Goal: Information Seeking & Learning: Learn about a topic

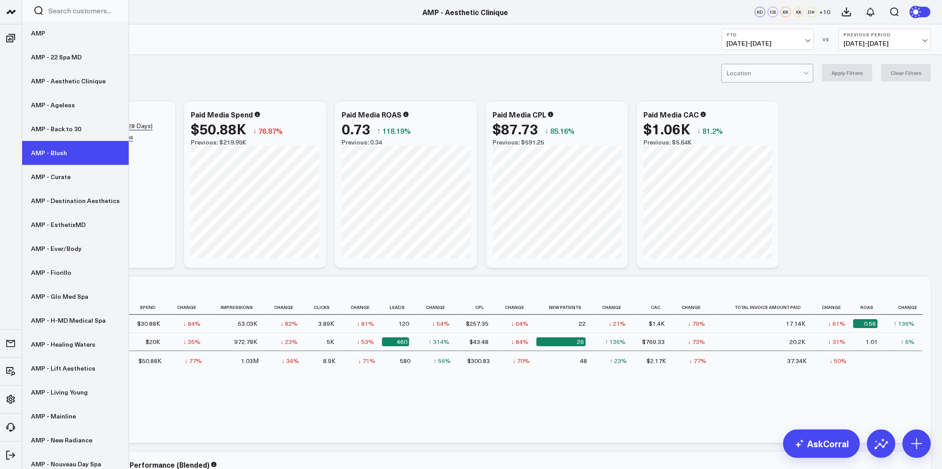
click at [58, 160] on link "AMP - Blush" at bounding box center [75, 153] width 107 height 24
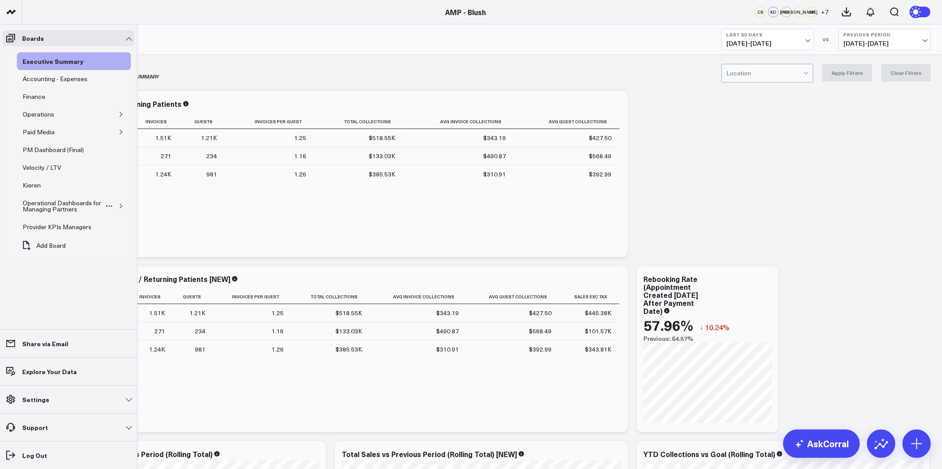
click at [121, 208] on icon "button" at bounding box center [121, 206] width 2 height 4
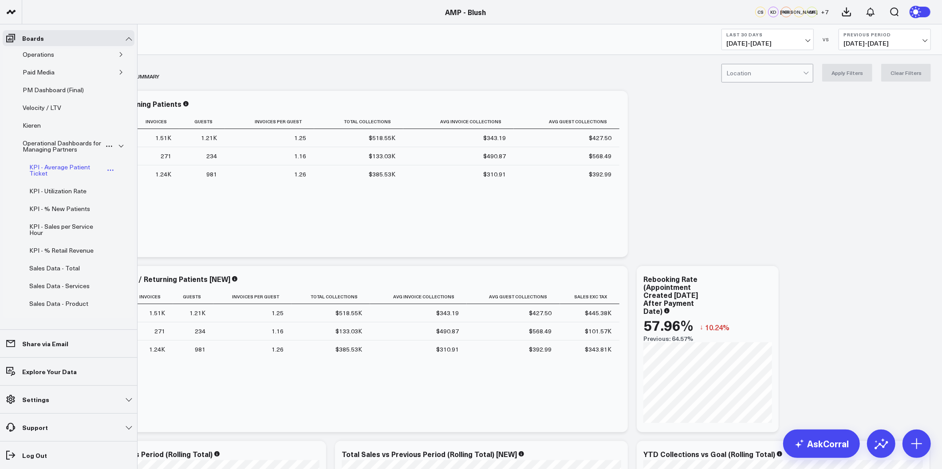
scroll to position [99, 0]
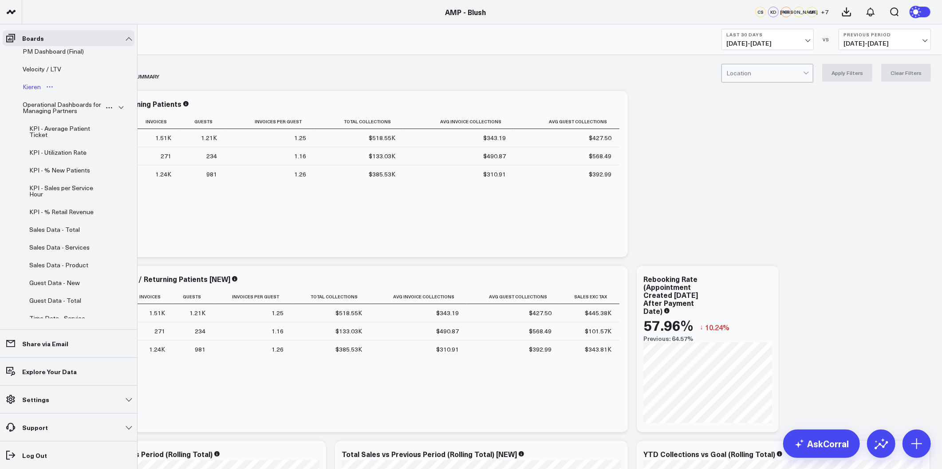
click at [31, 87] on div "Kieren" at bounding box center [31, 87] width 23 height 11
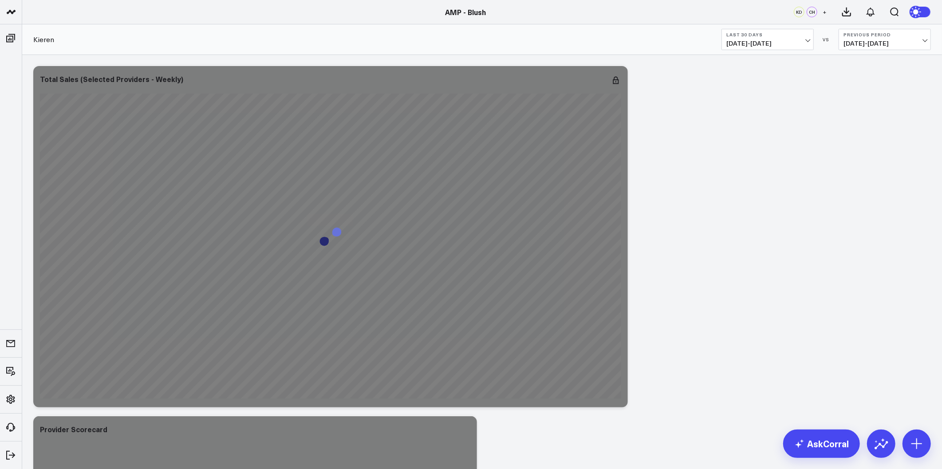
click at [675, 192] on div "Modify via AI Copy link to widget Ask support Remove Create linked copy Executi…" at bounding box center [482, 325] width 907 height 526
click at [805, 38] on button "Last 30 Days [DATE] - [DATE]" at bounding box center [768, 39] width 92 height 21
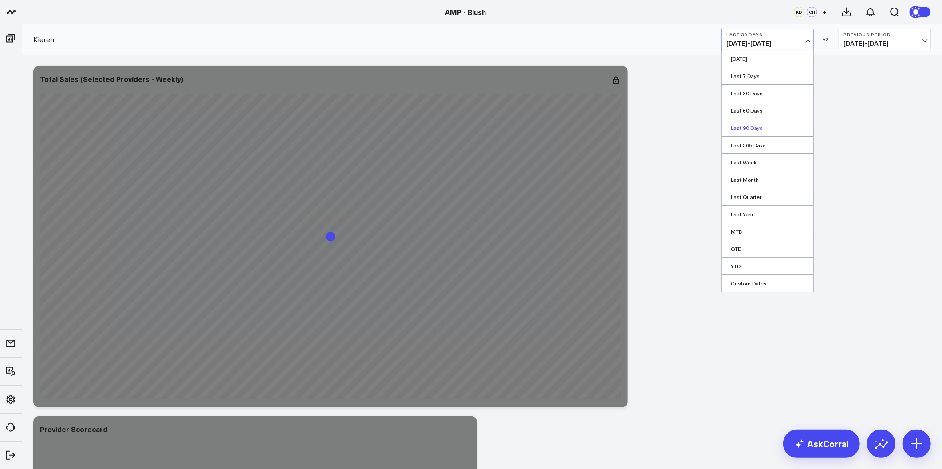
click at [748, 126] on link "Last 90 Days" at bounding box center [767, 127] width 91 height 17
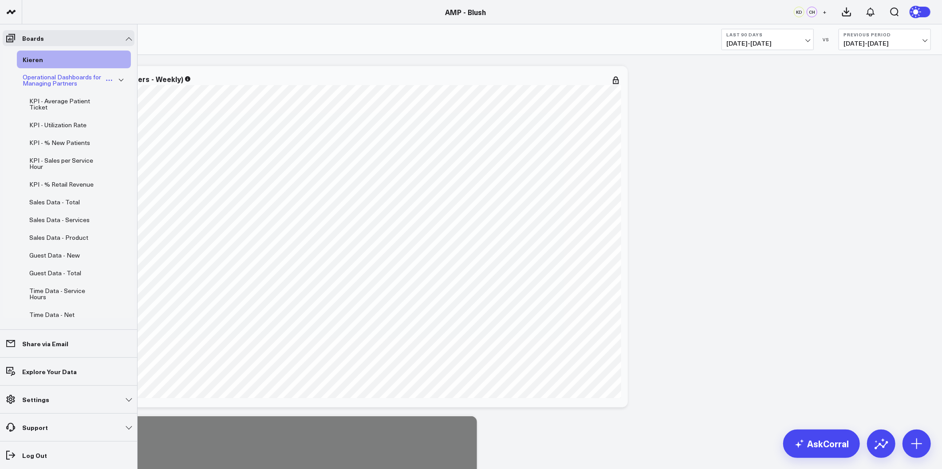
scroll to position [179, 0]
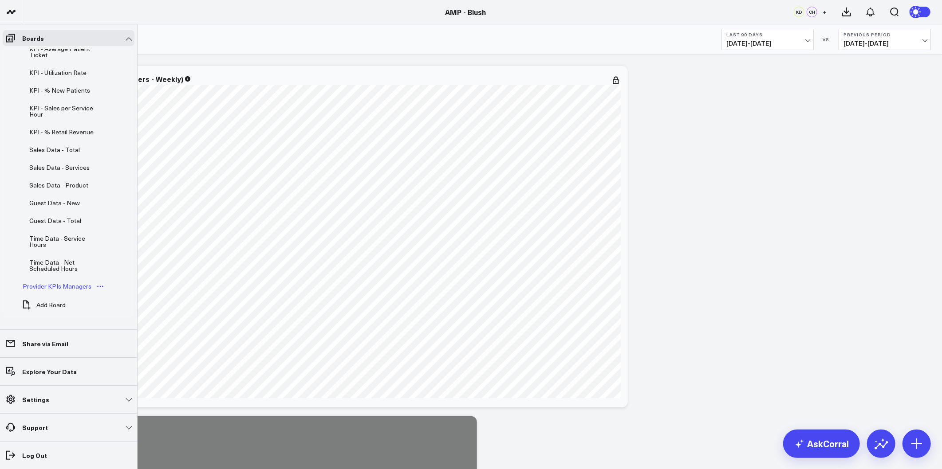
click at [63, 286] on div "Provider KPIs Managers" at bounding box center [56, 286] width 73 height 11
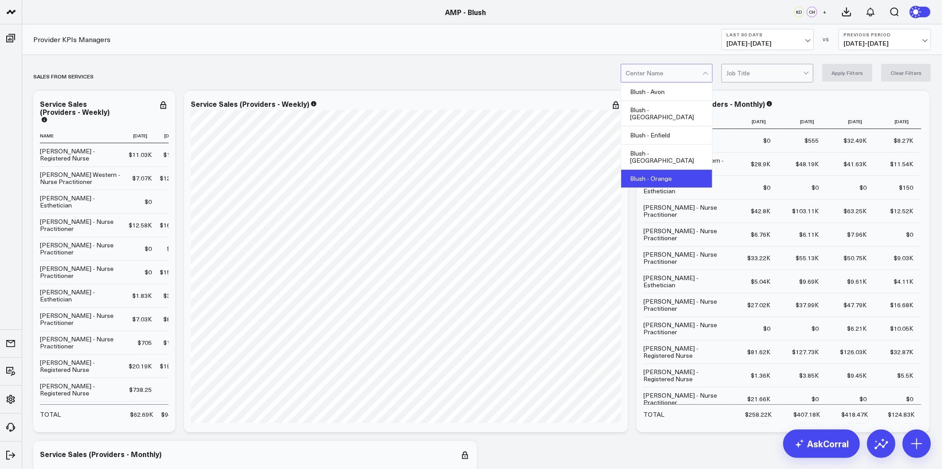
click at [679, 170] on div "Blush - Orange" at bounding box center [666, 179] width 91 height 18
click at [851, 77] on button "Apply Filters" at bounding box center [847, 73] width 50 height 18
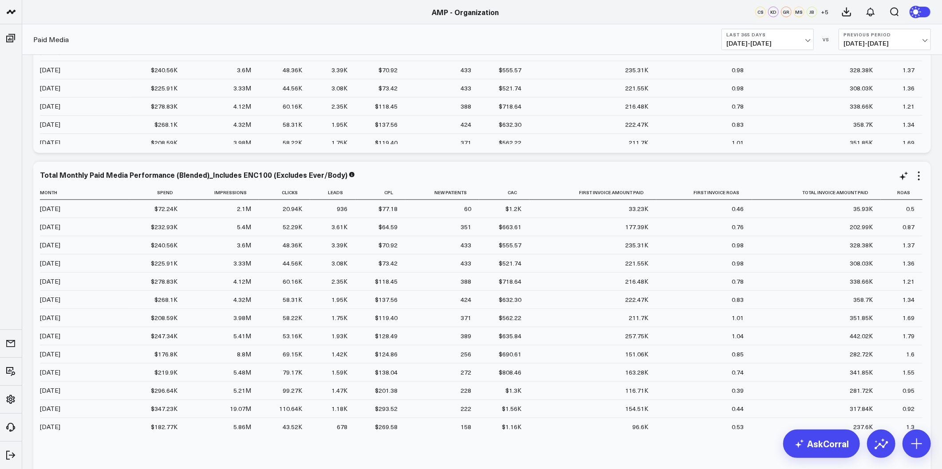
scroll to position [117, 0]
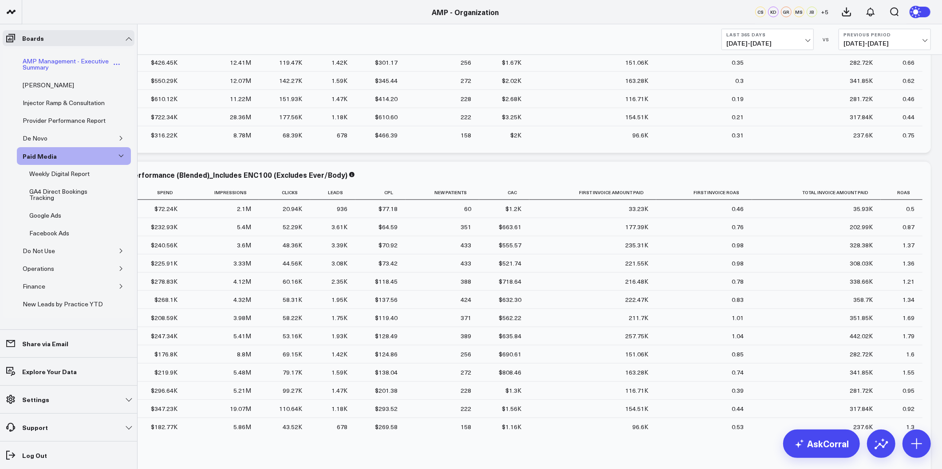
click at [59, 70] on div "AMP Management - Executive Summary" at bounding box center [65, 64] width 91 height 17
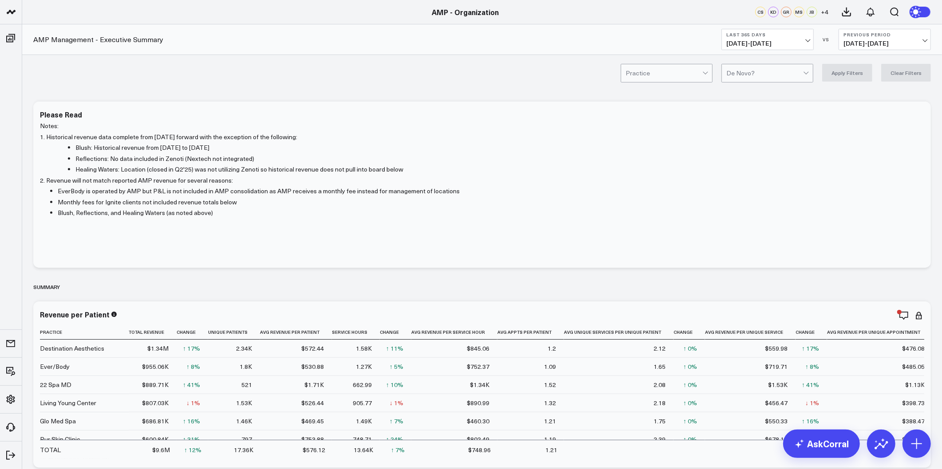
scroll to position [986, 0]
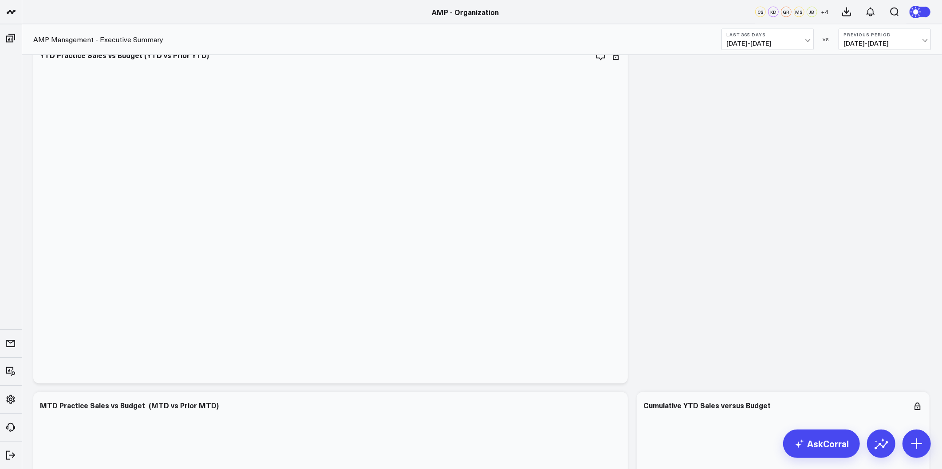
drag, startPoint x: 942, startPoint y: 103, endPoint x: 881, endPoint y: 338, distance: 242.9
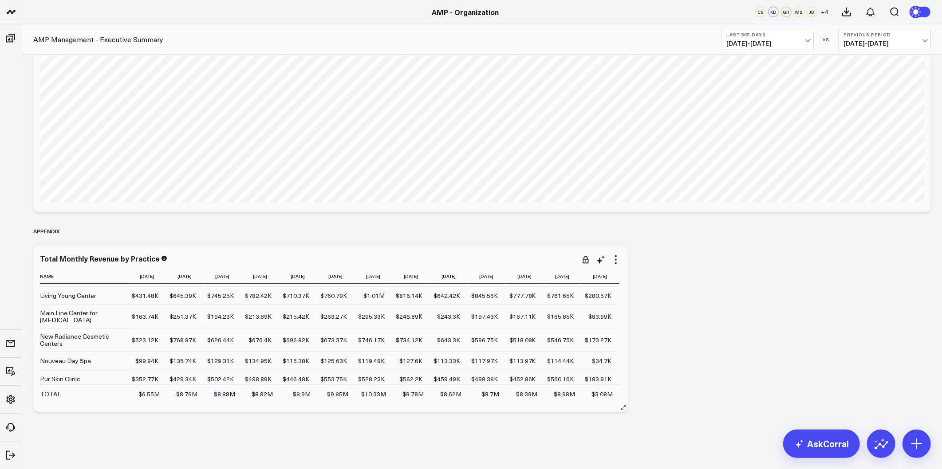
scroll to position [0, 0]
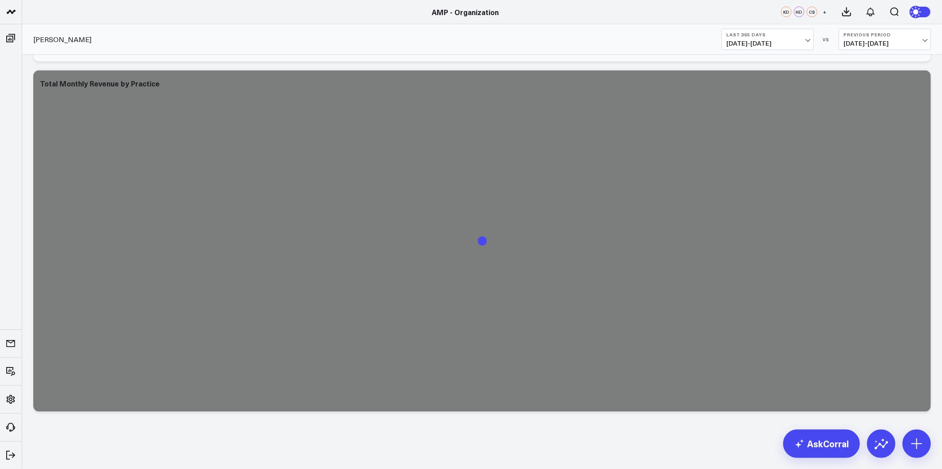
scroll to position [6682, 0]
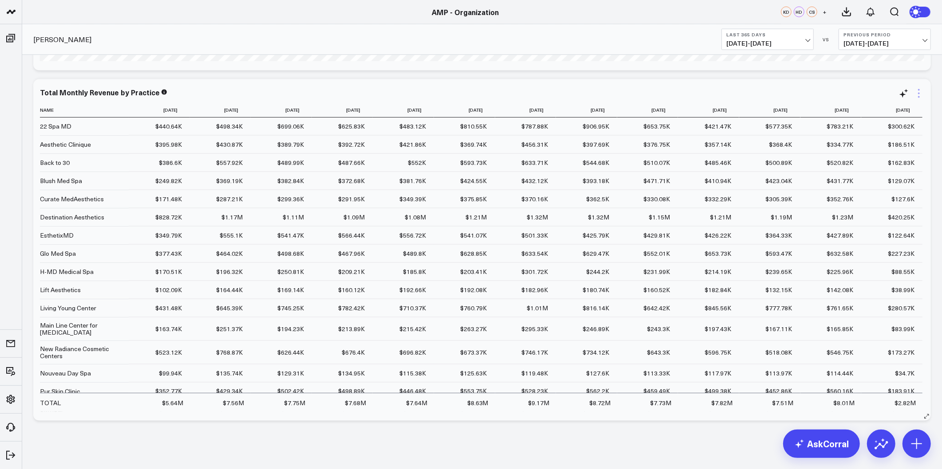
click at [917, 93] on icon at bounding box center [919, 93] width 11 height 11
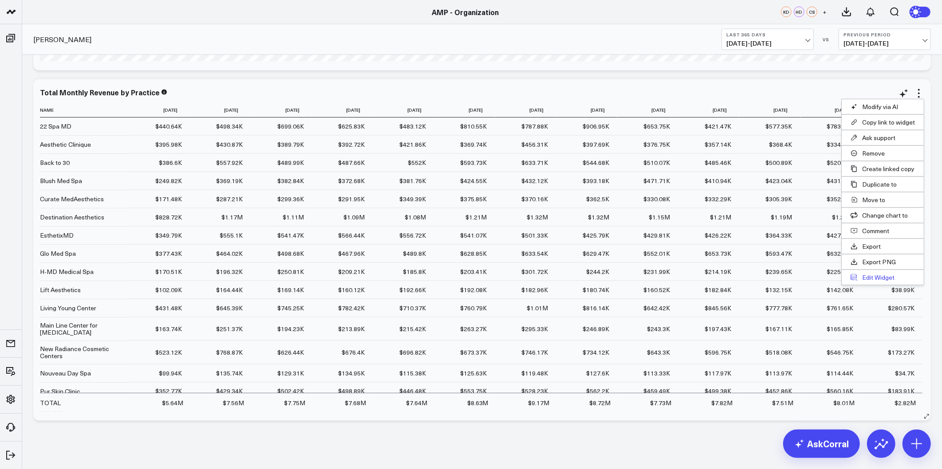
click at [879, 281] on button "Edit Widget" at bounding box center [883, 277] width 82 height 15
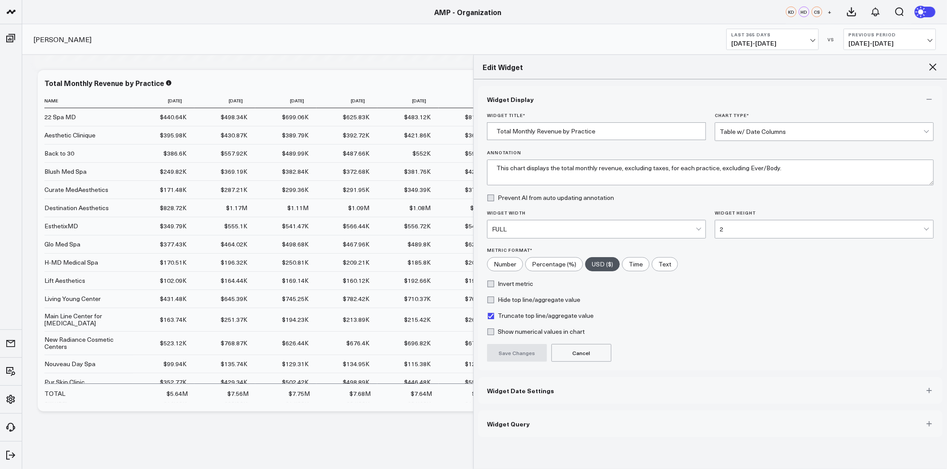
click at [539, 393] on span "Widget Date Settings" at bounding box center [520, 390] width 67 height 7
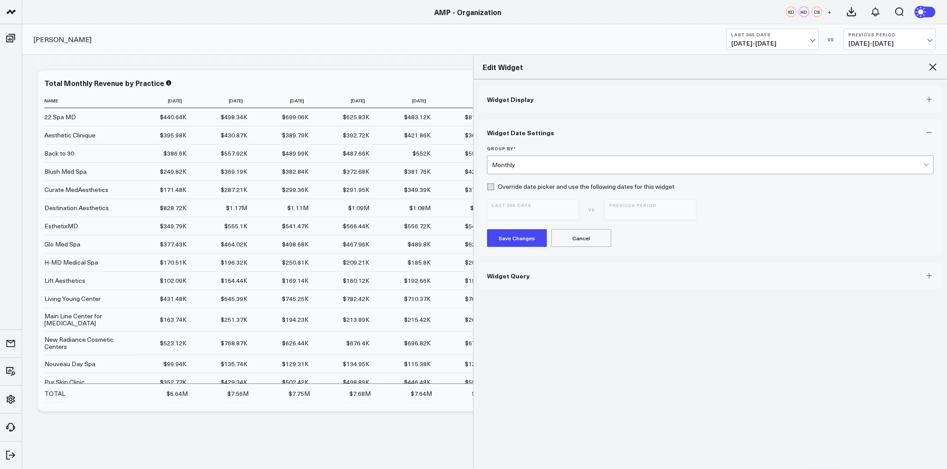
click at [559, 199] on form "Group By * Monthly Override date picker and use the following dates for this wi…" at bounding box center [710, 196] width 446 height 101
click at [491, 188] on label "Override date picker and use the following dates for this widget" at bounding box center [580, 186] width 187 height 7
click at [491, 188] on input "Override date picker and use the following dates for this widget" at bounding box center [490, 186] width 7 height 7
checkbox input "true"
click at [570, 212] on span "10/10/24 - 10/09/25" at bounding box center [533, 213] width 83 height 7
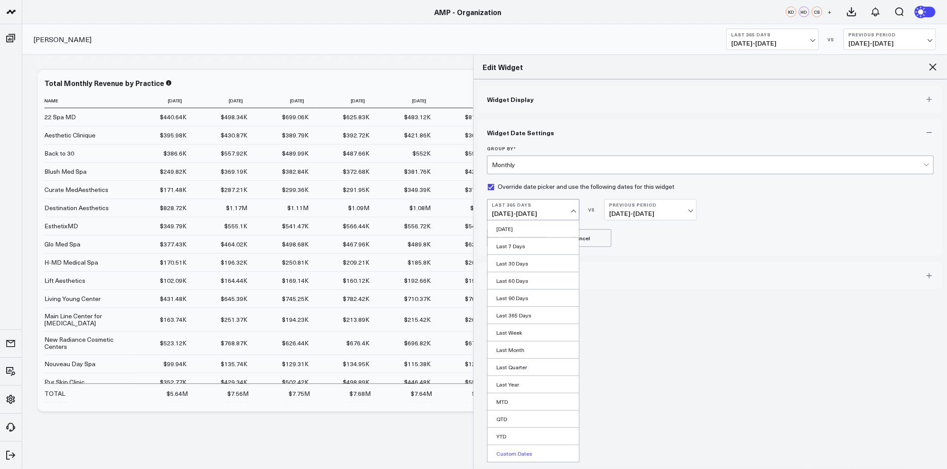
click at [514, 454] on link "Custom Dates" at bounding box center [532, 454] width 91 height 17
select select "9"
select select "2025"
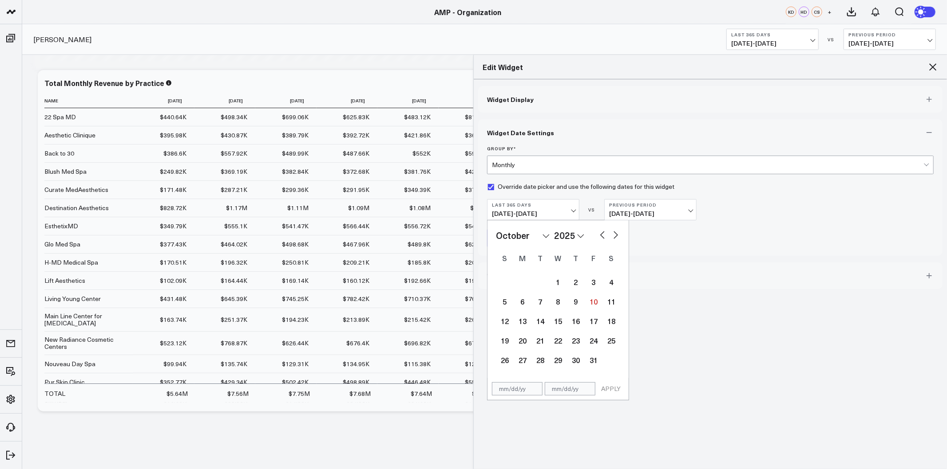
click at [570, 236] on select "2026 2025 2024 2023 2022 2021 2020 2019 2018 2017 2016 2015 2014 2013 2012 2011…" at bounding box center [569, 235] width 30 height 13
select select "9"
select select "2024"
click at [547, 233] on select "January February March April May June July August September October November De…" at bounding box center [523, 235] width 54 height 13
select select "2024"
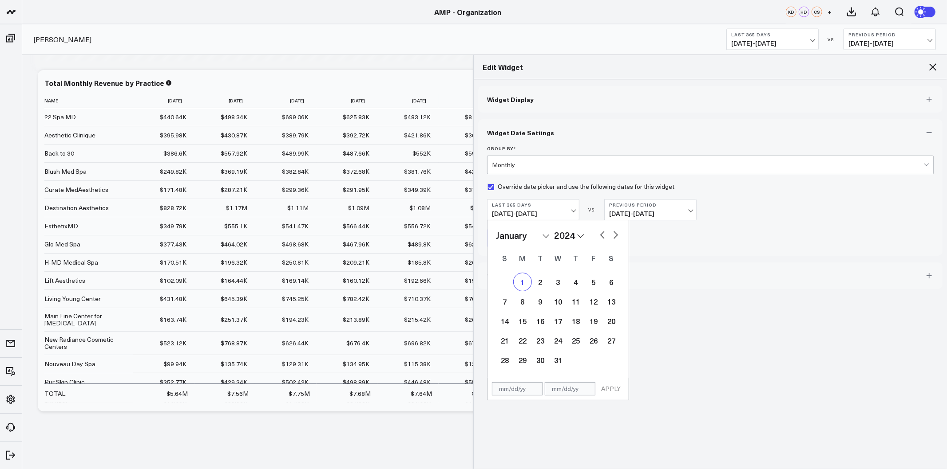
click at [525, 283] on div "1" at bounding box center [522, 282] width 18 height 18
type input "01/01/24"
select select "2024"
click at [575, 237] on select "2026 2025 2024 2023 2022 2021 2020 2019 2018 2017 2016 2015 2014 2013 2012 2011…" at bounding box center [569, 235] width 30 height 13
select select "2025"
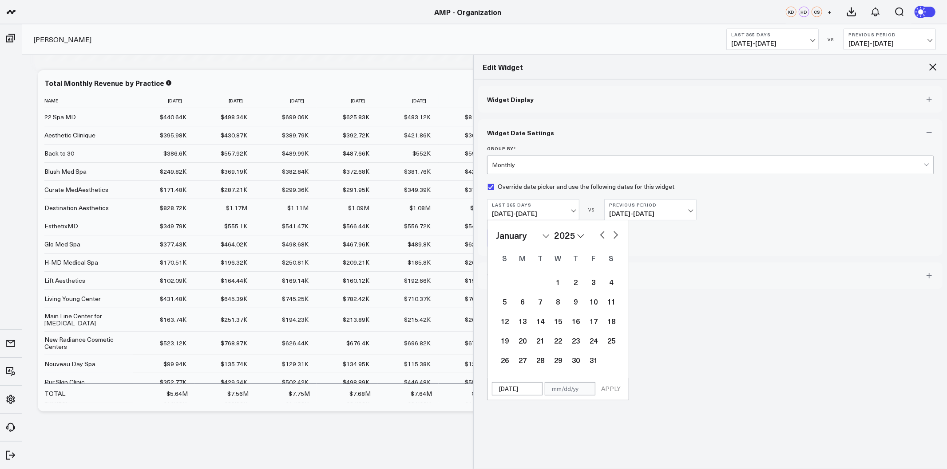
click at [547, 236] on select "January February March April May June July August September October November De…" at bounding box center [523, 235] width 54 height 13
select select "11"
select select "2025"
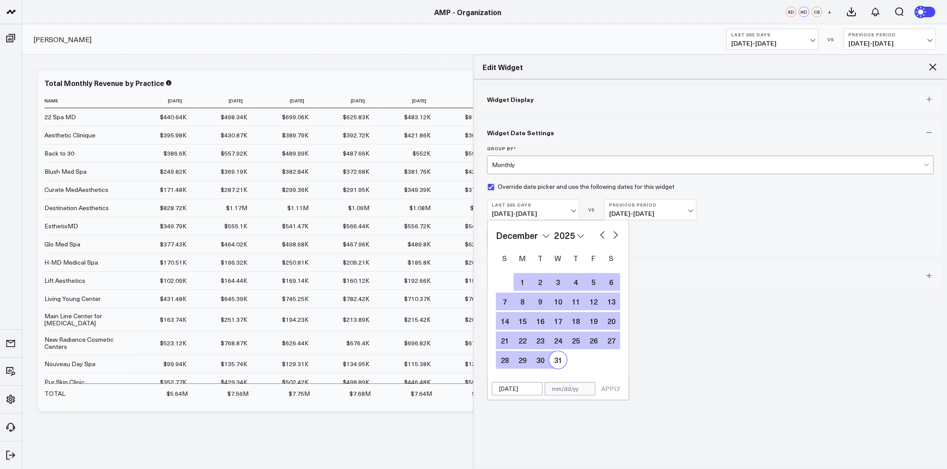
click at [560, 361] on div "31" at bounding box center [558, 360] width 18 height 18
type input "12/31/25"
select select "11"
select select "2025"
click at [607, 389] on button "APPLY" at bounding box center [610, 389] width 27 height 13
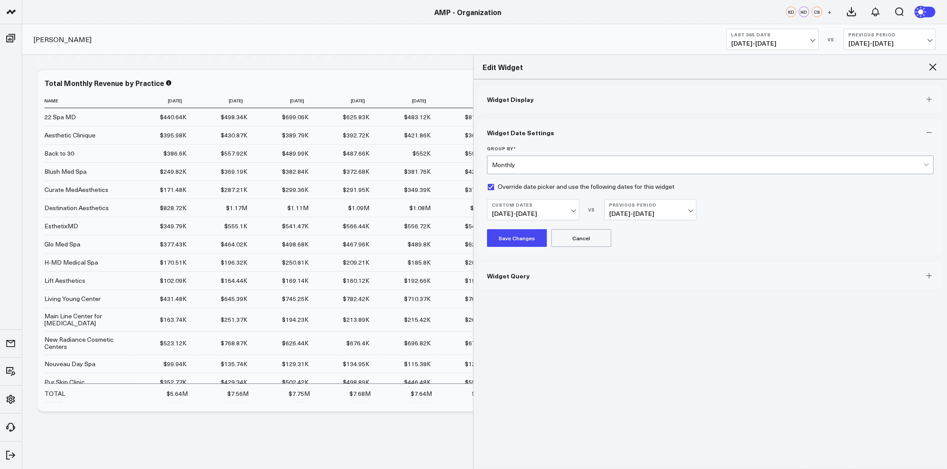
click at [650, 201] on button "Previous Period 12/31/21 - 12/31/23" at bounding box center [650, 209] width 92 height 21
click at [636, 281] on link "No Comparison" at bounding box center [649, 280] width 91 height 17
click at [519, 238] on button "Save Changes" at bounding box center [517, 238] width 60 height 18
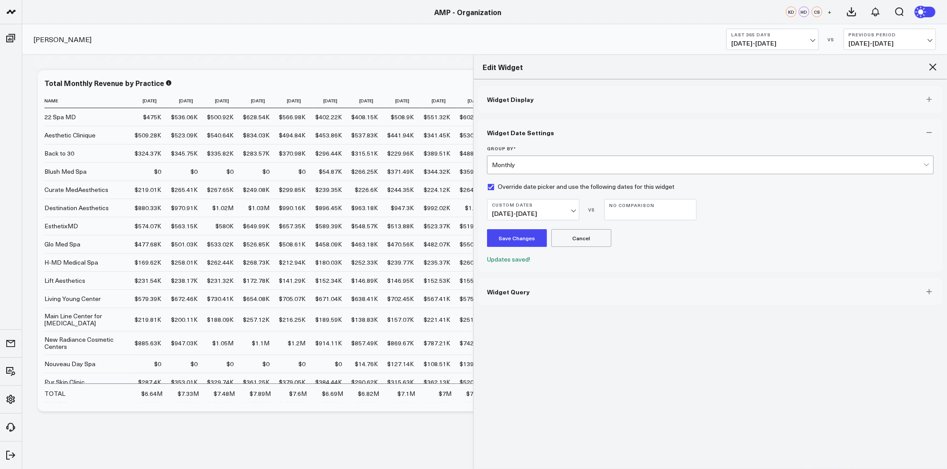
click at [929, 70] on icon at bounding box center [932, 66] width 7 height 7
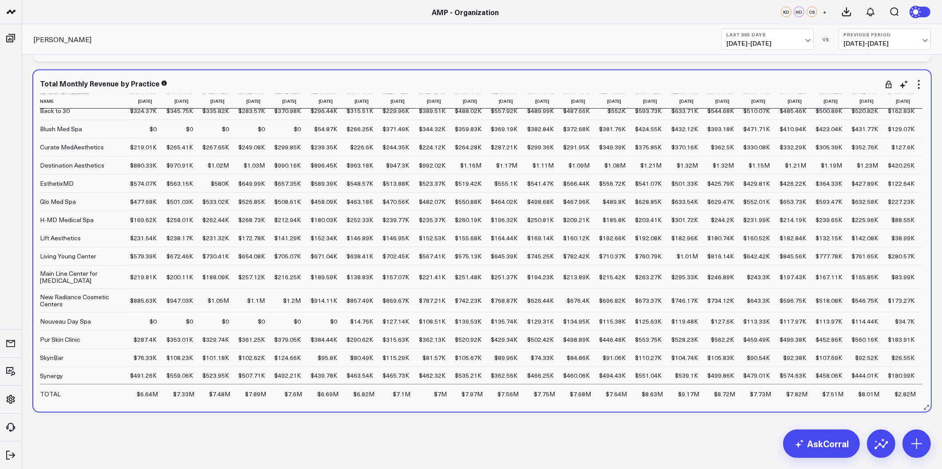
scroll to position [63, 0]
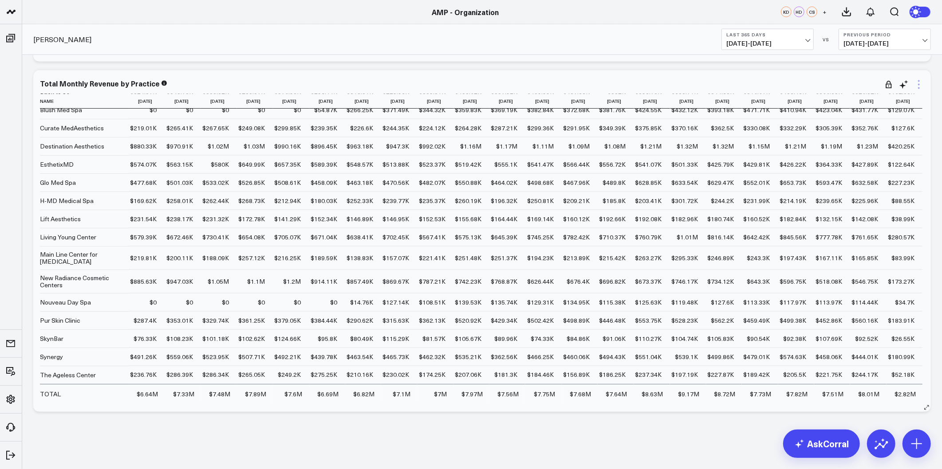
click at [919, 87] on icon at bounding box center [919, 84] width 11 height 11
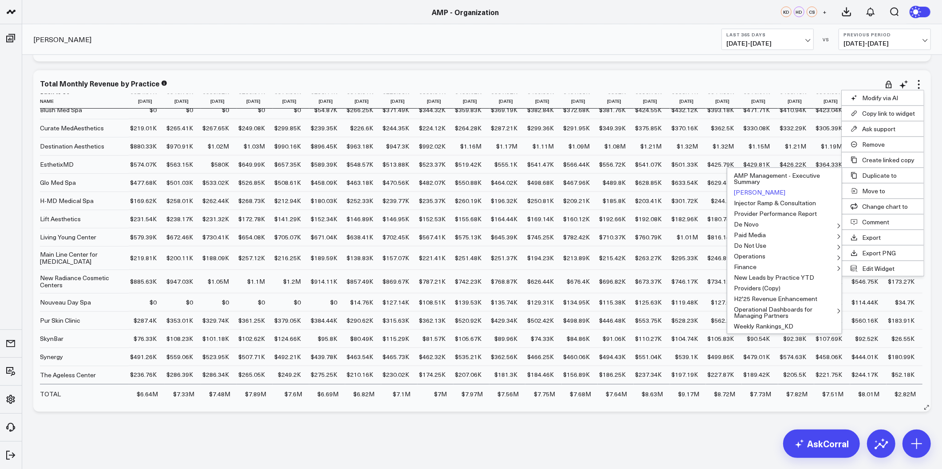
click at [743, 193] on button "[PERSON_NAME]" at bounding box center [784, 192] width 114 height 11
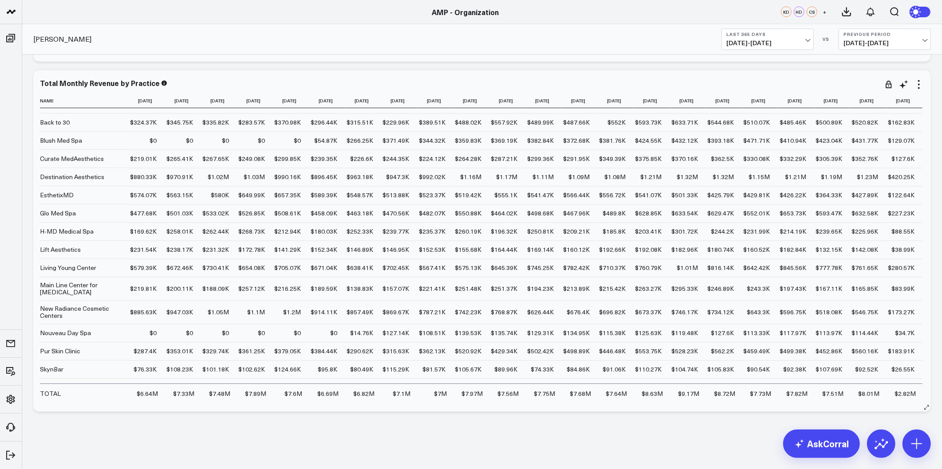
scroll to position [0, 0]
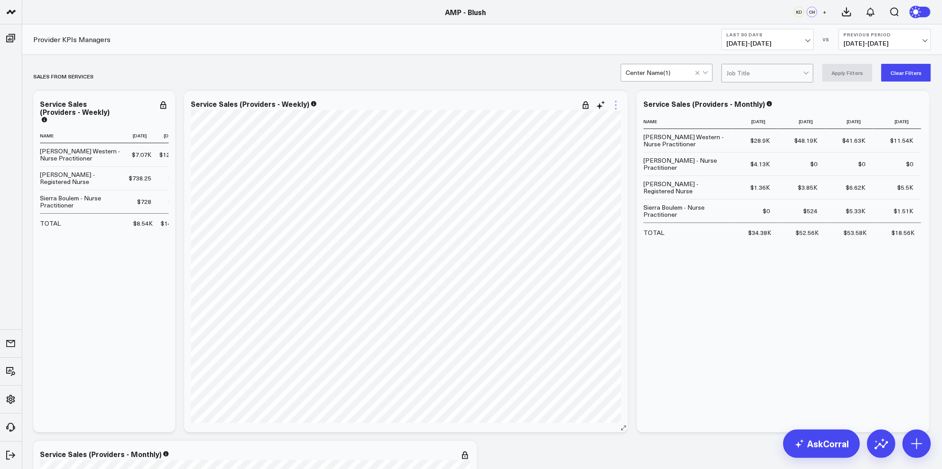
click at [618, 107] on icon at bounding box center [616, 105] width 11 height 11
click at [571, 274] on button "Edit Widget" at bounding box center [580, 273] width 82 height 15
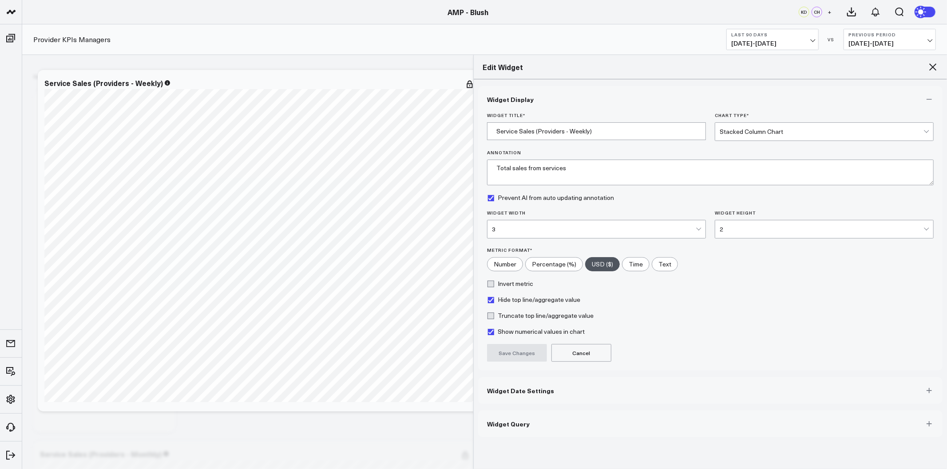
click at [675, 233] on div "3" at bounding box center [594, 230] width 204 height 18
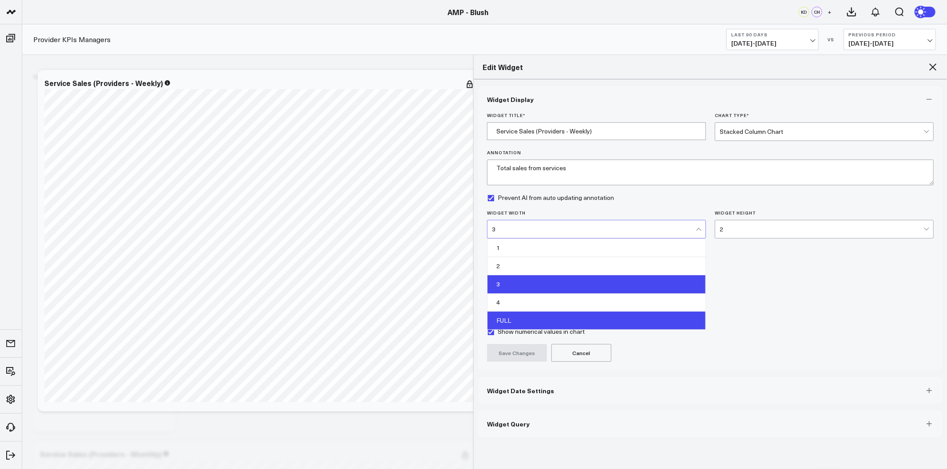
click at [584, 322] on div "FULL" at bounding box center [596, 321] width 218 height 18
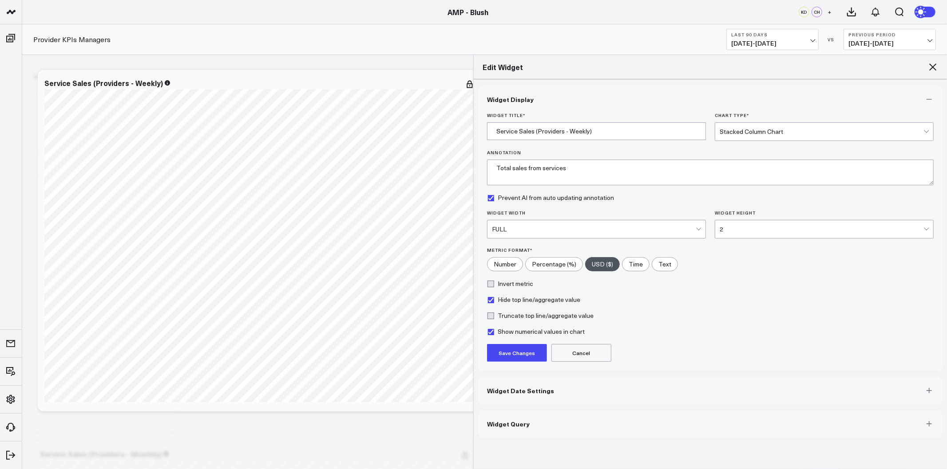
click at [534, 349] on button "Save Changes" at bounding box center [517, 353] width 60 height 18
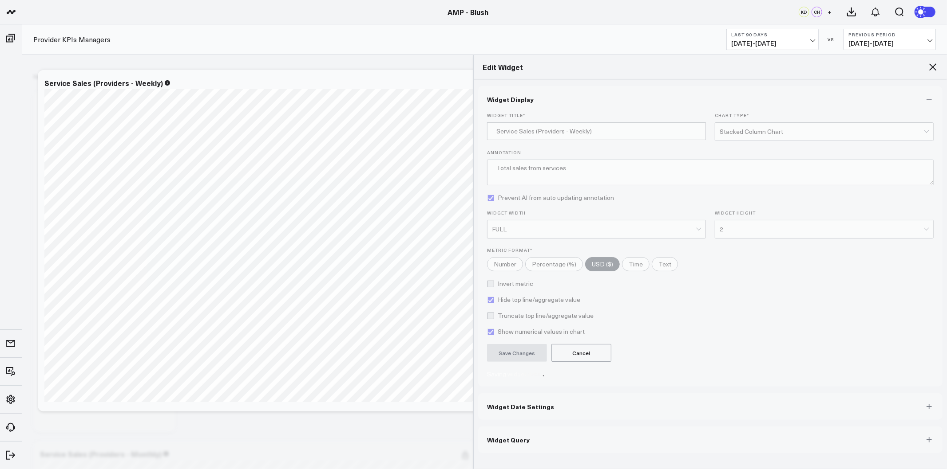
click at [529, 401] on button "Widget Date Settings" at bounding box center [710, 407] width 464 height 27
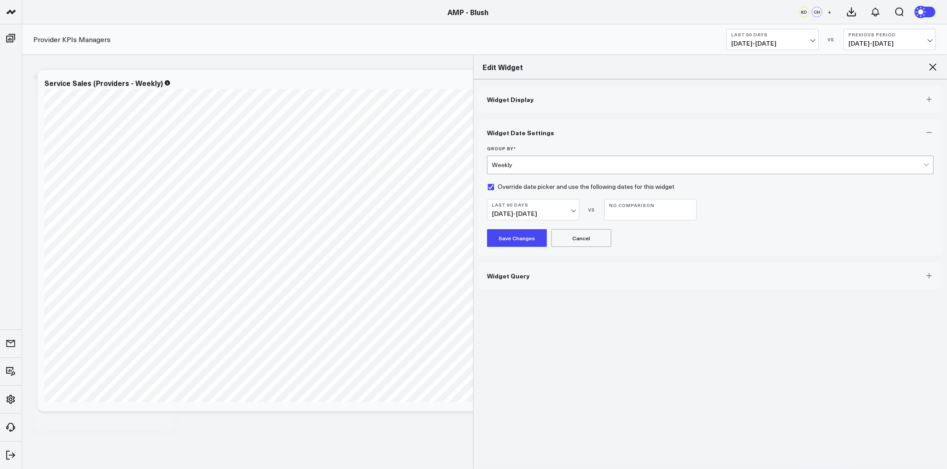
click at [538, 242] on button "Save Changes" at bounding box center [517, 238] width 60 height 18
click at [935, 67] on icon at bounding box center [932, 67] width 11 height 11
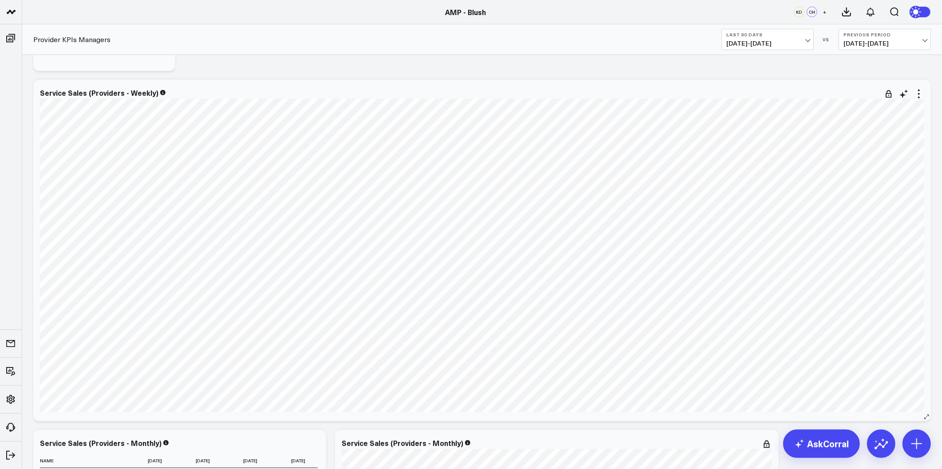
scroll to position [345, 0]
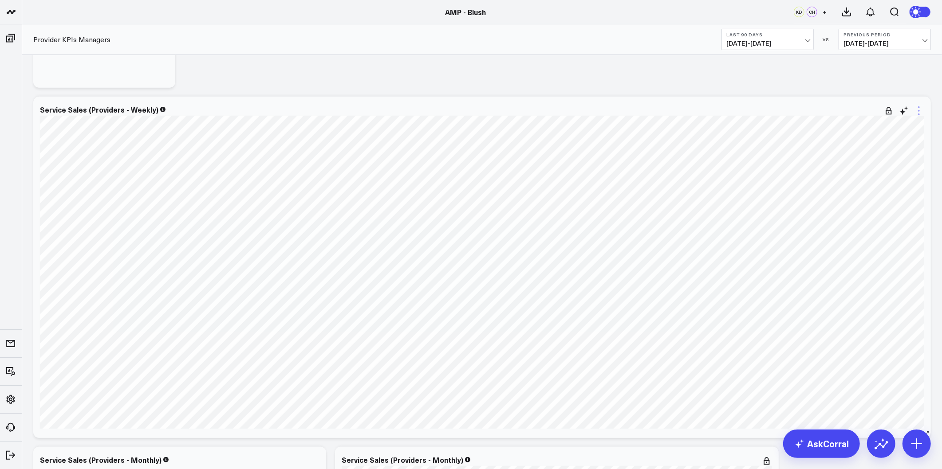
click at [918, 114] on icon at bounding box center [919, 111] width 11 height 11
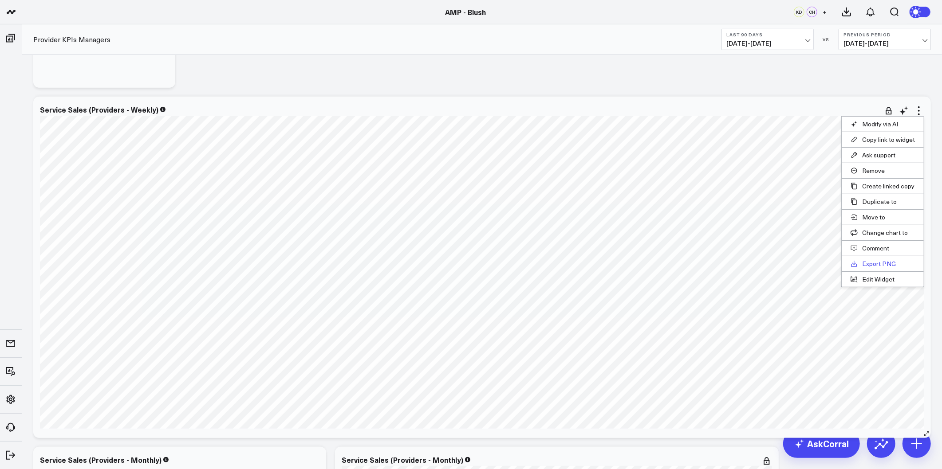
click at [868, 260] on button "Export PNG" at bounding box center [883, 263] width 82 height 15
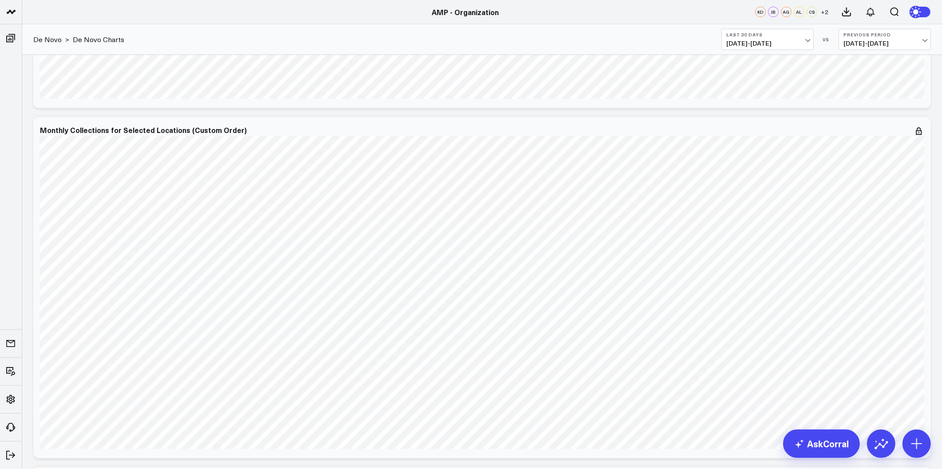
scroll to position [690, 0]
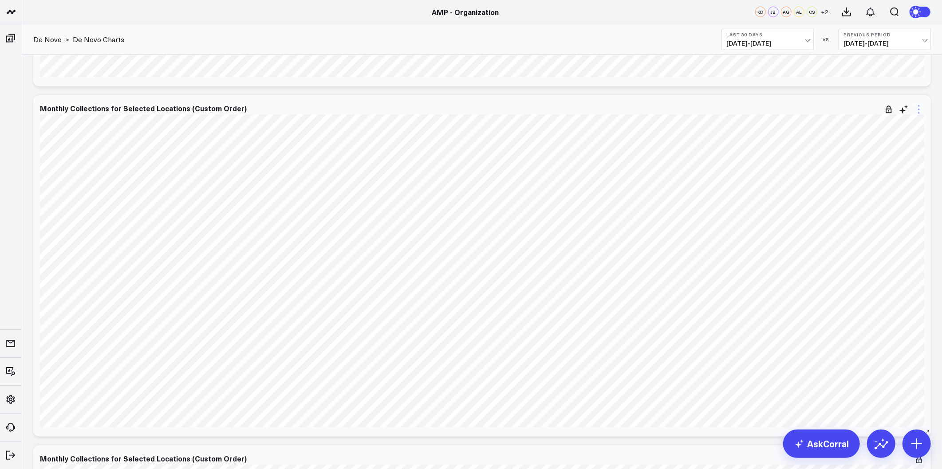
click at [920, 109] on icon at bounding box center [919, 109] width 11 height 11
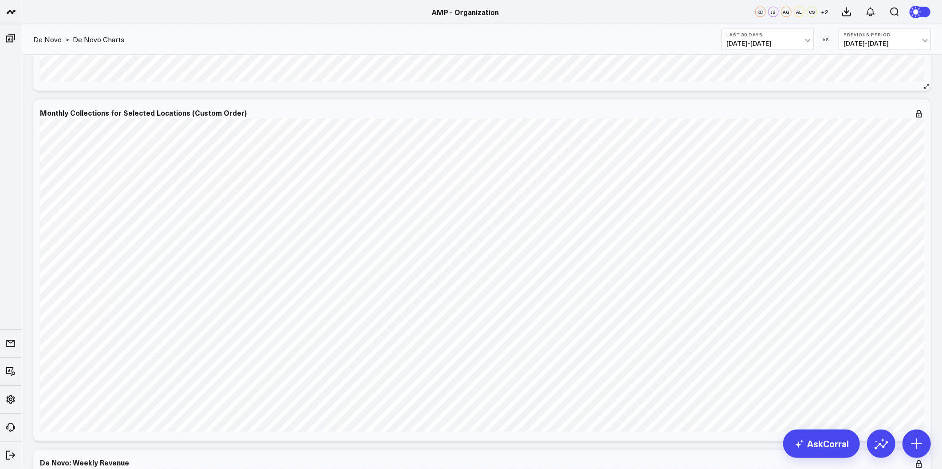
scroll to position [1085, 0]
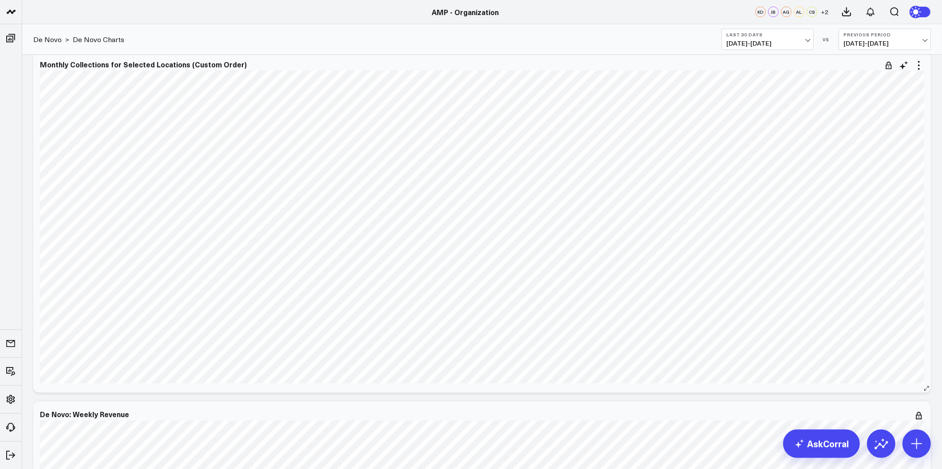
click at [930, 282] on div "Monthly Collections for Selected Locations (Custom Order) [fontSize:10px lineHe…" at bounding box center [482, 222] width 898 height 342
click at [887, 450] on icon at bounding box center [881, 444] width 14 height 14
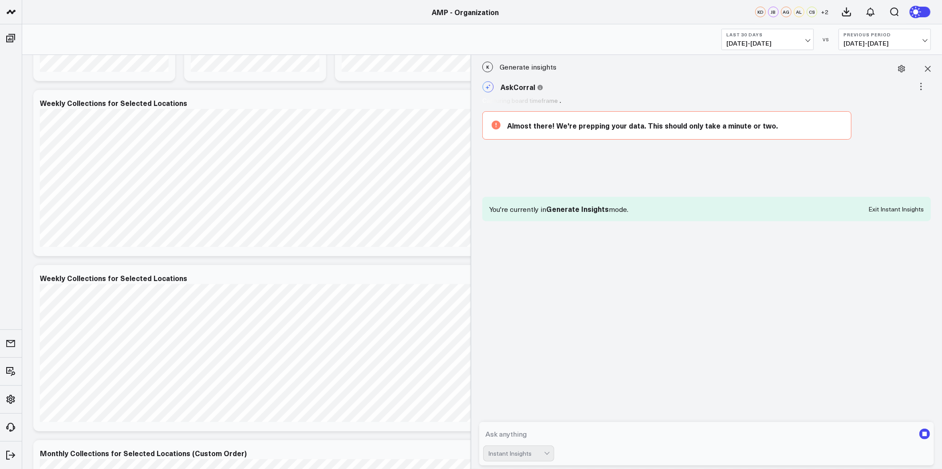
scroll to position [0, 0]
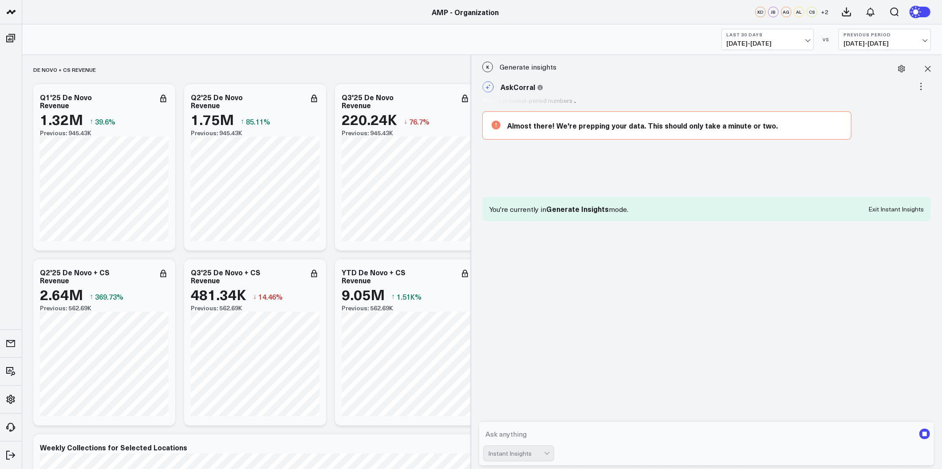
click at [781, 43] on span "[DATE] - [DATE]" at bounding box center [767, 43] width 83 height 7
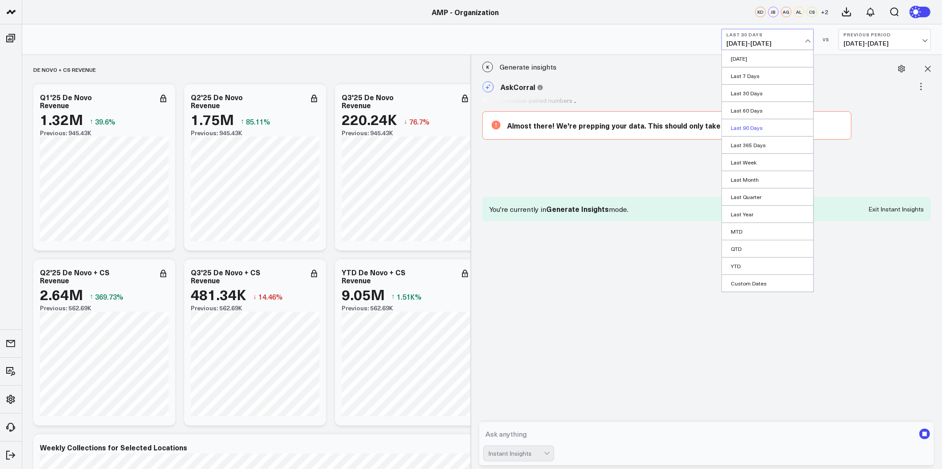
click at [759, 123] on link "Last 90 Days" at bounding box center [767, 127] width 91 height 17
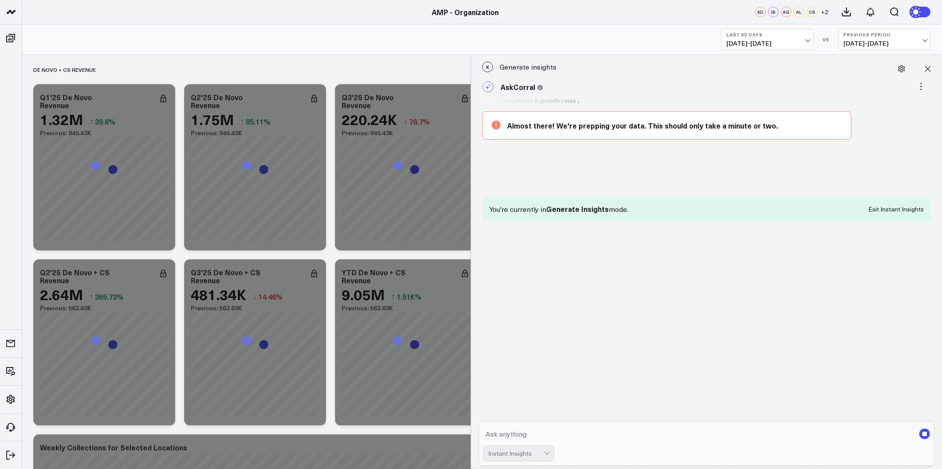
click at [573, 429] on textarea at bounding box center [699, 434] width 432 height 16
click at [929, 67] on icon at bounding box center [927, 68] width 9 height 9
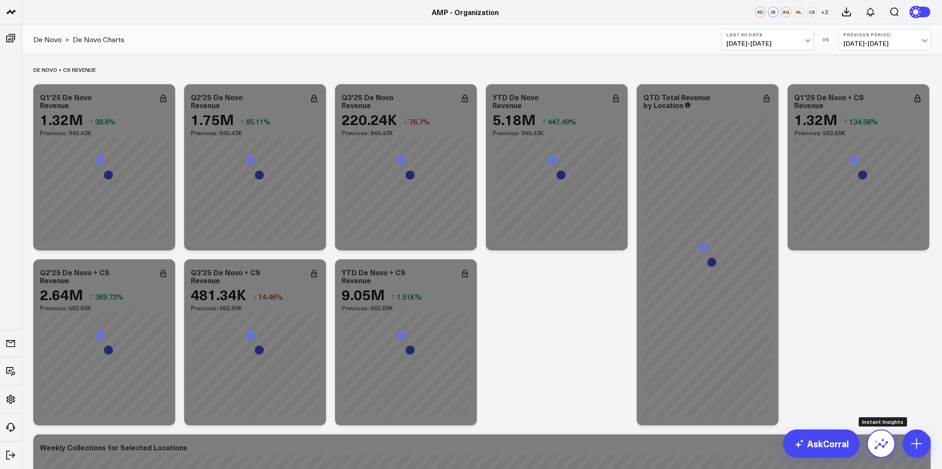
click at [884, 442] on icon at bounding box center [880, 441] width 10 height 5
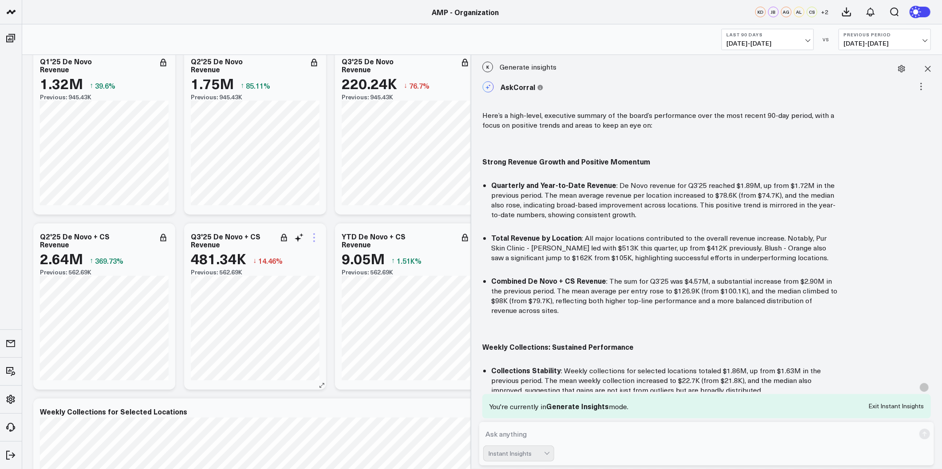
scroll to position [197, 0]
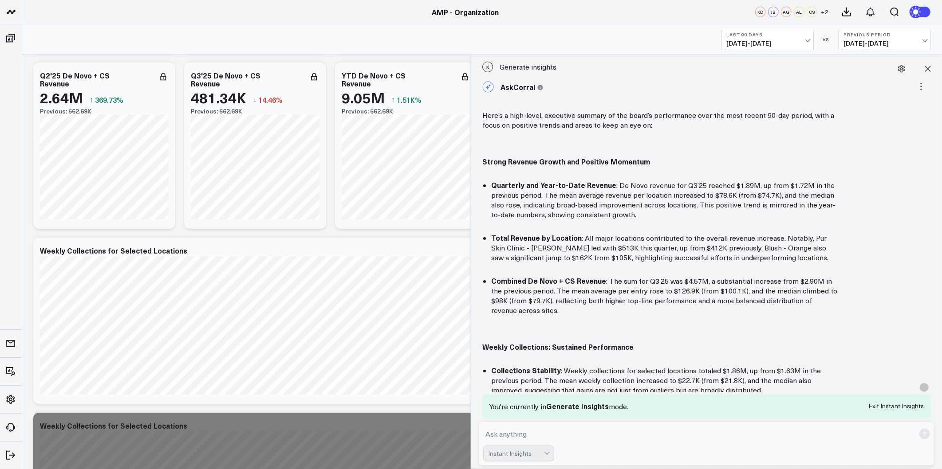
click at [575, 435] on textarea at bounding box center [699, 434] width 432 height 16
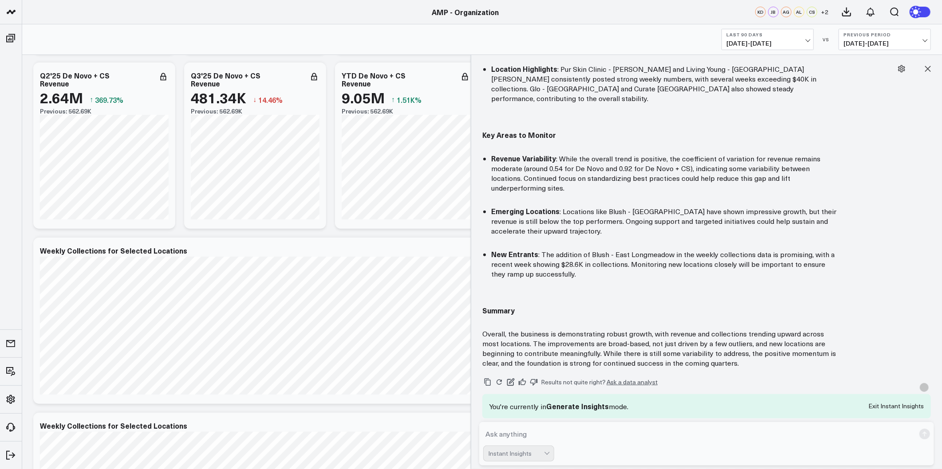
scroll to position [347, 0]
click at [549, 438] on textarea at bounding box center [699, 434] width 432 height 16
type textarea "P"
type textarea "How has each de novo performed over the past 30 days across all metrics"
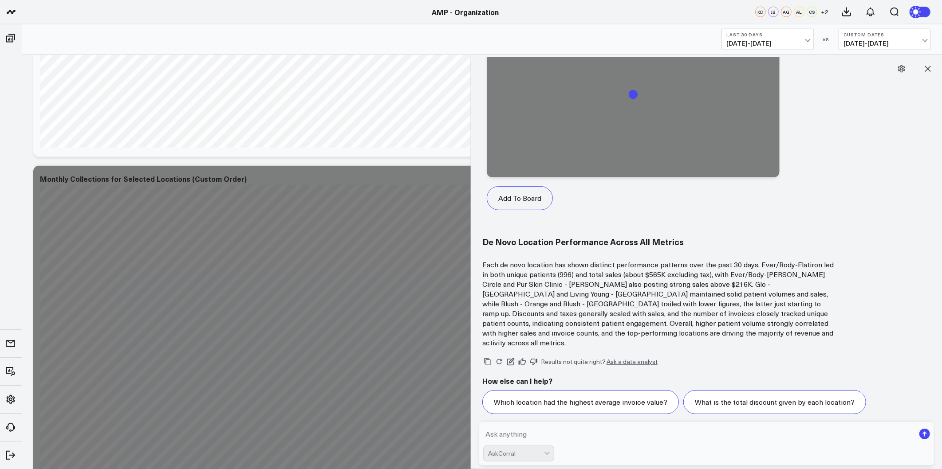
scroll to position [986, 0]
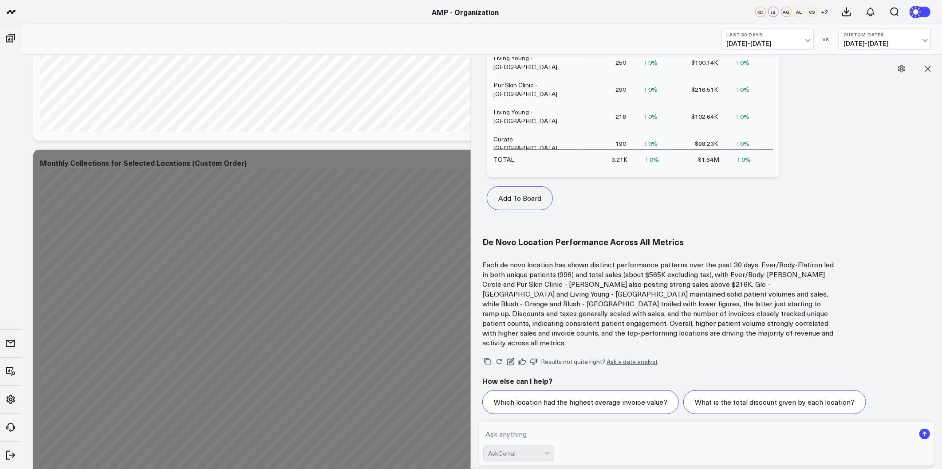
click at [530, 434] on textarea at bounding box center [699, 434] width 432 height 16
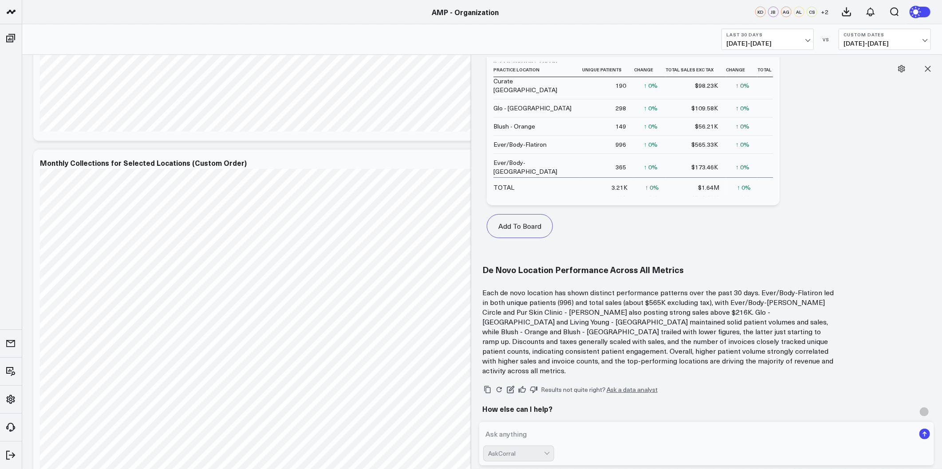
scroll to position [1026, 0]
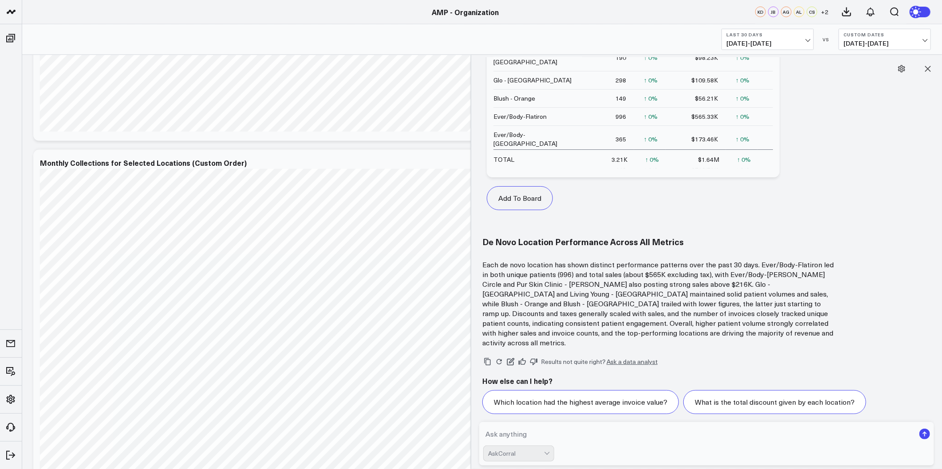
click at [523, 435] on textarea at bounding box center [699, 434] width 432 height 16
drag, startPoint x: 924, startPoint y: 66, endPoint x: 907, endPoint y: 65, distance: 16.9
click at [925, 66] on icon at bounding box center [927, 68] width 9 height 9
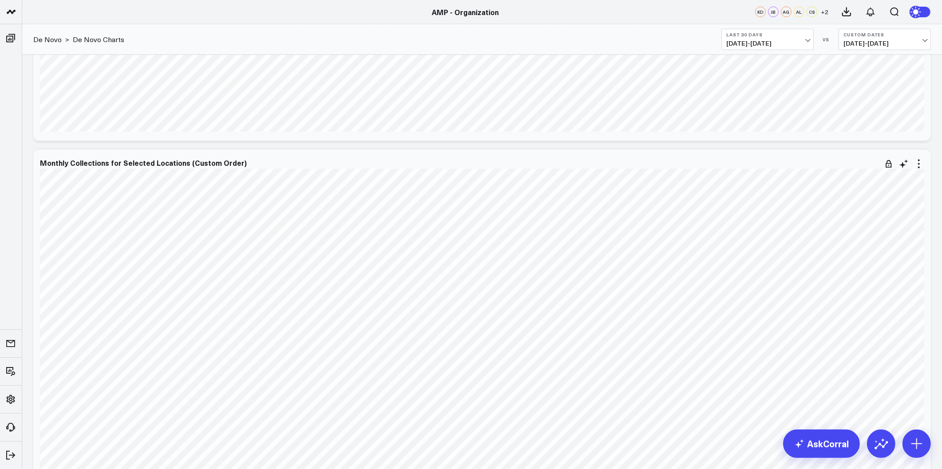
scroll to position [1134, 0]
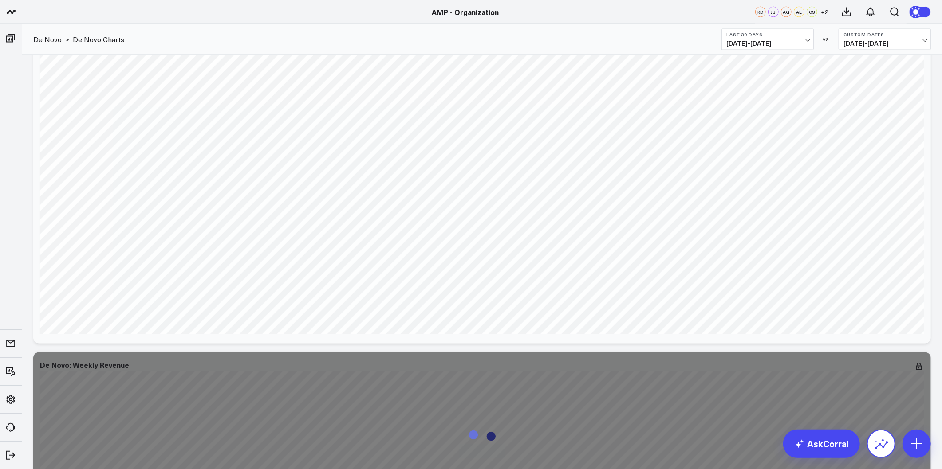
click at [884, 450] on icon at bounding box center [881, 444] width 14 height 14
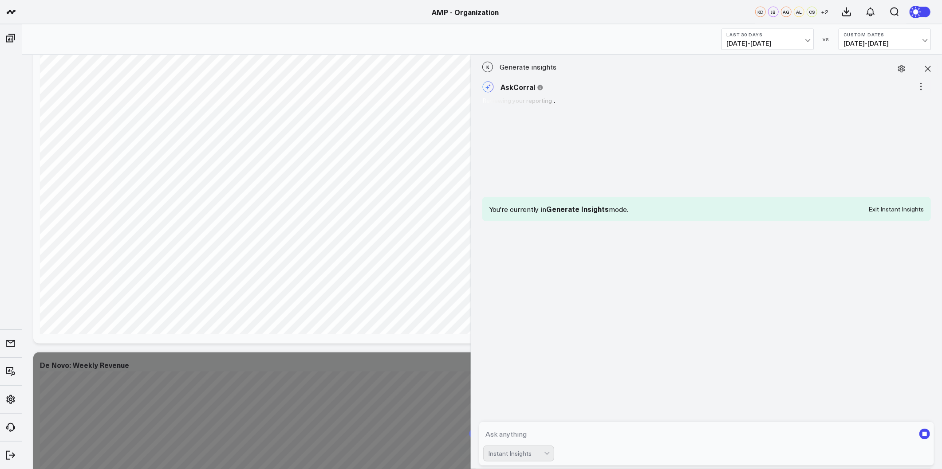
click at [615, 434] on textarea at bounding box center [699, 434] width 432 height 16
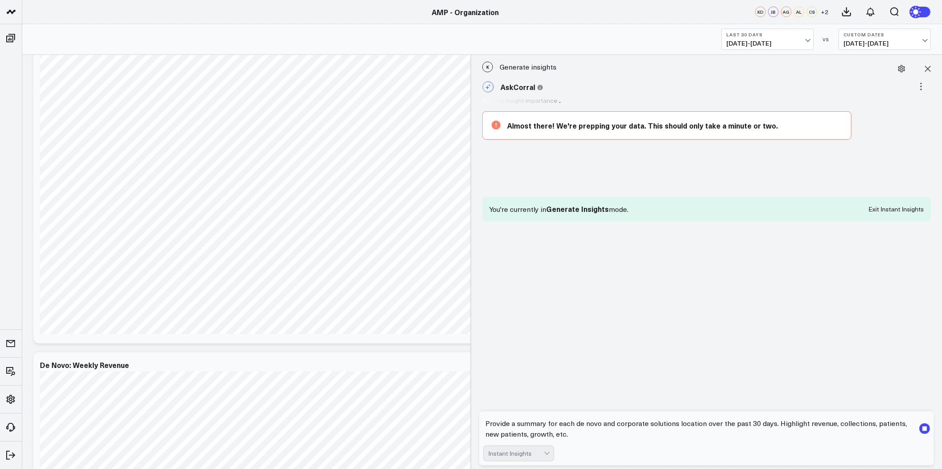
type textarea "Provide a summary for each de novo and corporate solutions location over the pa…"
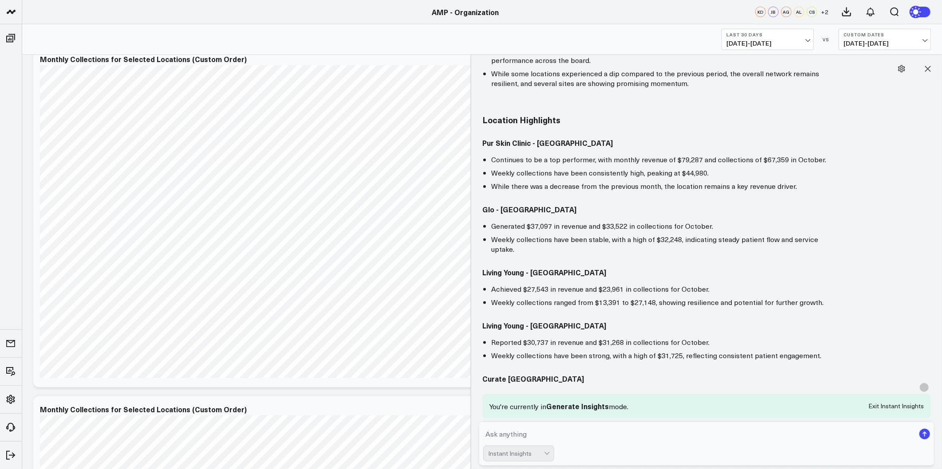
scroll to position [864, 0]
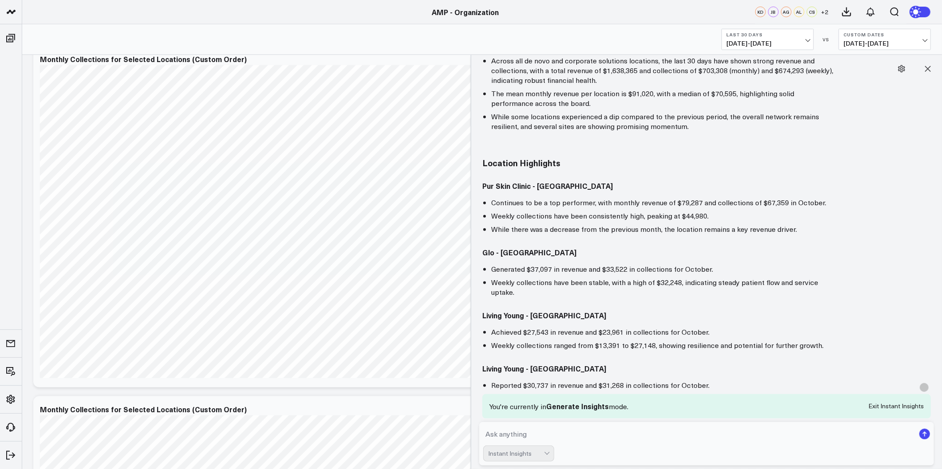
click at [518, 225] on li "While there was a decrease from the previous month, the location remains a key …" at bounding box center [664, 230] width 346 height 10
click at [555, 225] on li "While there was a decrease from the previous month, the location remains a key …" at bounding box center [664, 230] width 346 height 10
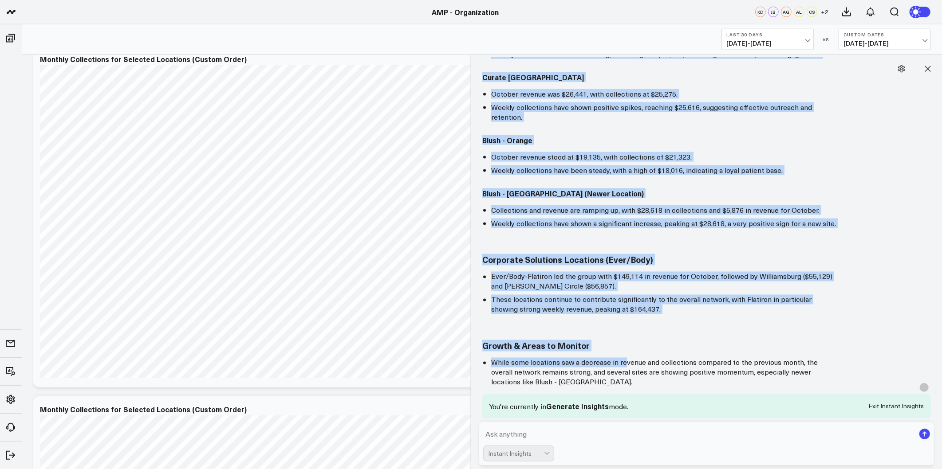
scroll to position [1209, 0]
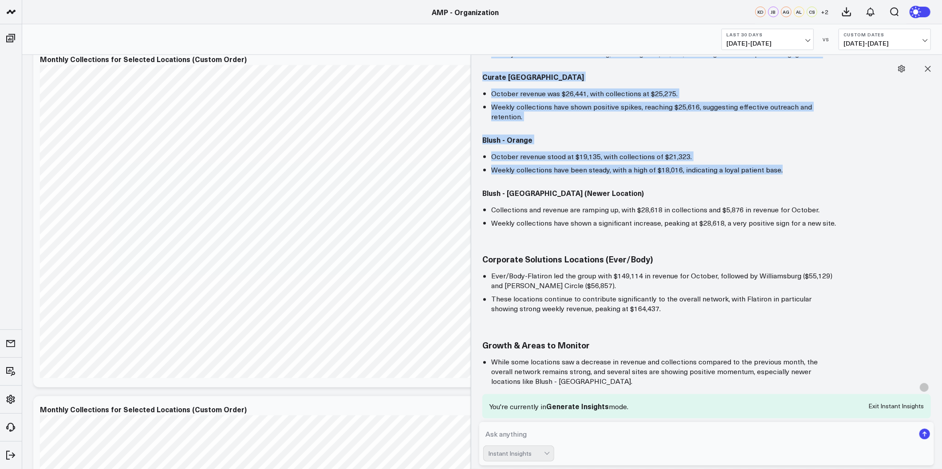
drag, startPoint x: 478, startPoint y: 148, endPoint x: 790, endPoint y: 147, distance: 311.5
click at [790, 147] on div "AskCorral This feature is experimental, yet powerful. Always check your answers…" at bounding box center [707, 89] width 462 height 950
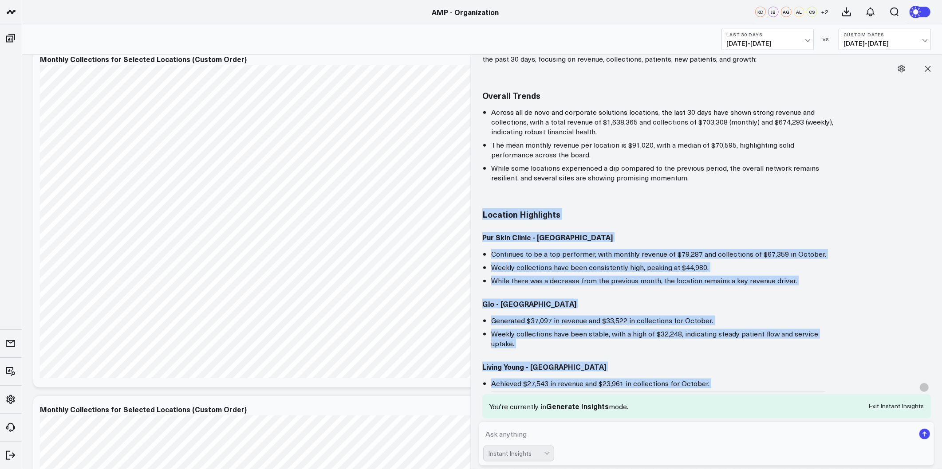
scroll to position [814, 0]
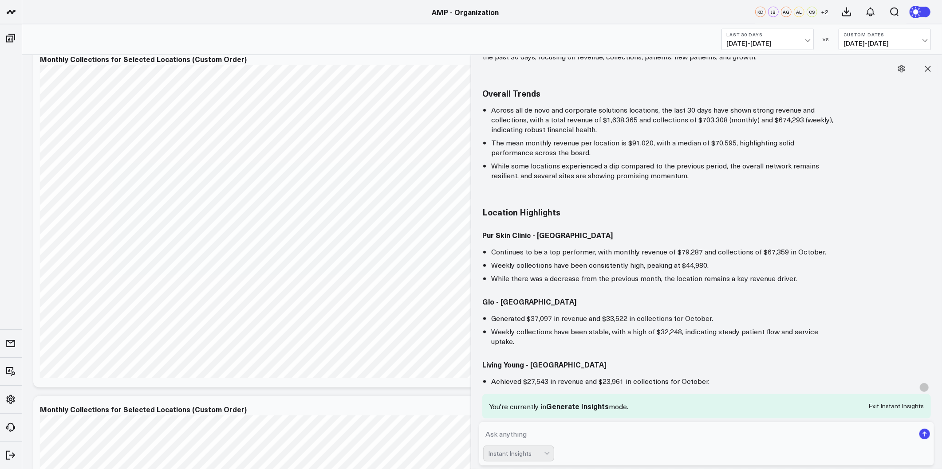
click at [553, 442] on textarea at bounding box center [699, 434] width 432 height 16
type textarea "Rewrite the above using the past 30 days dats, instead of MTD"
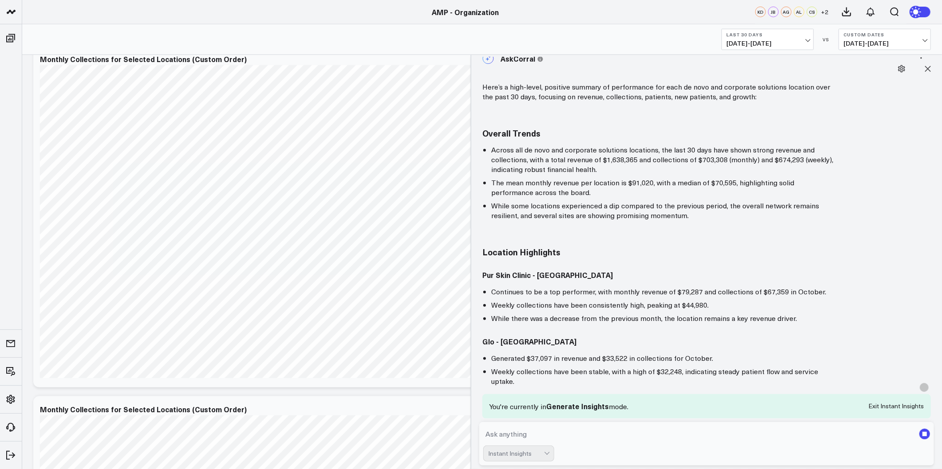
scroll to position [716, 0]
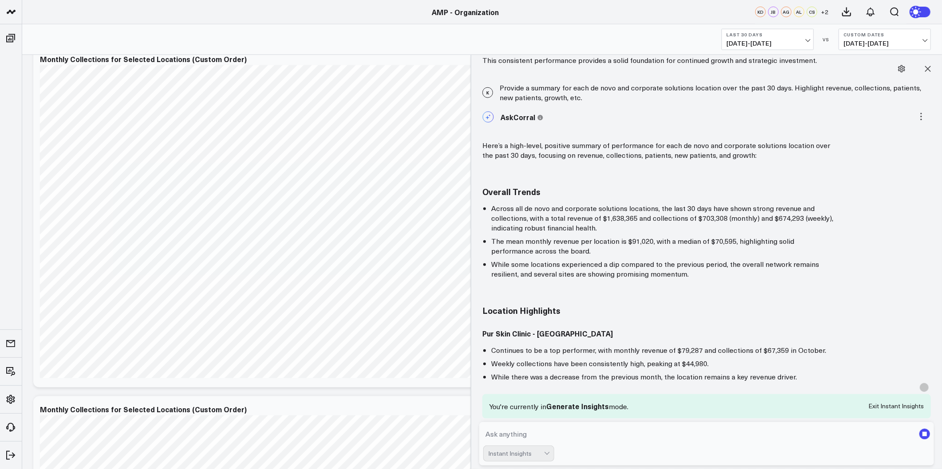
click at [897, 35] on b "Custom Dates" at bounding box center [885, 34] width 83 height 5
click at [669, 237] on li "The mean monthly revenue per location is $91,020, with a median of $70,595, hig…" at bounding box center [664, 247] width 346 height 20
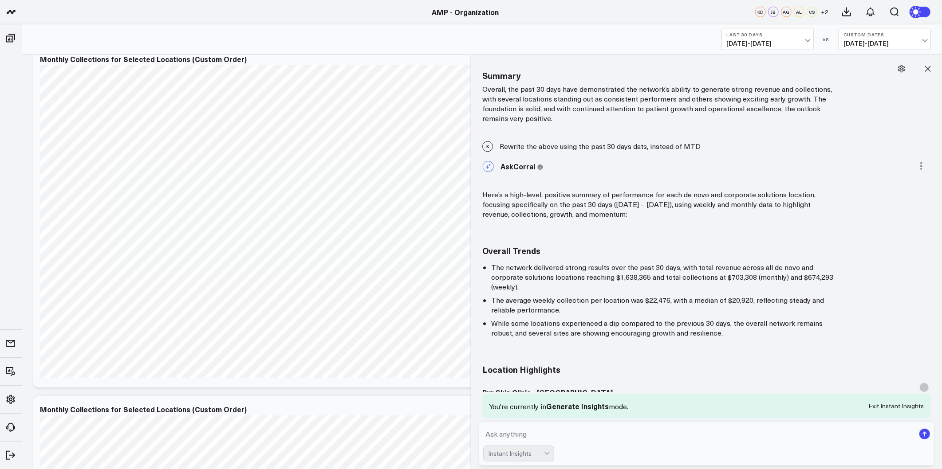
scroll to position [1702, 0]
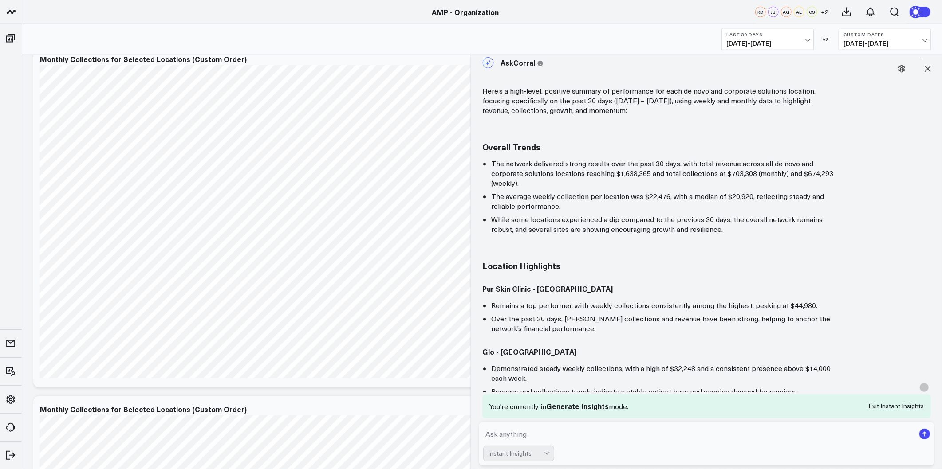
click at [556, 436] on textarea at bounding box center [699, 434] width 432 height 16
click at [916, 39] on button "Custom Dates 09/10/25 - 10/09/25" at bounding box center [885, 39] width 92 height 21
click at [877, 58] on link "Previous Period" at bounding box center [884, 58] width 91 height 17
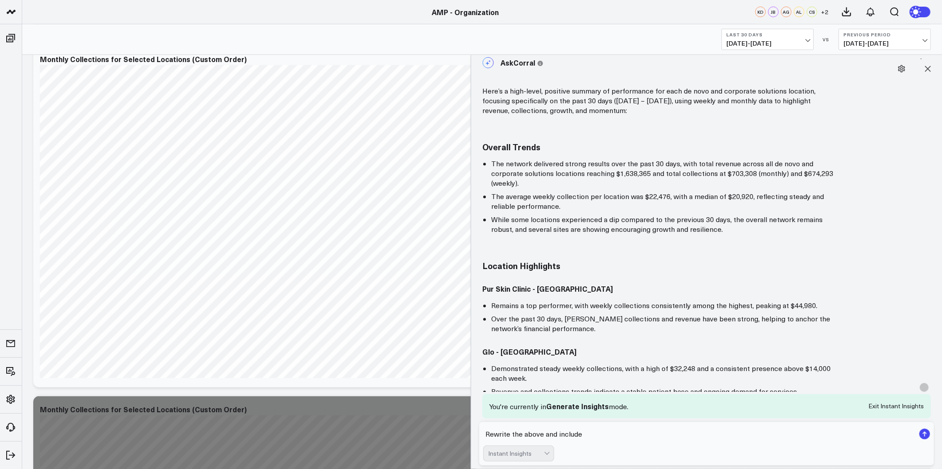
click at [591, 441] on textarea "Rewrite the above and include" at bounding box center [699, 434] width 432 height 16
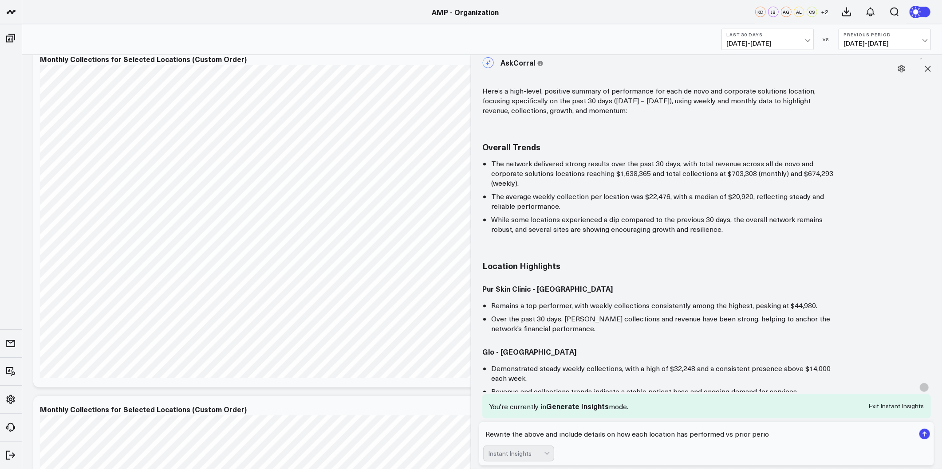
type textarea "Rewrite the above and include details on how each location has performed vs pri…"
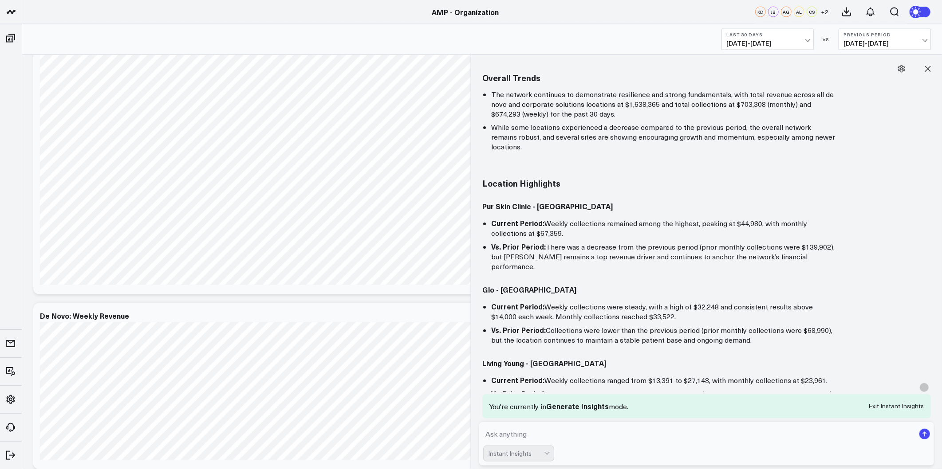
scroll to position [2736, 0]
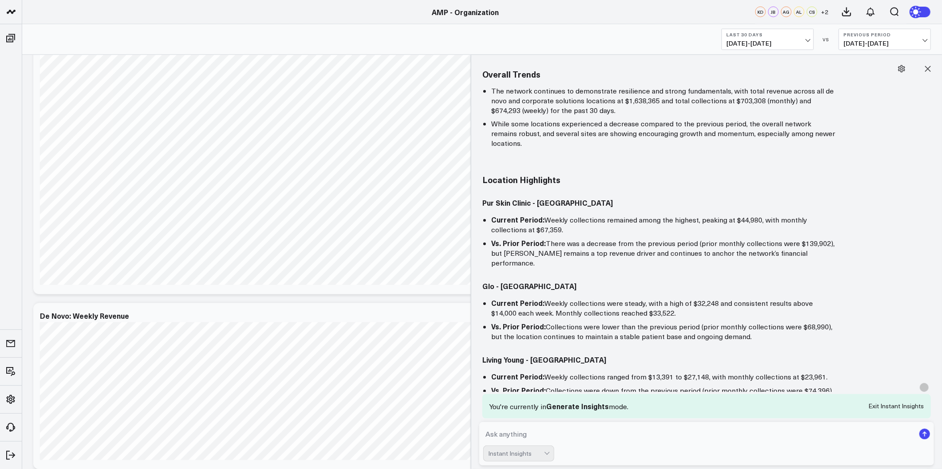
click at [550, 434] on textarea at bounding box center [699, 434] width 432 height 16
type textarea "r"
type textarea "rewrite the above and include comparisons of performance vs previous period"
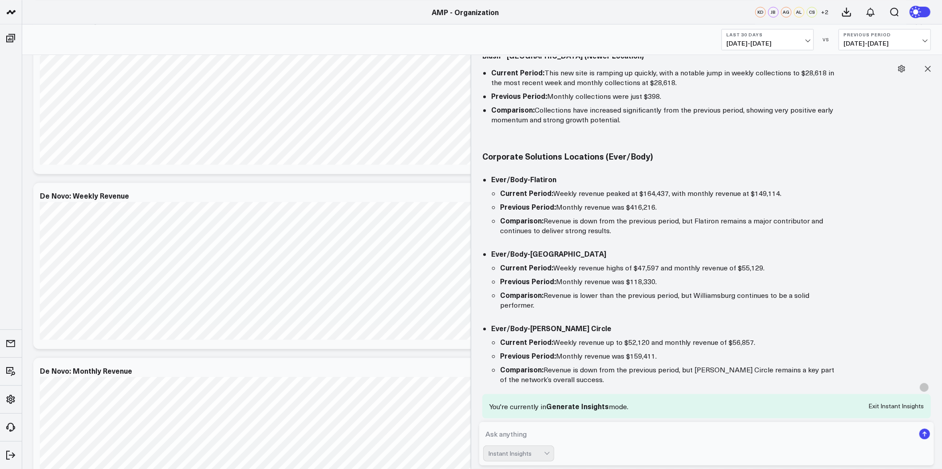
scroll to position [4431, 0]
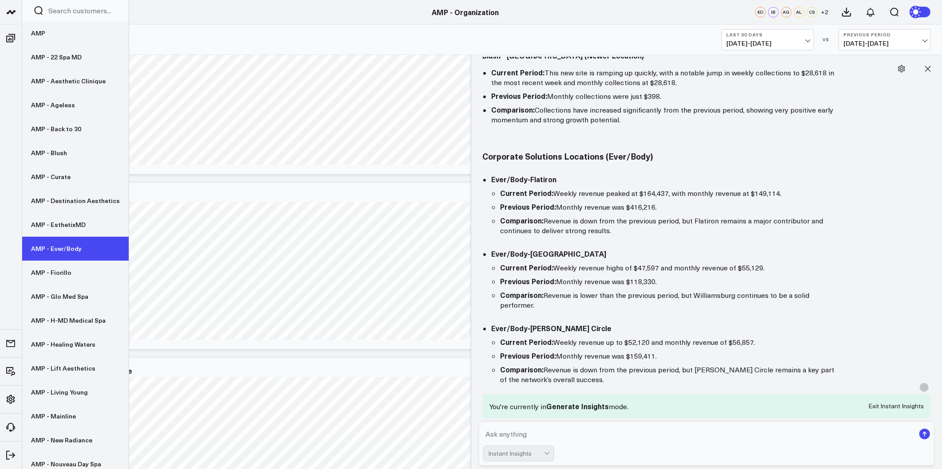
click at [82, 247] on link "AMP - Ever/Body" at bounding box center [75, 249] width 107 height 24
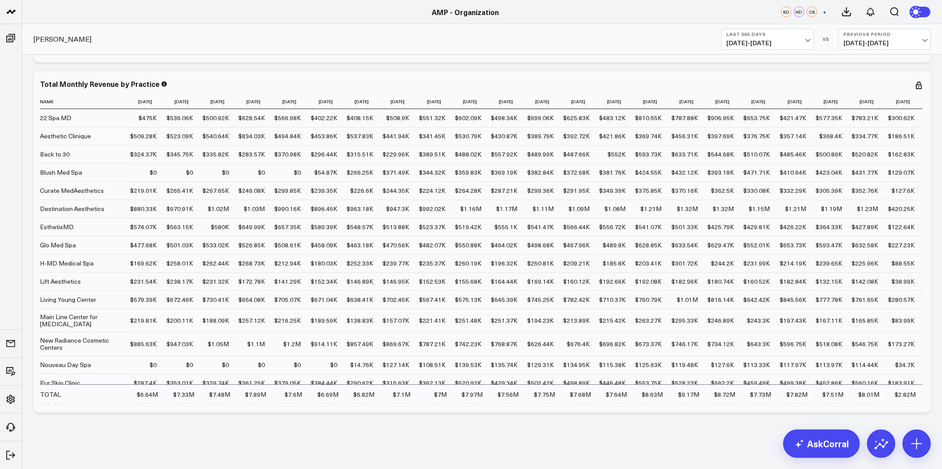
scroll to position [4742, 0]
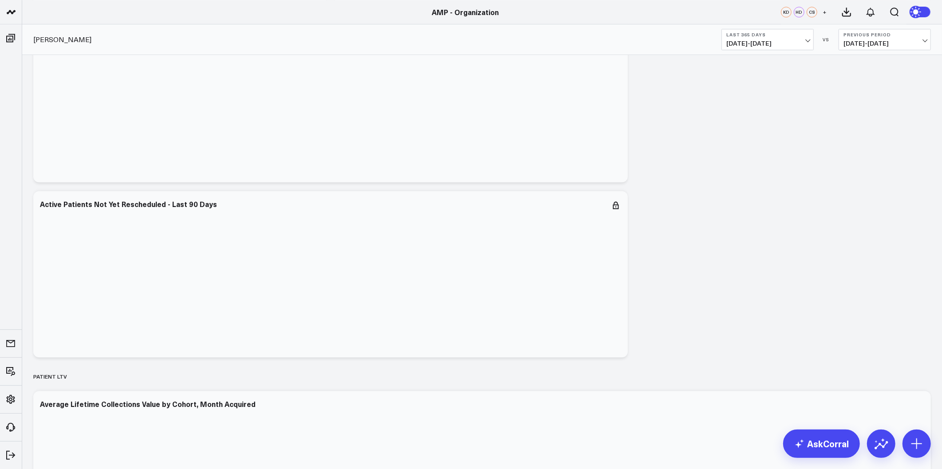
drag, startPoint x: 942, startPoint y: 302, endPoint x: 929, endPoint y: 21, distance: 281.2
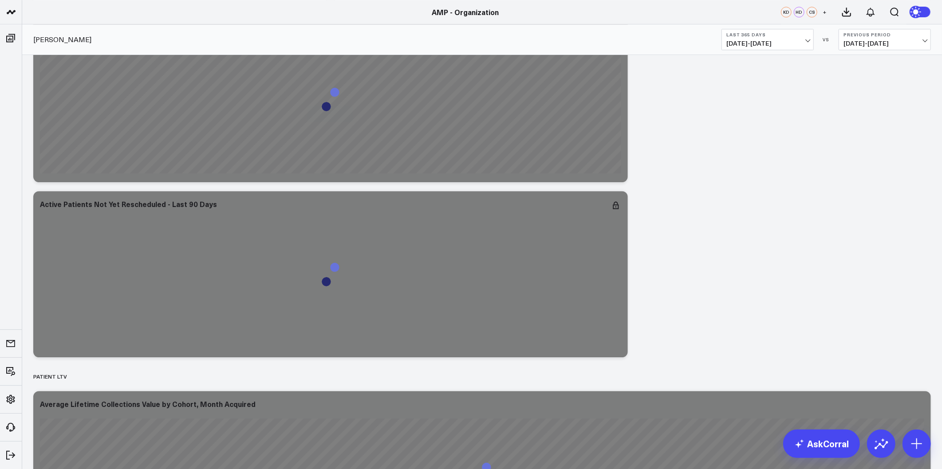
scroll to position [0, 0]
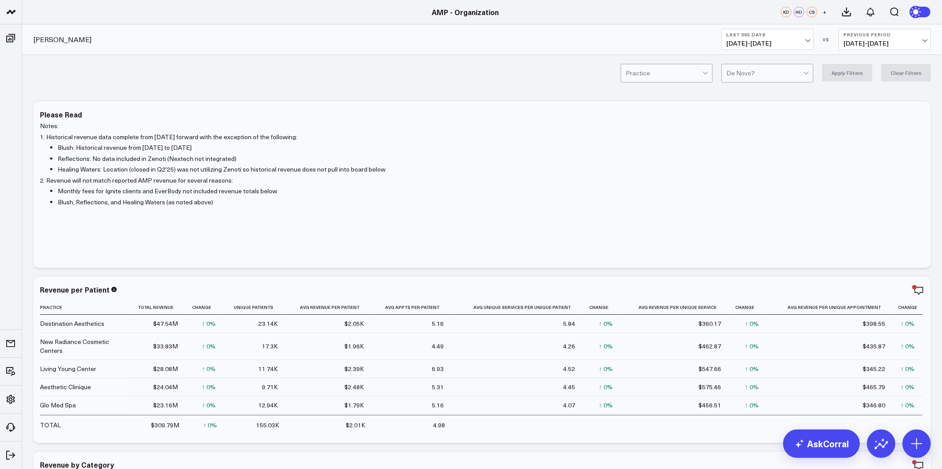
click at [789, 70] on div at bounding box center [764, 73] width 77 height 18
click at [764, 91] on div "De Novo Only" at bounding box center [767, 92] width 91 height 18
click at [838, 70] on button "Apply Filters" at bounding box center [847, 73] width 50 height 18
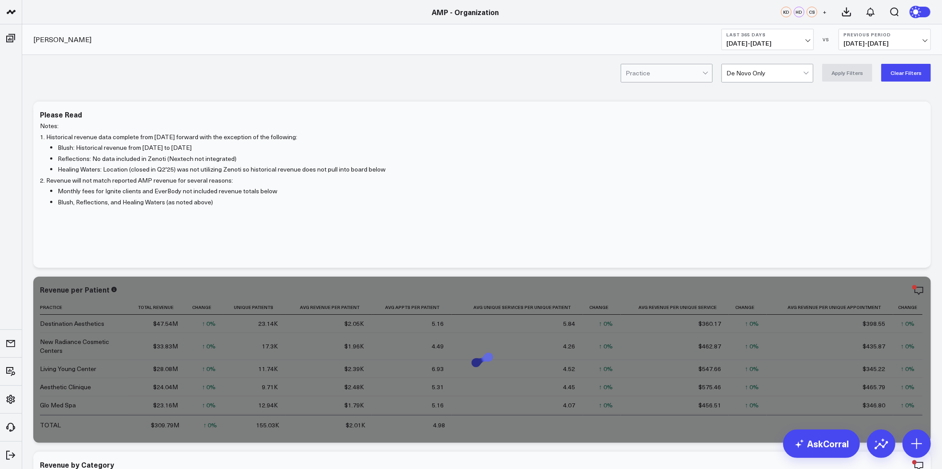
click at [488, 80] on div "Practice De Novo Only Apply Filters Clear Filters" at bounding box center [482, 73] width 920 height 36
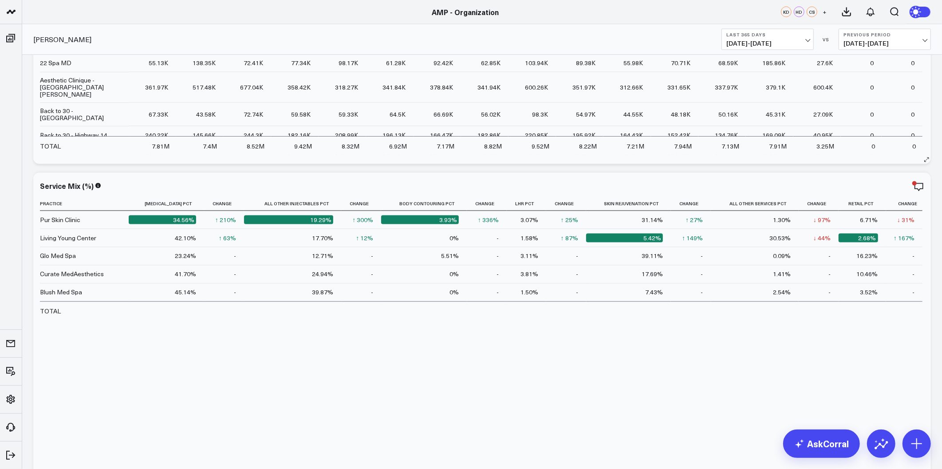
scroll to position [1155, 0]
click at [803, 45] on span "[DATE] - [DATE]" at bounding box center [767, 43] width 83 height 7
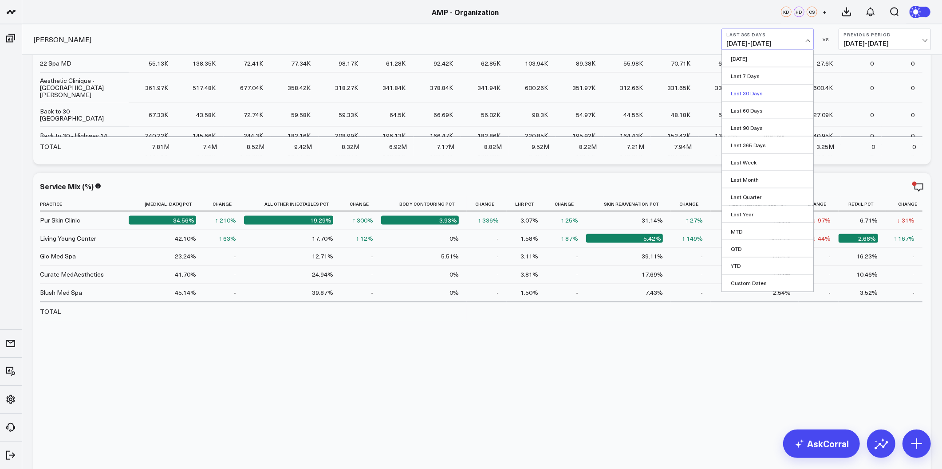
click at [751, 97] on link "Last 30 Days" at bounding box center [767, 93] width 91 height 17
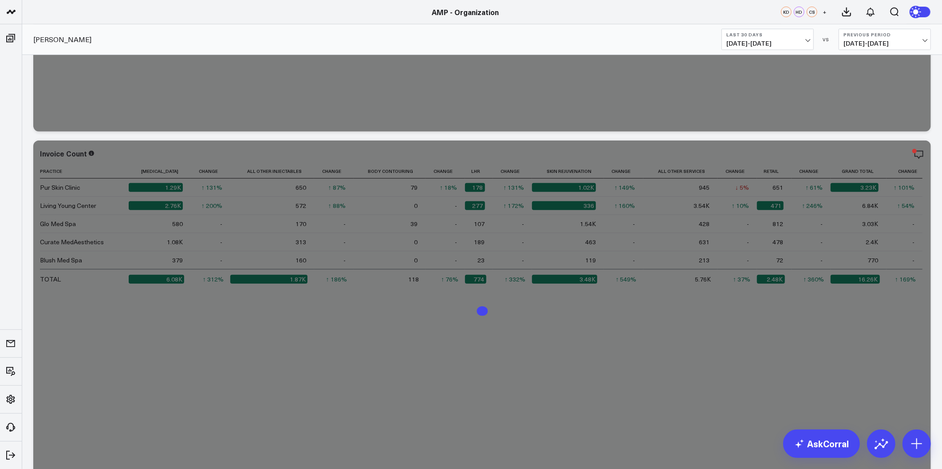
scroll to position [465, 0]
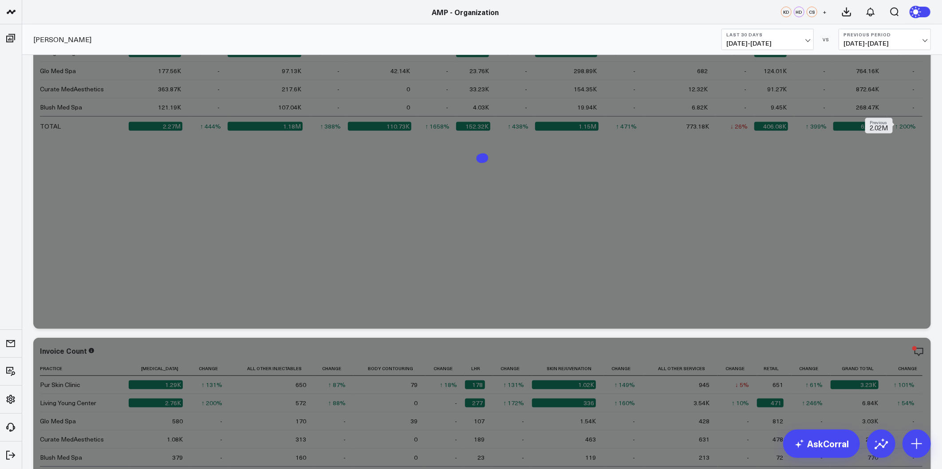
drag, startPoint x: 937, startPoint y: 326, endPoint x: 914, endPoint y: 74, distance: 252.7
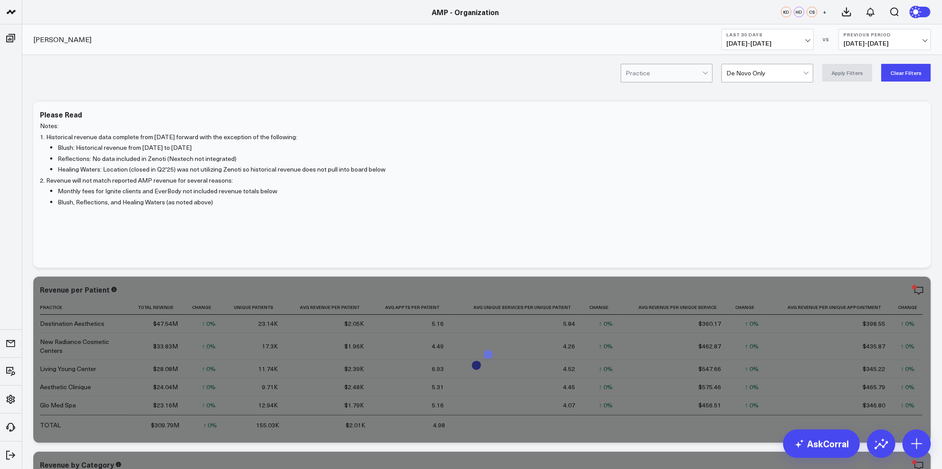
click at [913, 74] on button "Clear Filters" at bounding box center [906, 73] width 50 height 18
click at [793, 70] on div at bounding box center [764, 73] width 77 height 18
click at [748, 95] on div "De Novo Only" at bounding box center [767, 92] width 91 height 18
click at [860, 71] on button "Apply Filters" at bounding box center [847, 73] width 50 height 18
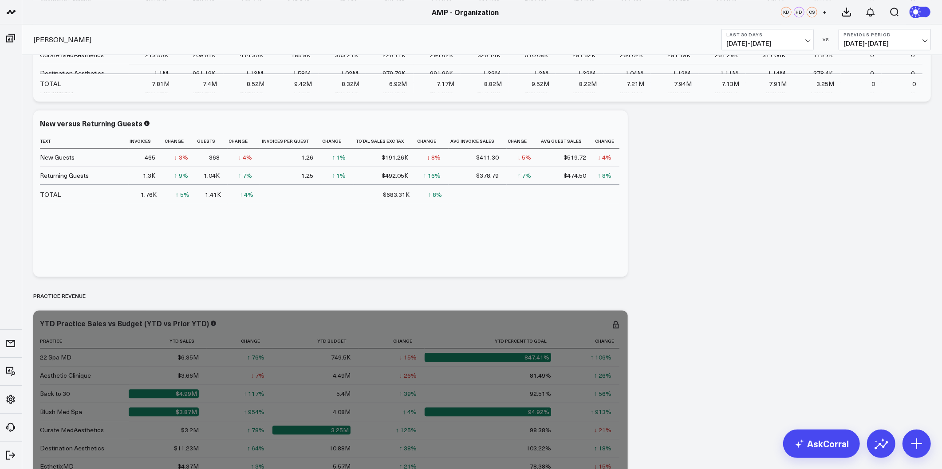
scroll to position [1775, 0]
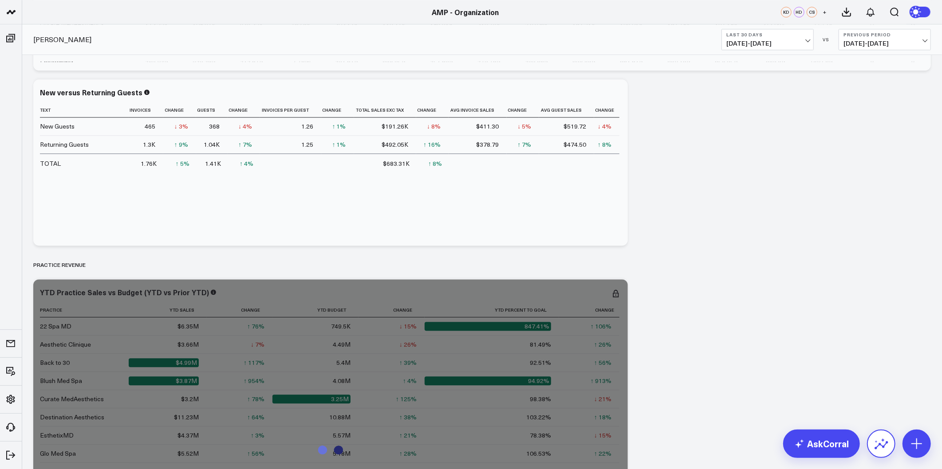
click at [879, 446] on icon at bounding box center [882, 446] width 14 height 8
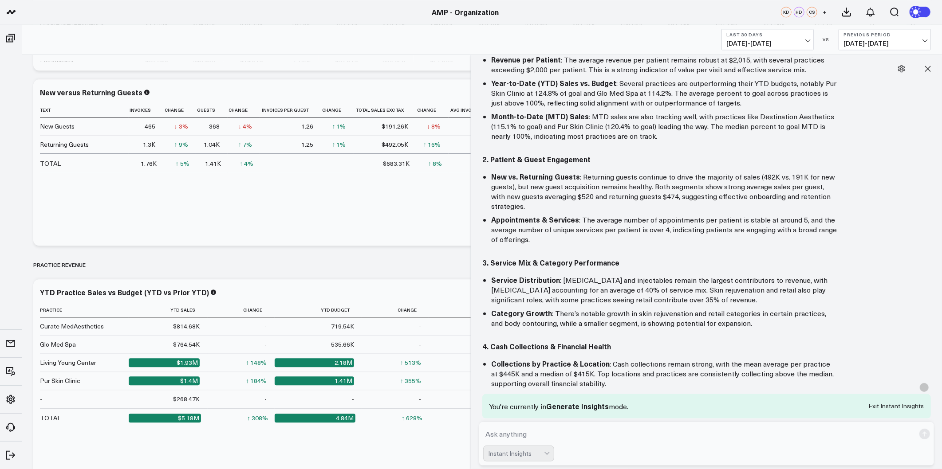
scroll to position [118, 0]
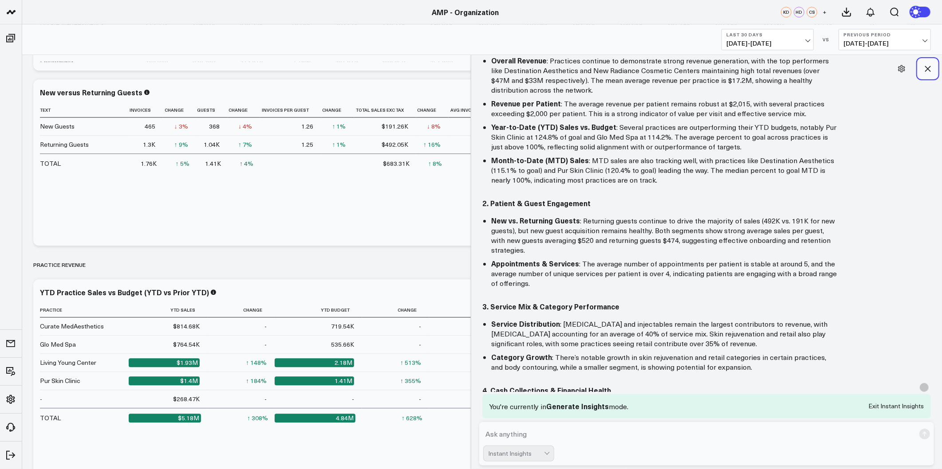
click at [930, 64] on icon at bounding box center [927, 68] width 9 height 9
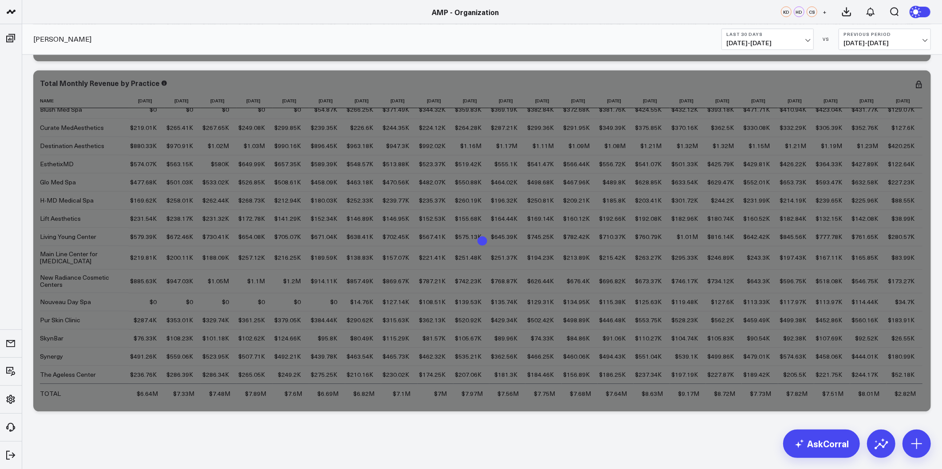
scroll to position [7011, 0]
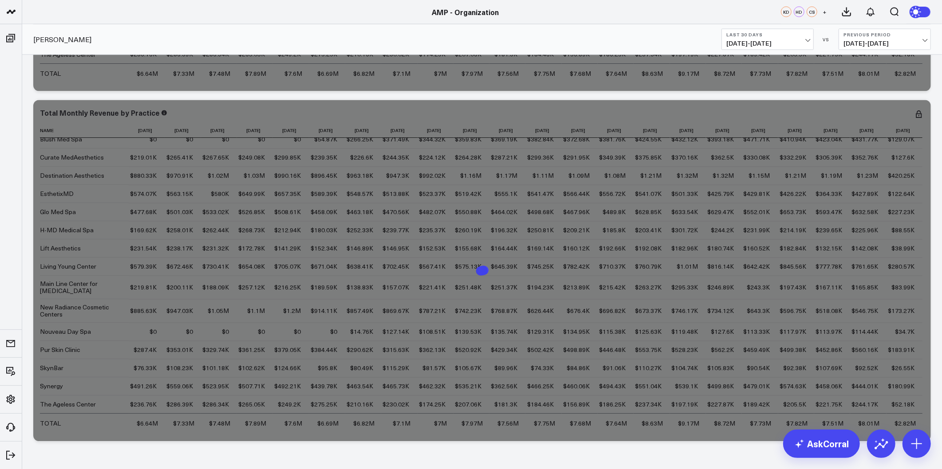
drag, startPoint x: 937, startPoint y: 356, endPoint x: 939, endPoint y: 106, distance: 250.7
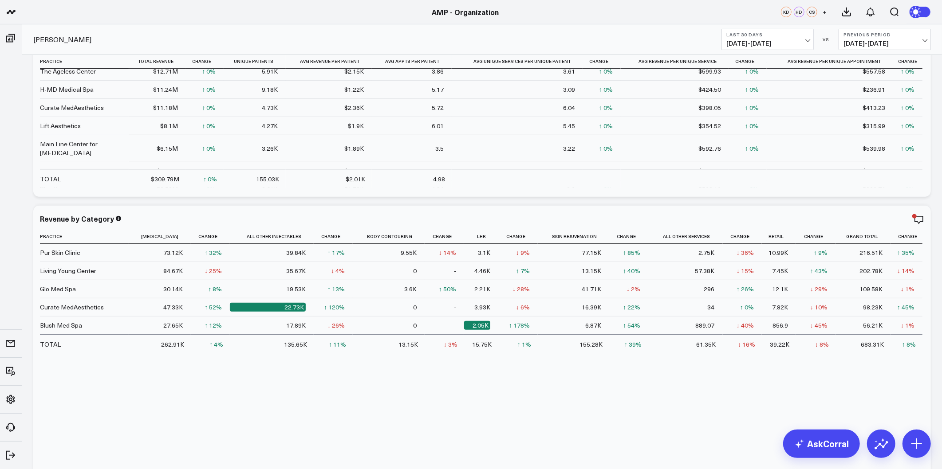
scroll to position [0, 0]
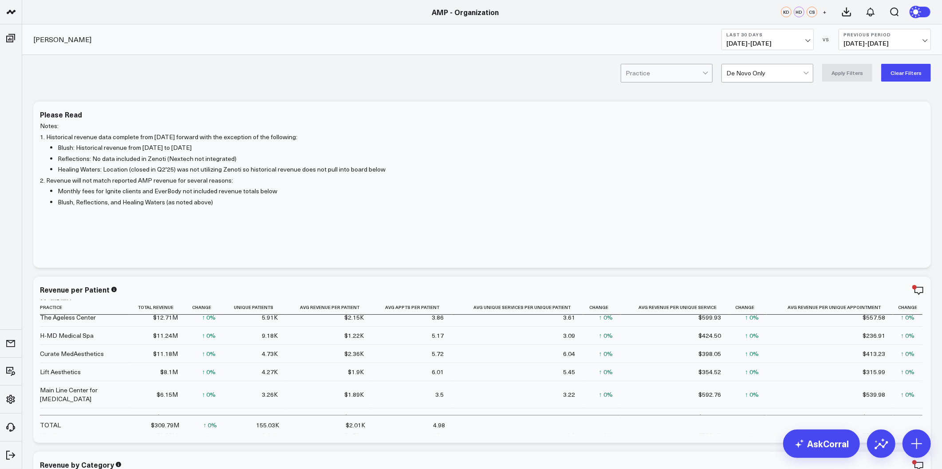
drag, startPoint x: 34, startPoint y: 221, endPoint x: 34, endPoint y: 95, distance: 126.0
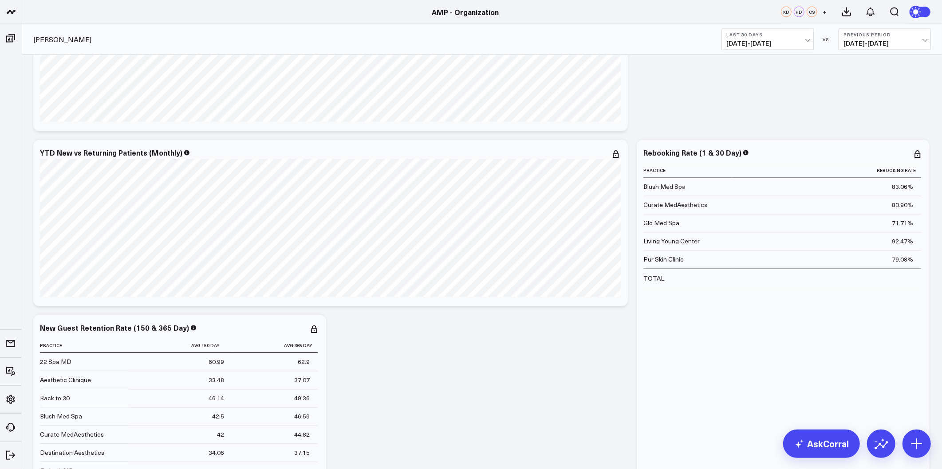
scroll to position [3994, 0]
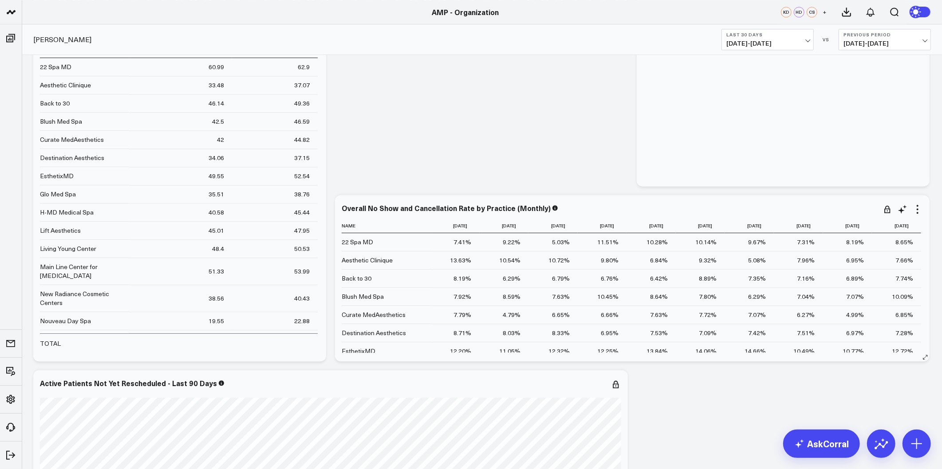
scroll to position [49, 0]
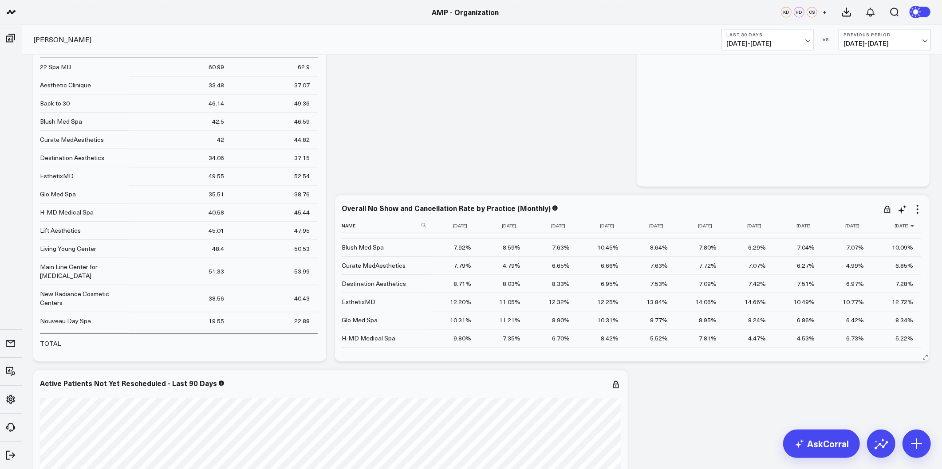
click at [909, 226] on icon at bounding box center [912, 225] width 7 height 5
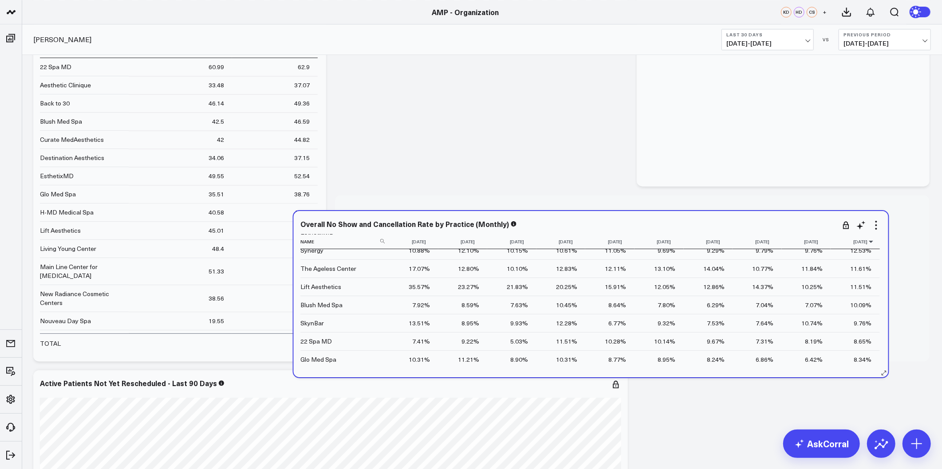
click at [868, 242] on icon at bounding box center [871, 241] width 7 height 5
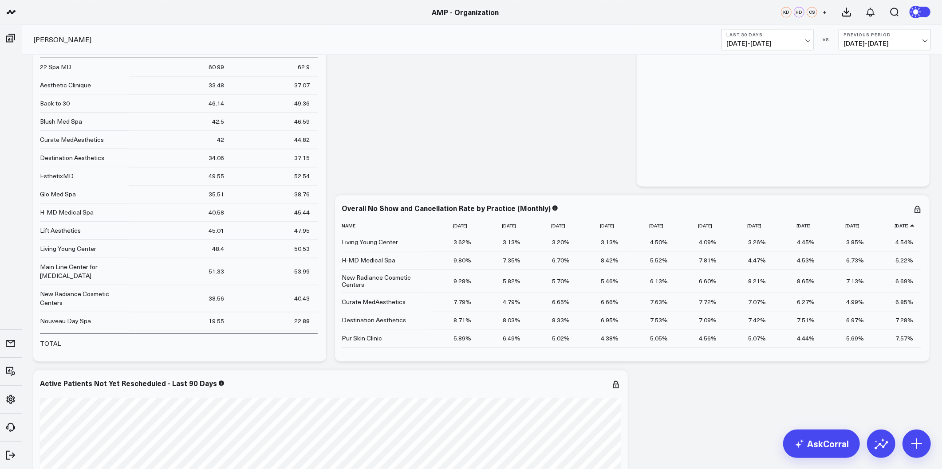
scroll to position [4438, 0]
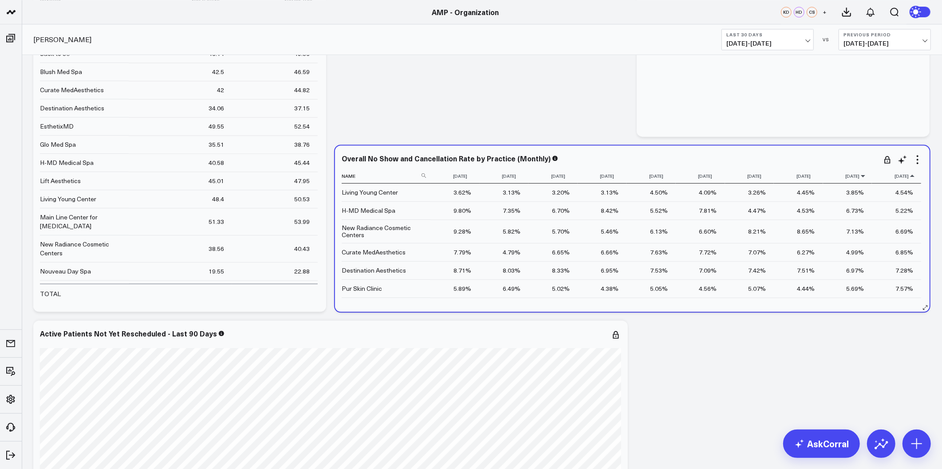
click at [861, 176] on icon at bounding box center [863, 176] width 7 height 5
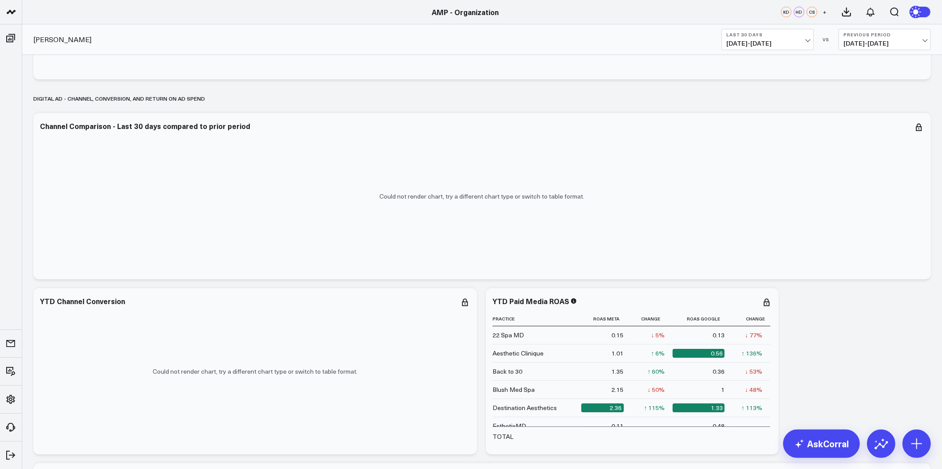
scroll to position [5670, 0]
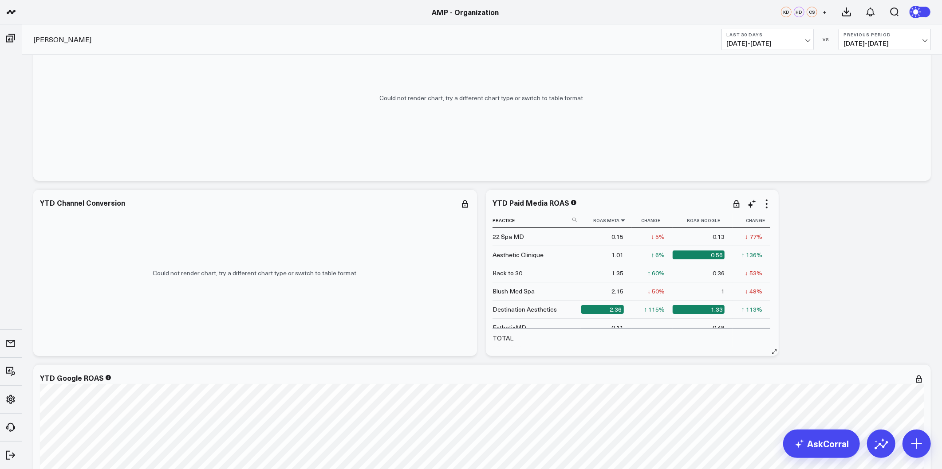
click at [622, 219] on icon at bounding box center [622, 220] width 7 height 5
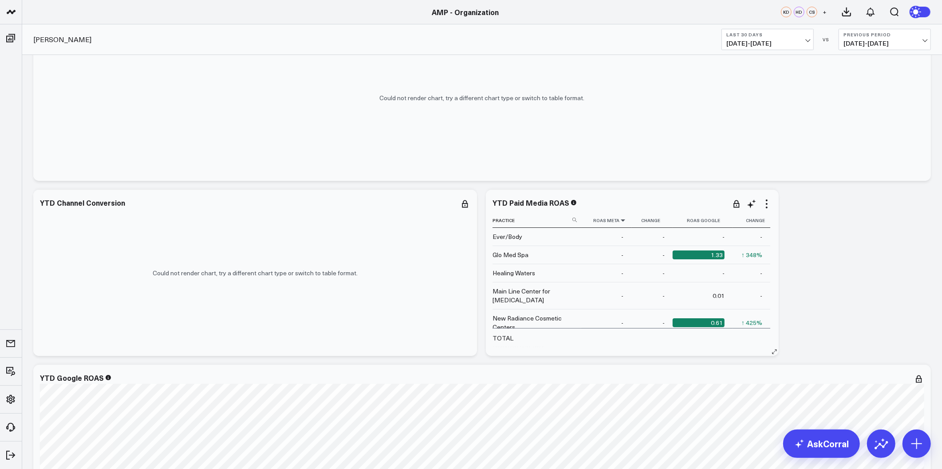
click at [622, 219] on icon at bounding box center [622, 220] width 7 height 5
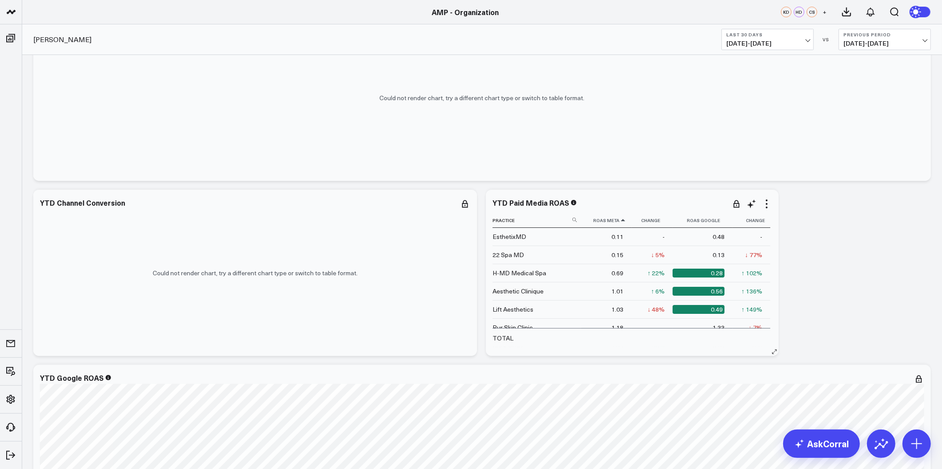
click at [622, 219] on icon at bounding box center [622, 220] width 7 height 5
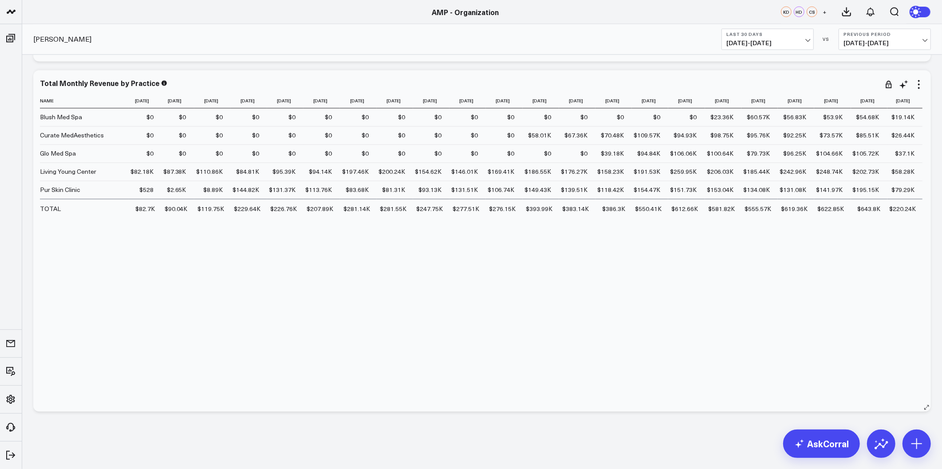
scroll to position [6992, 0]
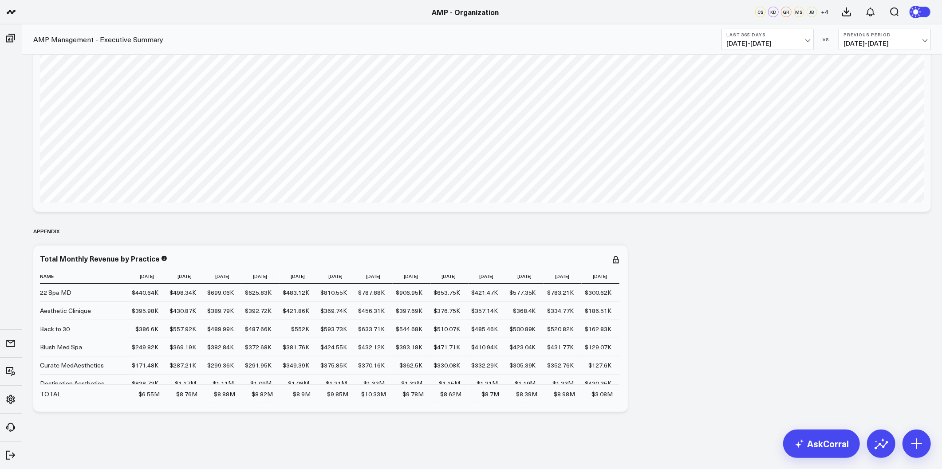
scroll to position [5235, 0]
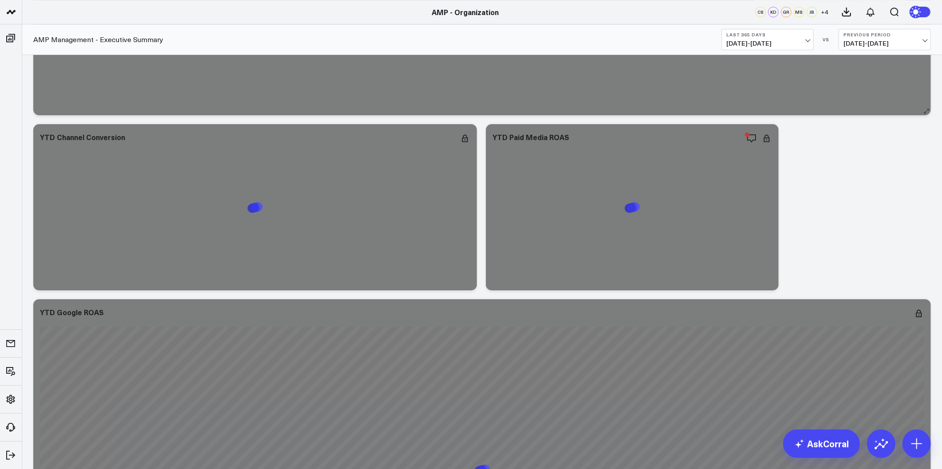
drag, startPoint x: 642, startPoint y: 343, endPoint x: 618, endPoint y: 81, distance: 263.4
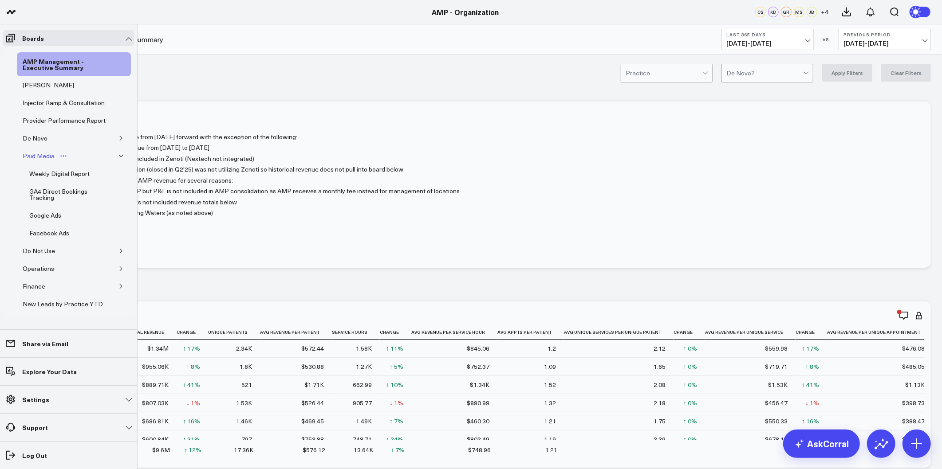
click at [39, 162] on div "Paid Media" at bounding box center [38, 156] width 36 height 11
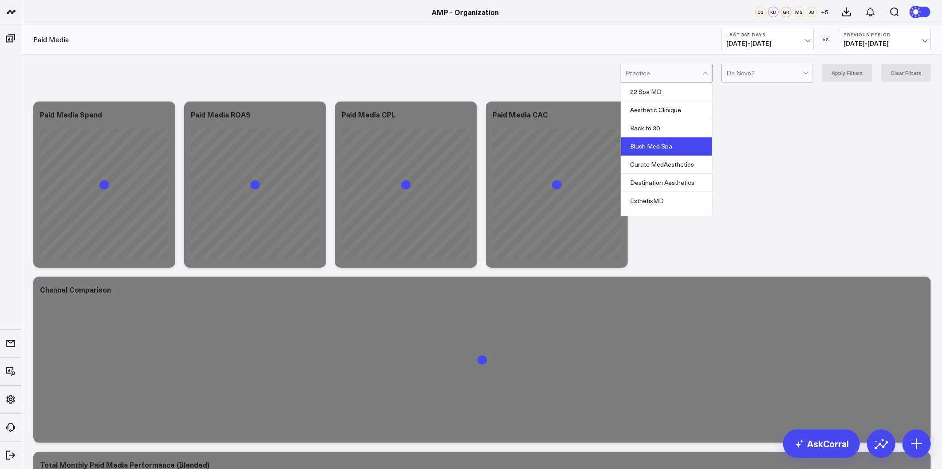
click at [677, 146] on div "Blush Med Spa" at bounding box center [666, 147] width 91 height 18
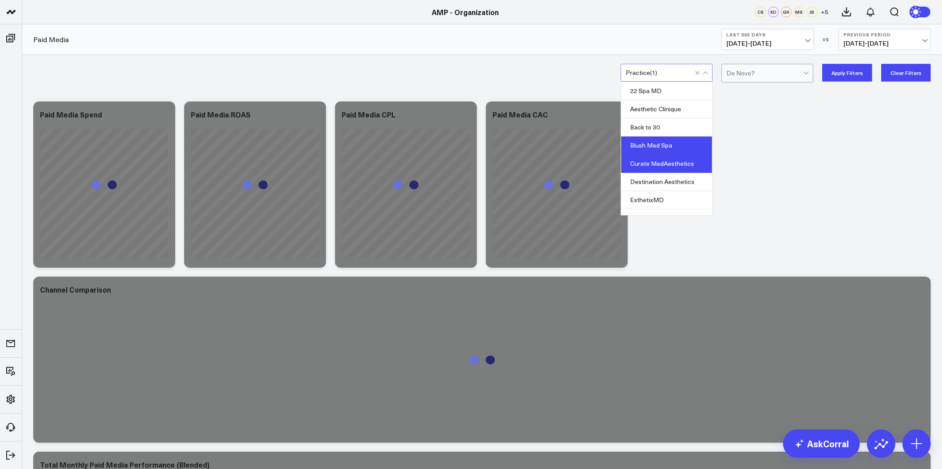
click at [672, 167] on div "Curate MedAesthetics" at bounding box center [666, 164] width 91 height 18
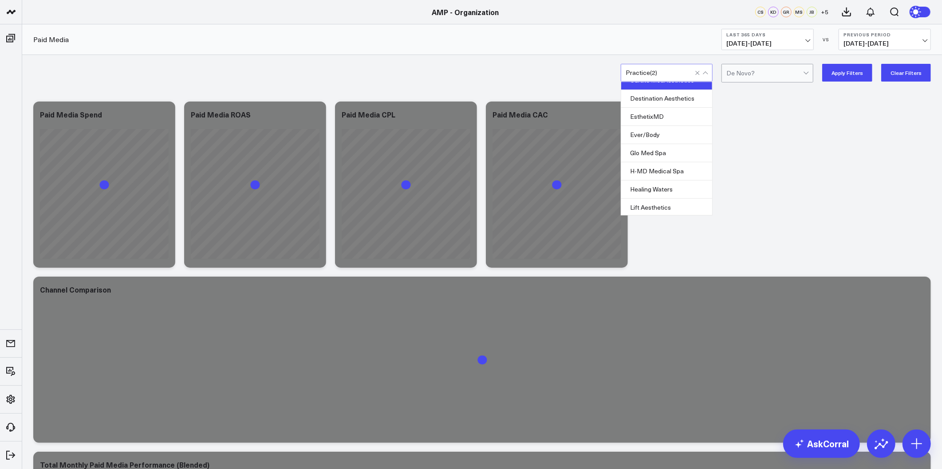
scroll to position [99, 0]
click at [673, 139] on div "Glo Med Spa" at bounding box center [666, 138] width 91 height 18
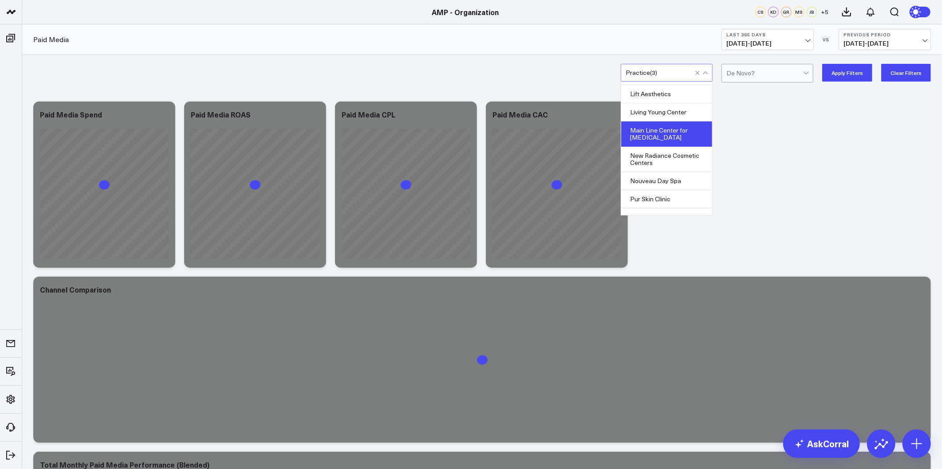
scroll to position [245, 0]
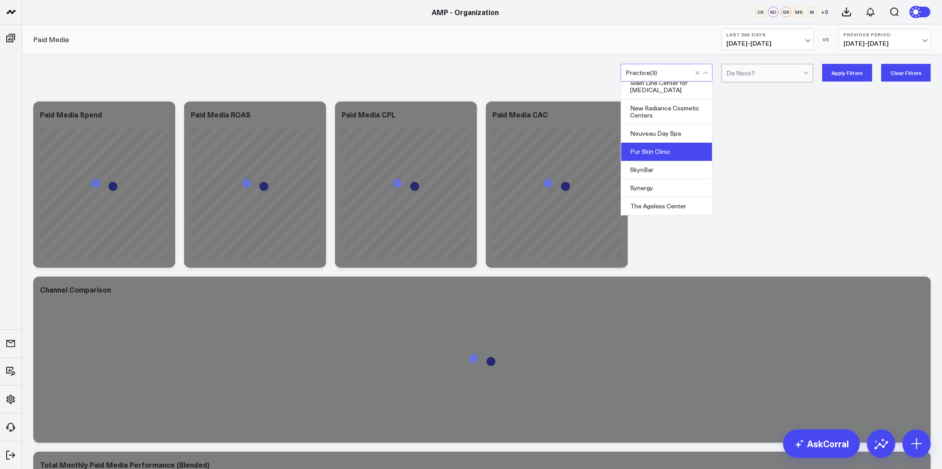
click at [671, 149] on div "Pur Skin Clinic" at bounding box center [666, 152] width 91 height 18
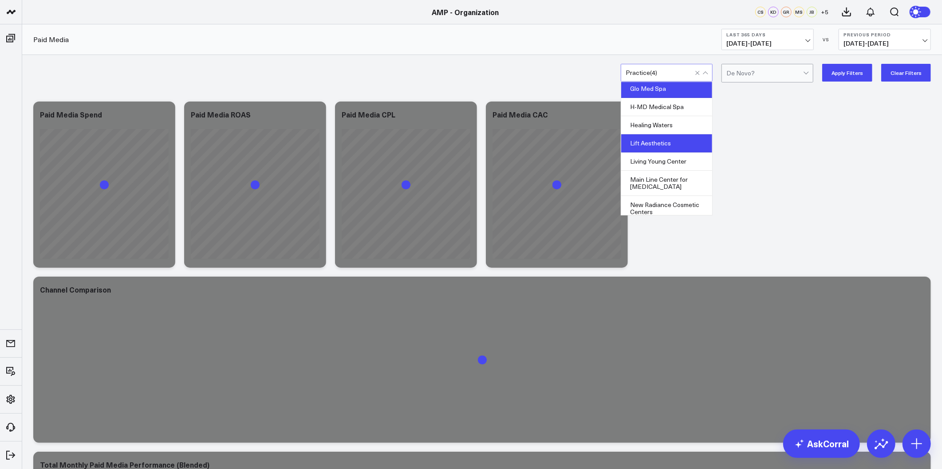
scroll to position [147, 0]
click at [664, 160] on div "Living Young Center" at bounding box center [666, 163] width 91 height 18
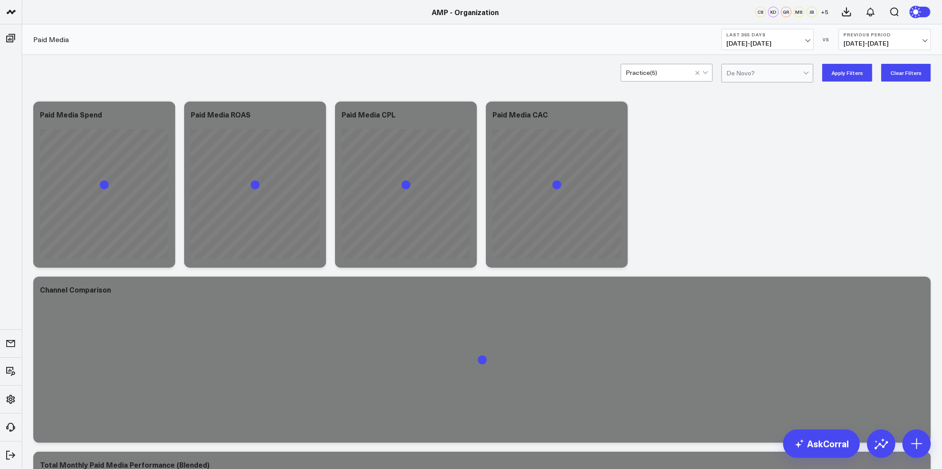
click at [844, 70] on button "Apply Filters" at bounding box center [847, 73] width 50 height 18
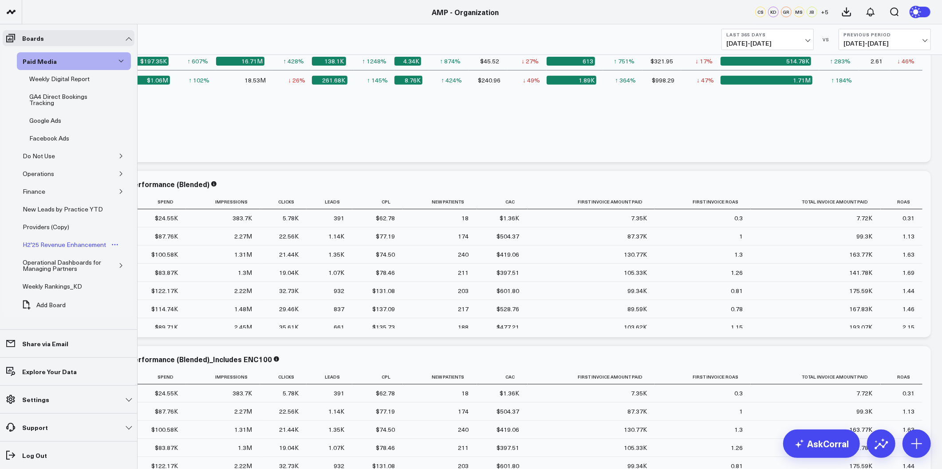
scroll to position [296, 0]
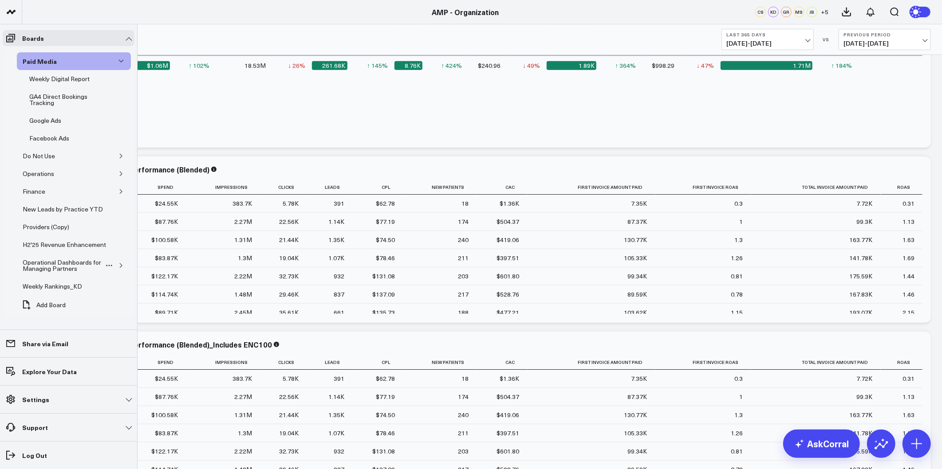
click at [118, 268] on icon "button" at bounding box center [120, 265] width 5 height 5
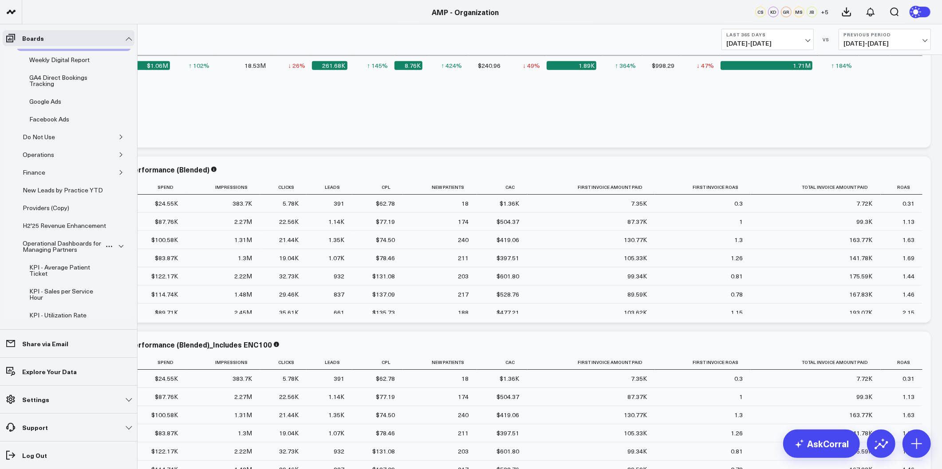
click at [118, 249] on icon "button" at bounding box center [120, 246] width 5 height 5
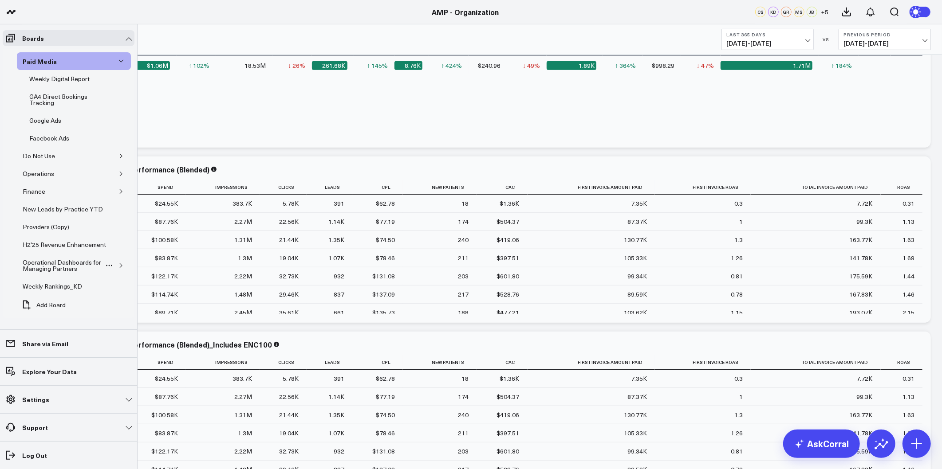
scroll to position [345, 0]
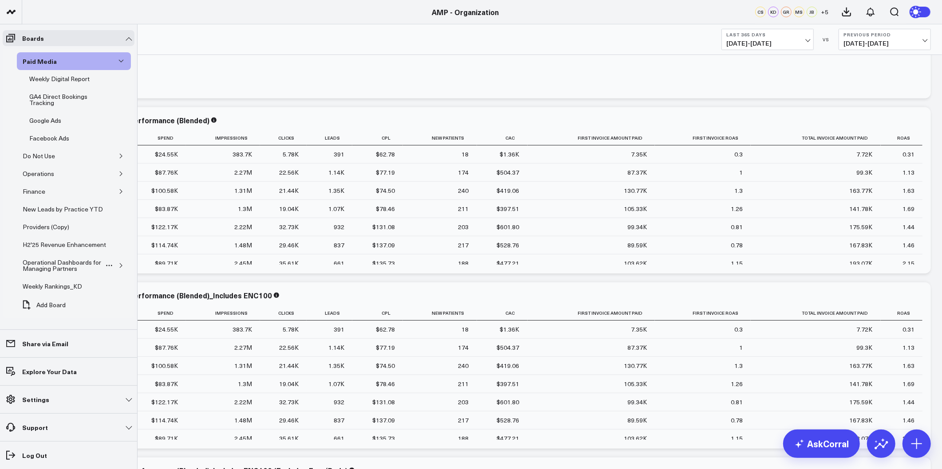
click at [118, 268] on icon "button" at bounding box center [120, 265] width 5 height 5
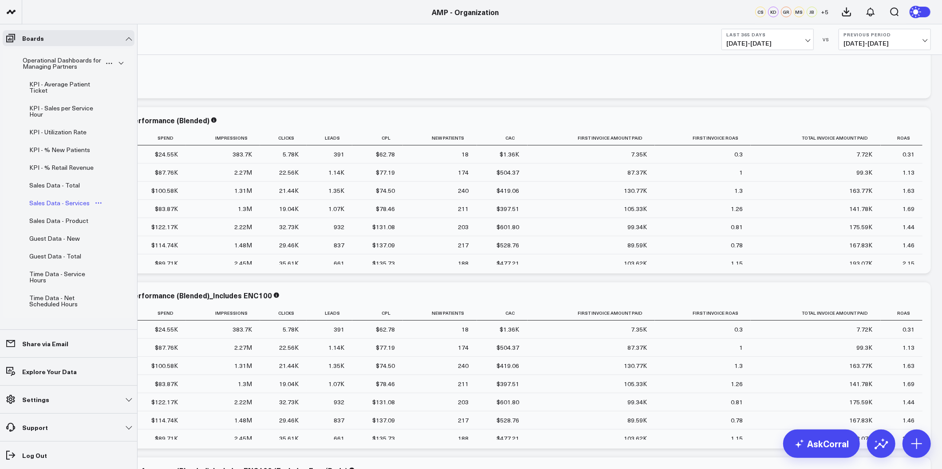
scroll to position [312, 0]
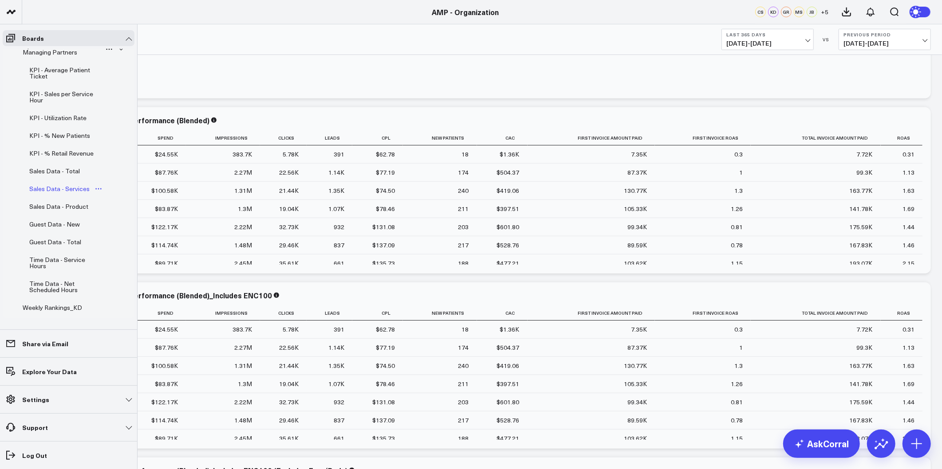
drag, startPoint x: 47, startPoint y: 191, endPoint x: 39, endPoint y: 207, distance: 18.3
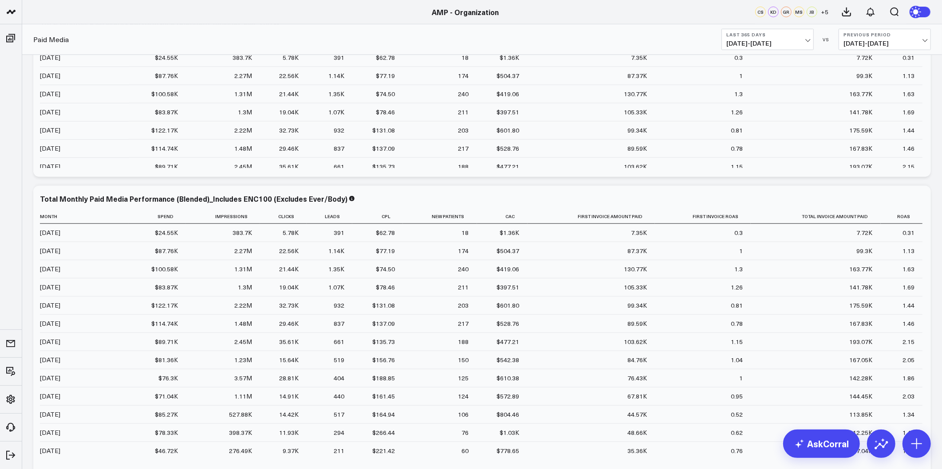
scroll to position [641, 0]
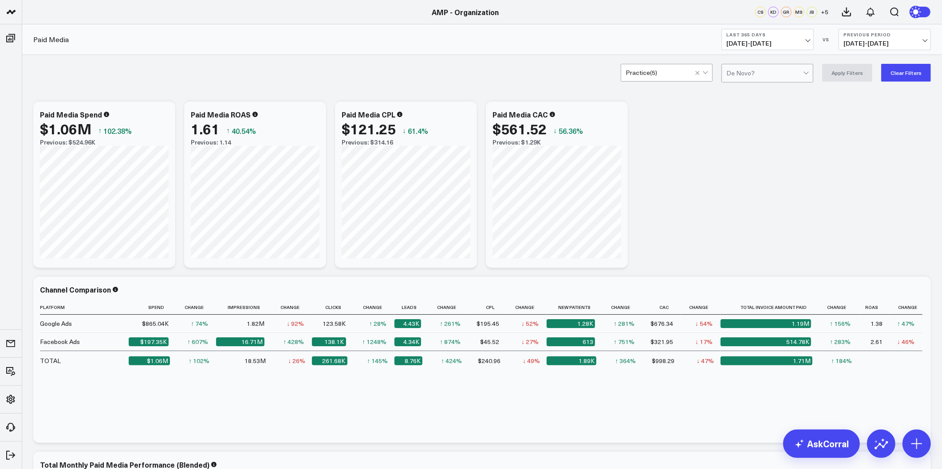
click at [773, 71] on div at bounding box center [764, 73] width 77 height 18
click at [769, 86] on div "De Novo Only" at bounding box center [767, 92] width 91 height 18
click at [857, 76] on button "Apply Filters" at bounding box center [847, 73] width 50 height 18
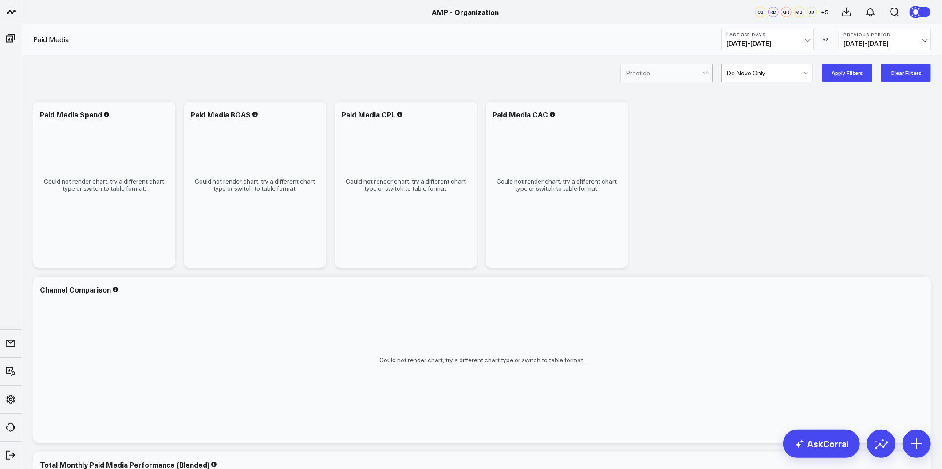
click at [845, 74] on button "Apply Filters" at bounding box center [847, 73] width 50 height 18
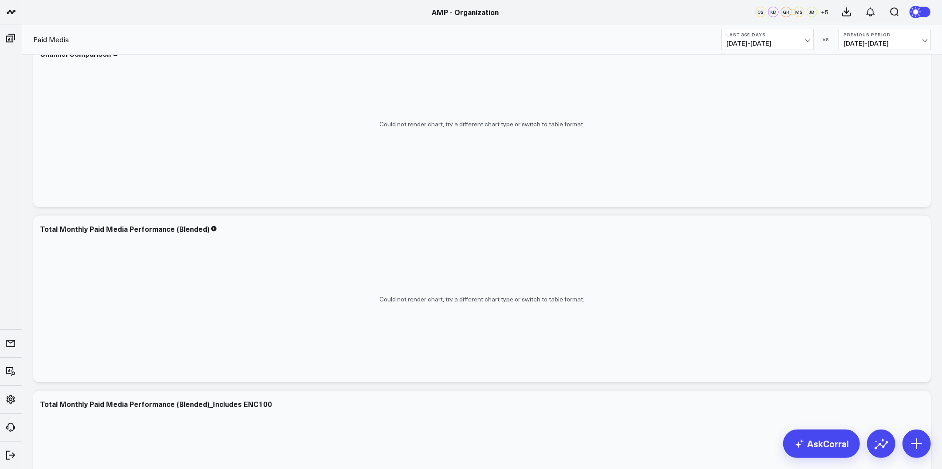
scroll to position [246, 0]
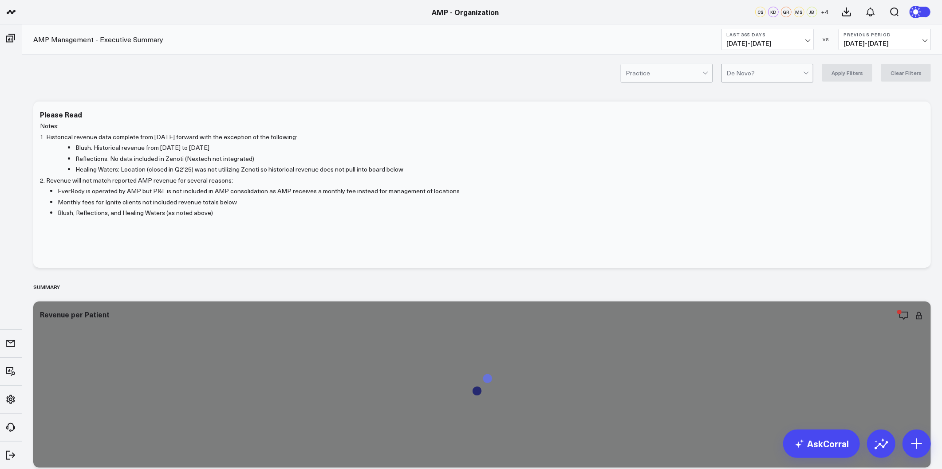
click at [789, 78] on div at bounding box center [764, 73] width 77 height 18
click at [769, 90] on div "De Novo Only" at bounding box center [767, 92] width 91 height 18
click at [853, 71] on button "Apply Filters" at bounding box center [847, 73] width 50 height 18
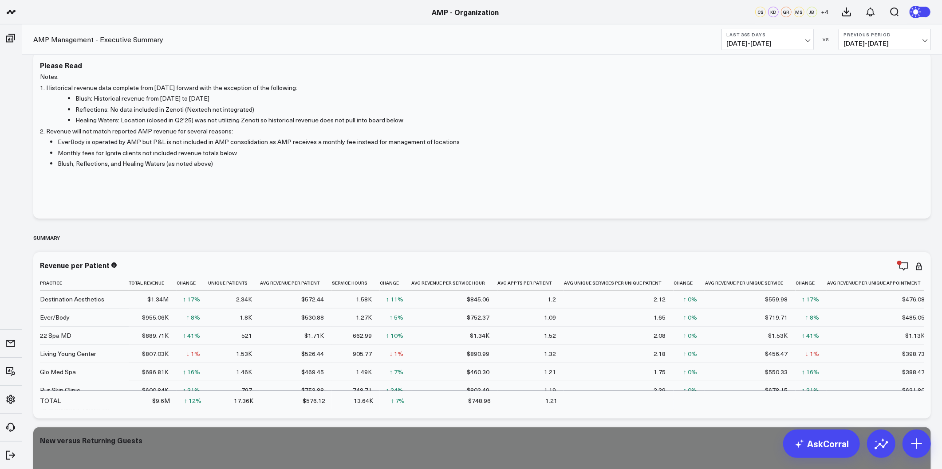
click at [805, 43] on span "[DATE] - [DATE]" at bounding box center [767, 43] width 83 height 7
click at [767, 91] on link "Last 30 Days" at bounding box center [767, 93] width 91 height 17
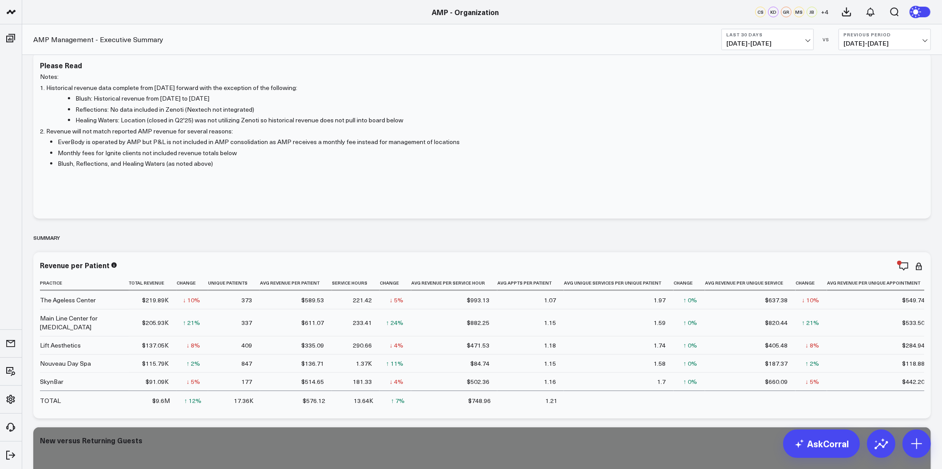
scroll to position [246, 0]
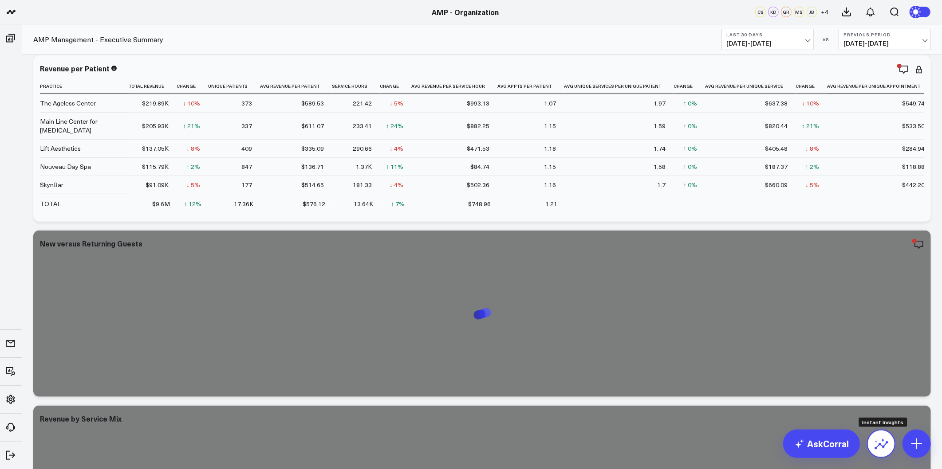
click at [884, 446] on icon at bounding box center [881, 444] width 14 height 14
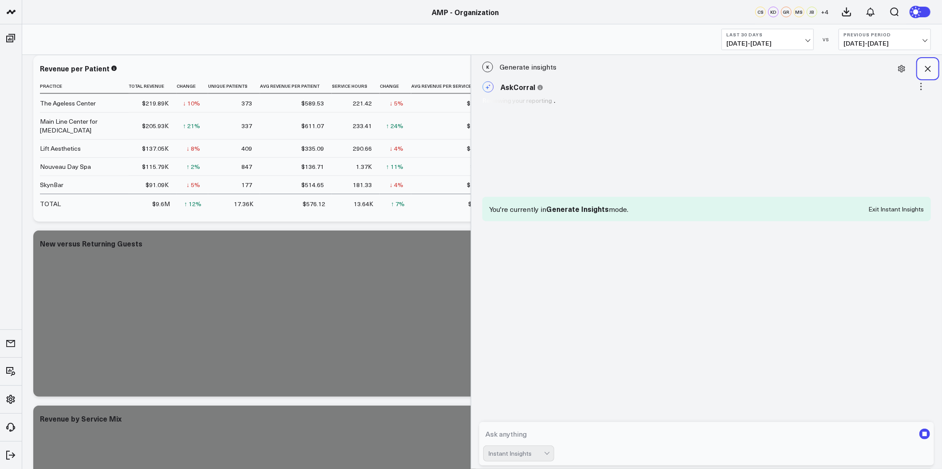
click at [933, 72] on button at bounding box center [928, 69] width 20 height 20
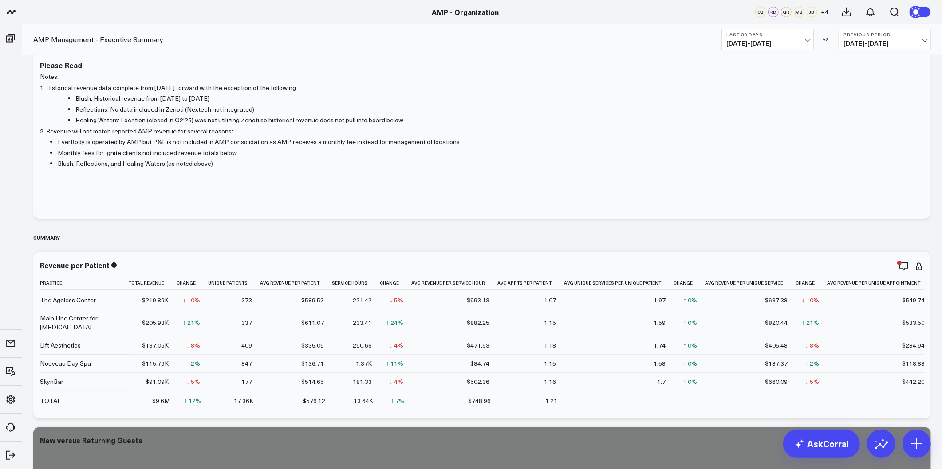
scroll to position [0, 0]
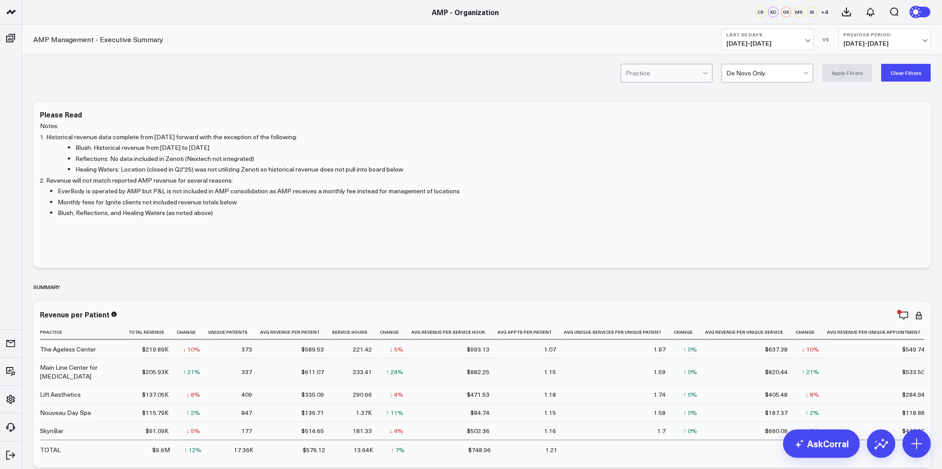
click at [769, 76] on div at bounding box center [764, 73] width 77 height 18
click at [919, 71] on button "Clear Filters" at bounding box center [906, 73] width 50 height 18
click at [789, 72] on div at bounding box center [764, 73] width 77 height 18
drag, startPoint x: 779, startPoint y: 85, endPoint x: 812, endPoint y: 87, distance: 33.4
click at [779, 85] on div "De Novo Only" at bounding box center [767, 92] width 91 height 18
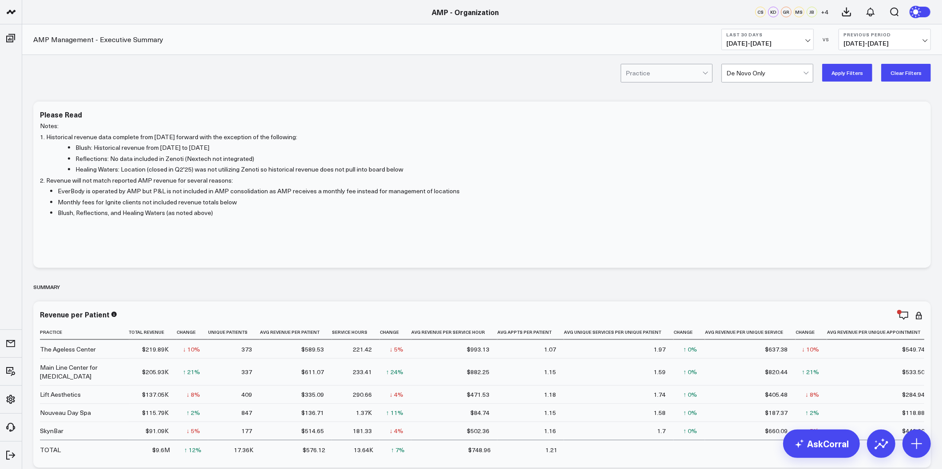
click at [857, 72] on button "Apply Filters" at bounding box center [847, 73] width 50 height 18
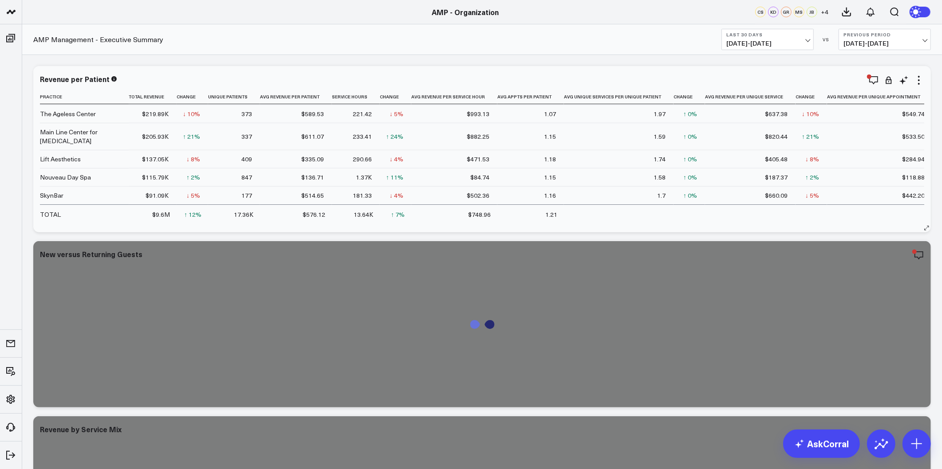
scroll to position [246, 0]
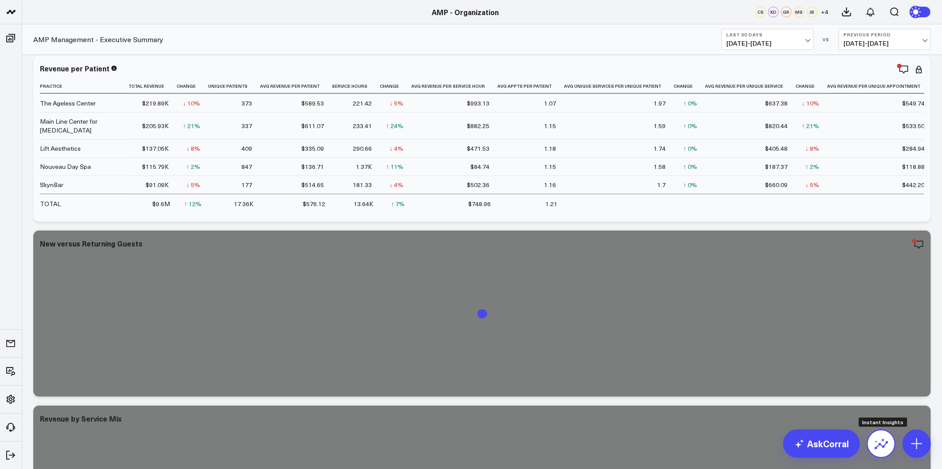
click at [886, 447] on icon at bounding box center [881, 444] width 14 height 14
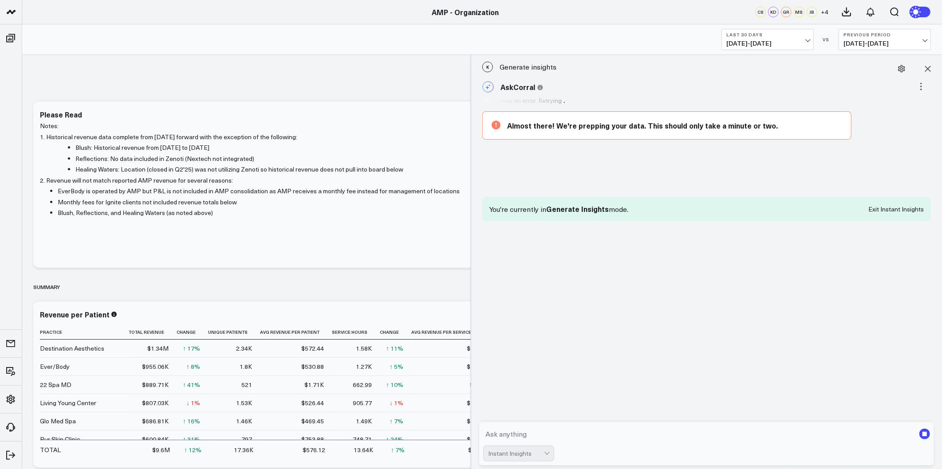
scroll to position [197, 0]
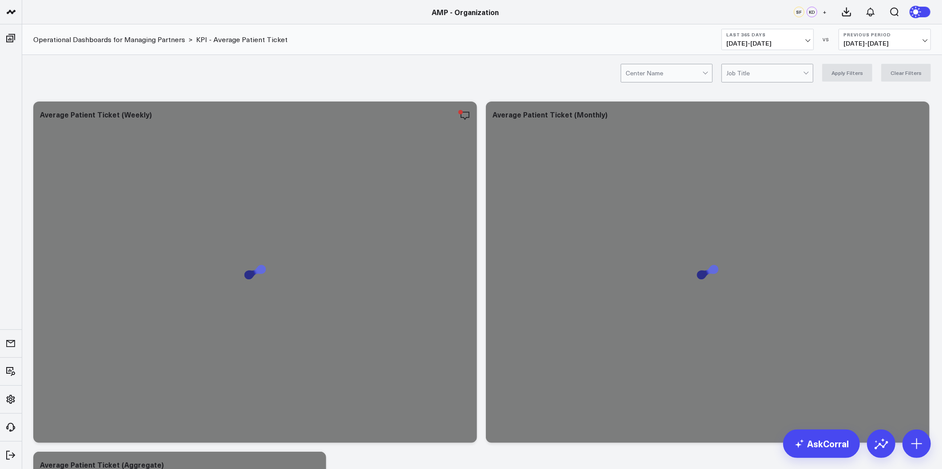
click at [804, 44] on span "[DATE] - [DATE]" at bounding box center [767, 43] width 83 height 7
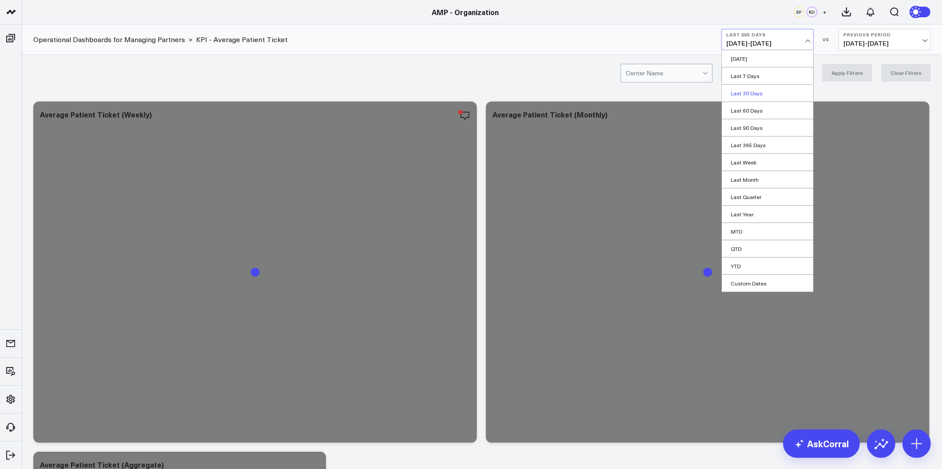
click at [759, 96] on link "Last 30 Days" at bounding box center [767, 93] width 91 height 17
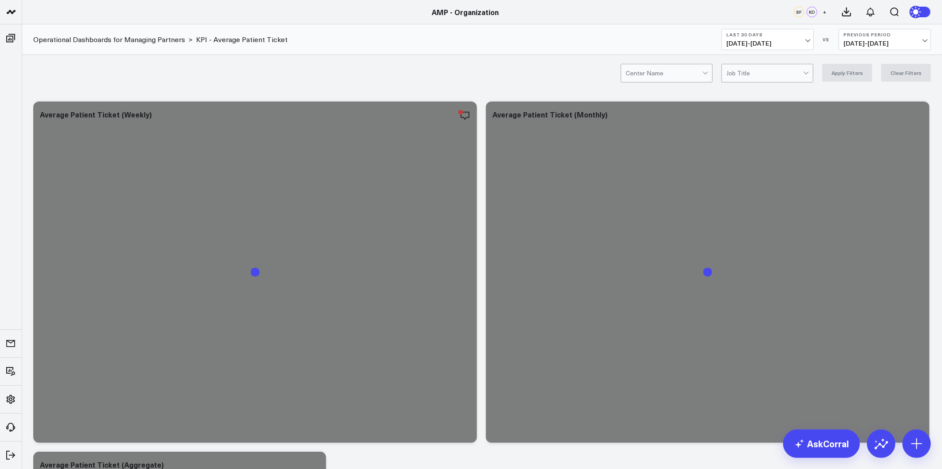
click at [560, 81] on div "Center Name Job Title Apply Filters Clear Filters" at bounding box center [482, 73] width 920 height 36
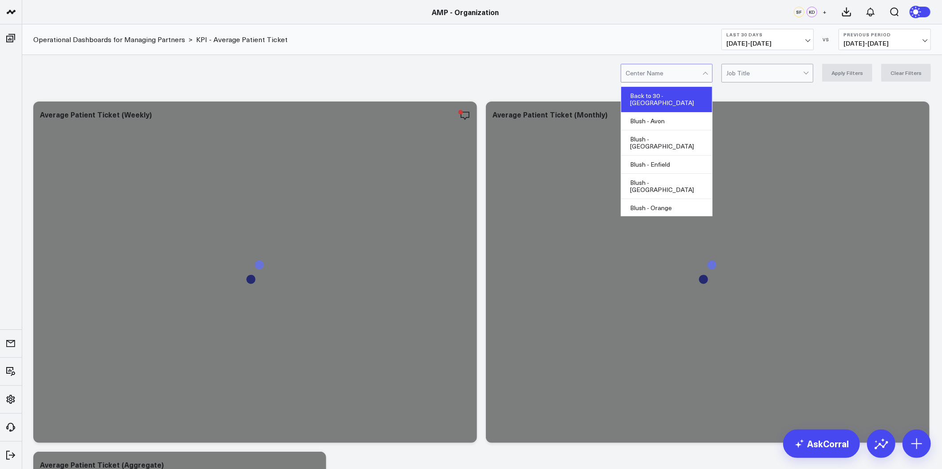
scroll to position [148, 0]
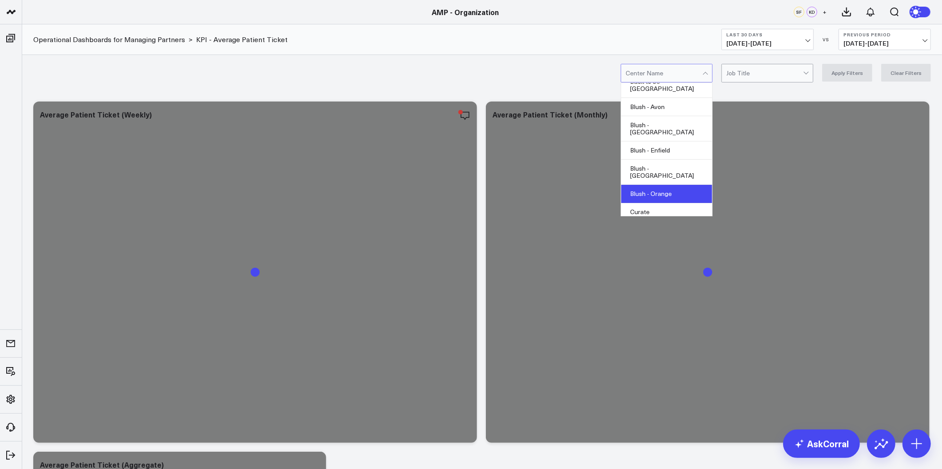
click at [679, 185] on div "Blush - Orange" at bounding box center [666, 194] width 91 height 18
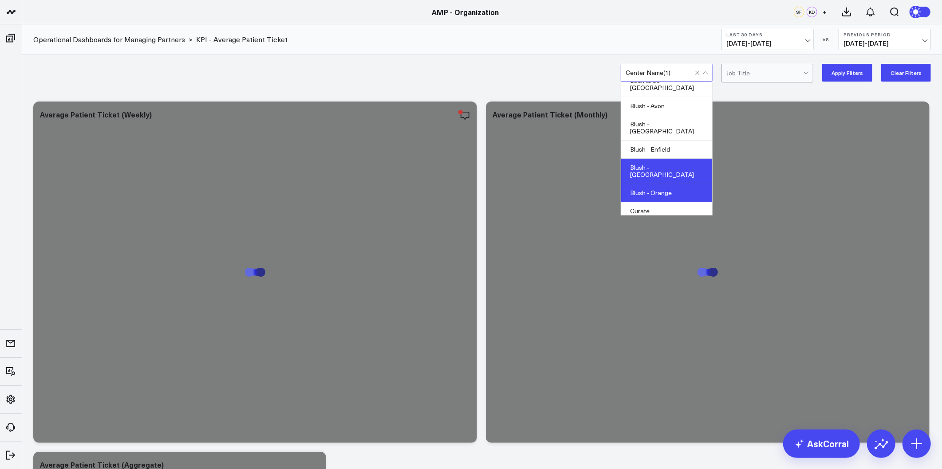
scroll to position [197, 0]
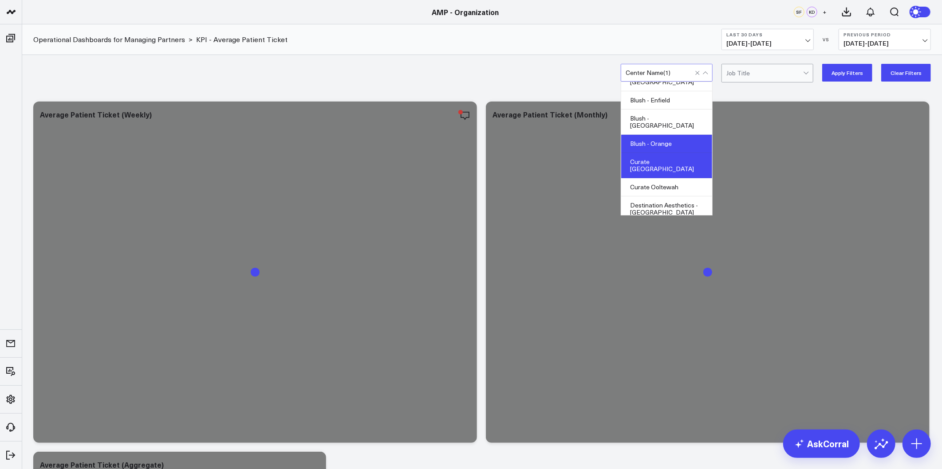
click at [660, 153] on div "Curate [GEOGRAPHIC_DATA]" at bounding box center [666, 165] width 91 height 25
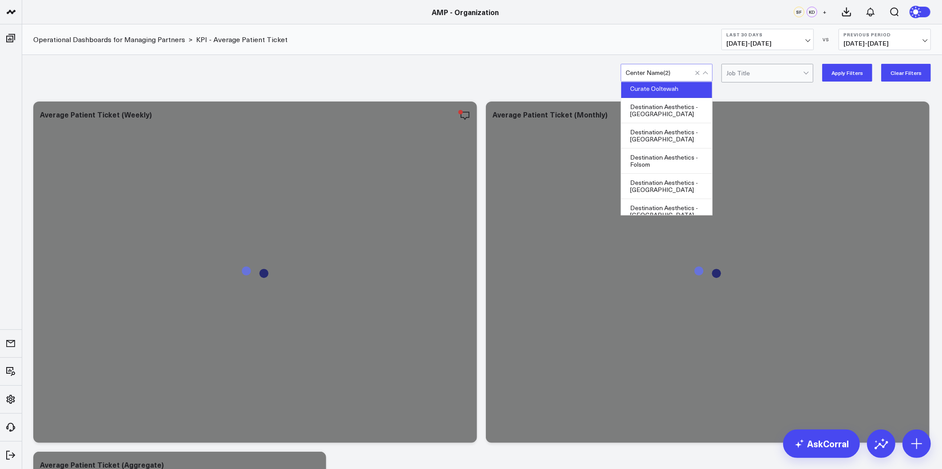
scroll to position [345, 0]
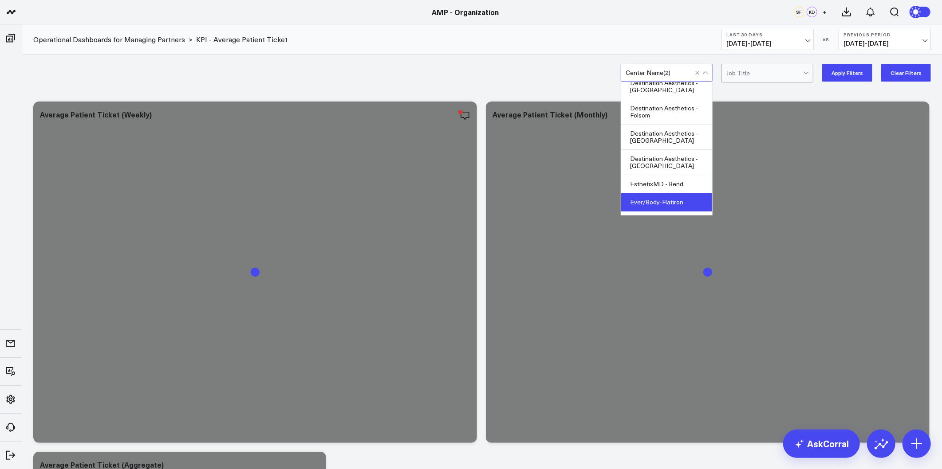
click at [676, 193] on div "Ever/Body-Flatiron" at bounding box center [666, 202] width 91 height 18
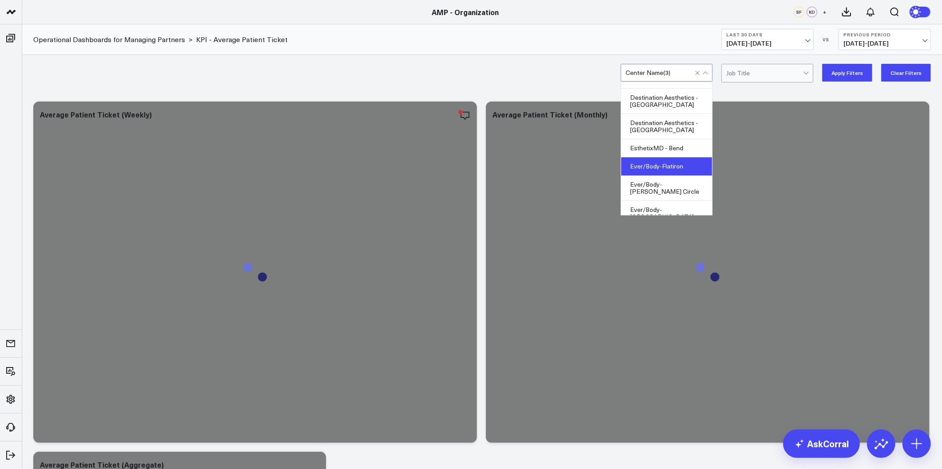
scroll to position [394, 0]
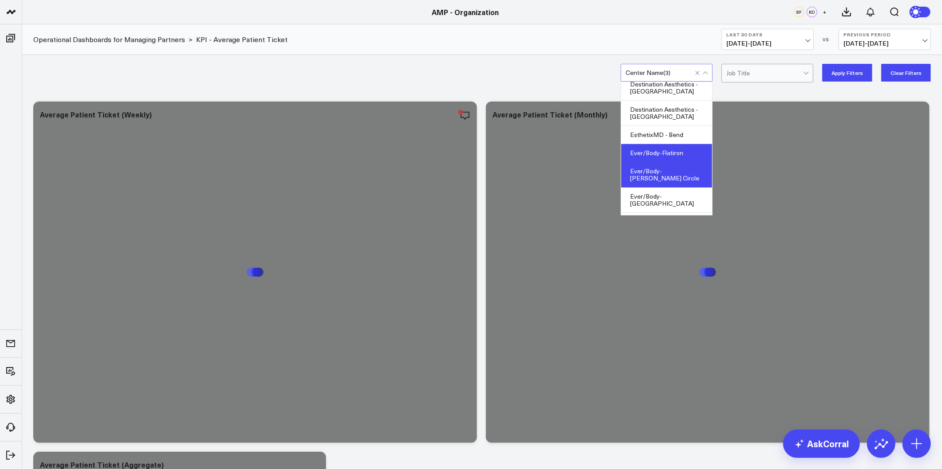
click at [672, 162] on div "Ever/Body-[PERSON_NAME] Circle" at bounding box center [666, 174] width 91 height 25
click at [672, 188] on div "Ever/Body-[GEOGRAPHIC_DATA]" at bounding box center [666, 200] width 91 height 25
click at [669, 238] on div "Glo - [GEOGRAPHIC_DATA]" at bounding box center [666, 250] width 91 height 25
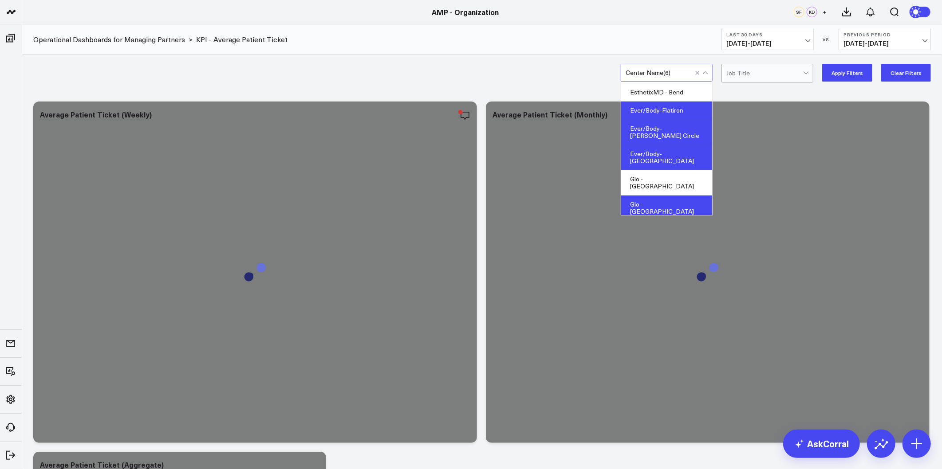
scroll to position [493, 0]
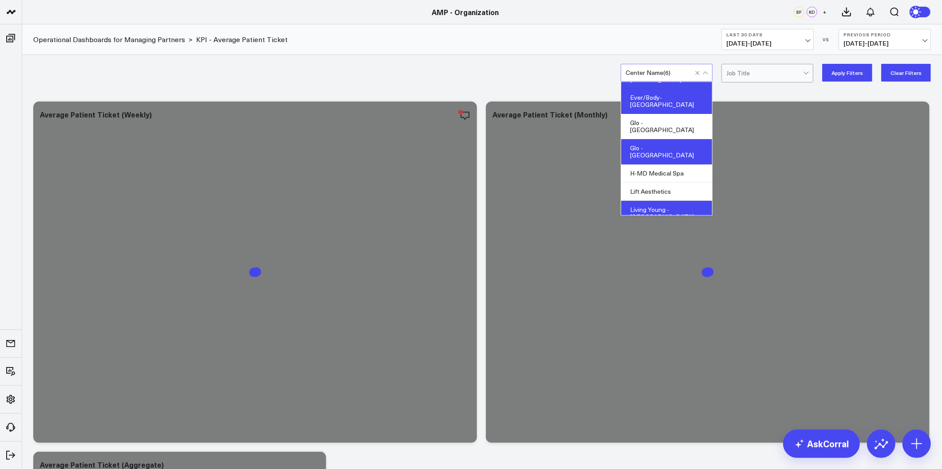
click at [677, 201] on div "Living Young - [GEOGRAPHIC_DATA]" at bounding box center [666, 213] width 91 height 25
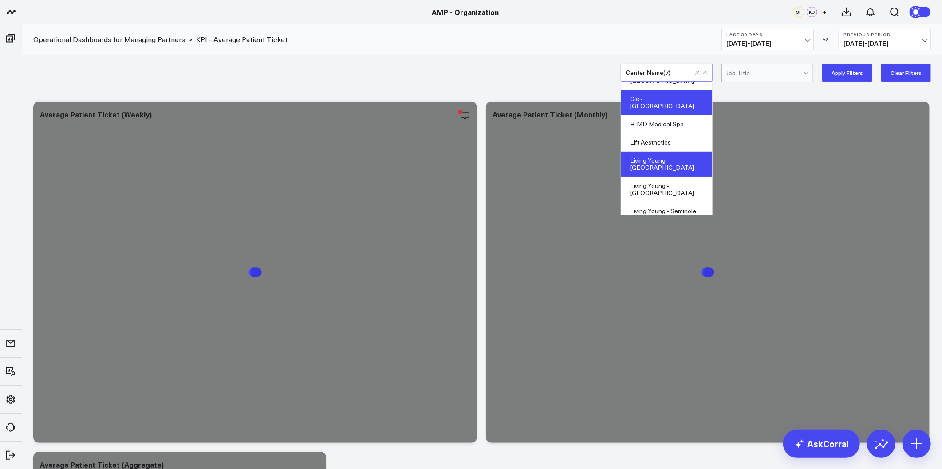
click at [662, 221] on div "Living Young - [GEOGRAPHIC_DATA]" at bounding box center [666, 233] width 91 height 25
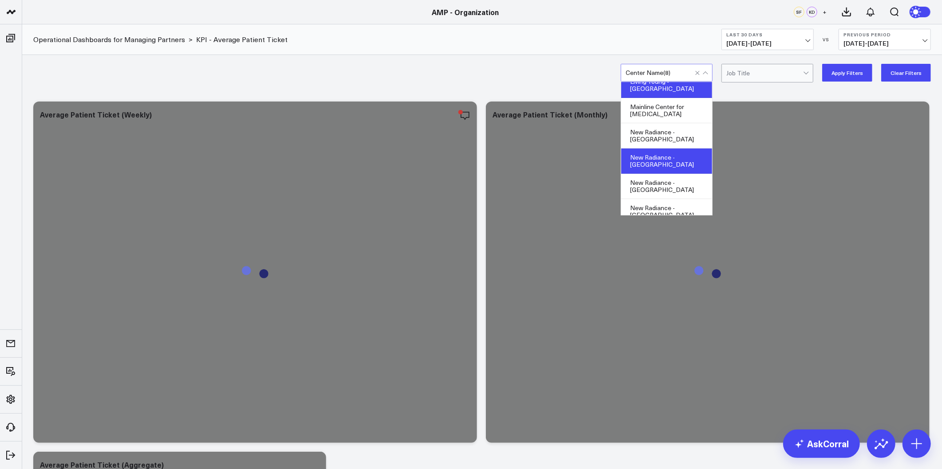
scroll to position [739, 0]
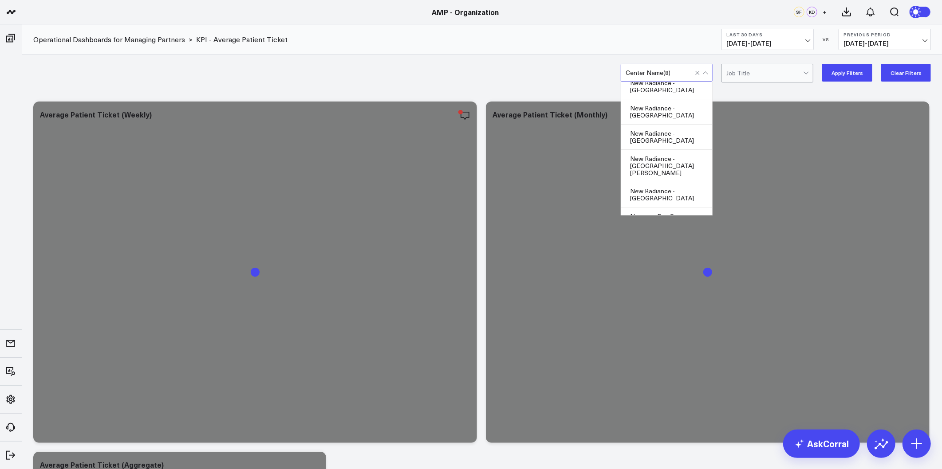
click at [667, 251] on div "Pur Skin Clinic - [GEOGRAPHIC_DATA]" at bounding box center [666, 263] width 91 height 25
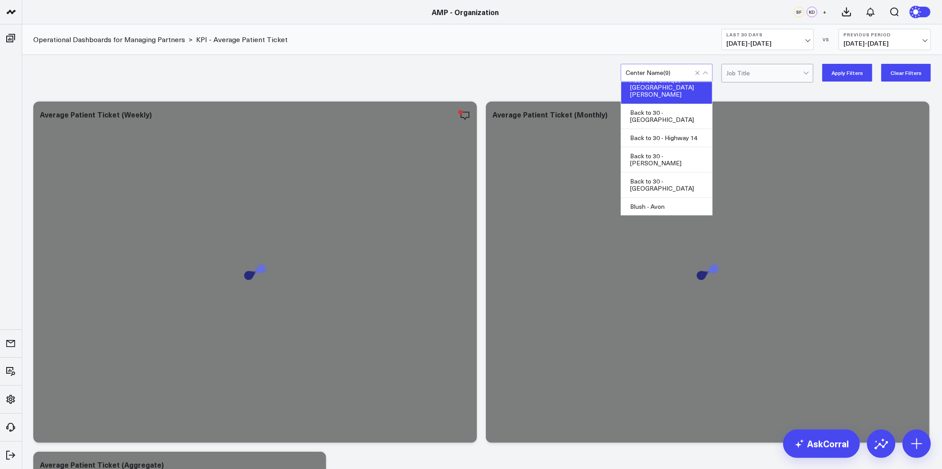
scroll to position [0, 0]
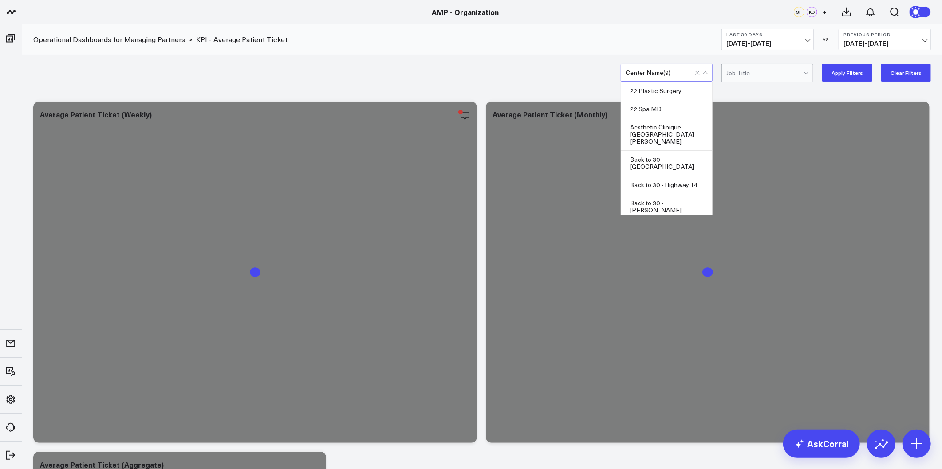
click at [852, 69] on button "Apply Filters" at bounding box center [847, 73] width 50 height 18
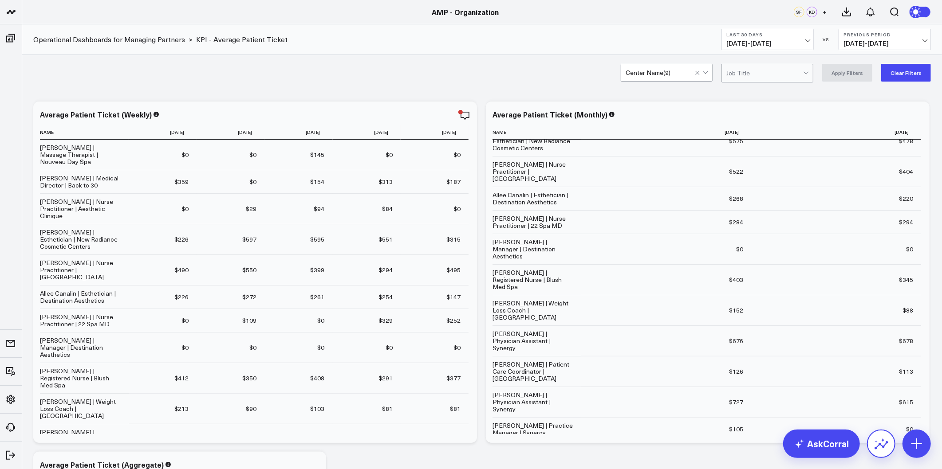
click at [875, 446] on icon at bounding box center [881, 444] width 14 height 14
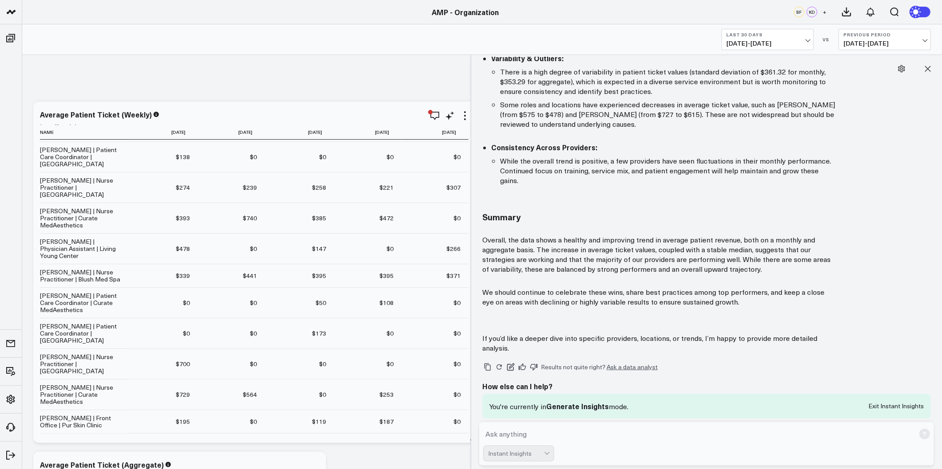
scroll to position [148, 0]
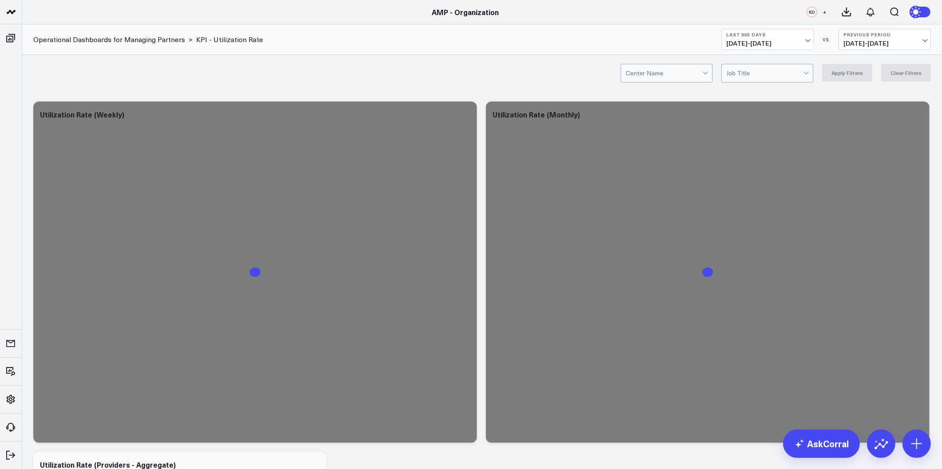
click at [769, 47] on button "Last 365 Days [DATE] - [DATE]" at bounding box center [768, 39] width 92 height 21
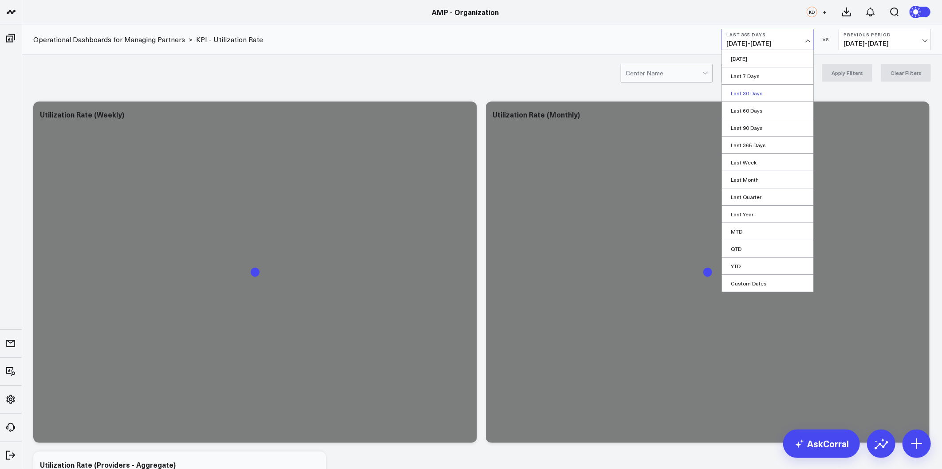
click at [761, 88] on link "Last 30 Days" at bounding box center [767, 93] width 91 height 17
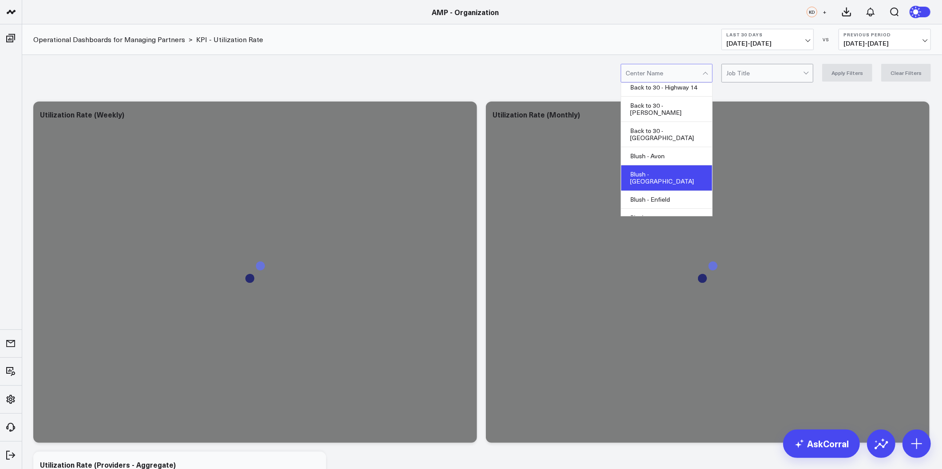
scroll to position [148, 0]
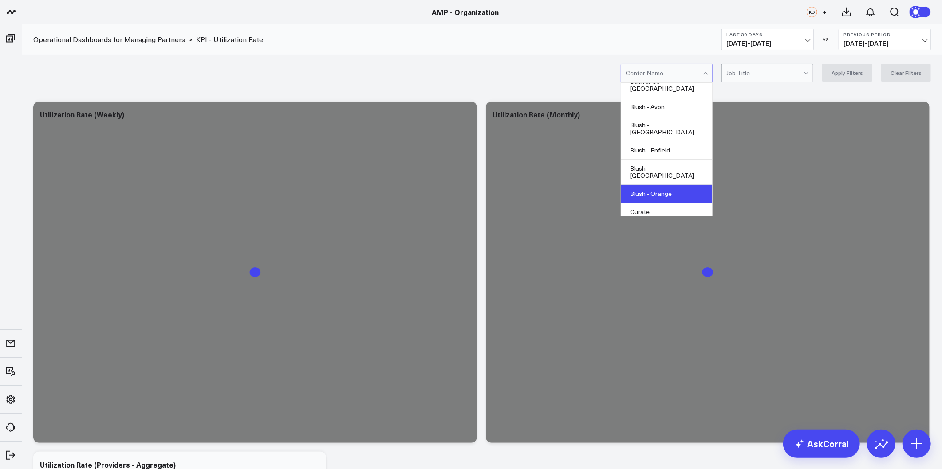
click at [666, 185] on div "Blush - Orange" at bounding box center [666, 194] width 91 height 18
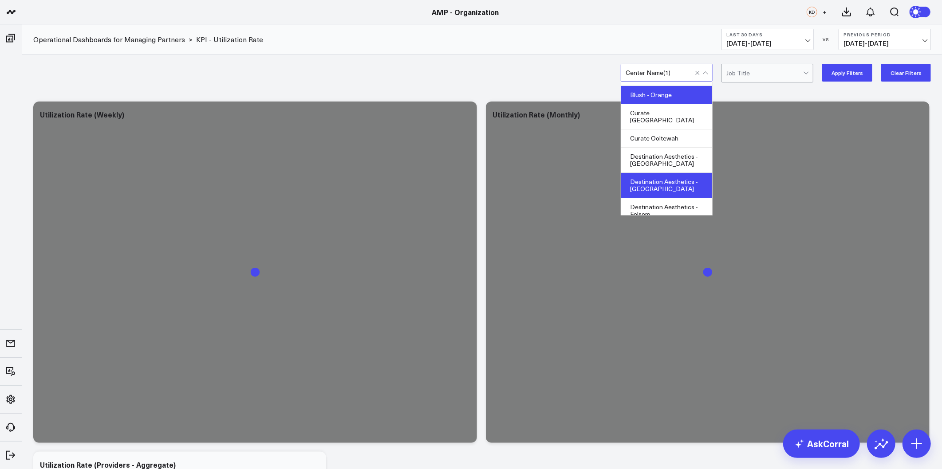
scroll to position [246, 0]
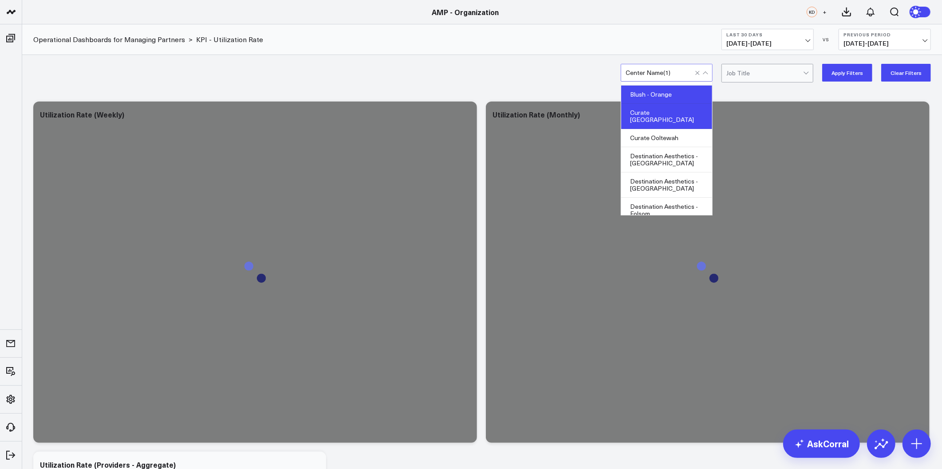
click at [672, 104] on div "Curate [GEOGRAPHIC_DATA]" at bounding box center [666, 116] width 91 height 25
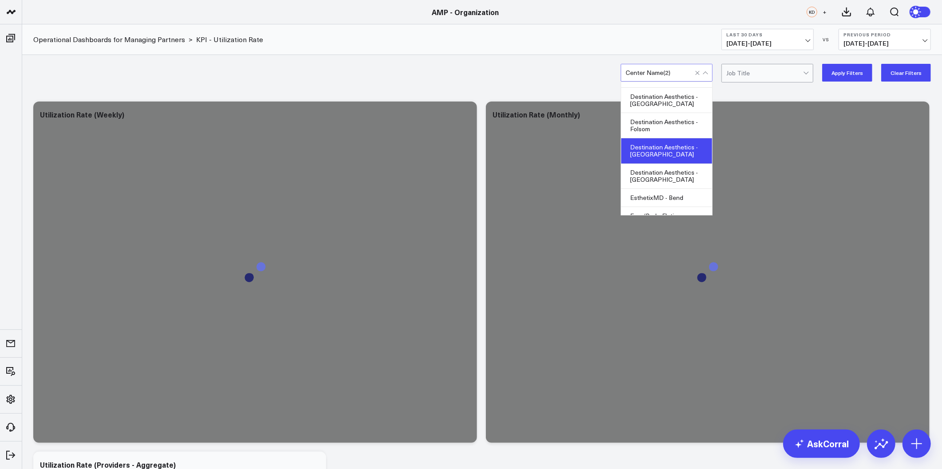
scroll to position [345, 0]
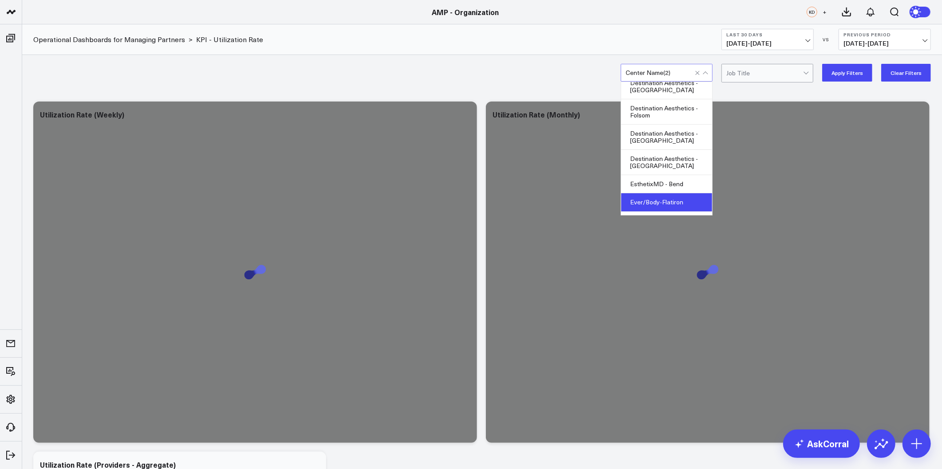
click at [667, 193] on div "Ever/Body-Flatiron" at bounding box center [666, 202] width 91 height 18
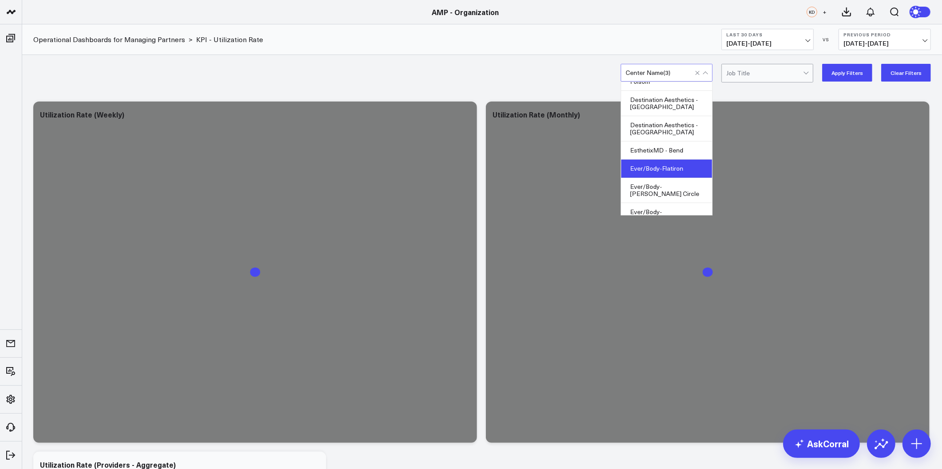
scroll to position [394, 0]
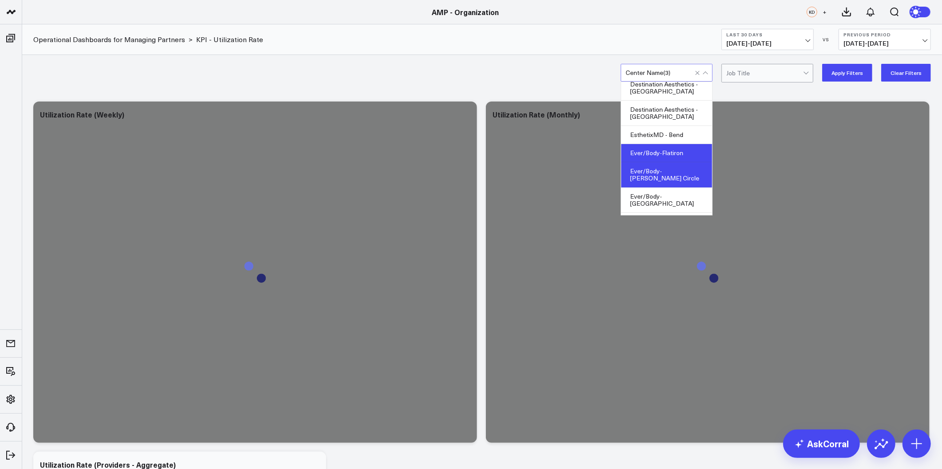
click at [664, 162] on div "Ever/Body-[PERSON_NAME] Circle" at bounding box center [666, 174] width 91 height 25
click at [660, 188] on div "Ever/Body-[GEOGRAPHIC_DATA]" at bounding box center [666, 200] width 91 height 25
click at [662, 238] on div "Glo - [GEOGRAPHIC_DATA]" at bounding box center [666, 250] width 91 height 25
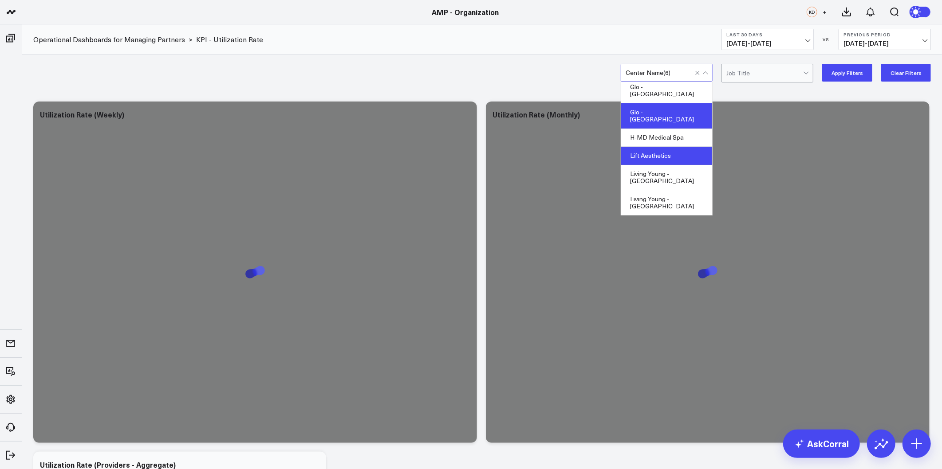
scroll to position [542, 0]
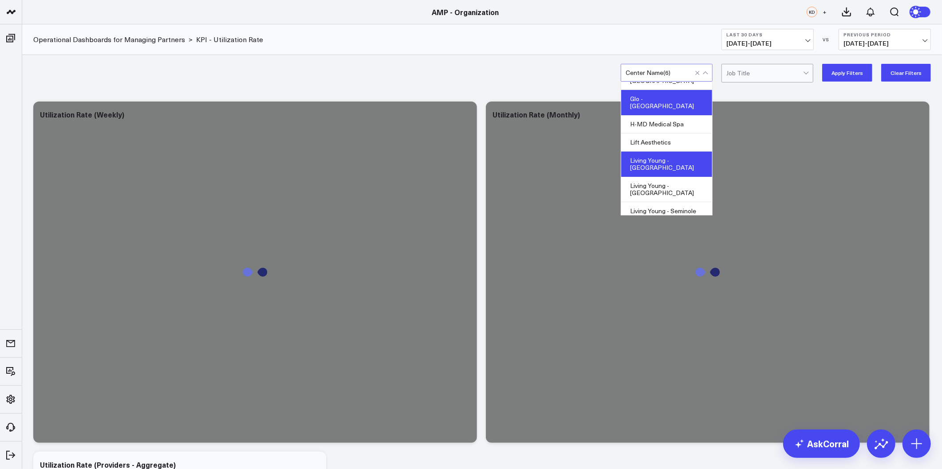
click at [675, 152] on div "Living Young - [GEOGRAPHIC_DATA]" at bounding box center [666, 164] width 91 height 25
click at [683, 221] on div "Living Young - [GEOGRAPHIC_DATA]" at bounding box center [666, 233] width 91 height 25
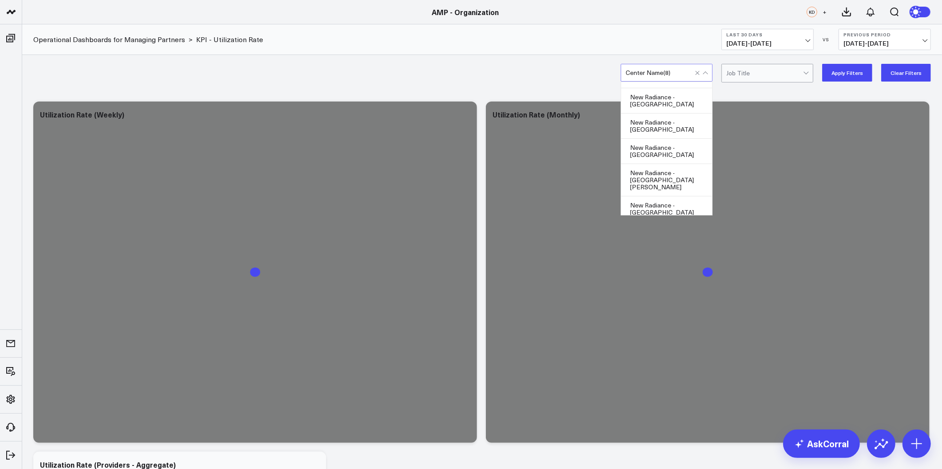
scroll to position [739, 0]
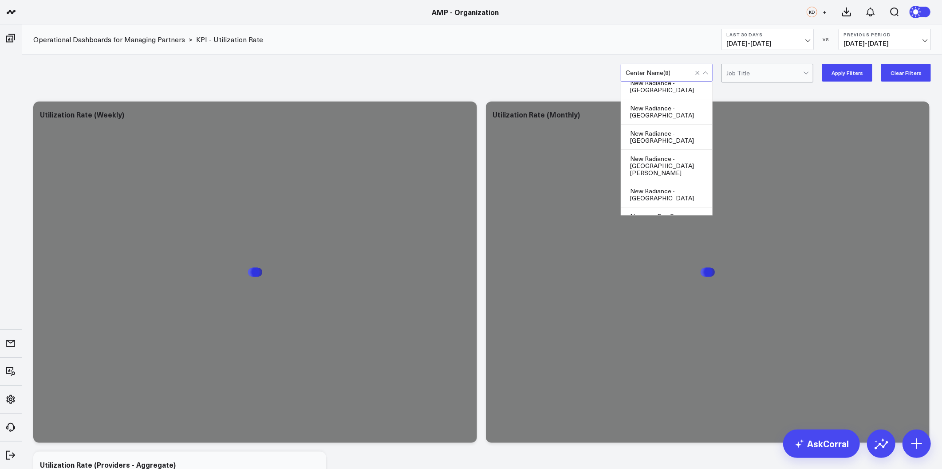
click at [675, 251] on div "Pur Skin Clinic - [GEOGRAPHIC_DATA]" at bounding box center [666, 263] width 91 height 25
click at [845, 68] on button "Apply Filters" at bounding box center [847, 73] width 50 height 18
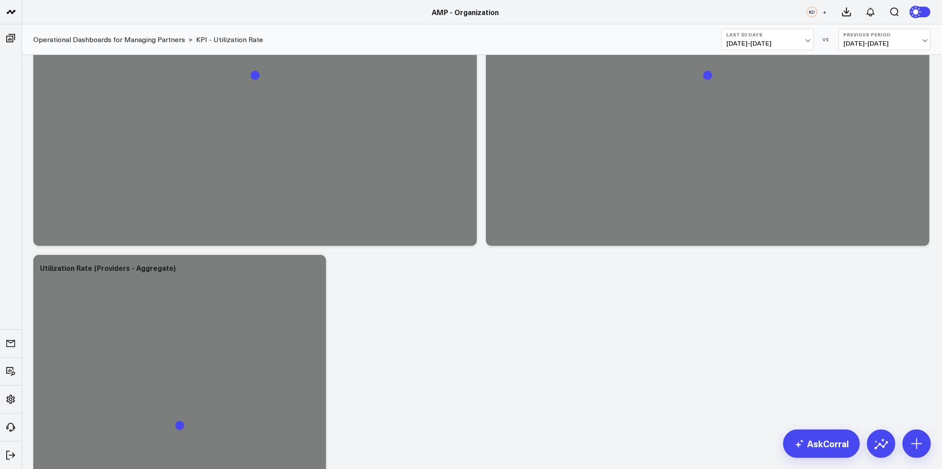
click at [481, 292] on div "Modify via AI Copy link to widget Ask support Remove Create linked copy AMP Man…" at bounding box center [482, 250] width 907 height 701
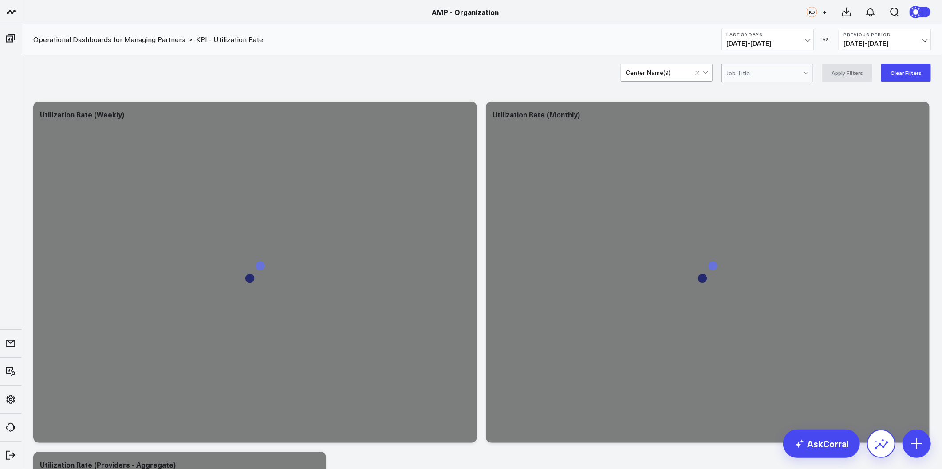
click at [875, 446] on icon at bounding box center [881, 444] width 14 height 14
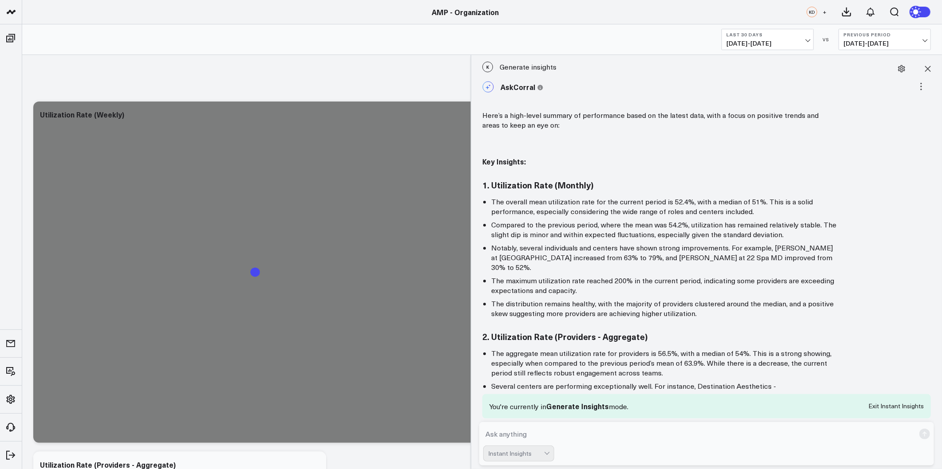
scroll to position [375, 0]
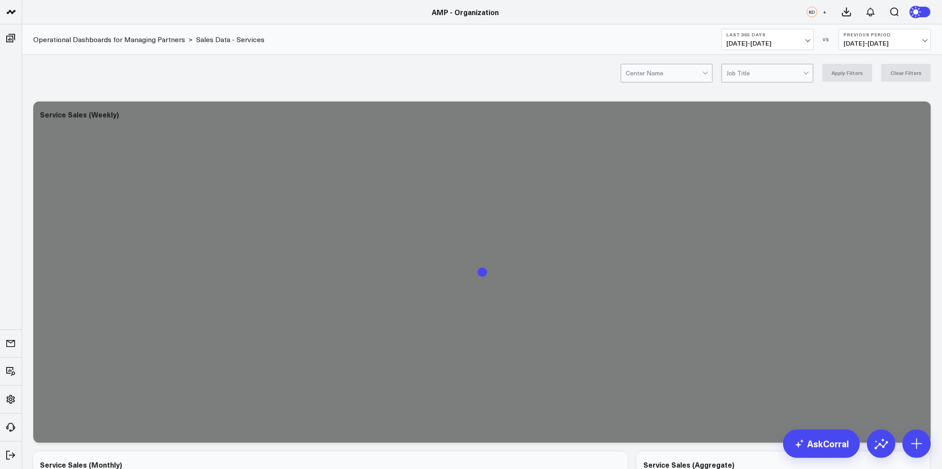
click at [780, 42] on span "[DATE] - [DATE]" at bounding box center [767, 43] width 83 height 7
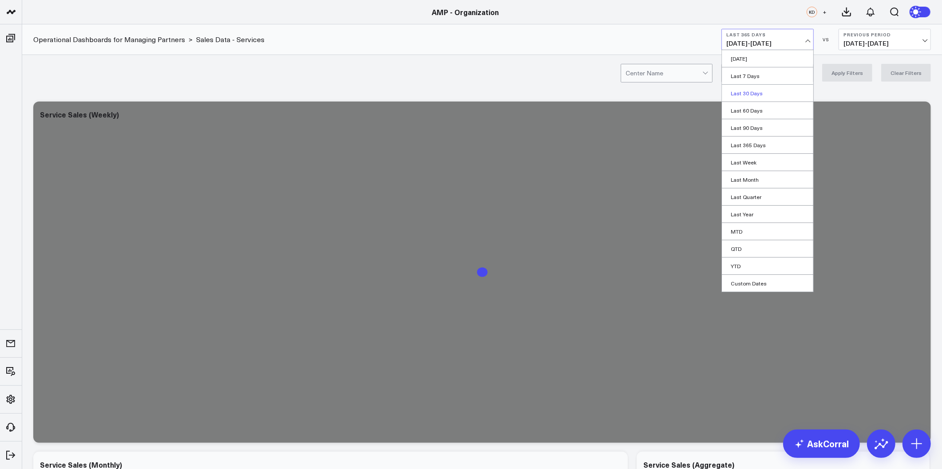
click at [757, 91] on link "Last 30 Days" at bounding box center [767, 93] width 91 height 17
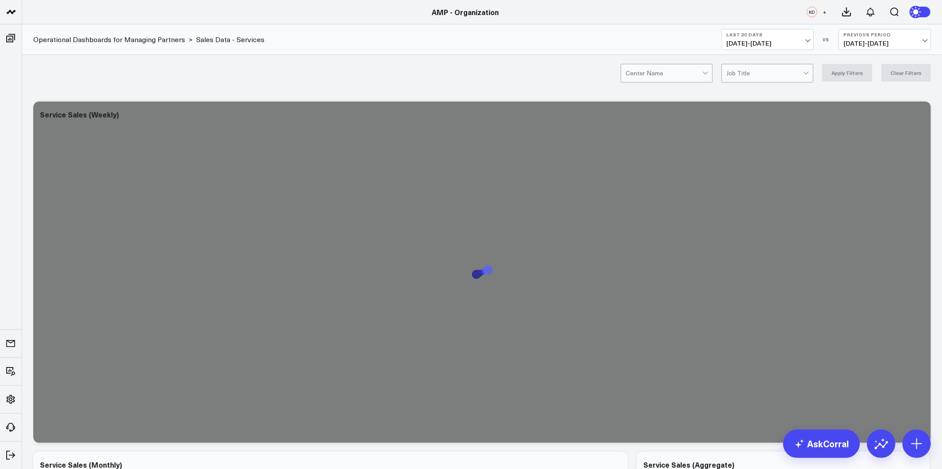
click at [505, 77] on div "Center Name Job Title Apply Filters Clear Filters" at bounding box center [482, 73] width 920 height 36
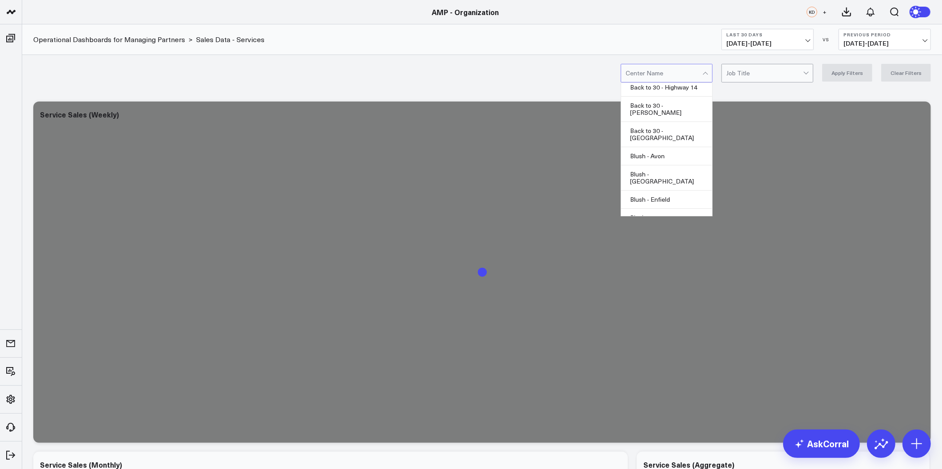
scroll to position [148, 0]
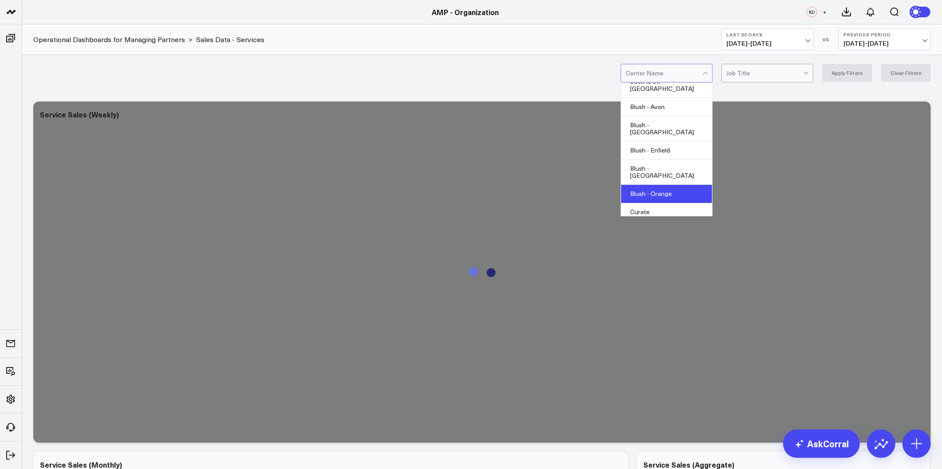
click at [657, 185] on div "Blush - Orange" at bounding box center [666, 194] width 91 height 18
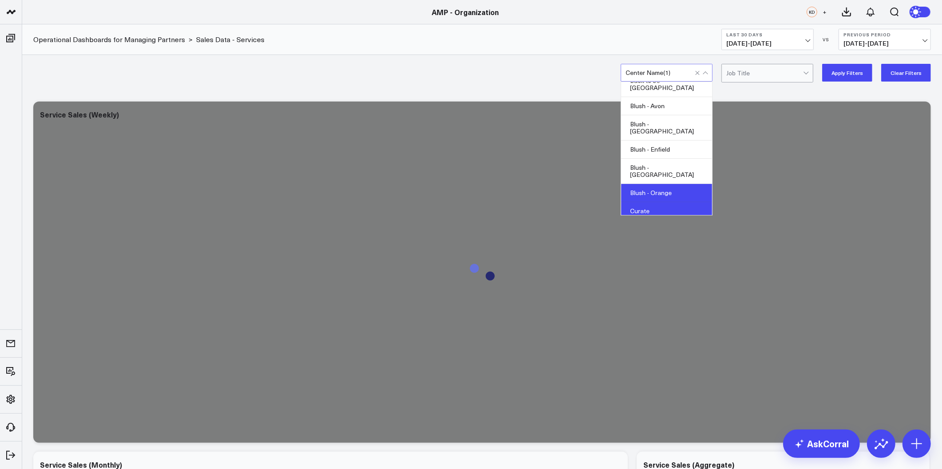
click at [658, 202] on div "Curate [GEOGRAPHIC_DATA]" at bounding box center [666, 214] width 91 height 25
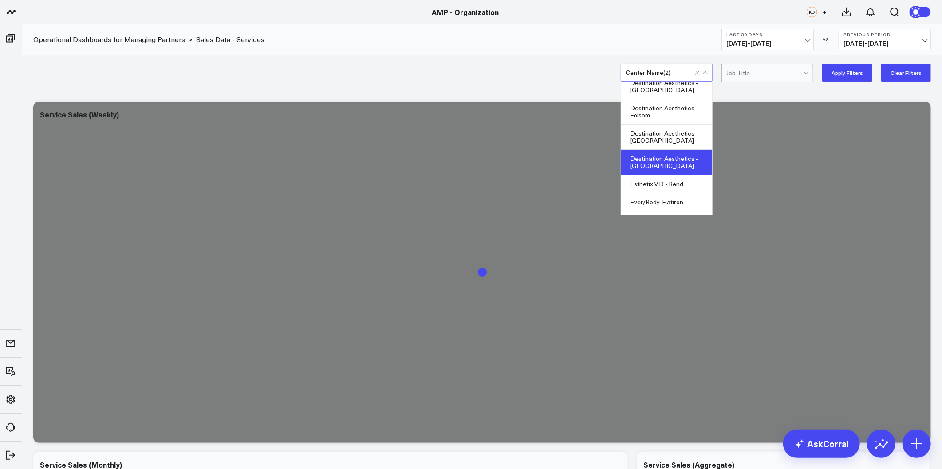
scroll to position [394, 0]
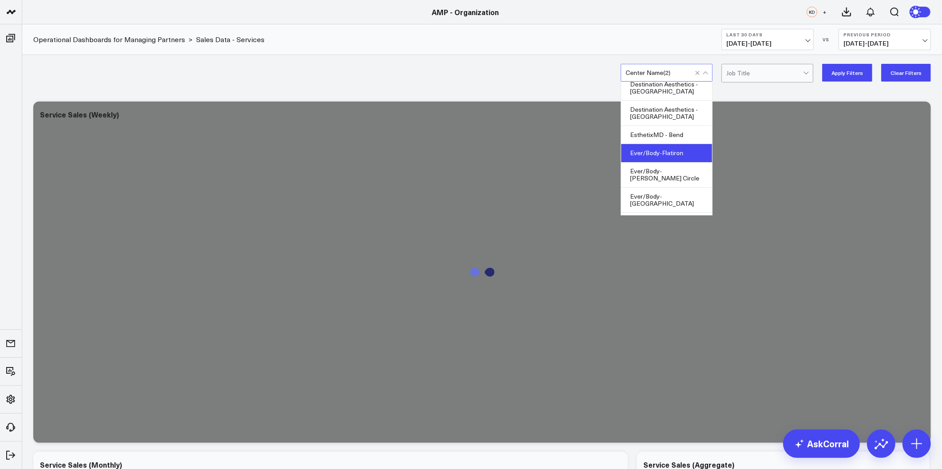
click at [668, 144] on div "Ever/Body-Flatiron" at bounding box center [666, 153] width 91 height 18
click at [661, 162] on div "Ever/Body-Logan Circle" at bounding box center [666, 174] width 91 height 25
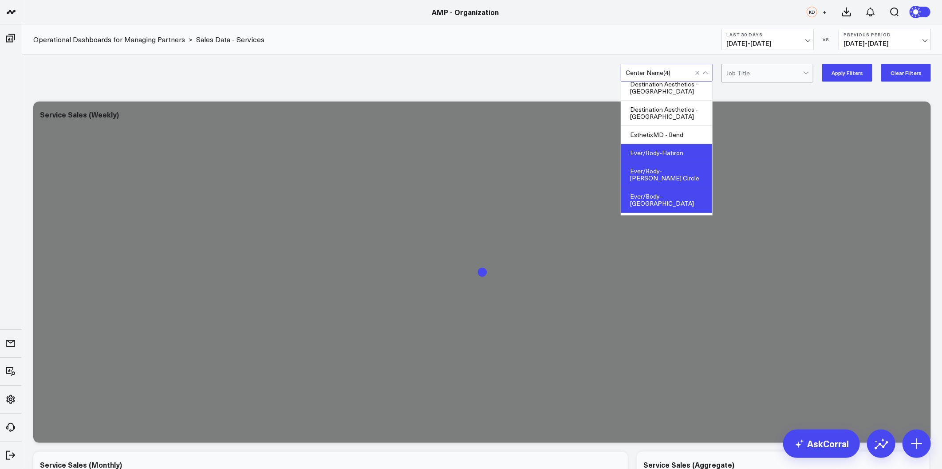
click at [655, 188] on div "Ever/Body-Williamsburg" at bounding box center [666, 200] width 91 height 25
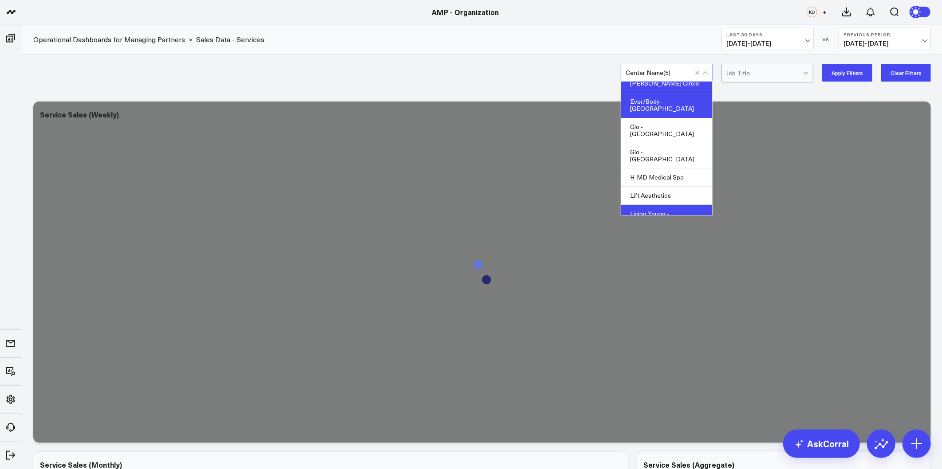
scroll to position [493, 0]
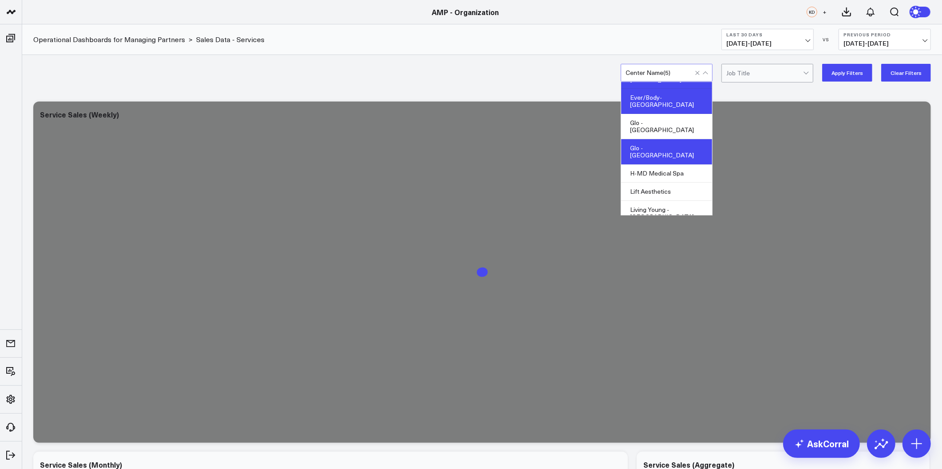
click at [655, 139] on div "Glo - [GEOGRAPHIC_DATA]" at bounding box center [666, 151] width 91 height 25
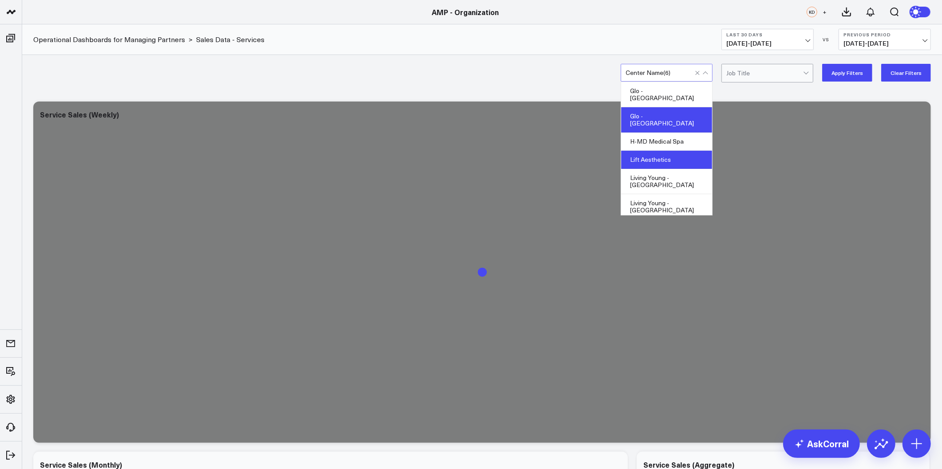
scroll to position [542, 0]
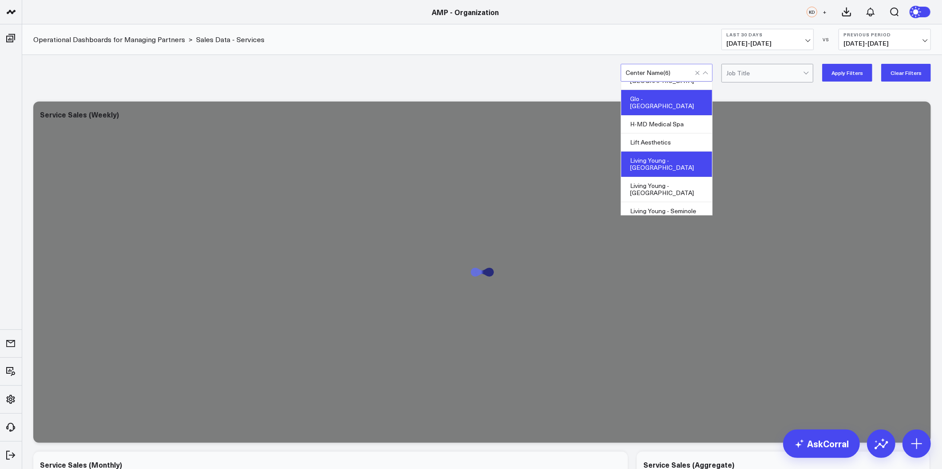
click at [666, 152] on div "Living Young - [GEOGRAPHIC_DATA]" at bounding box center [666, 164] width 91 height 25
click at [657, 221] on div "Living Young - [GEOGRAPHIC_DATA]" at bounding box center [666, 233] width 91 height 25
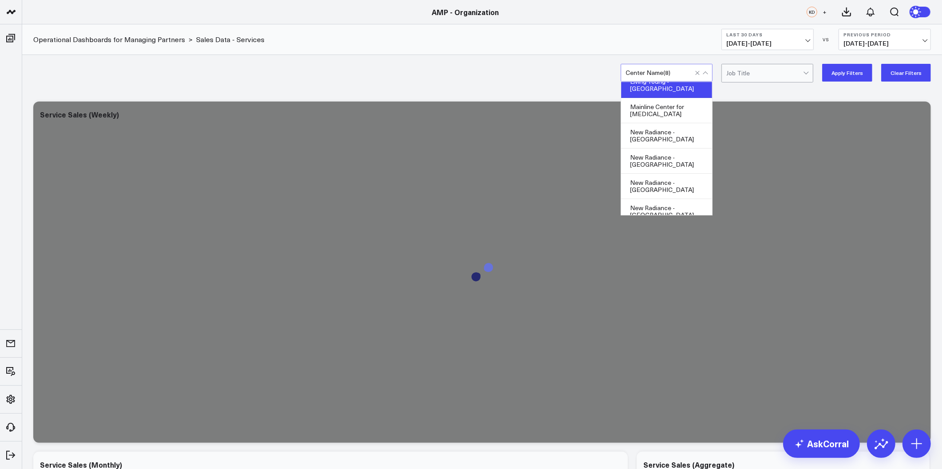
scroll to position [739, 0]
drag, startPoint x: 665, startPoint y: 188, endPoint x: 679, endPoint y: 185, distance: 14.9
click at [664, 251] on div "Pur Skin Clinic - [GEOGRAPHIC_DATA]" at bounding box center [666, 263] width 91 height 25
click at [854, 75] on button "Apply Filters" at bounding box center [847, 73] width 50 height 18
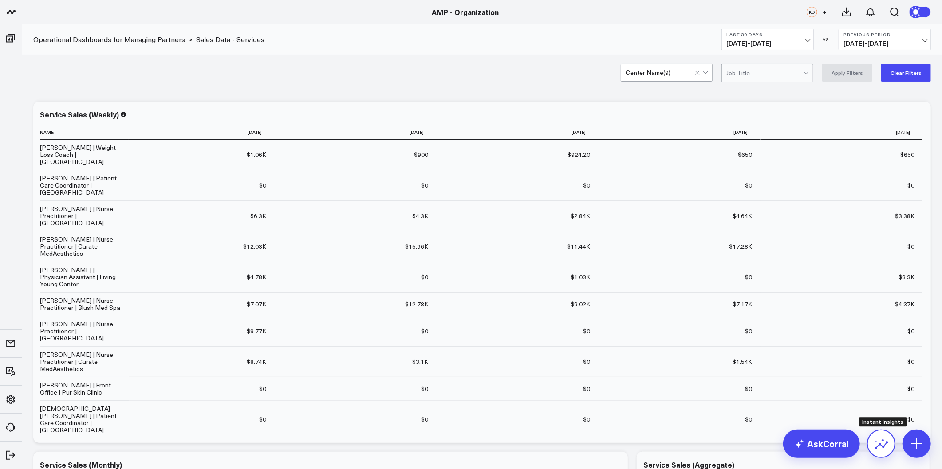
click at [878, 442] on icon at bounding box center [881, 444] width 14 height 14
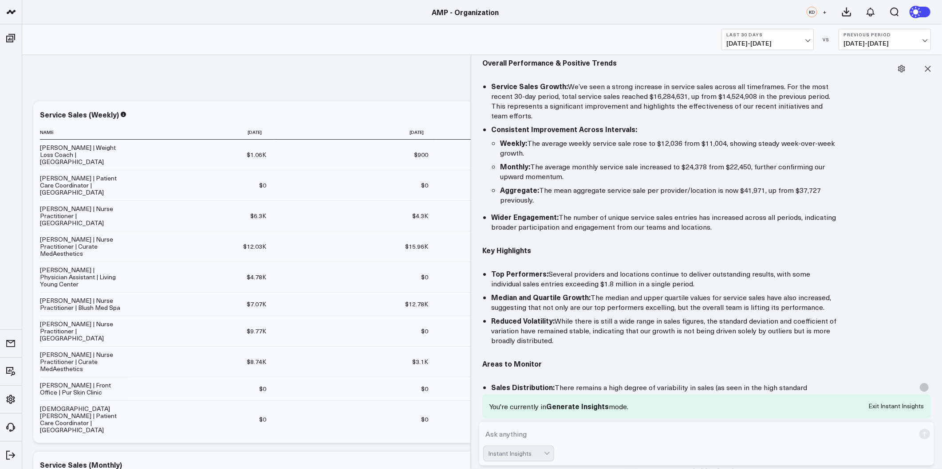
scroll to position [99, 0]
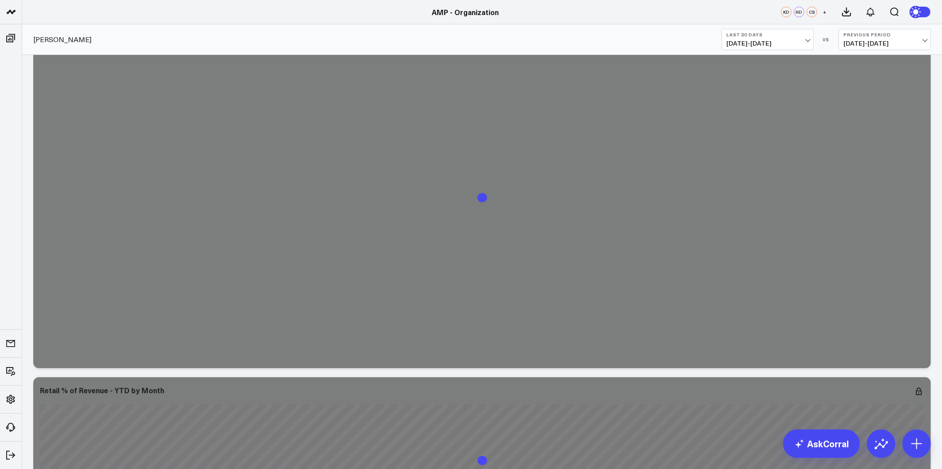
scroll to position [3057, 0]
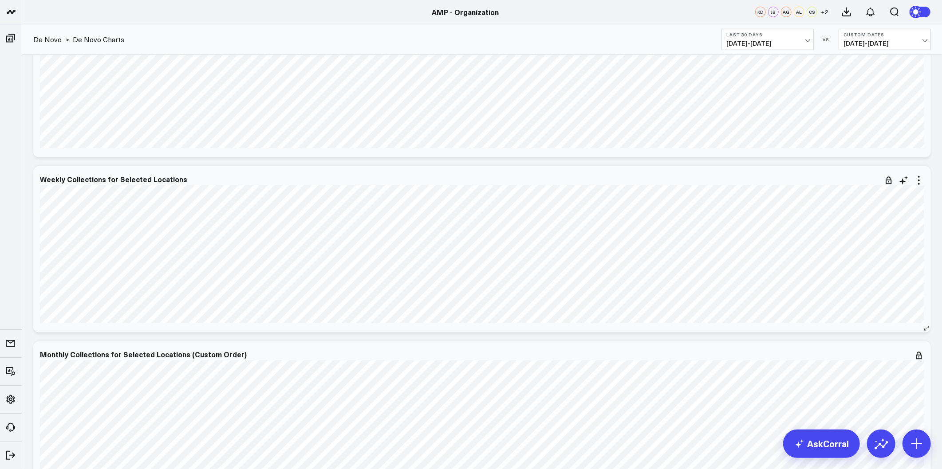
scroll to position [592, 0]
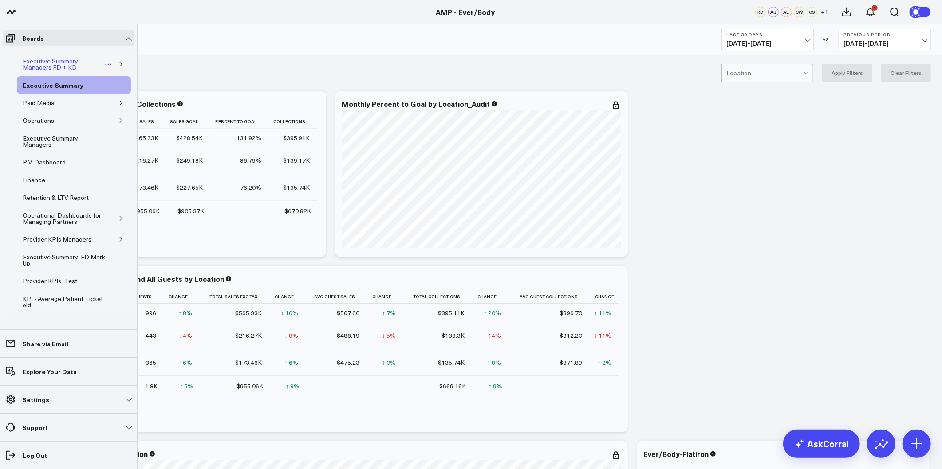
scroll to position [67, 0]
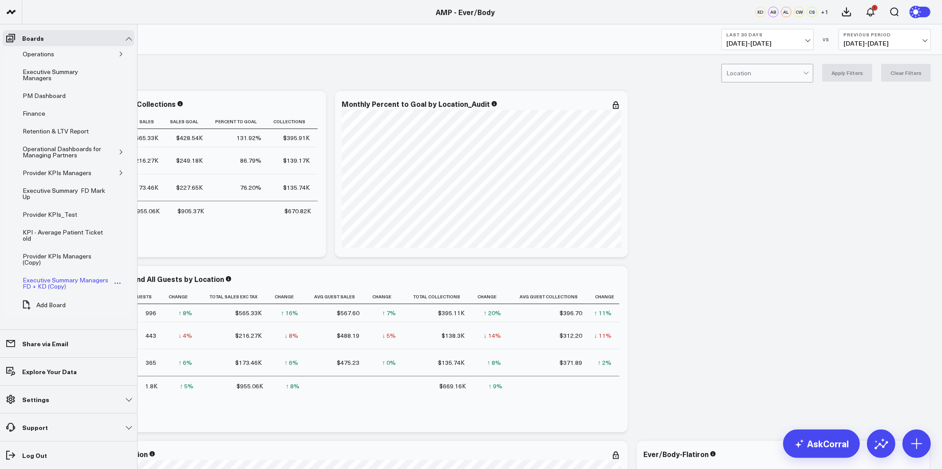
click at [65, 284] on div "Executive Summary Managers FD + KD (Copy)" at bounding box center [66, 283] width 92 height 17
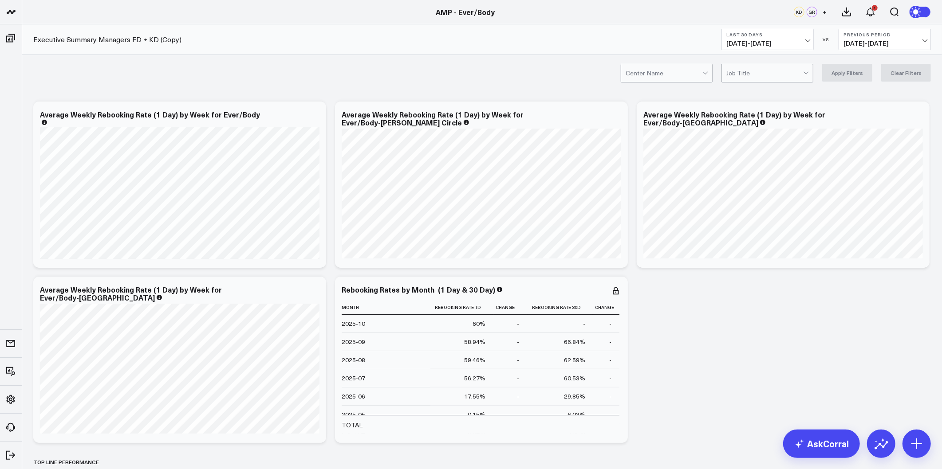
click at [177, 79] on div "Center Name Job Title Apply Filters Clear Filters" at bounding box center [482, 73] width 920 height 36
click at [886, 446] on icon at bounding box center [881, 444] width 14 height 14
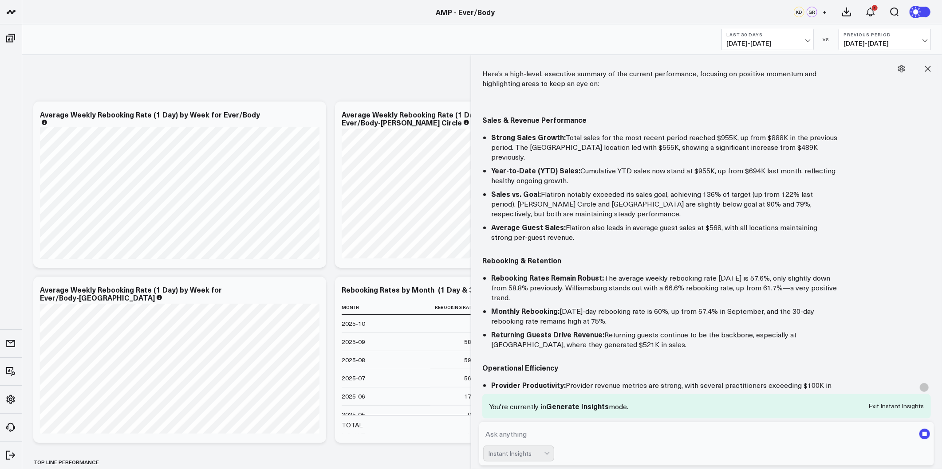
scroll to position [49, 0]
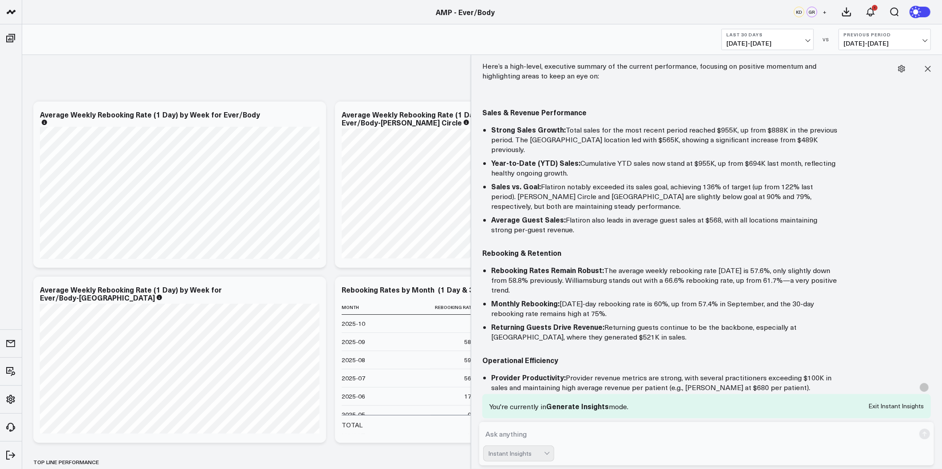
click at [649, 169] on ul "Strong Sales Growth: Total sales for the most recent period reached $955K, up f…" at bounding box center [659, 180] width 355 height 110
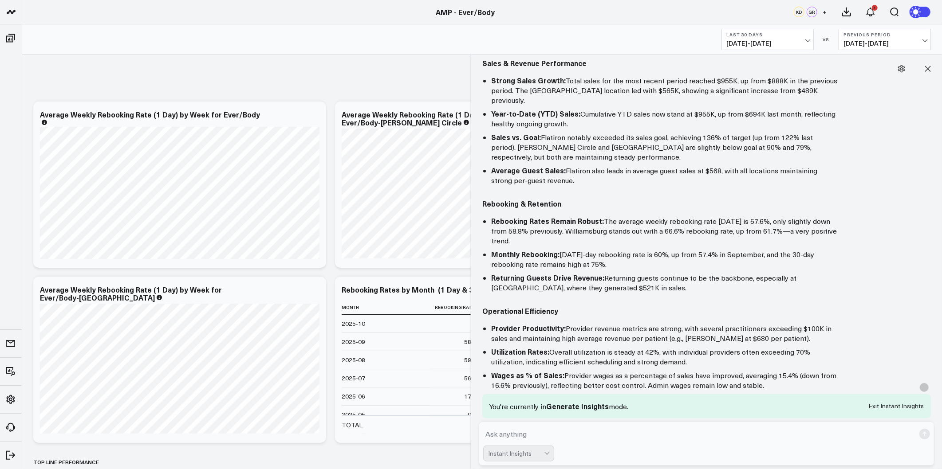
scroll to position [148, 0]
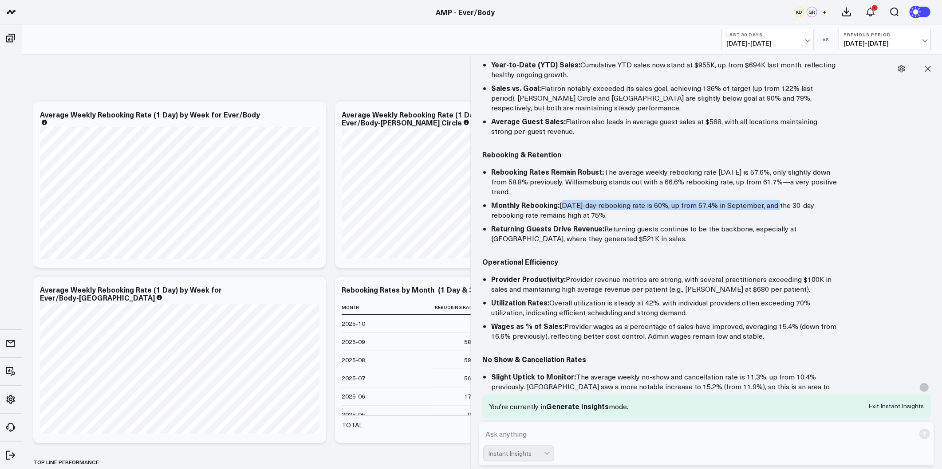
drag, startPoint x: 561, startPoint y: 188, endPoint x: 773, endPoint y: 193, distance: 212.2
click at [773, 200] on li "Monthly Rebooking: October’s 1-day rebooking rate is 60%, up from 57.4% in Sept…" at bounding box center [664, 210] width 346 height 20
copy li "October’s 1-day rebooking rate is 60%, up from 57.4% in September"
click at [710, 321] on li "Wages as % of Sales: Provider wages as a percentage of sales have improved, ave…" at bounding box center [664, 331] width 346 height 20
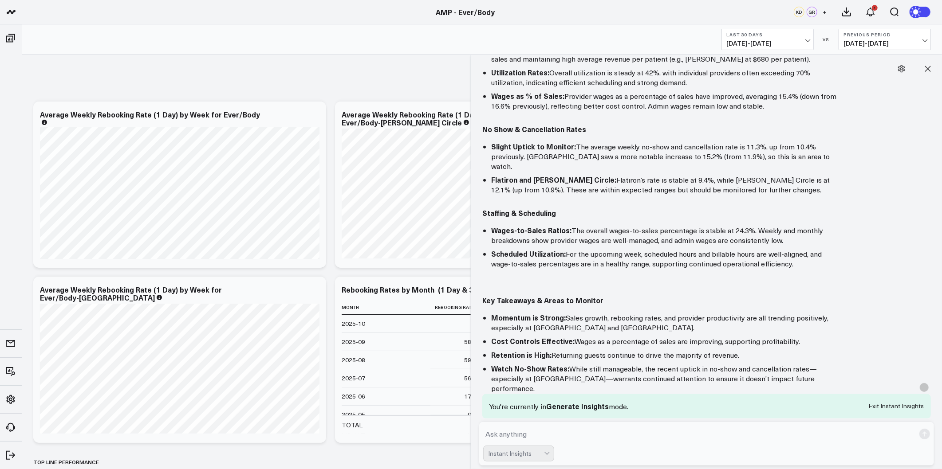
scroll to position [394, 0]
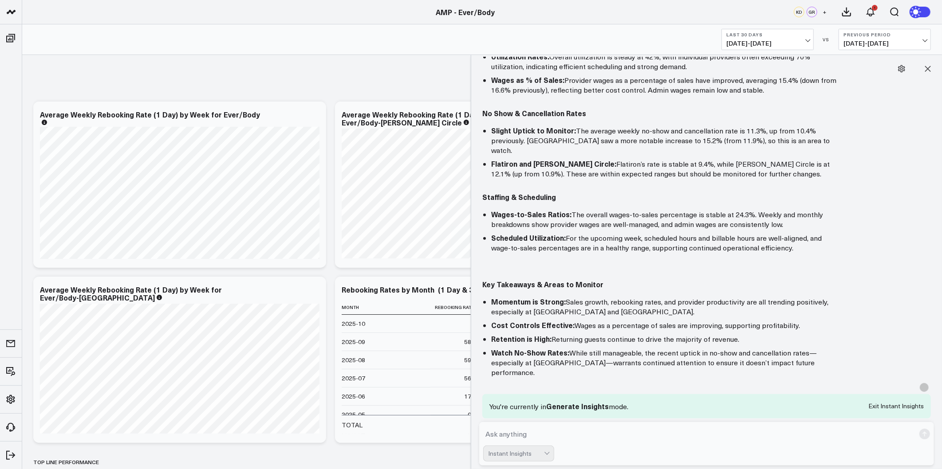
drag, startPoint x: 491, startPoint y: 268, endPoint x: 770, endPoint y: 310, distance: 281.8
click at [770, 310] on ul "Momentum is Strong: Sales growth, rebooking rates, and provider productivity ar…" at bounding box center [659, 337] width 355 height 81
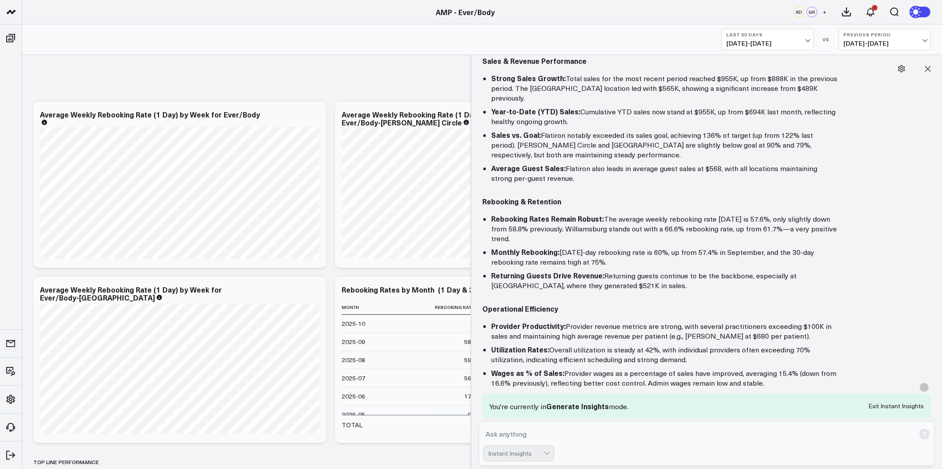
scroll to position [87, 0]
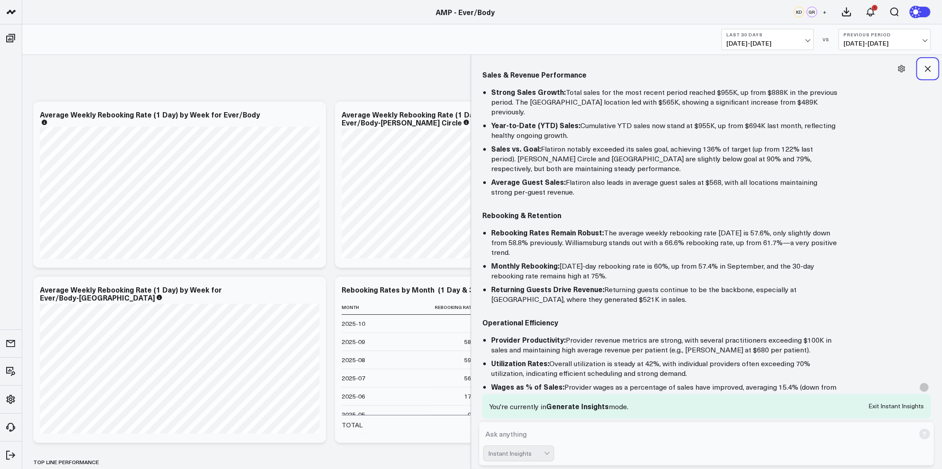
click at [925, 63] on button at bounding box center [928, 69] width 20 height 20
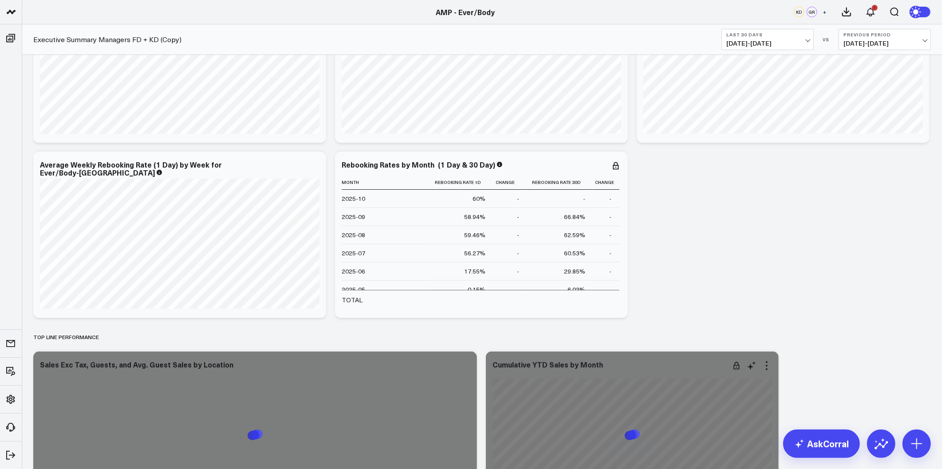
scroll to position [197, 0]
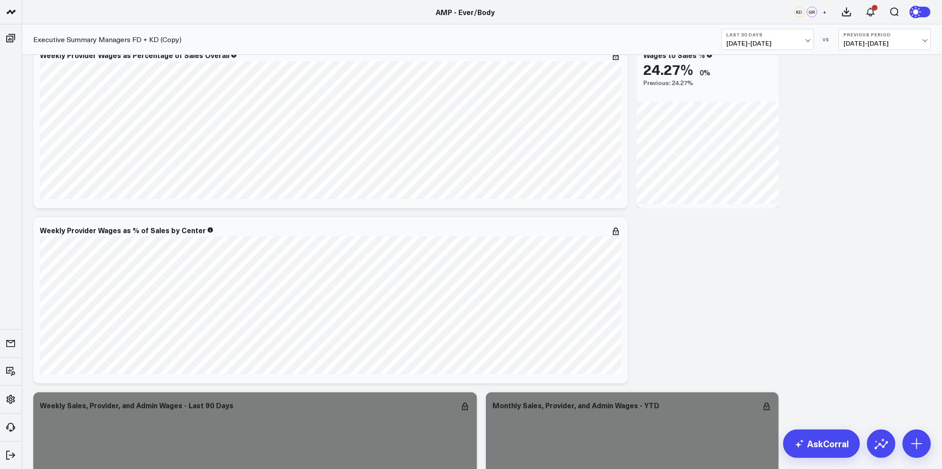
scroll to position [3057, 0]
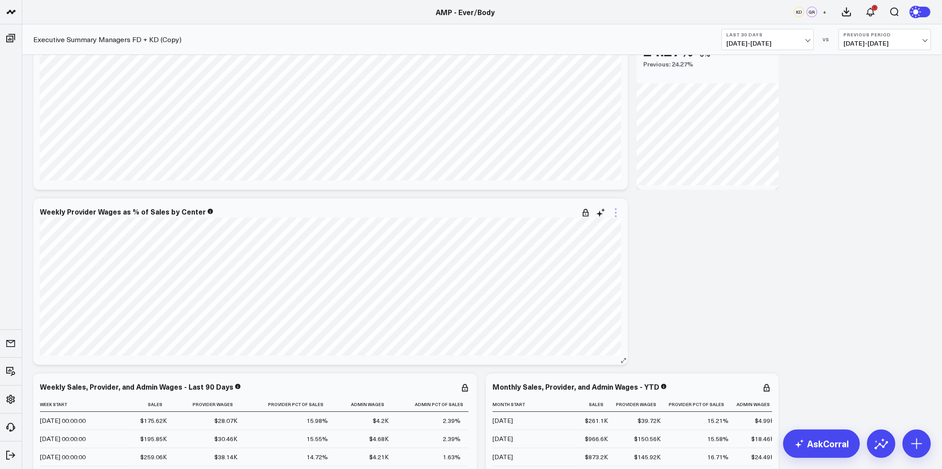
click at [616, 216] on icon at bounding box center [616, 217] width 2 height 2
click at [573, 379] on button "Edit Widget" at bounding box center [580, 381] width 82 height 15
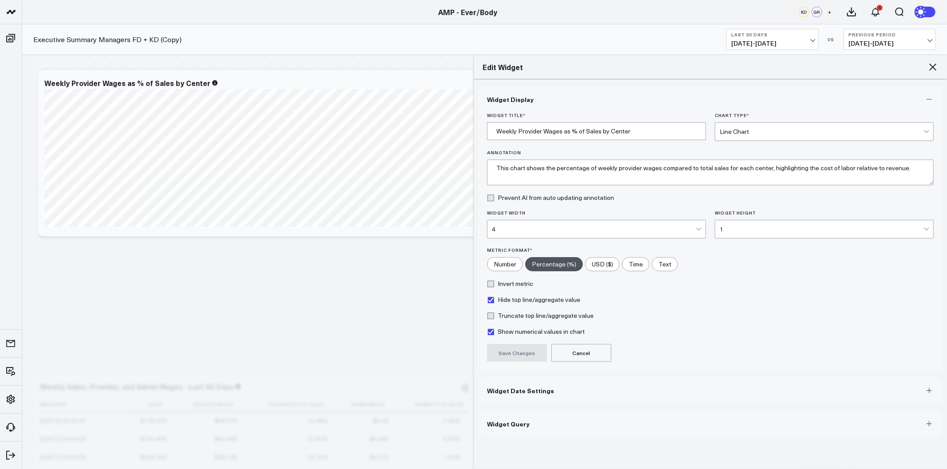
click at [515, 396] on button "Widget Date Settings" at bounding box center [710, 391] width 464 height 27
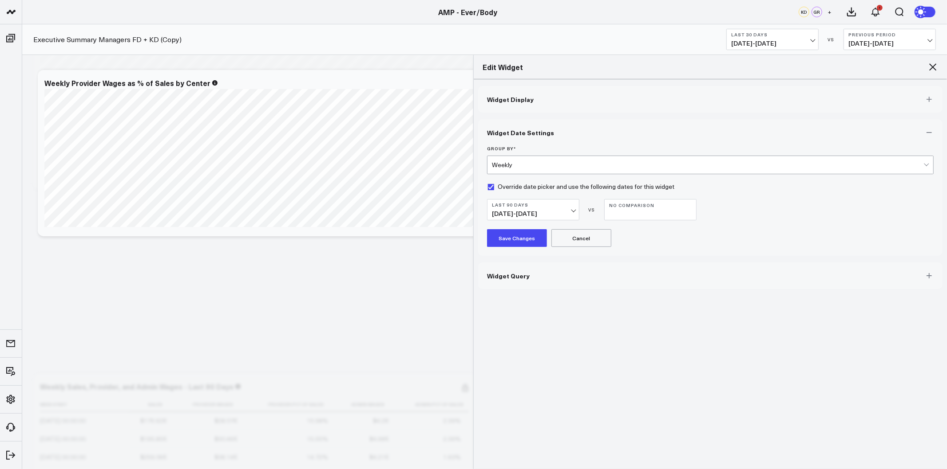
click at [524, 238] on button "Save Changes" at bounding box center [517, 238] width 60 height 18
click at [939, 68] on div "Edit Widget" at bounding box center [709, 67] width 473 height 24
click at [928, 67] on icon at bounding box center [932, 67] width 11 height 11
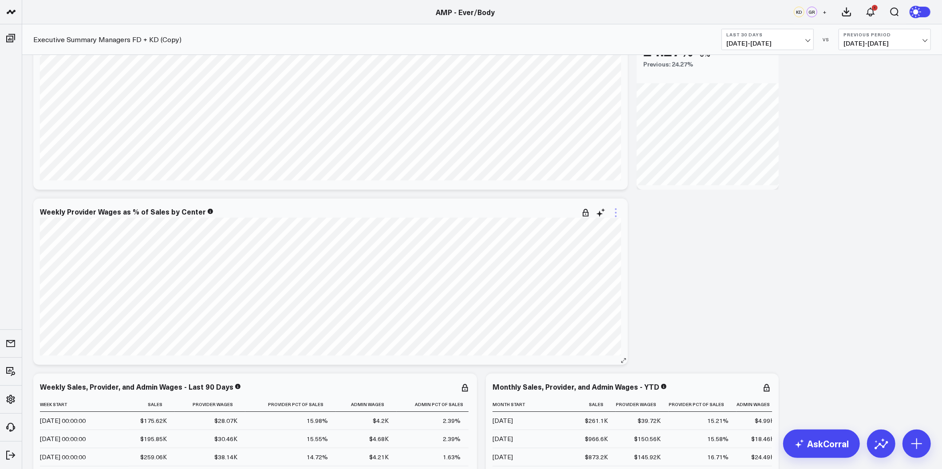
click at [611, 213] on icon at bounding box center [616, 213] width 11 height 11
click at [577, 366] on button "Export PNG" at bounding box center [580, 366] width 82 height 15
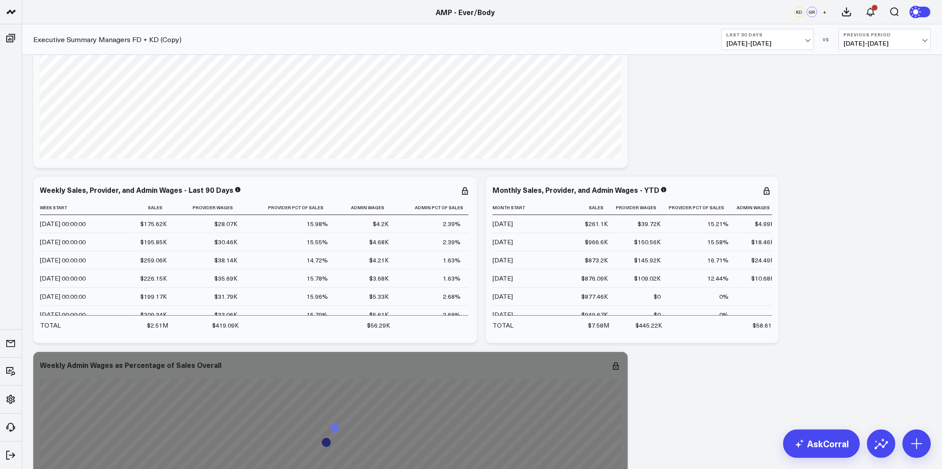
scroll to position [3254, 0]
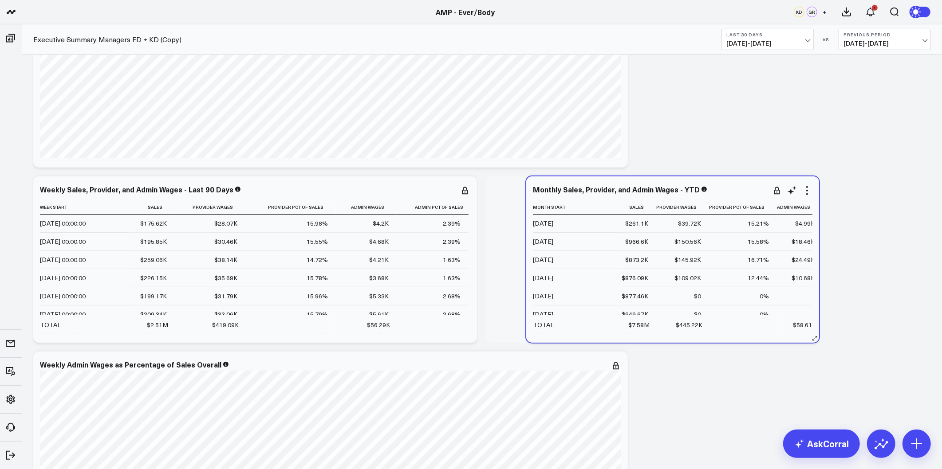
drag, startPoint x: 691, startPoint y: 335, endPoint x: 717, endPoint y: 335, distance: 25.7
click at [717, 335] on div "Monthly Sales, Provider, and Admin Wages - YTD Month Start Sales Provider Wages…" at bounding box center [672, 260] width 293 height 166
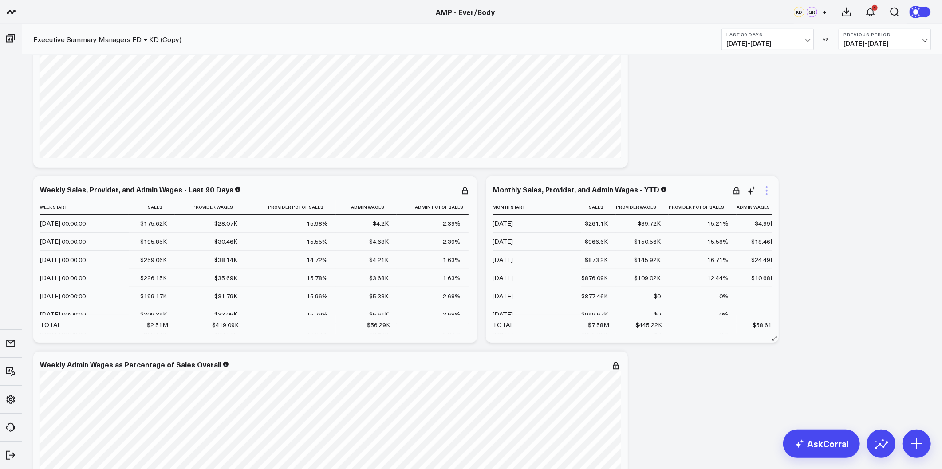
click at [768, 192] on icon at bounding box center [766, 190] width 11 height 11
click at [718, 376] on button "Edit Widget" at bounding box center [731, 374] width 82 height 15
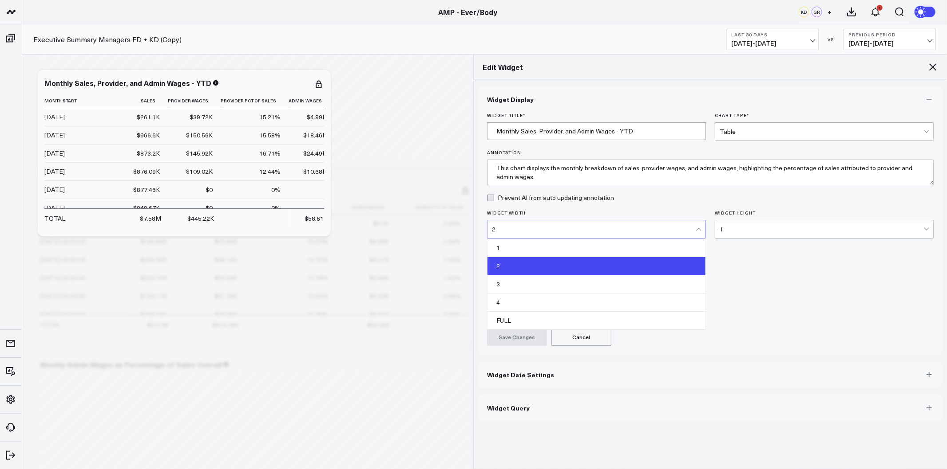
click at [662, 222] on div "2" at bounding box center [594, 230] width 204 height 18
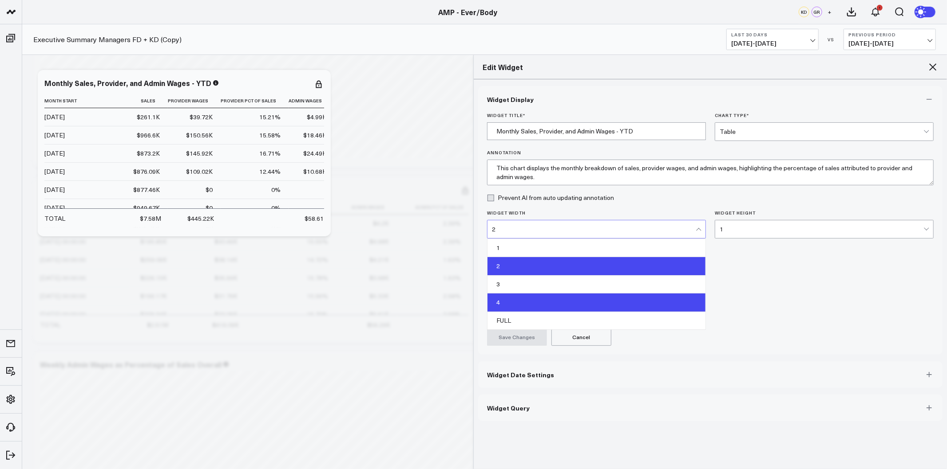
click at [528, 303] on div "4" at bounding box center [596, 303] width 218 height 18
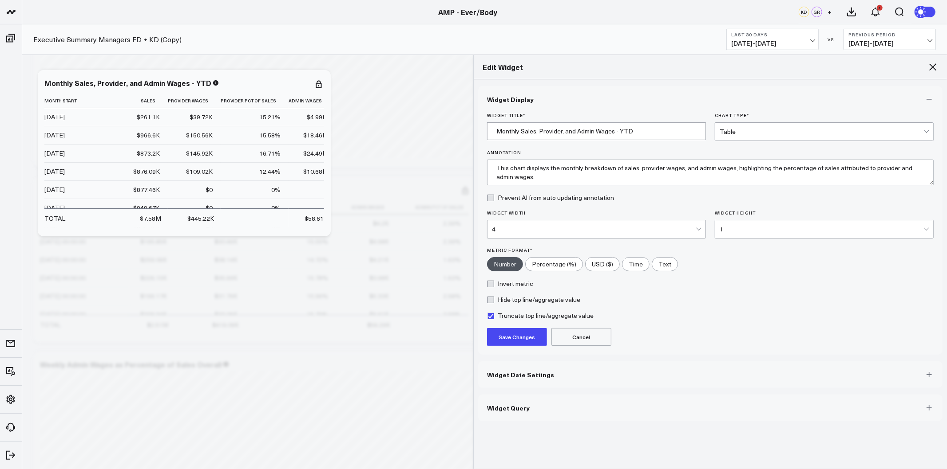
click at [514, 331] on button "Save Changes" at bounding box center [517, 337] width 60 height 18
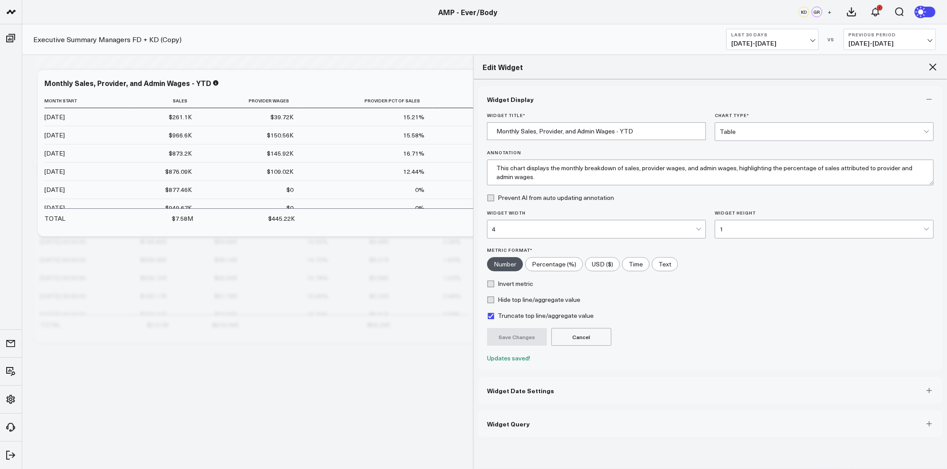
click at [928, 69] on icon at bounding box center [932, 67] width 11 height 11
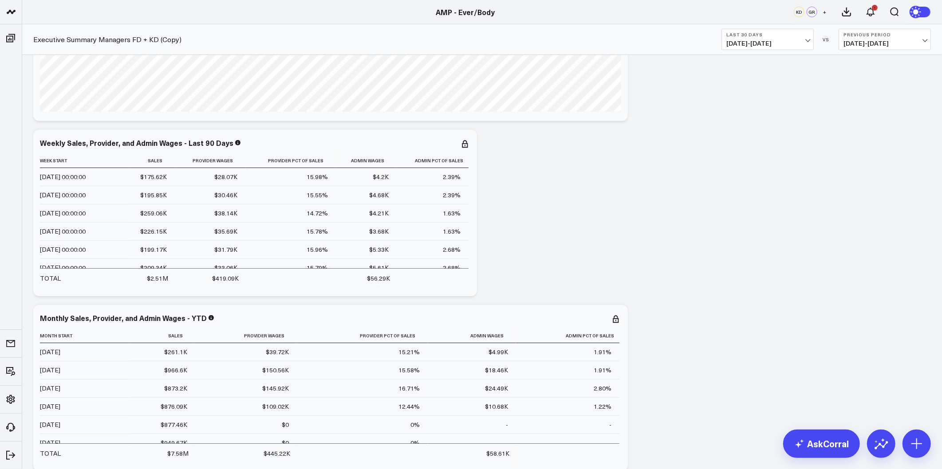
scroll to position [3303, 0]
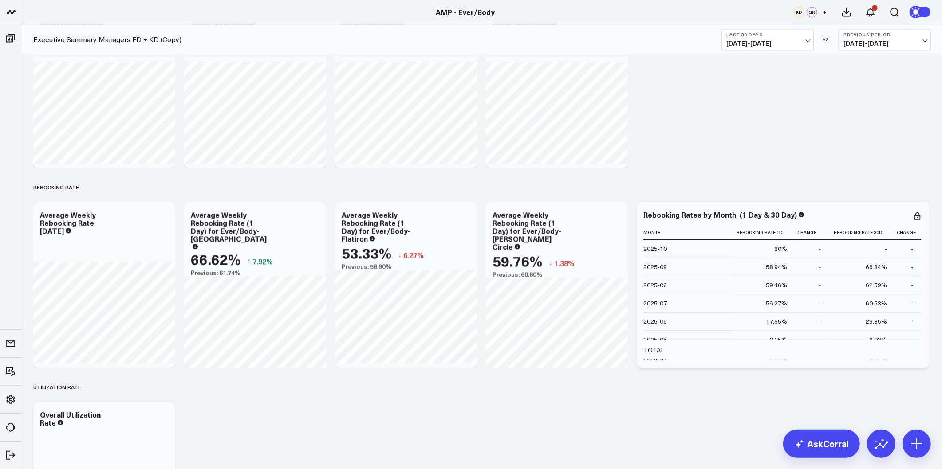
scroll to position [1578, 0]
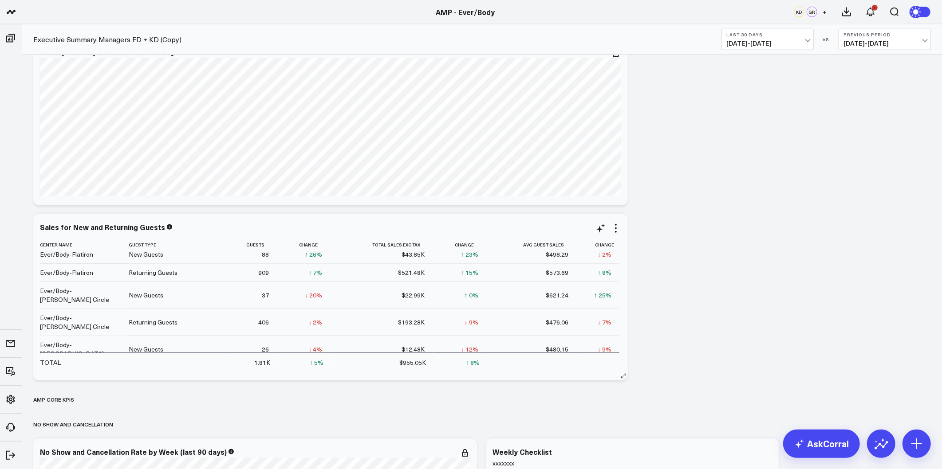
scroll to position [9, 0]
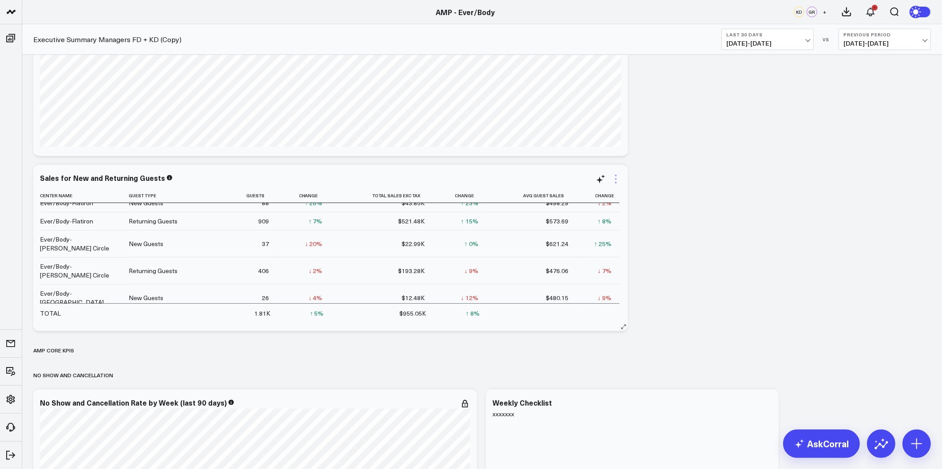
click at [617, 175] on icon at bounding box center [616, 179] width 11 height 11
click at [572, 333] on button "Export" at bounding box center [580, 332] width 82 height 15
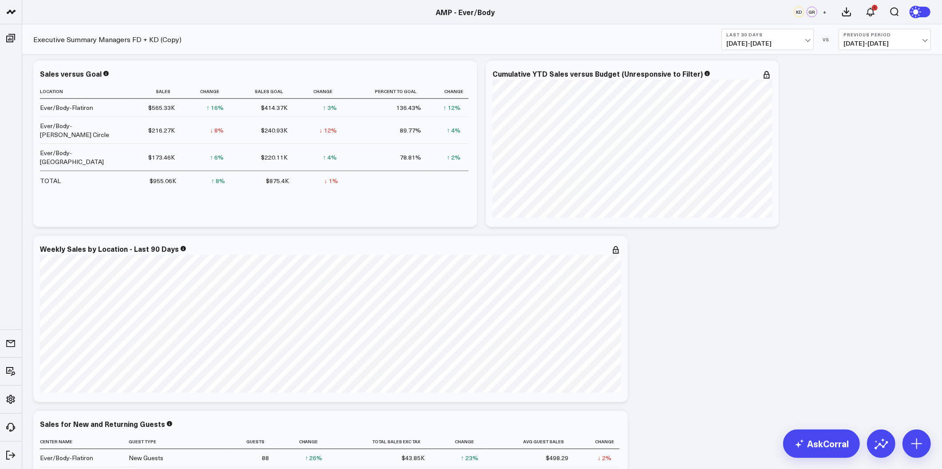
scroll to position [789, 0]
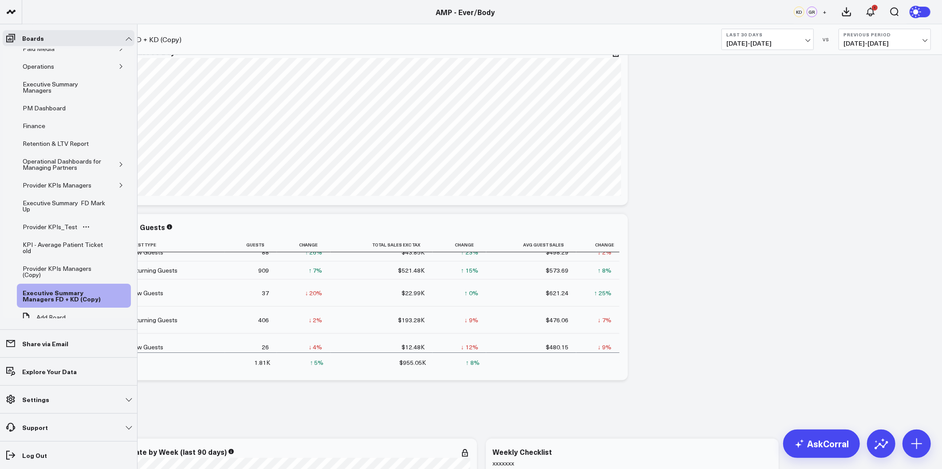
scroll to position [67, 0]
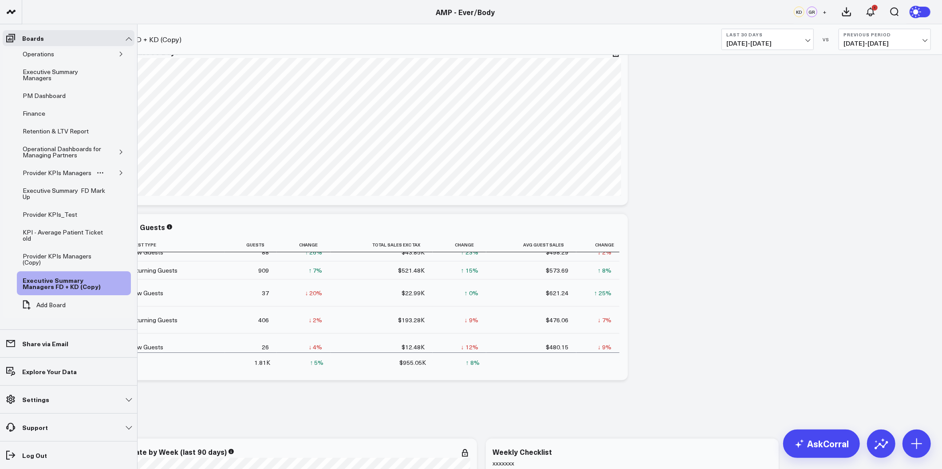
drag, startPoint x: 114, startPoint y: 170, endPoint x: 114, endPoint y: 181, distance: 10.2
click at [118, 170] on icon "button" at bounding box center [120, 172] width 5 height 5
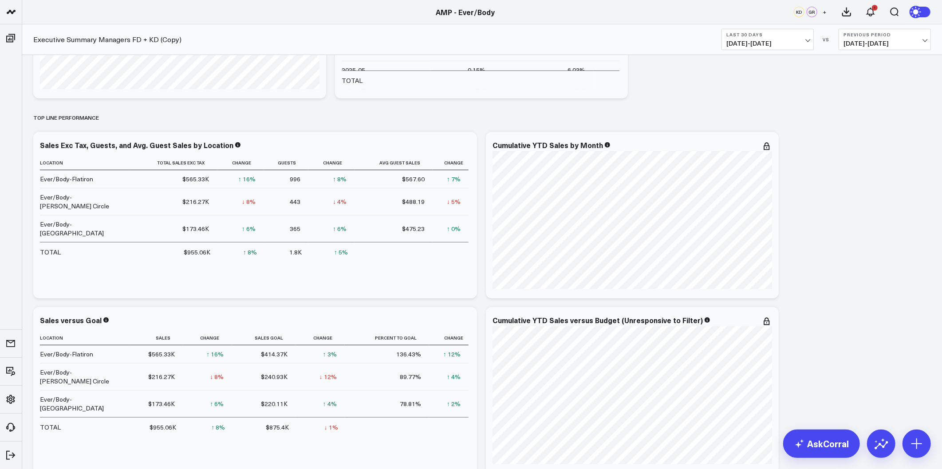
scroll to position [49, 0]
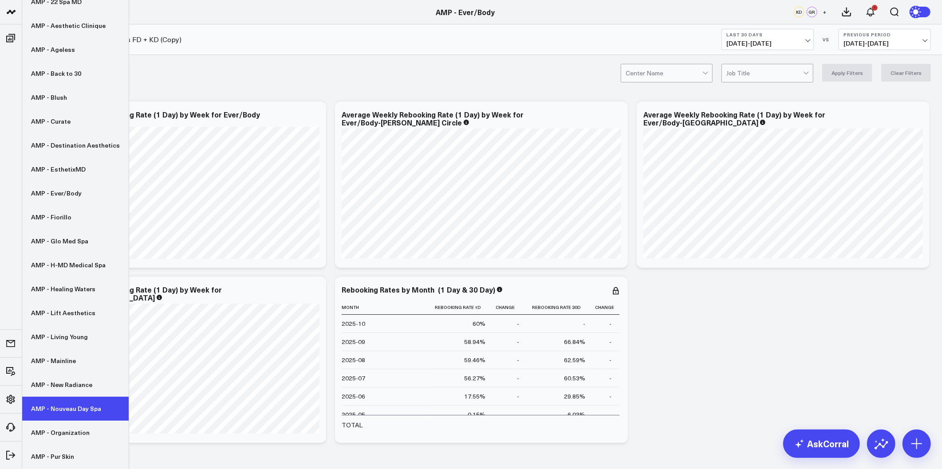
scroll to position [126, 0]
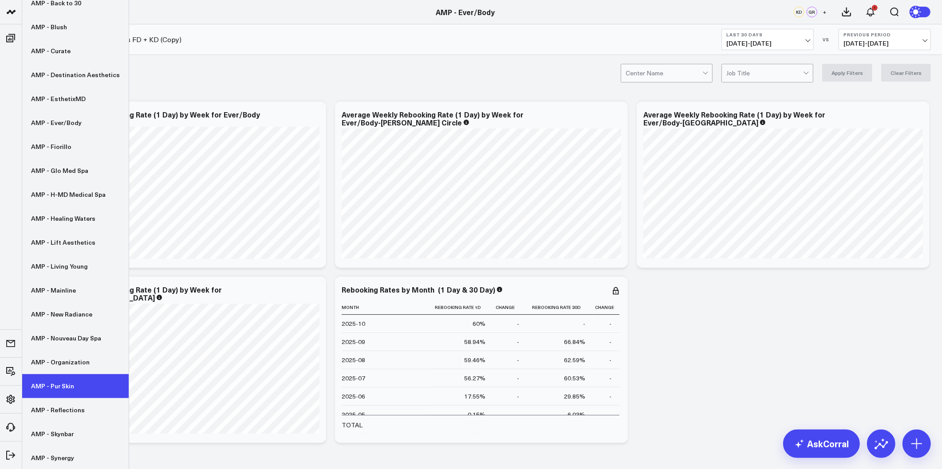
click at [63, 380] on link "AMP - Pur Skin" at bounding box center [75, 387] width 107 height 24
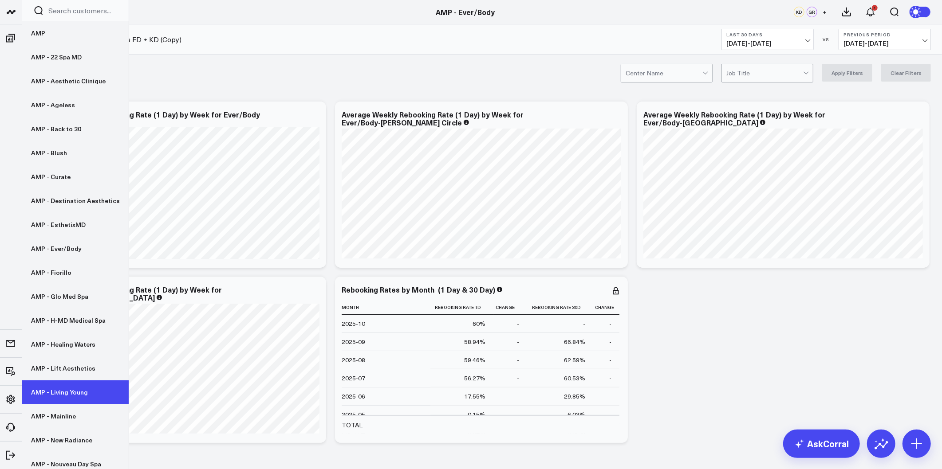
click at [75, 395] on link "AMP - Living Young" at bounding box center [75, 393] width 107 height 24
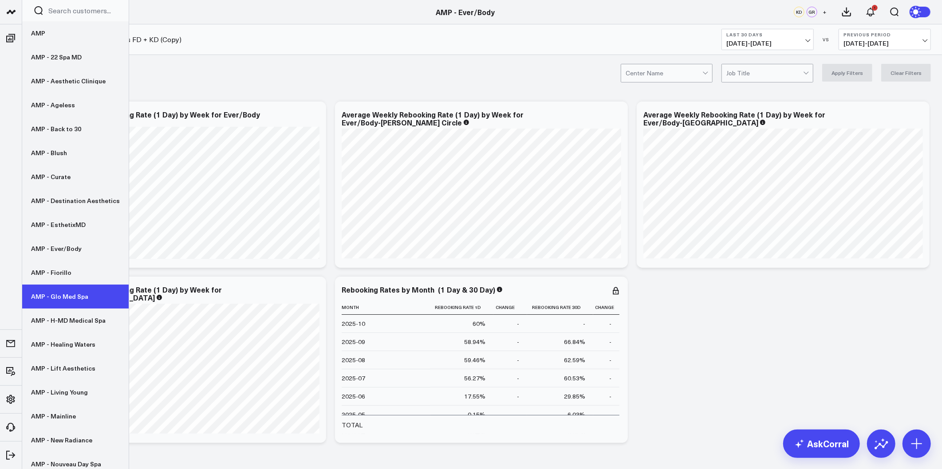
click at [66, 300] on link "AMP - Glo Med Spa" at bounding box center [75, 297] width 107 height 24
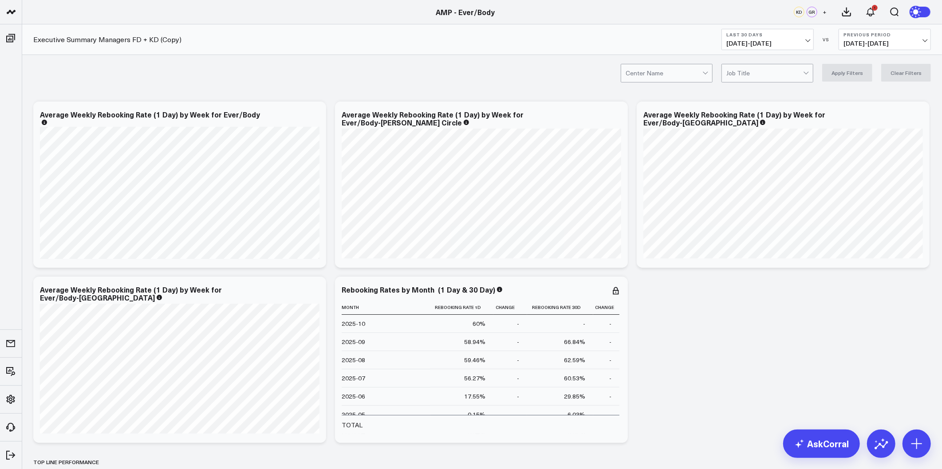
click at [61, 178] on link "AMP - Curate" at bounding box center [75, 177] width 107 height 24
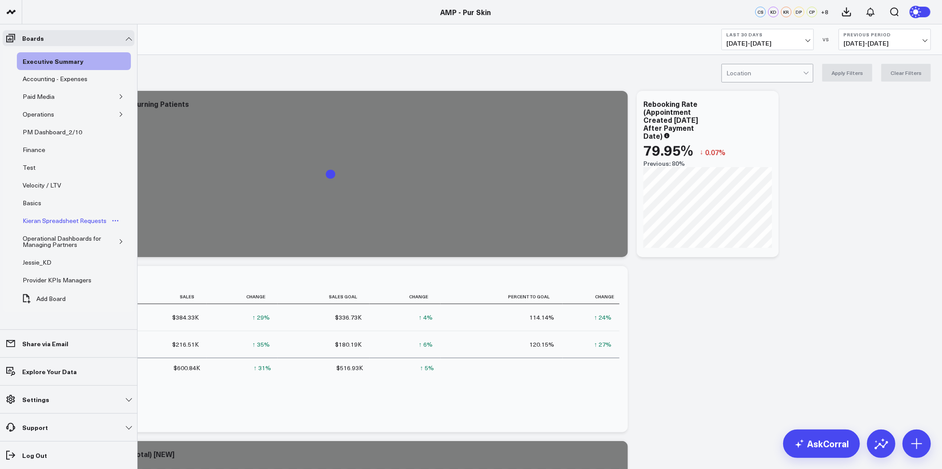
scroll to position [0, 0]
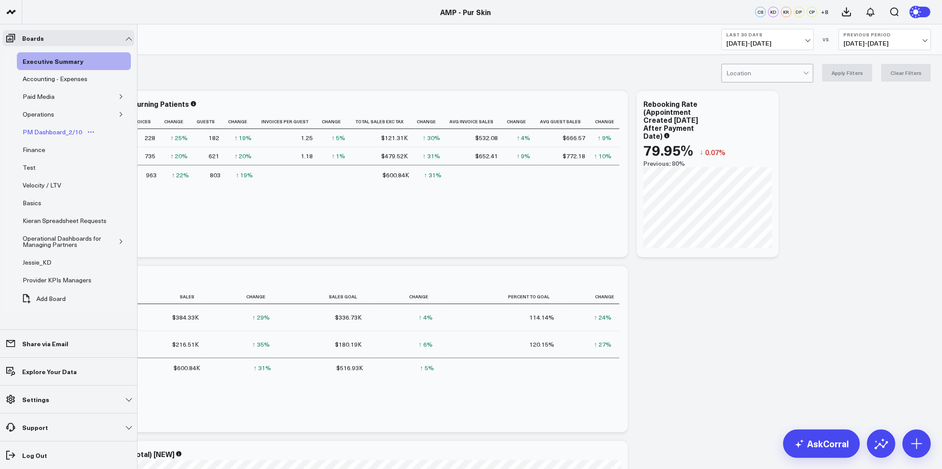
click at [43, 134] on div "PM Dashboard_2/10" at bounding box center [52, 132] width 64 height 11
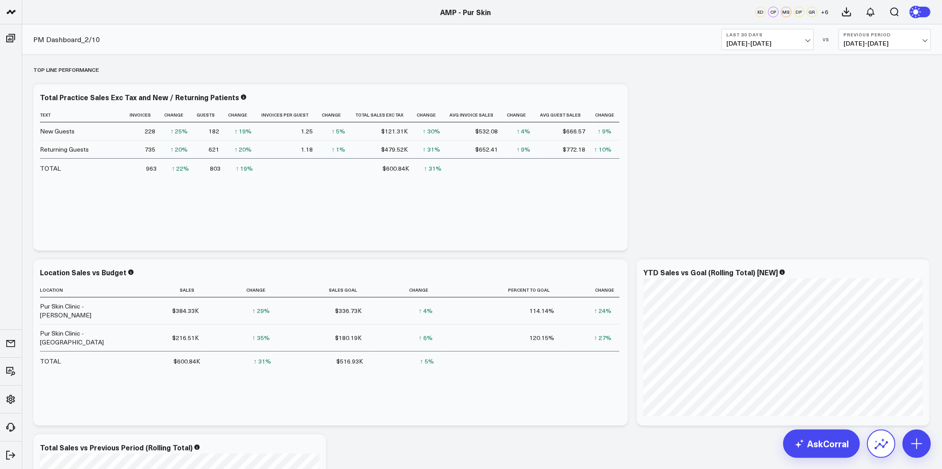
click at [886, 438] on icon at bounding box center [881, 444] width 14 height 14
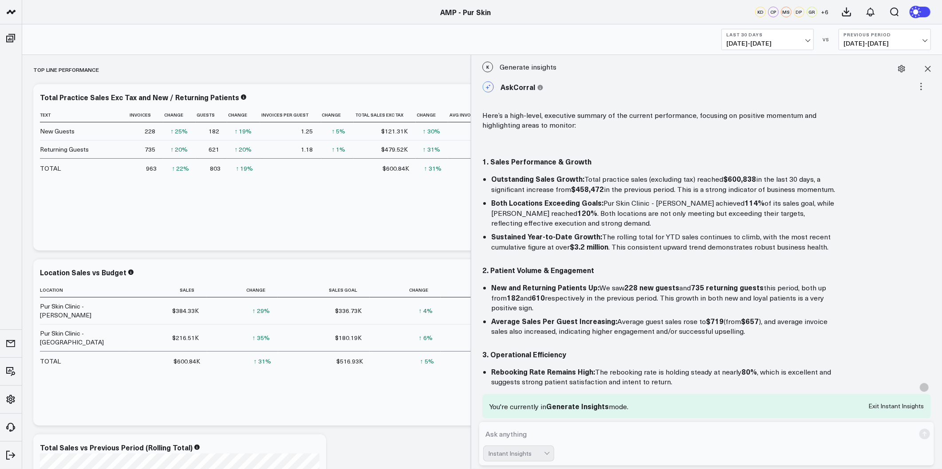
drag, startPoint x: 535, startPoint y: 431, endPoint x: 533, endPoint y: 437, distance: 5.6
click at [535, 431] on textarea at bounding box center [699, 434] width 432 height 16
type textarea "Rewrite the above strictly for Pur Skin Clinic - Kirkland"
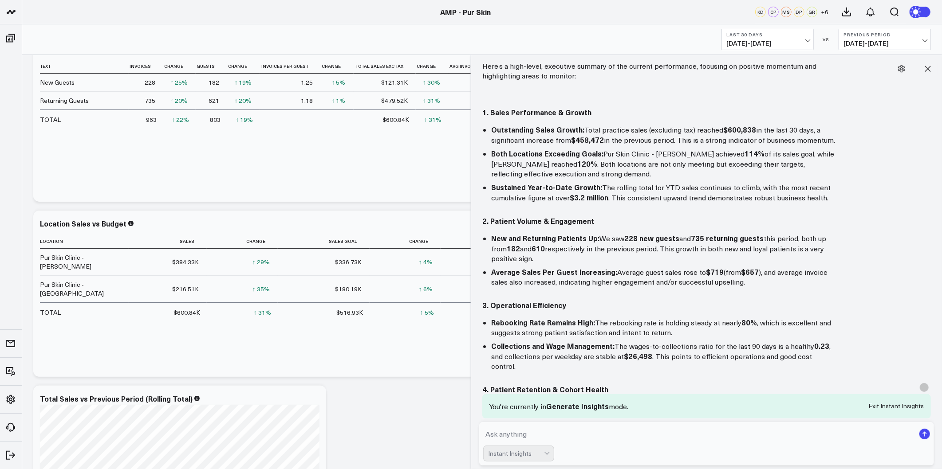
scroll to position [49, 0]
click at [779, 41] on span "09/10/25 - 10/09/25" at bounding box center [767, 43] width 83 height 7
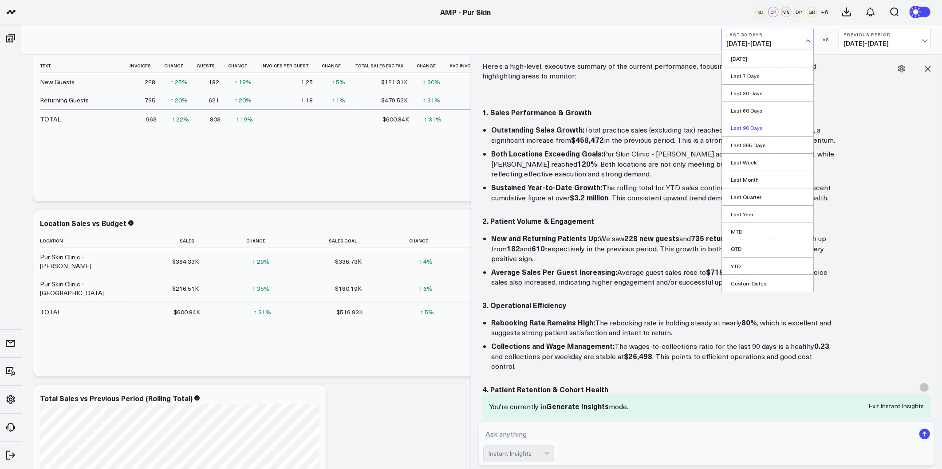
click at [756, 129] on link "Last 90 Days" at bounding box center [767, 127] width 91 height 17
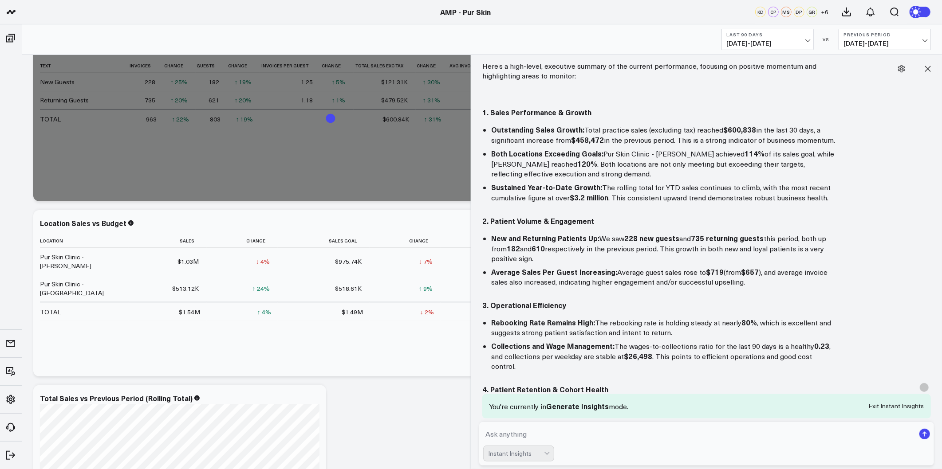
click at [861, 40] on span "04/13/25 - 07/11/25" at bounding box center [885, 43] width 83 height 7
click at [852, 96] on link "YoY" at bounding box center [884, 93] width 91 height 17
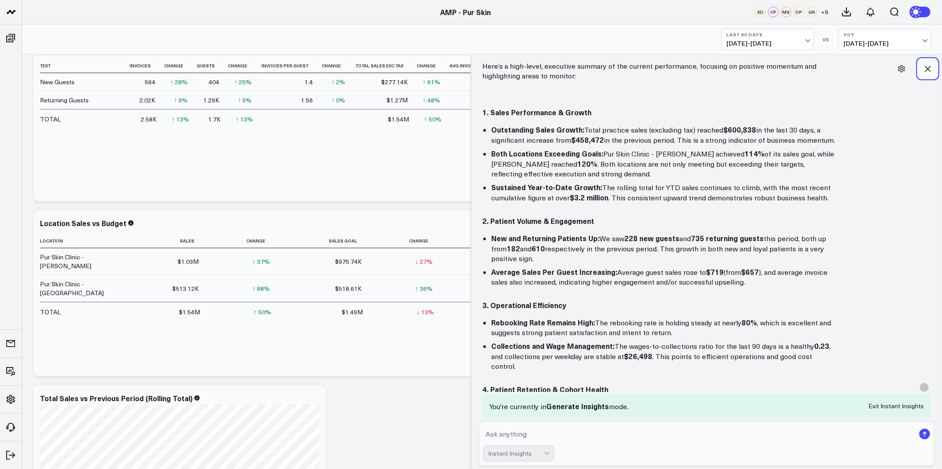
click at [931, 71] on icon at bounding box center [927, 68] width 9 height 9
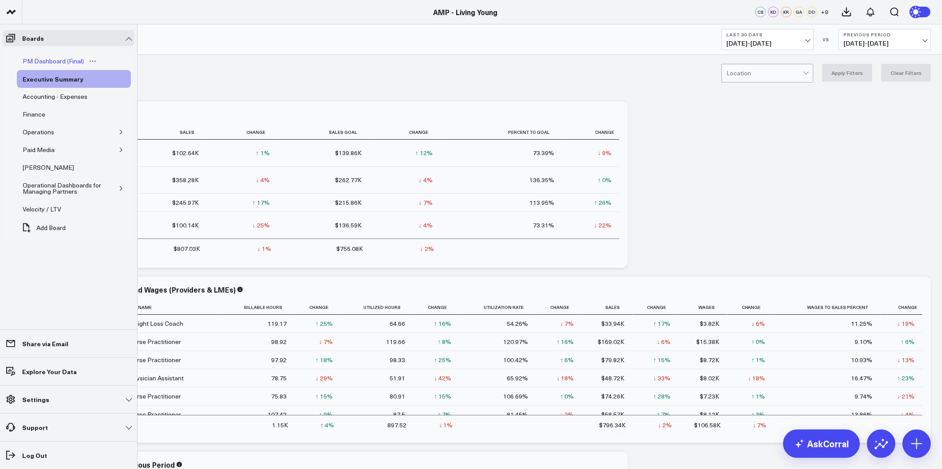
click at [53, 62] on div "PM Dashboard (Final)" at bounding box center [53, 61] width 66 height 11
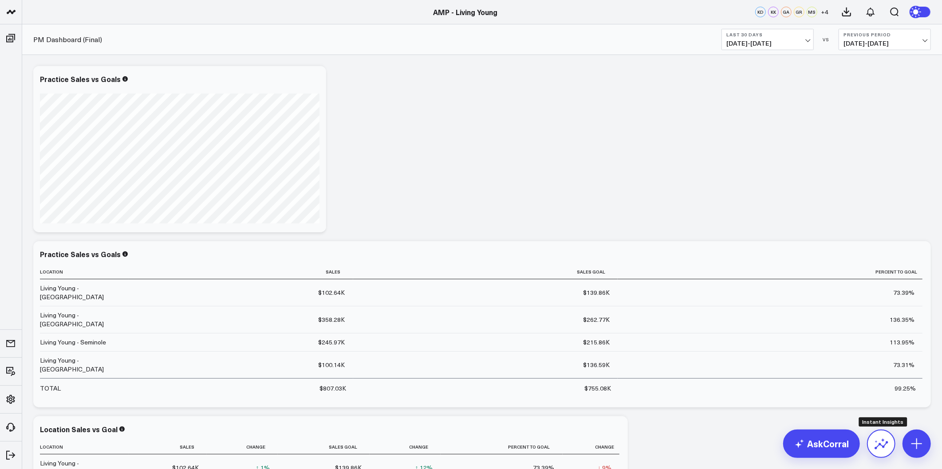
click at [884, 454] on button at bounding box center [881, 444] width 28 height 28
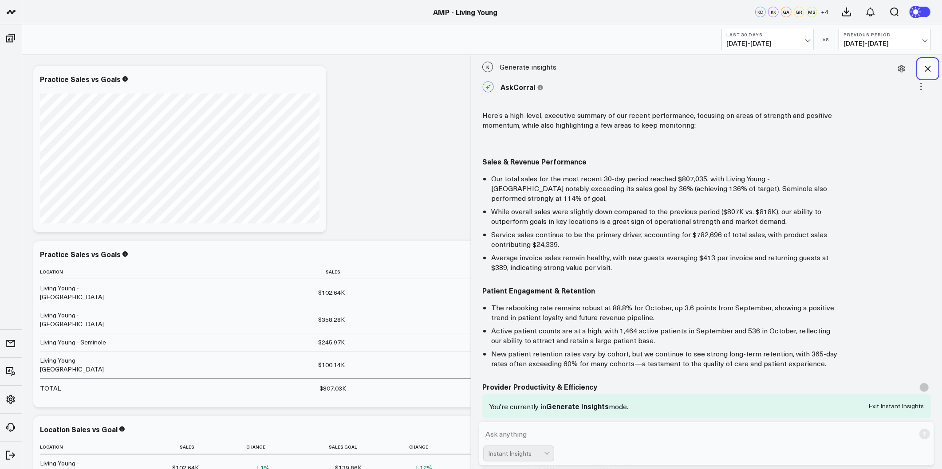
click at [925, 66] on icon at bounding box center [927, 68] width 9 height 9
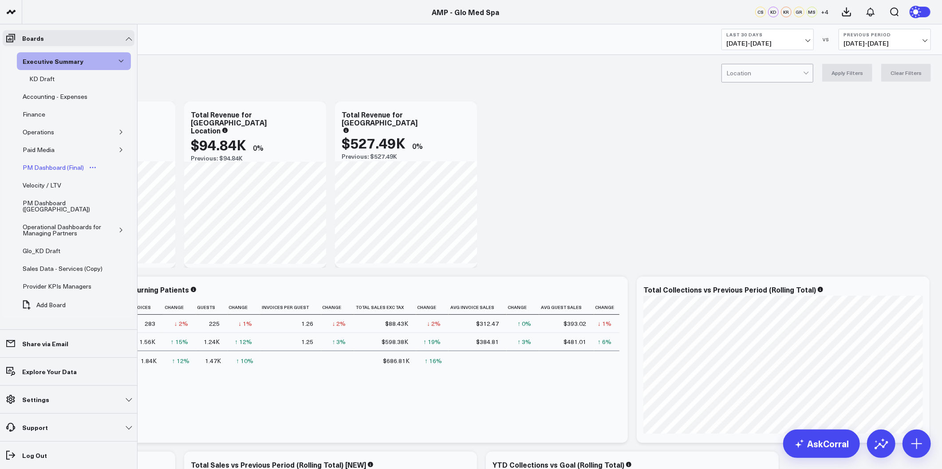
click at [53, 169] on div "PM Dashboard (Final)" at bounding box center [53, 167] width 66 height 11
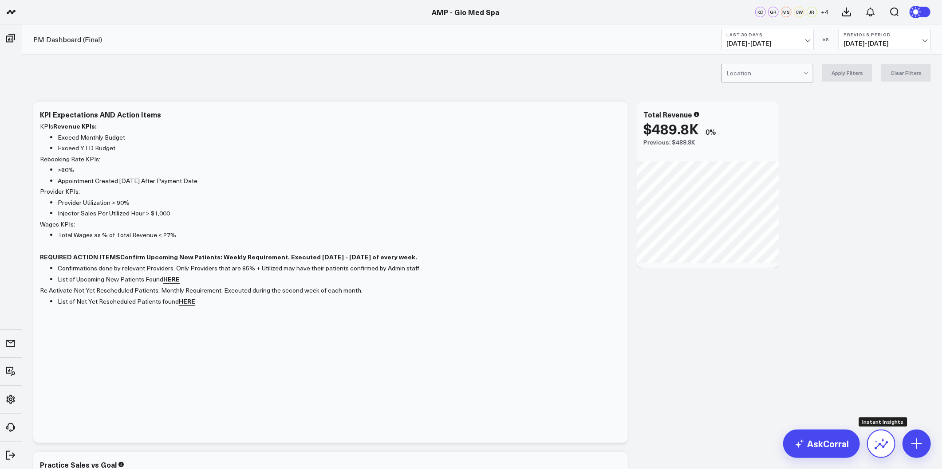
click at [886, 444] on icon at bounding box center [882, 446] width 14 height 8
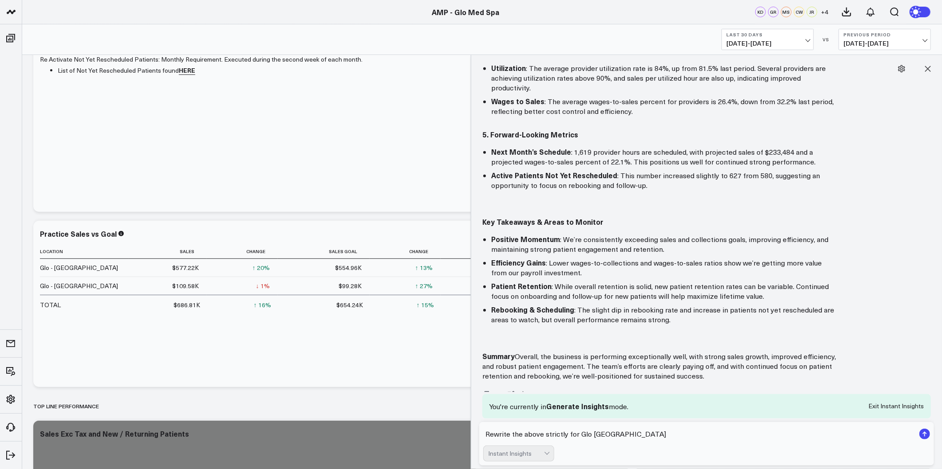
scroll to position [296, 0]
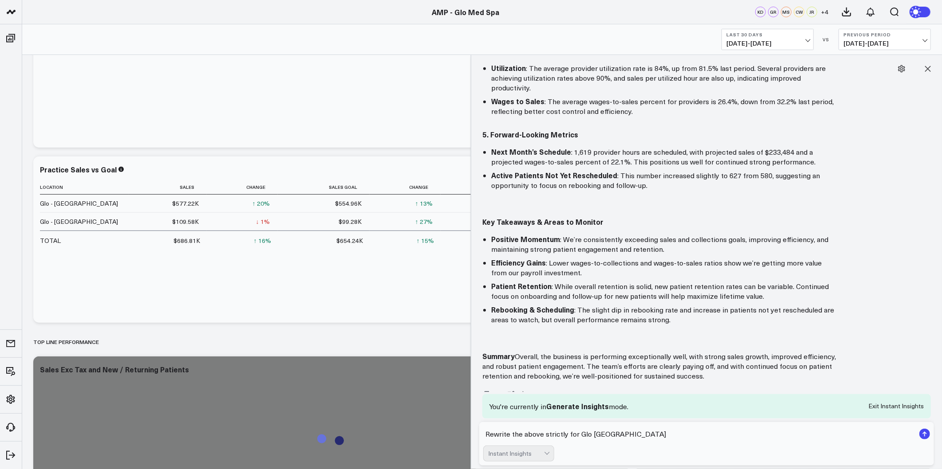
click at [589, 435] on textarea "Rewrite the above strictly for Glo [GEOGRAPHIC_DATA]" at bounding box center [699, 434] width 432 height 16
type textarea "Rewrite the above strictly for Glo - [GEOGRAPHIC_DATA]"
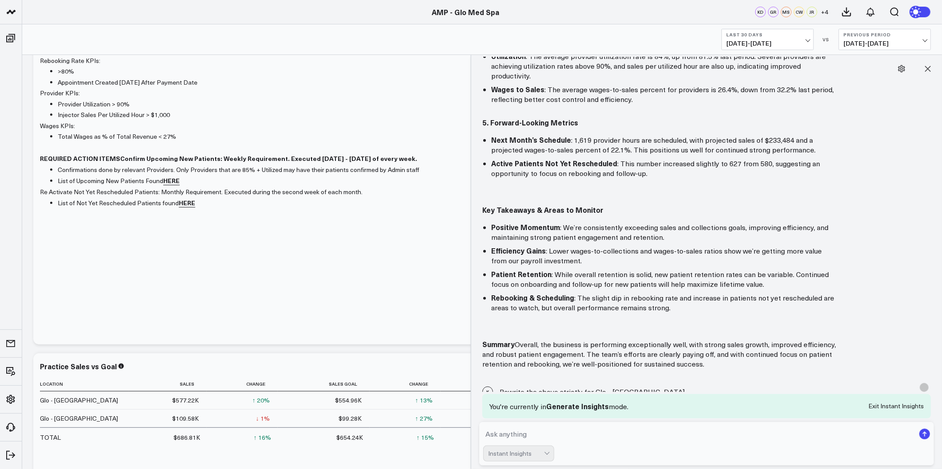
scroll to position [0, 0]
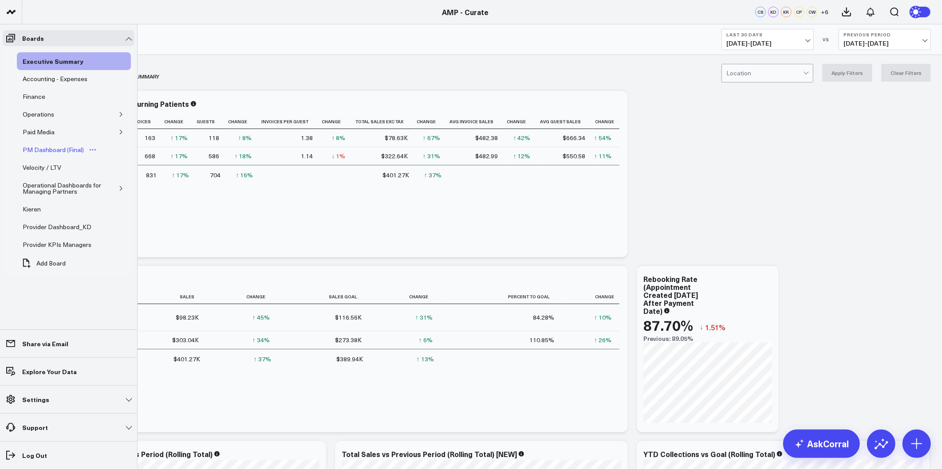
click at [51, 147] on div "PM Dashboard (Final)" at bounding box center [53, 150] width 66 height 11
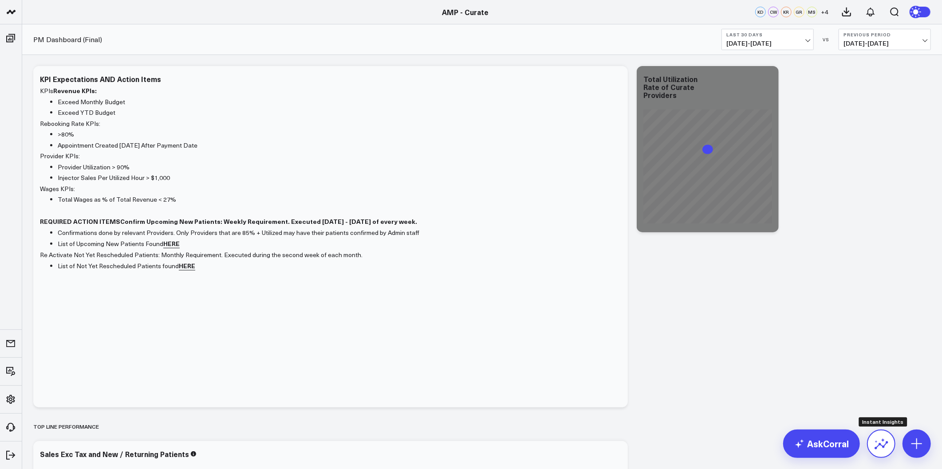
click at [875, 445] on icon at bounding box center [881, 444] width 14 height 14
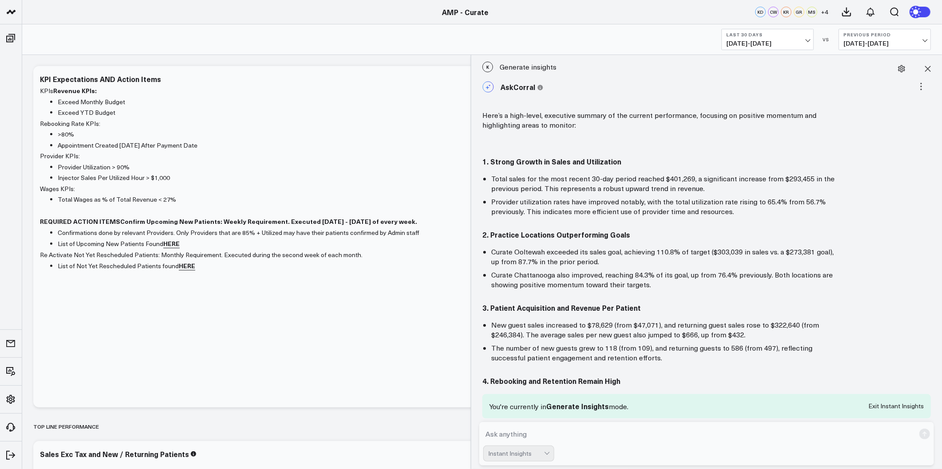
scroll to position [495, 0]
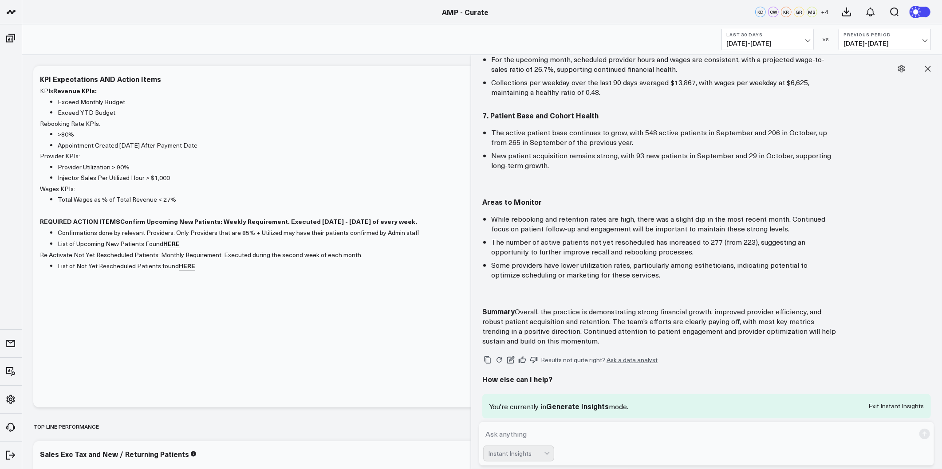
click at [554, 436] on textarea at bounding box center [699, 434] width 432 height 16
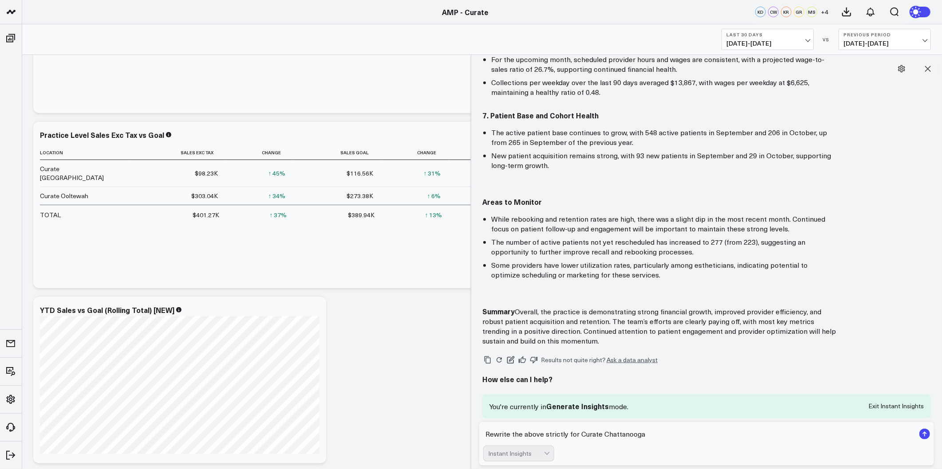
scroll to position [493, 0]
click at [675, 429] on textarea "Rewrite the above strictly for Curate Chattanooga" at bounding box center [699, 434] width 432 height 16
type textarea "Rewrite the above strictly for Curate Chattanooga"
click at [921, 436] on rect "submit" at bounding box center [924, 434] width 11 height 11
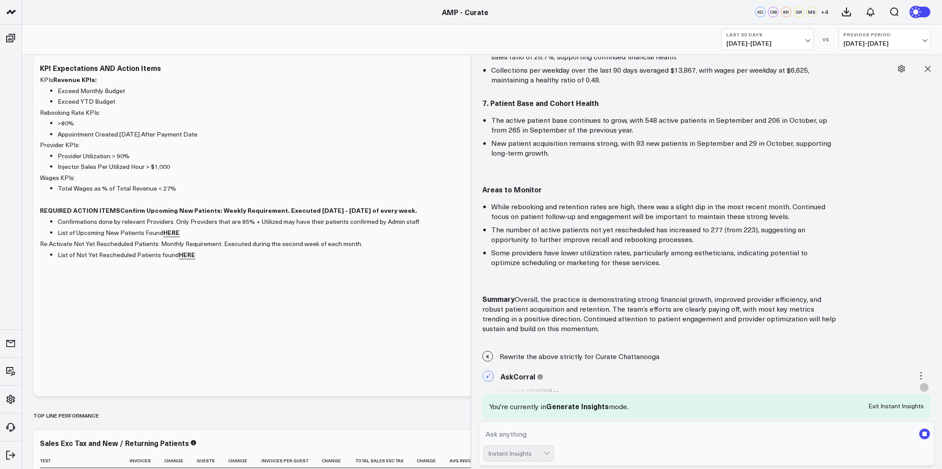
scroll to position [0, 0]
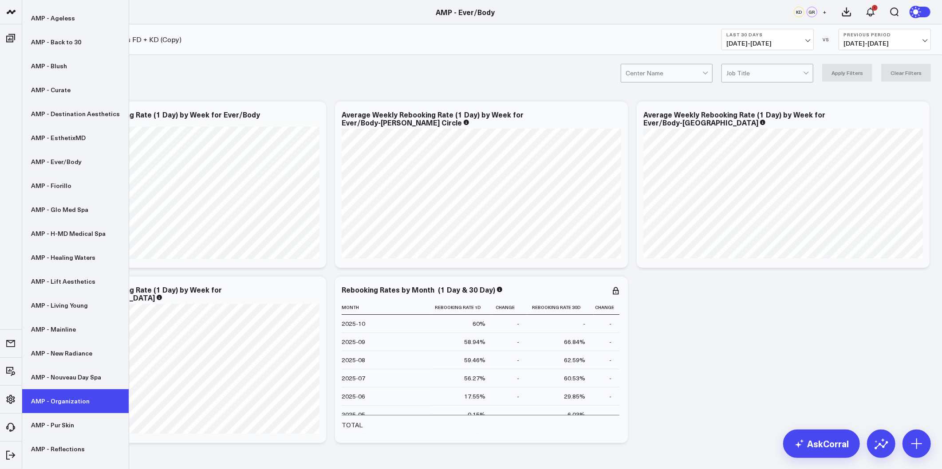
scroll to position [99, 0]
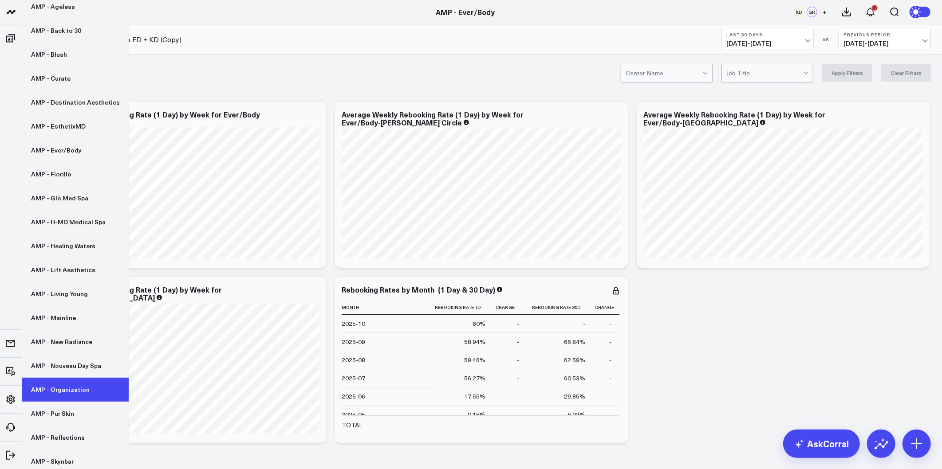
click at [74, 391] on link "AMP - Organization" at bounding box center [75, 390] width 107 height 24
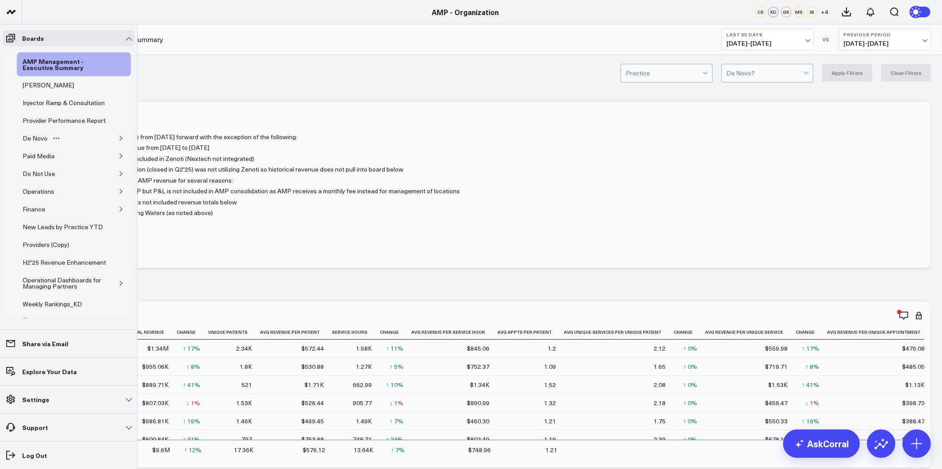
click at [118, 141] on icon "button" at bounding box center [120, 138] width 5 height 5
click at [54, 185] on div "De Novo Charts" at bounding box center [52, 180] width 50 height 11
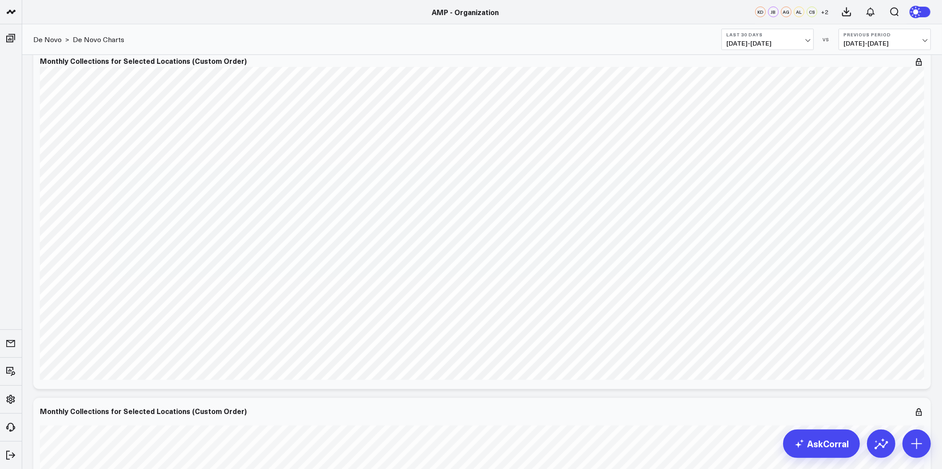
scroll to position [739, 0]
click at [886, 446] on icon at bounding box center [881, 444] width 14 height 14
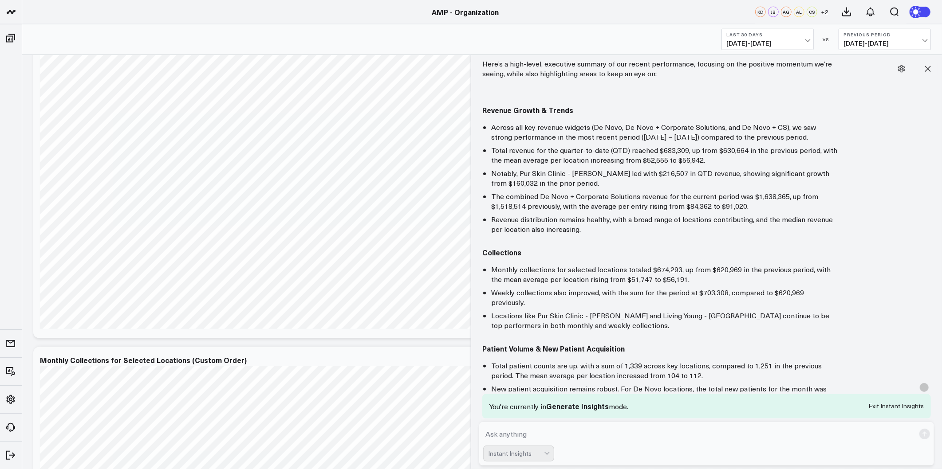
scroll to position [0, 0]
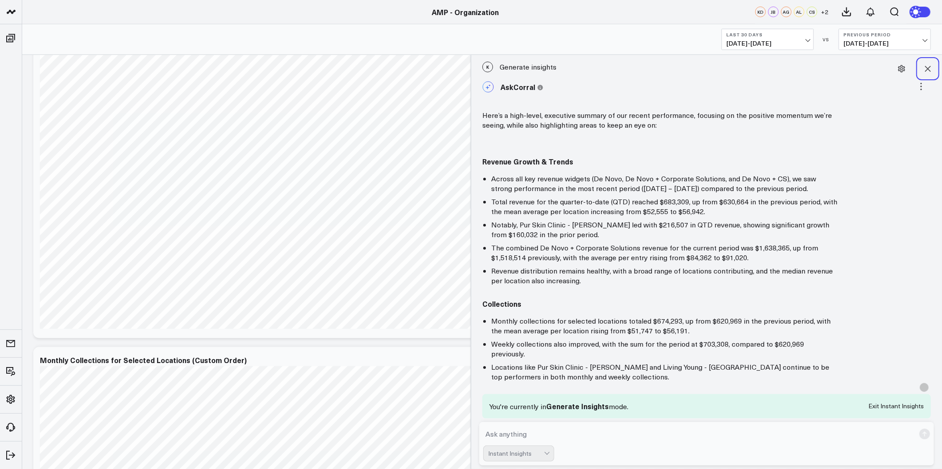
drag, startPoint x: 925, startPoint y: 70, endPoint x: 730, endPoint y: 202, distance: 236.1
click at [925, 70] on icon at bounding box center [927, 68] width 9 height 9
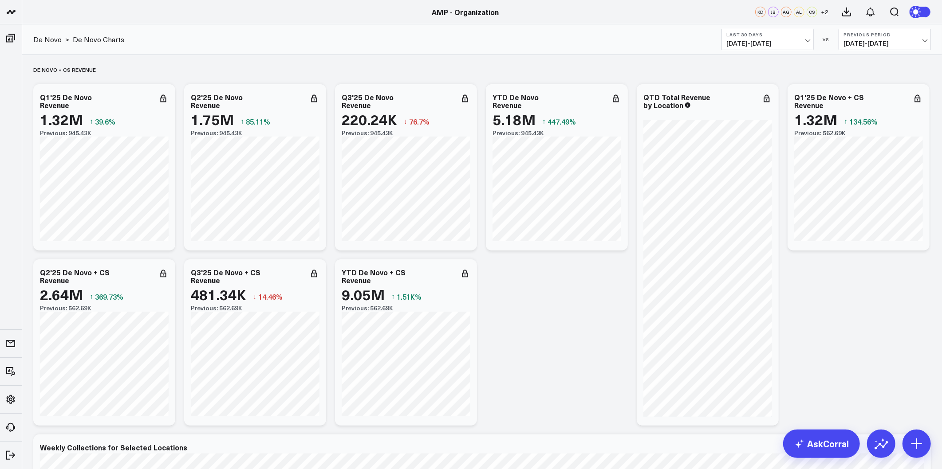
click at [890, 38] on button "Previous Period 08/11/25 - 09/09/25" at bounding box center [885, 39] width 92 height 21
click at [876, 92] on link "YoY" at bounding box center [884, 93] width 91 height 17
click at [801, 34] on b "Last 30 Days" at bounding box center [767, 34] width 83 height 5
click at [728, 237] on link "MTD" at bounding box center [767, 231] width 91 height 17
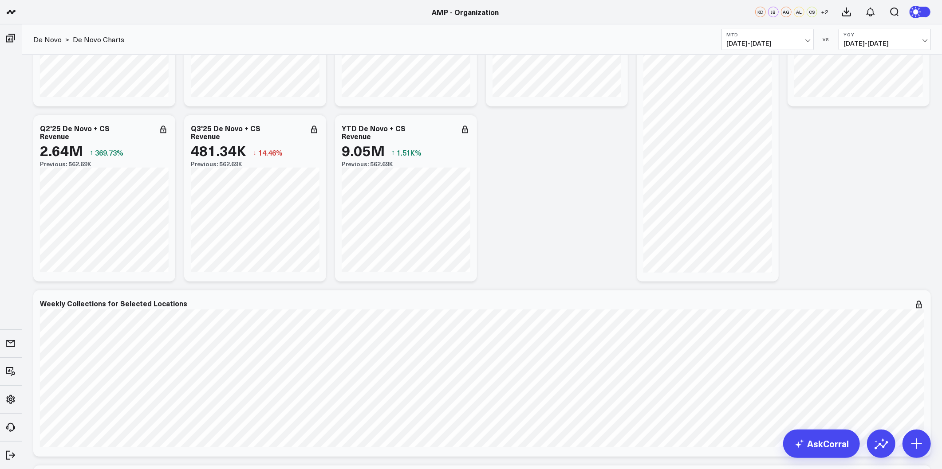
scroll to position [148, 0]
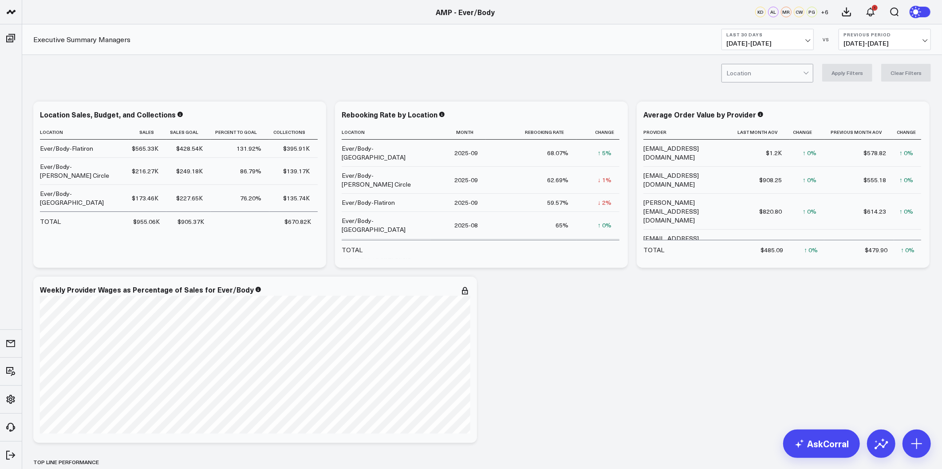
scroll to position [197, 0]
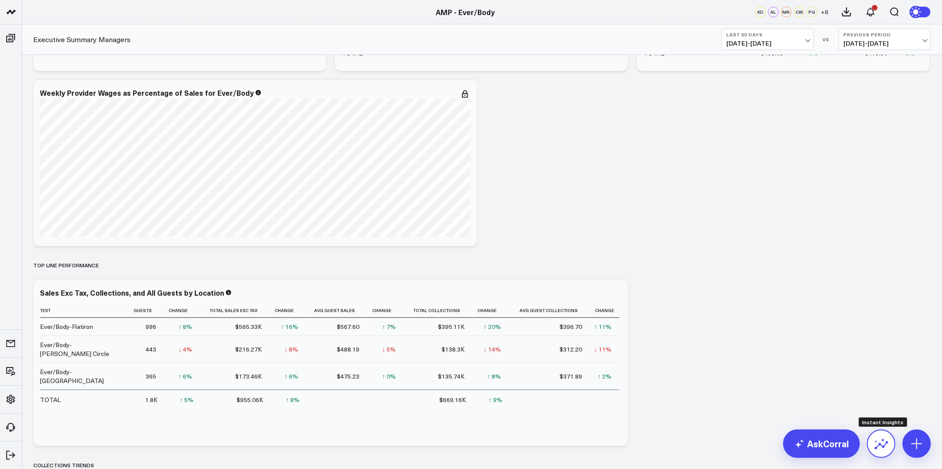
click at [885, 451] on icon at bounding box center [881, 444] width 14 height 14
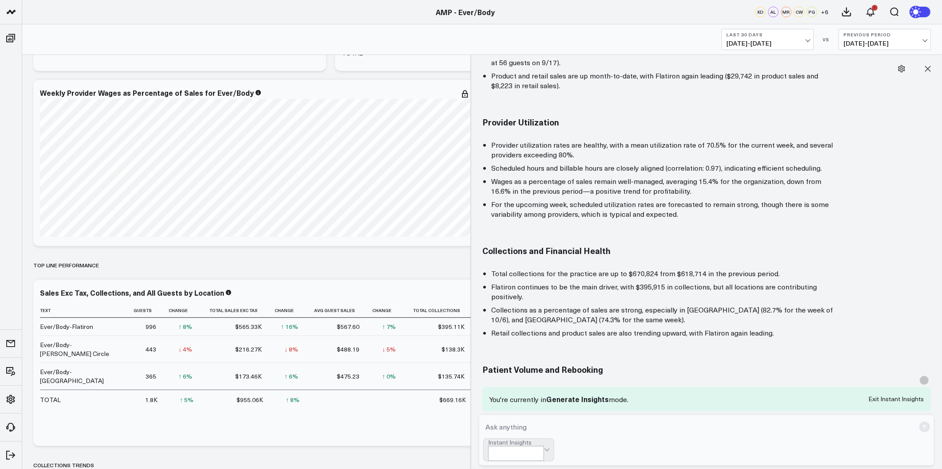
scroll to position [263, 0]
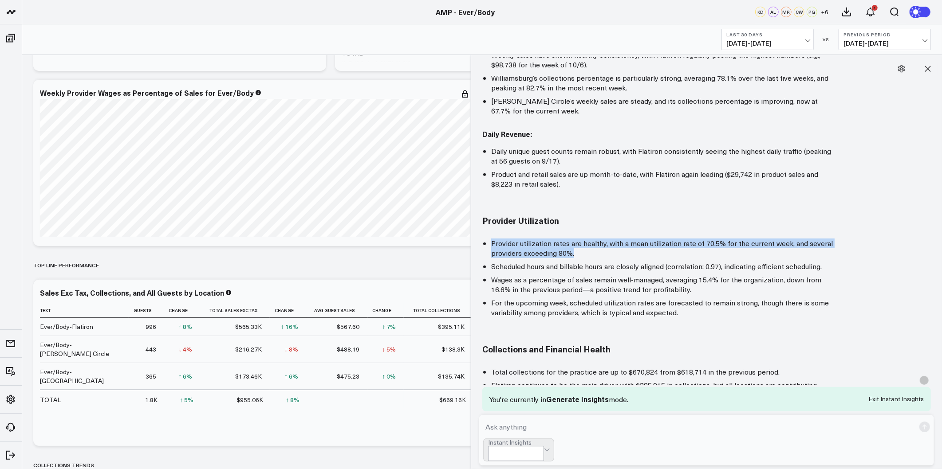
drag, startPoint x: 491, startPoint y: 231, endPoint x: 579, endPoint y: 240, distance: 88.7
click at [579, 240] on li "Provider utilization rates are healthy, with a mean utilization rate of 70.5% f…" at bounding box center [664, 249] width 346 height 20
copy li "Provider utilization rates are healthy, with a mean utilization rate of 70.5% f…"
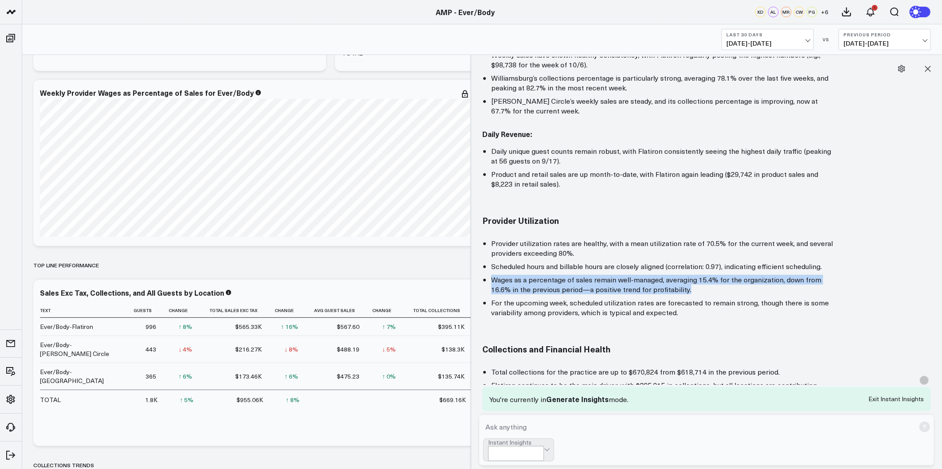
drag, startPoint x: 690, startPoint y: 280, endPoint x: 480, endPoint y: 272, distance: 210.5
click at [480, 272] on div "AskCorral This feature is experimental, yet powerful. Always check your answers…" at bounding box center [707, 362] width 462 height 1096
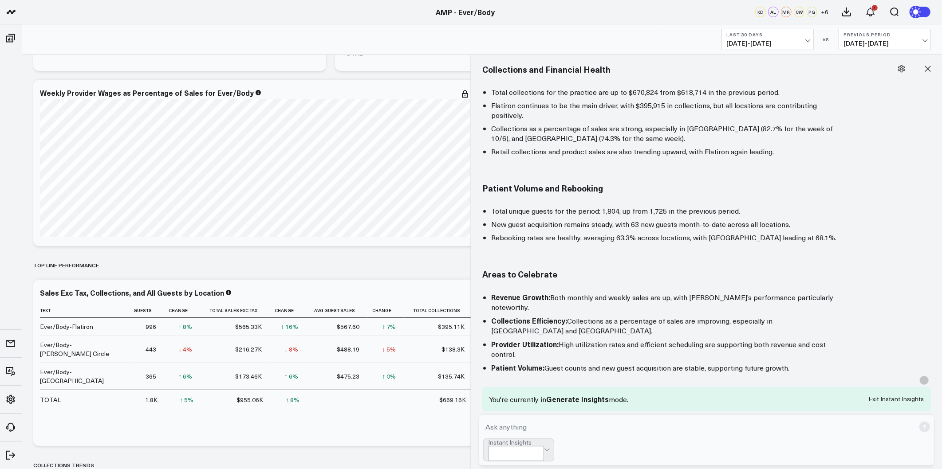
scroll to position [558, 0]
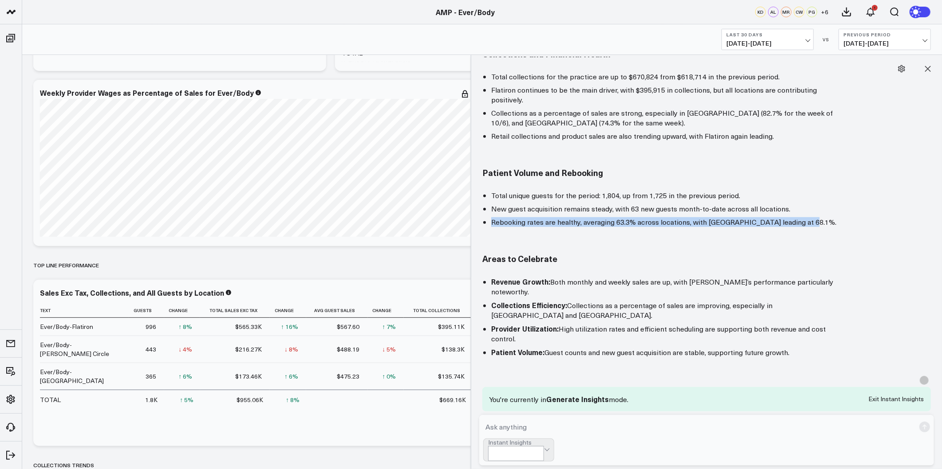
drag, startPoint x: 492, startPoint y: 213, endPoint x: 806, endPoint y: 210, distance: 314.2
click at [806, 217] on li "Rebooking rates are healthy, averaging 63.3% across locations, with [GEOGRAPHIC…" at bounding box center [664, 222] width 346 height 10
copy li "Rebooking rates are healthy, averaging 63.3% across locations, with [GEOGRAPHIC…"
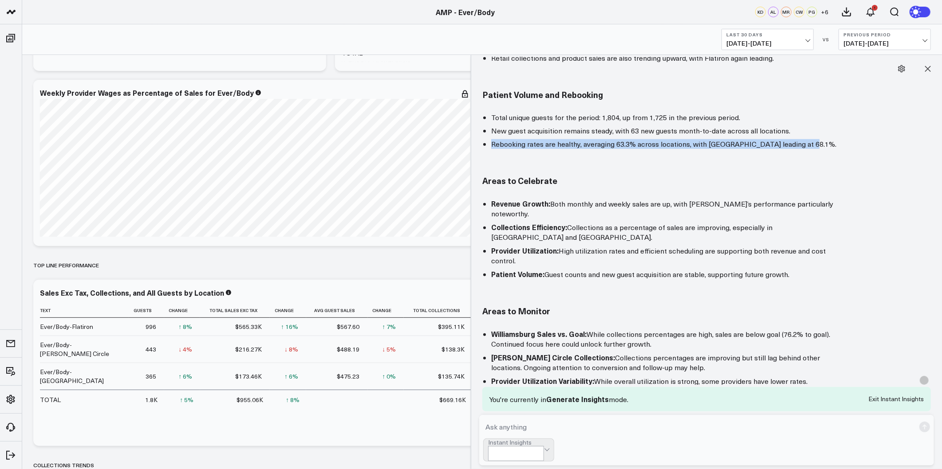
scroll to position [657, 0]
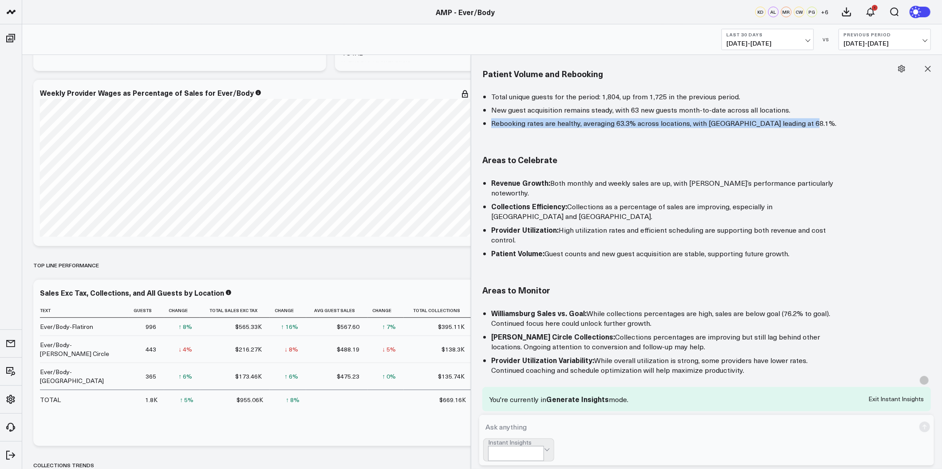
click at [802, 41] on span "[DATE] - [DATE]" at bounding box center [767, 43] width 83 height 7
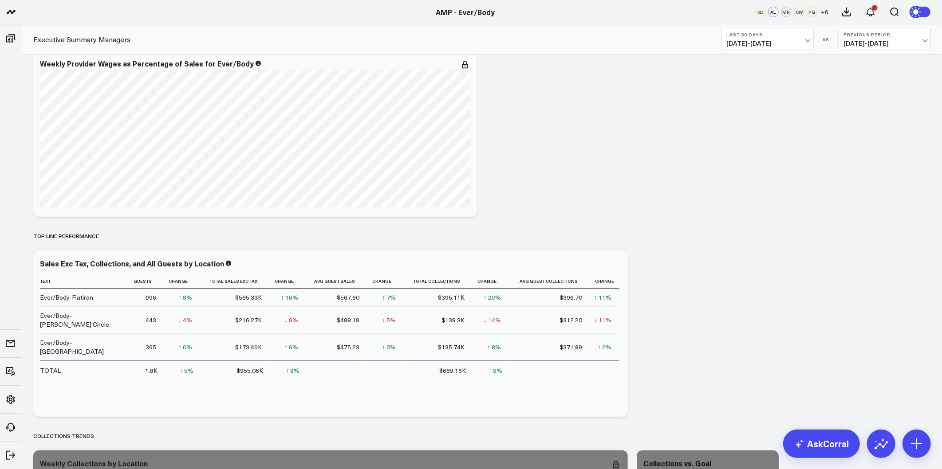
scroll to position [246, 0]
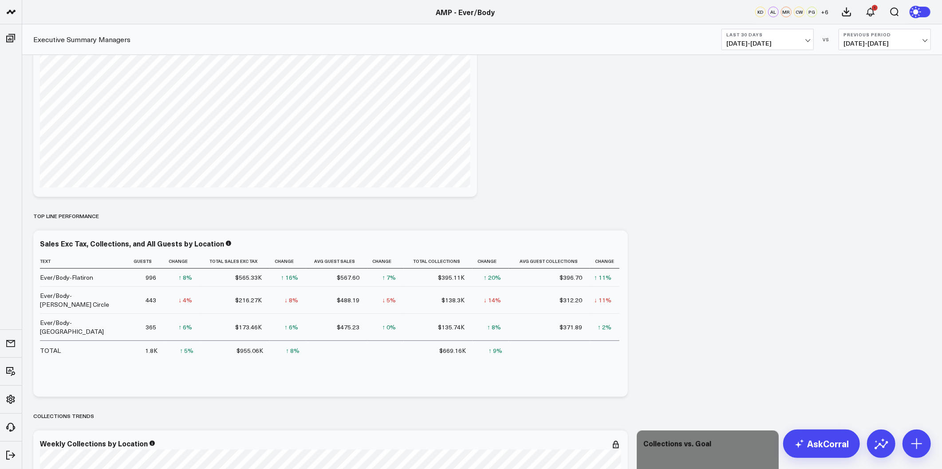
scroll to position [296, 0]
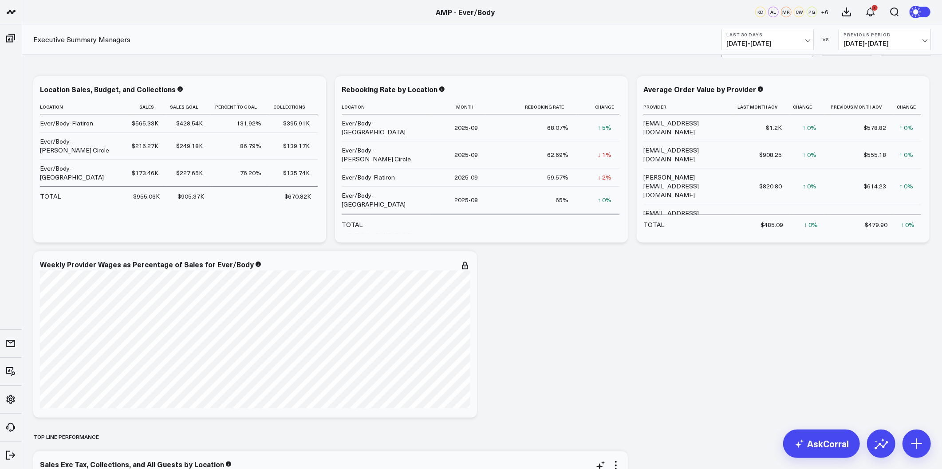
scroll to position [197, 0]
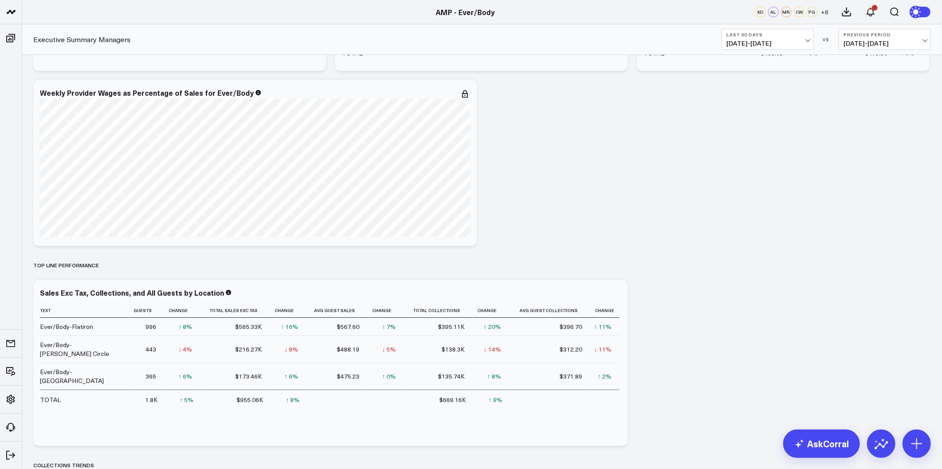
drag, startPoint x: 596, startPoint y: 178, endPoint x: 367, endPoint y: 19, distance: 278.4
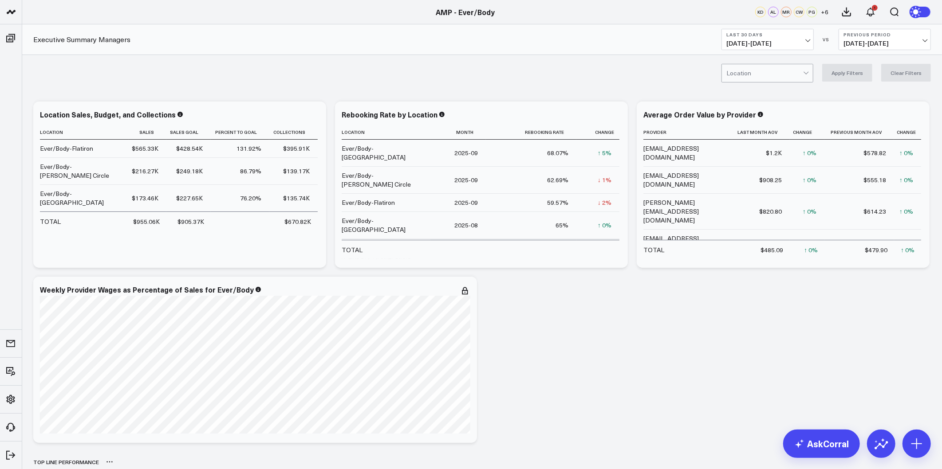
scroll to position [148, 0]
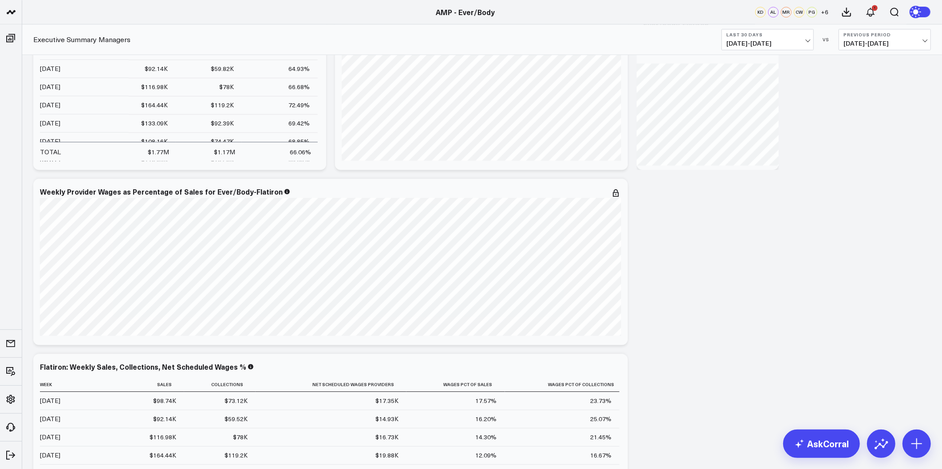
scroll to position [1775, 0]
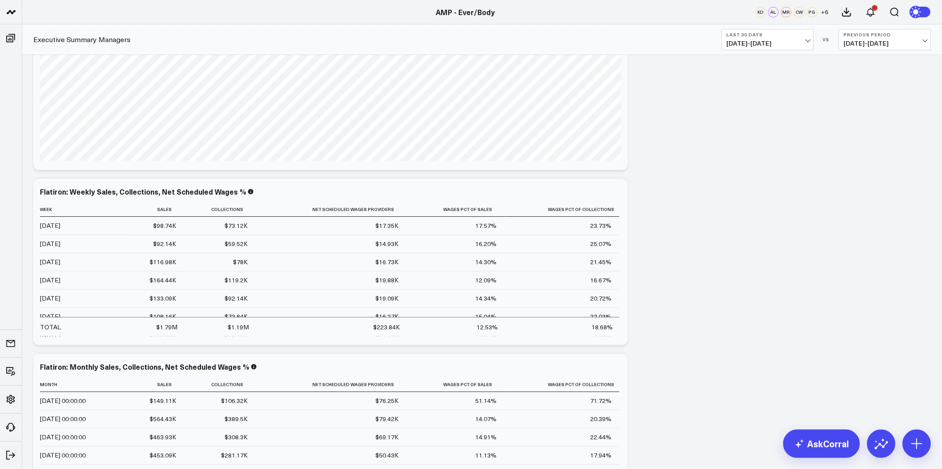
drag, startPoint x: 686, startPoint y: 225, endPoint x: 648, endPoint y: 450, distance: 227.3
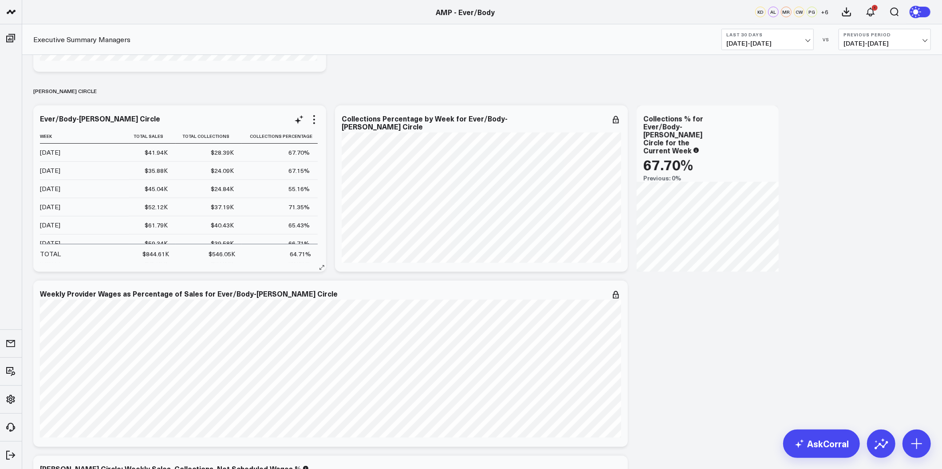
scroll to position [3132, 0]
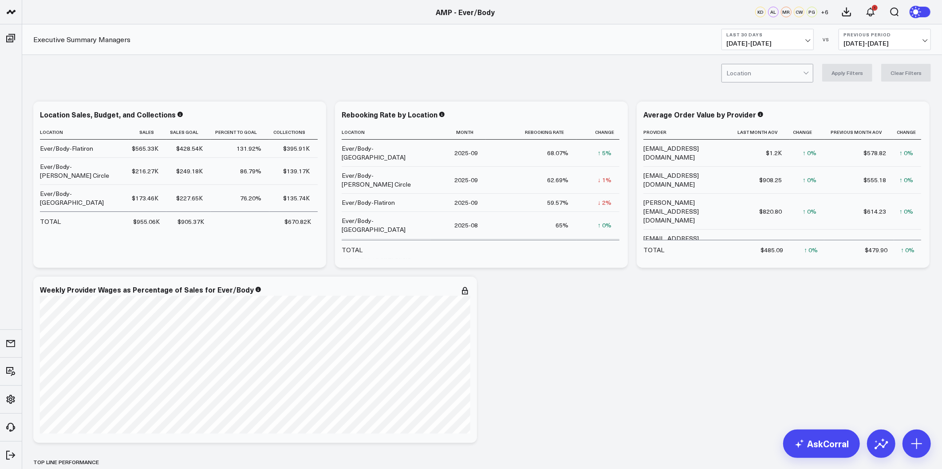
drag, startPoint x: 677, startPoint y: 353, endPoint x: 613, endPoint y: 49, distance: 311.1
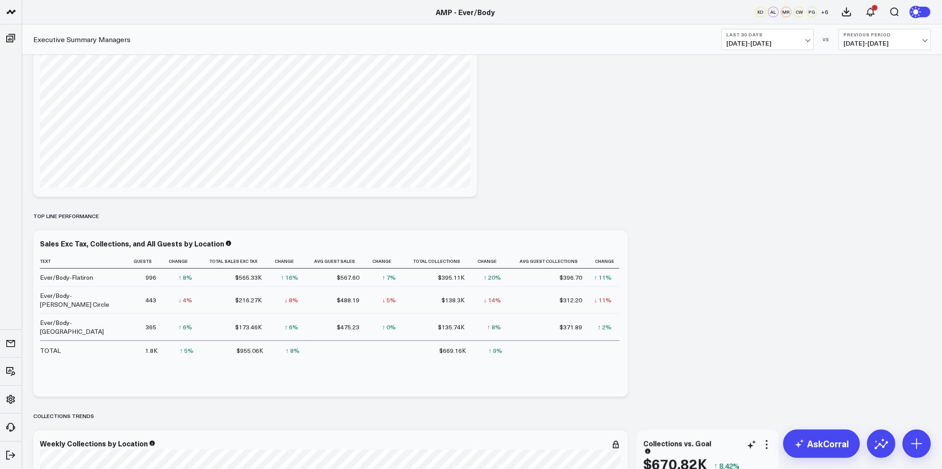
scroll to position [542, 0]
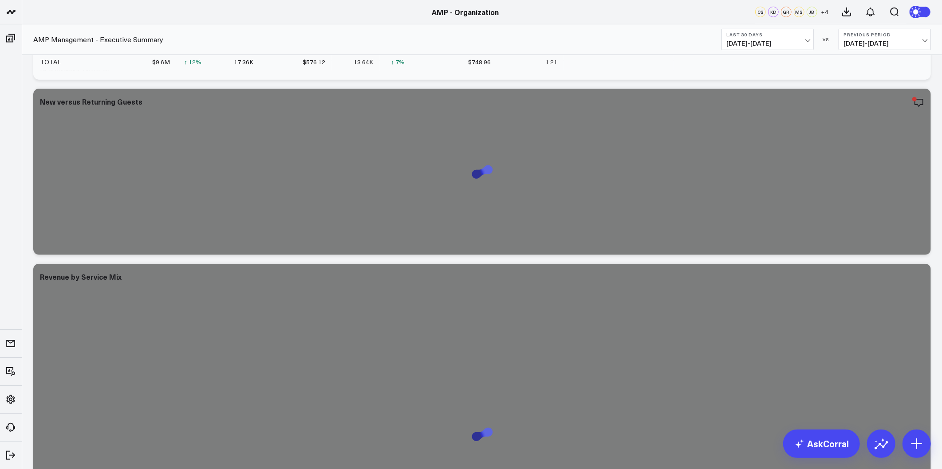
scroll to position [394, 0]
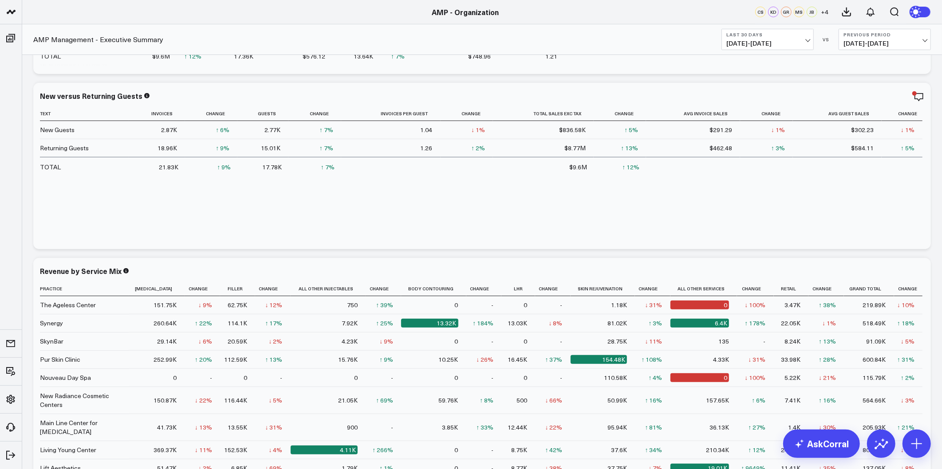
click at [777, 43] on span "09/10/25 - 10/09/25" at bounding box center [767, 43] width 83 height 7
click at [753, 106] on link "Last 60 Days" at bounding box center [767, 110] width 91 height 17
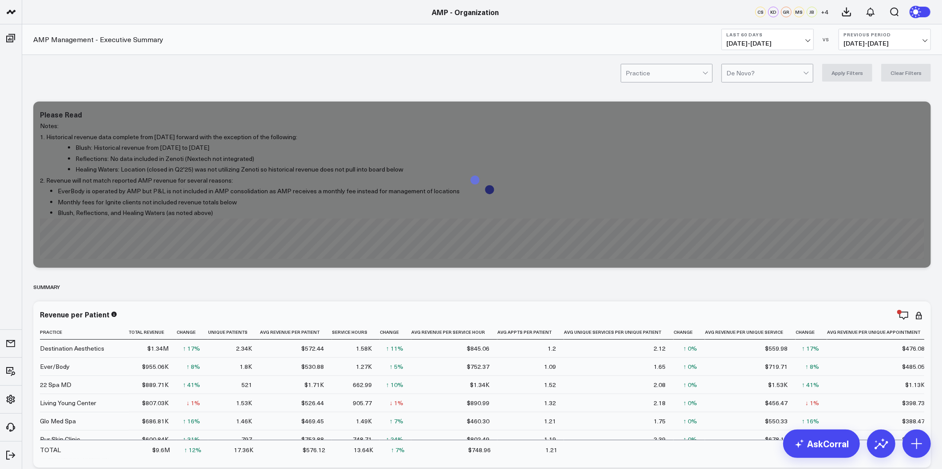
drag, startPoint x: 868, startPoint y: 240, endPoint x: 866, endPoint y: 60, distance: 179.7
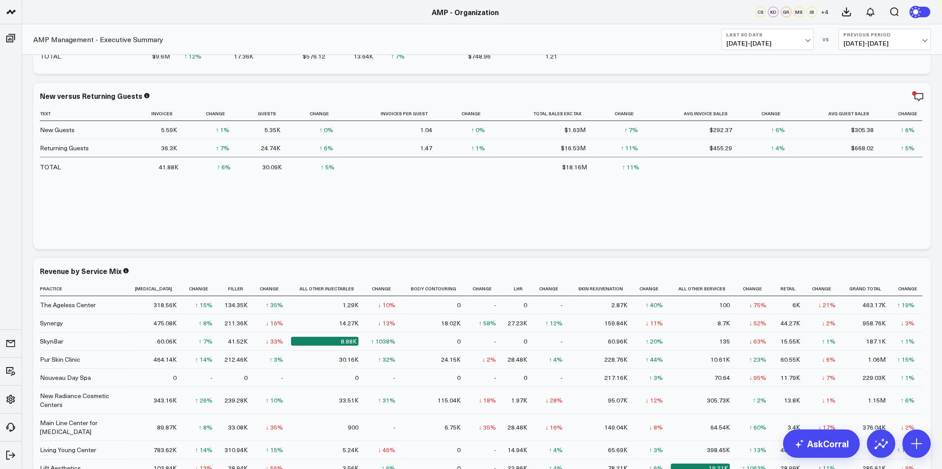
scroll to position [70, 0]
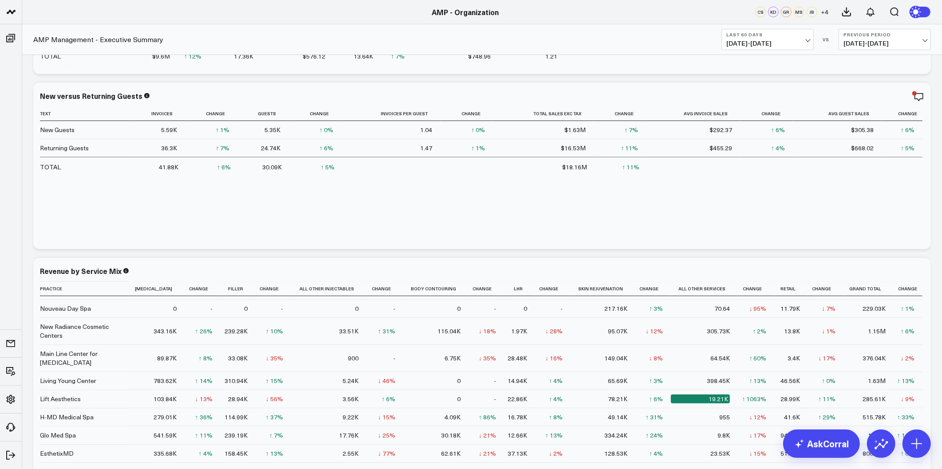
drag, startPoint x: 565, startPoint y: 256, endPoint x: 493, endPoint y: 477, distance: 232.4
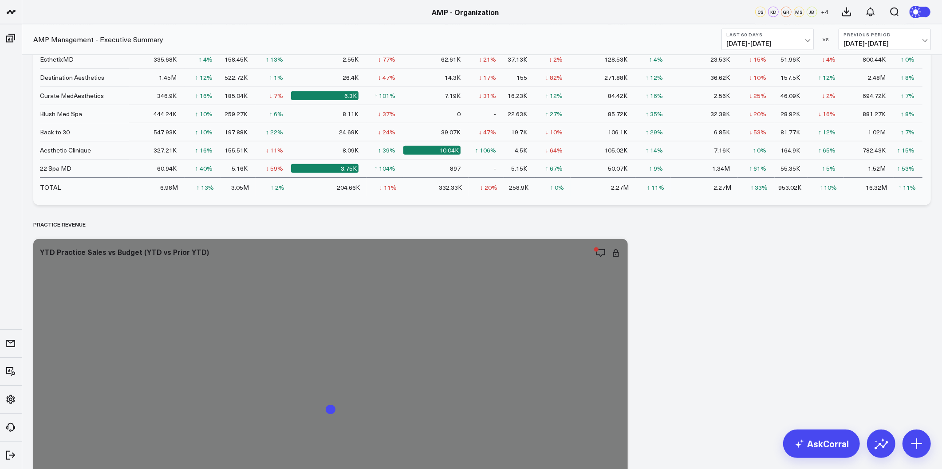
drag, startPoint x: 703, startPoint y: 273, endPoint x: 689, endPoint y: 484, distance: 211.7
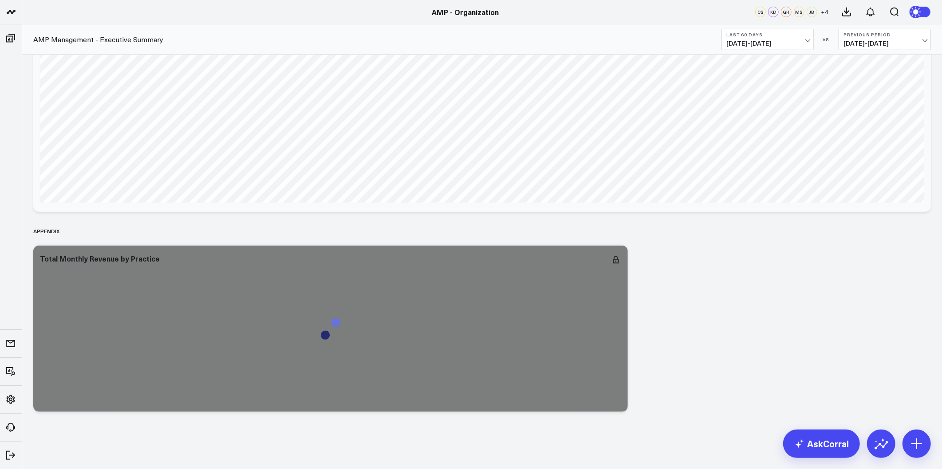
scroll to position [4997, 0]
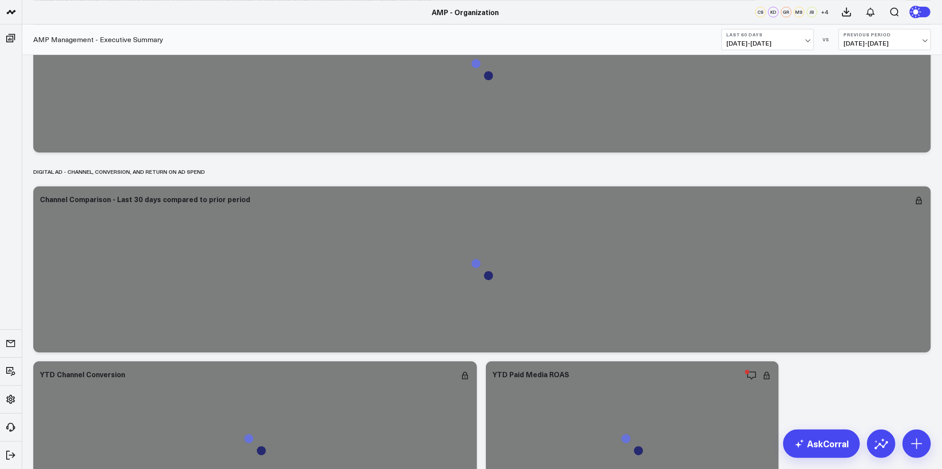
drag, startPoint x: 720, startPoint y: 375, endPoint x: 660, endPoint y: -29, distance: 408.2
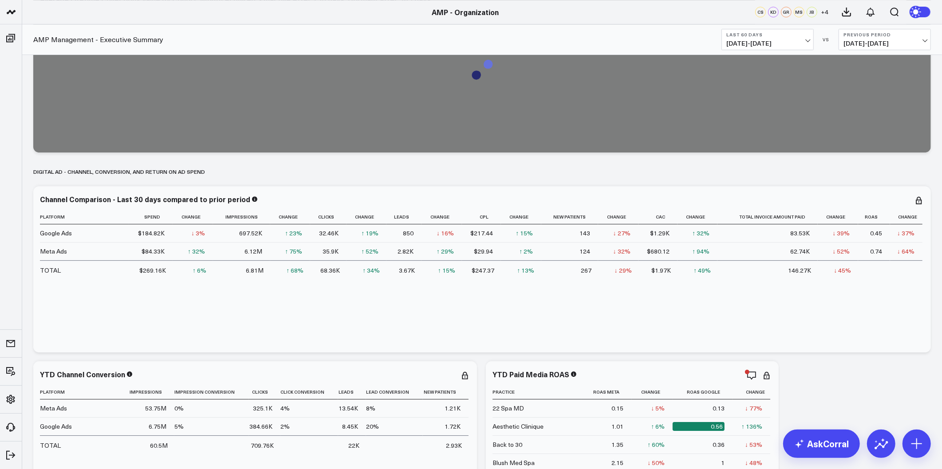
scroll to position [0, 0]
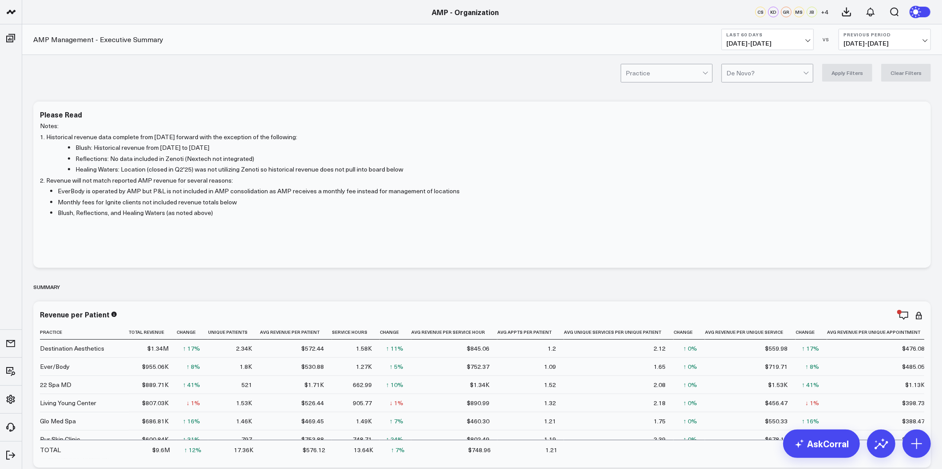
click at [742, 69] on div at bounding box center [764, 73] width 77 height 18
click at [761, 91] on div "De Novo Only" at bounding box center [767, 92] width 91 height 18
click at [856, 71] on button "Apply Filters" at bounding box center [847, 73] width 50 height 18
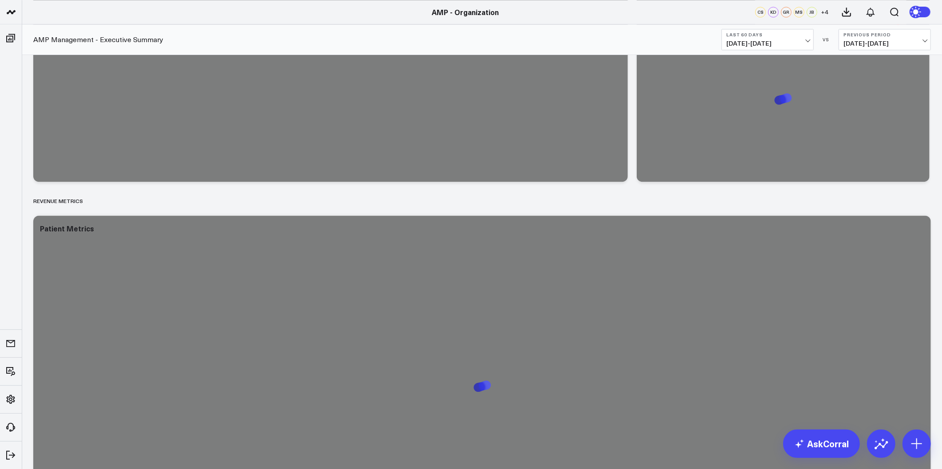
drag, startPoint x: 939, startPoint y: 199, endPoint x: 913, endPoint y: 371, distance: 174.0
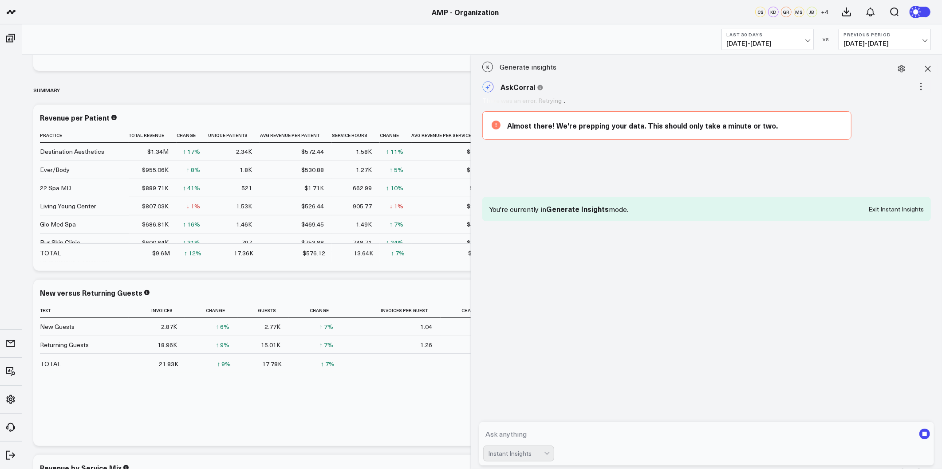
scroll to position [197, 0]
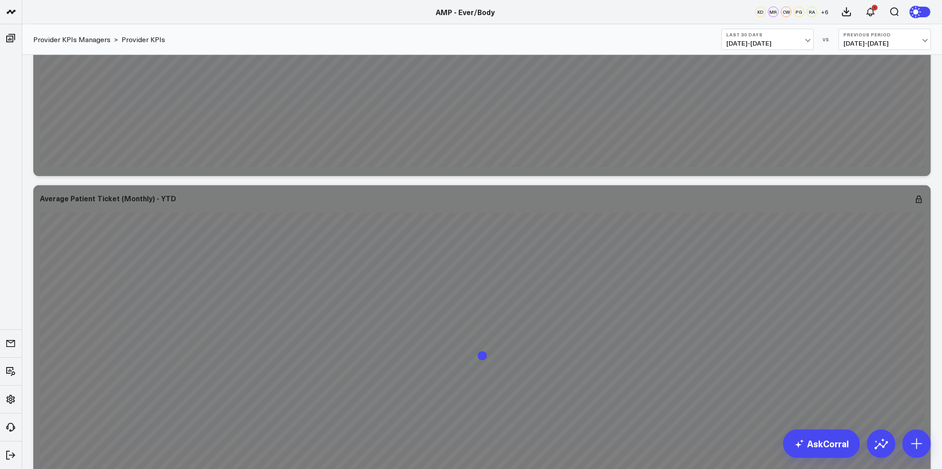
drag, startPoint x: 513, startPoint y: 109, endPoint x: 511, endPoint y: 267, distance: 158.0
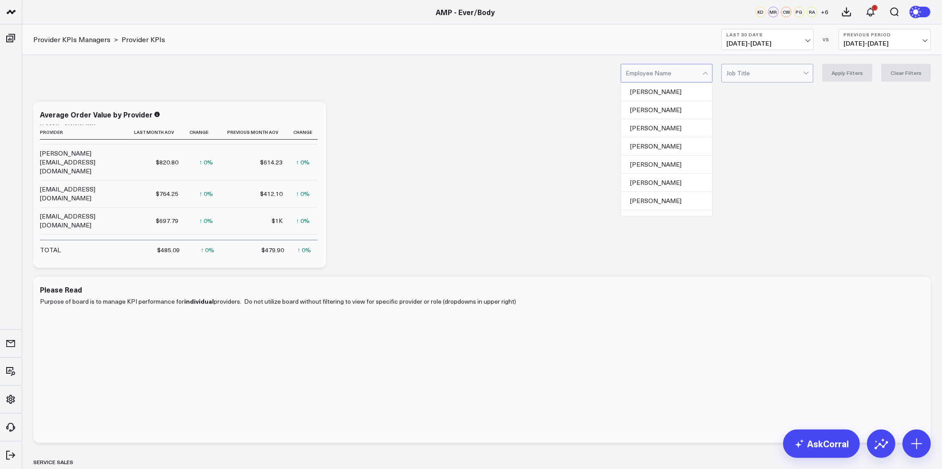
click at [761, 85] on div "24 results available. Use Up and Down to choose options, press Enter to select …" at bounding box center [482, 73] width 920 height 36
click at [761, 82] on div "Job Title" at bounding box center [768, 73] width 92 height 19
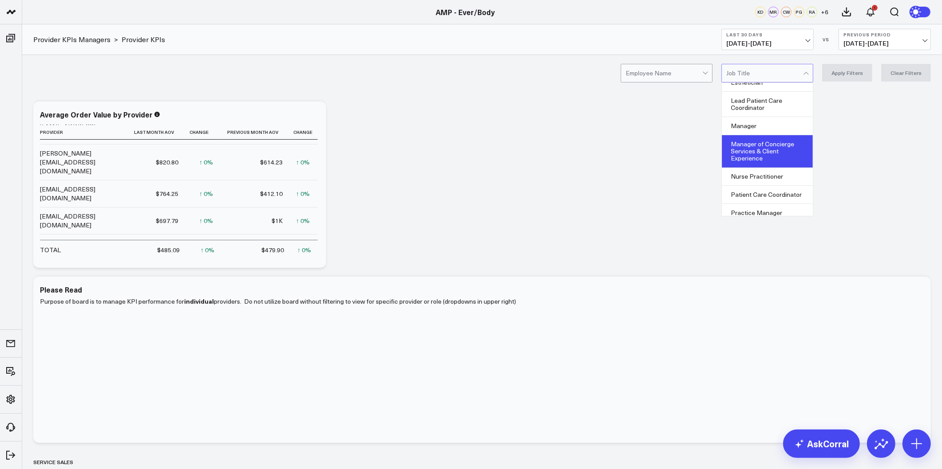
scroll to position [49, 0]
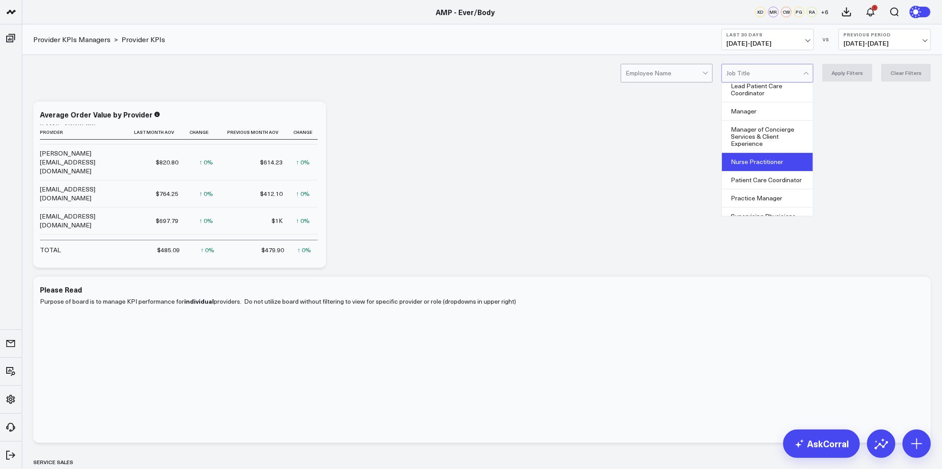
click at [765, 165] on div "Nurse Practitioner" at bounding box center [767, 162] width 91 height 18
drag, startPoint x: 842, startPoint y: 67, endPoint x: 829, endPoint y: 69, distance: 12.9
click at [844, 68] on button "Apply Filters" at bounding box center [847, 73] width 50 height 18
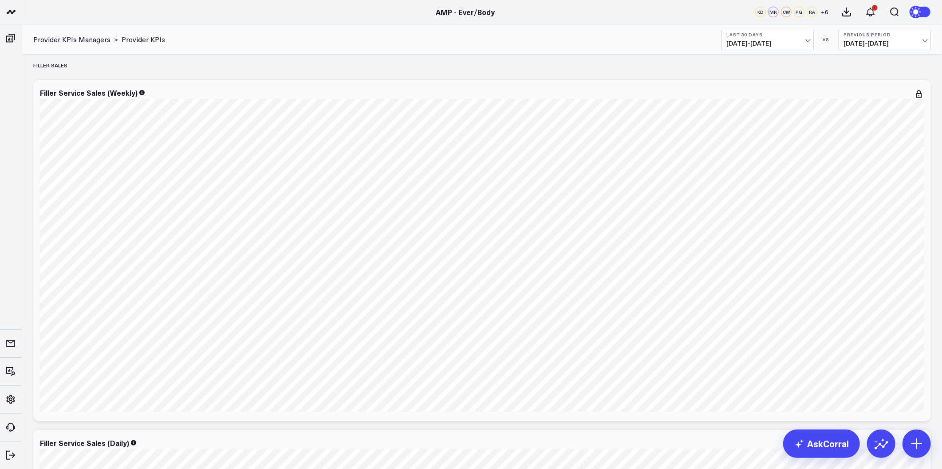
scroll to position [2743, 0]
click at [921, 103] on icon at bounding box center [919, 101] width 11 height 11
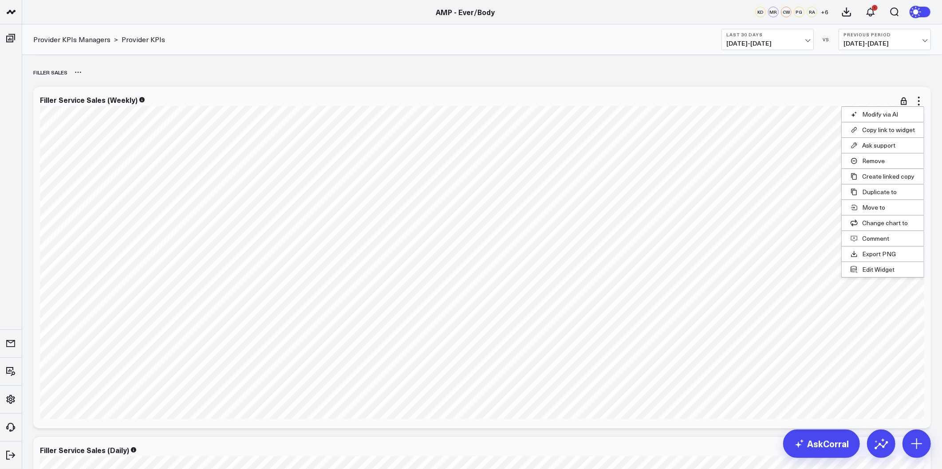
click at [864, 76] on div "FILLER SALES" at bounding box center [482, 72] width 898 height 20
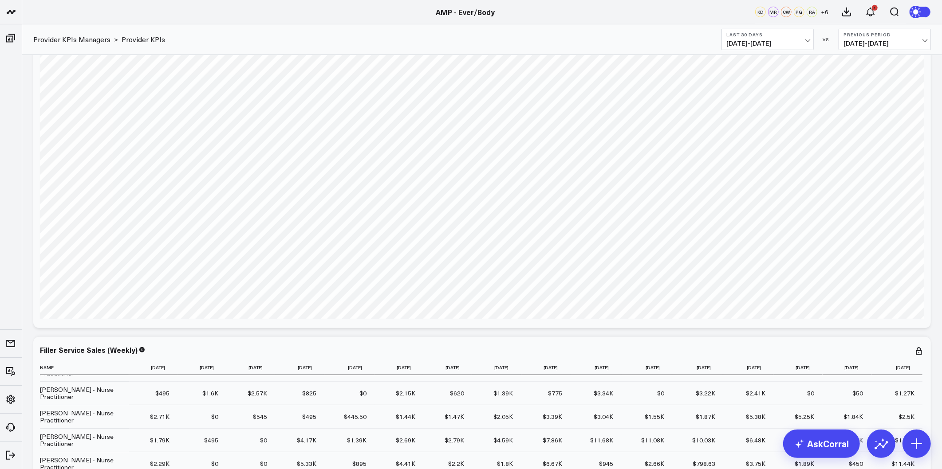
scroll to position [3286, 0]
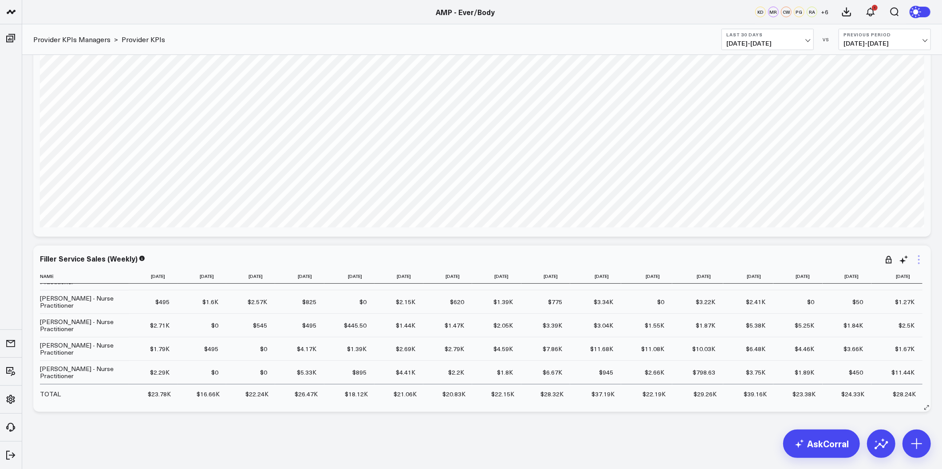
click at [922, 259] on icon at bounding box center [919, 260] width 11 height 11
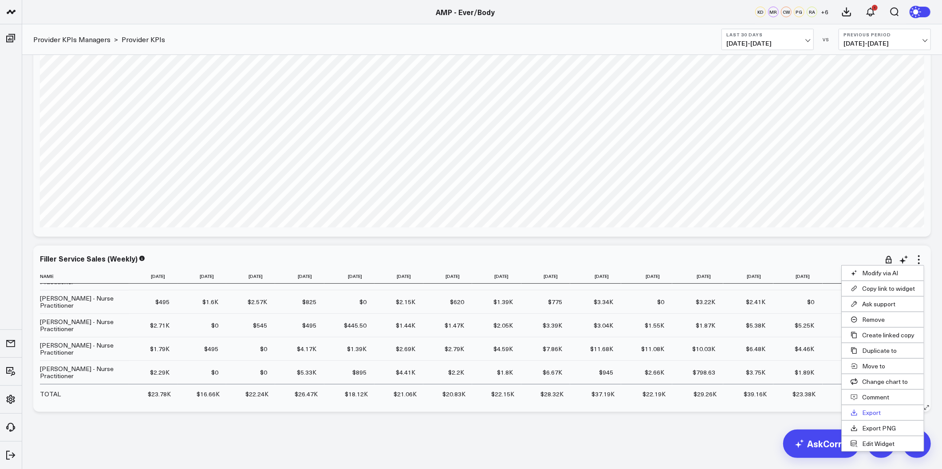
click at [873, 413] on button "Export" at bounding box center [883, 413] width 82 height 15
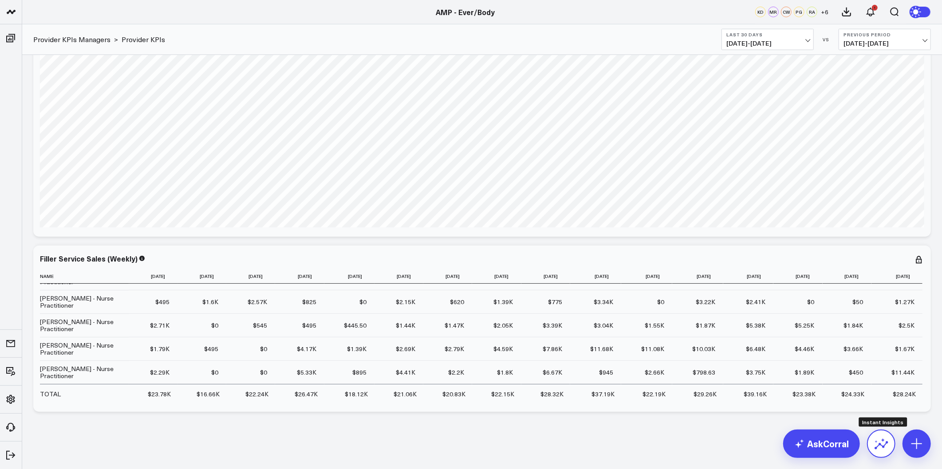
click at [884, 446] on icon at bounding box center [881, 444] width 14 height 14
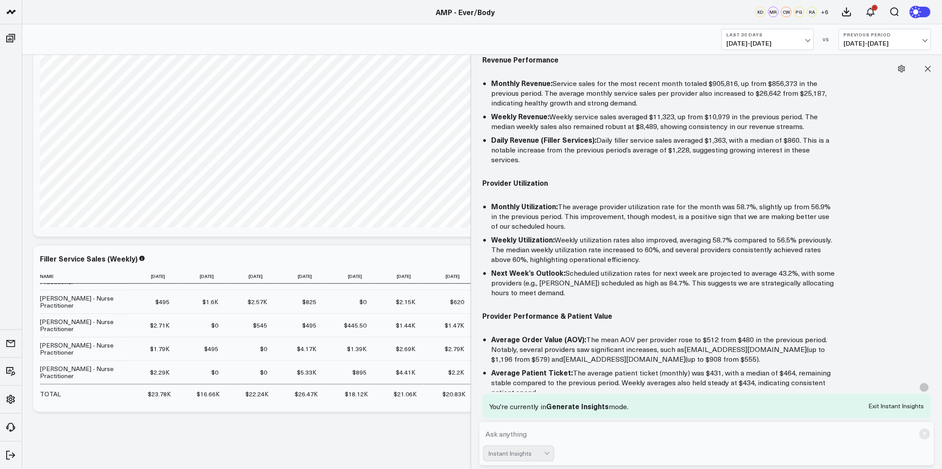
scroll to position [161, 0]
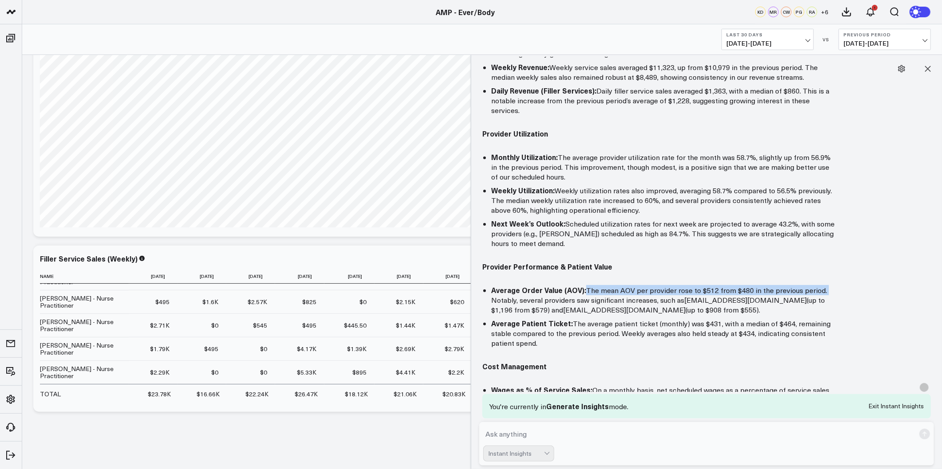
drag, startPoint x: 582, startPoint y: 275, endPoint x: 826, endPoint y: 276, distance: 244.1
click at [826, 285] on li "Average Order Value (AOV): The mean AOV per provider rose to $512 from $480 in …" at bounding box center [664, 300] width 346 height 30
copy li "The mean AOV per provider rose to $512 from $480 in the previous period."
drag, startPoint x: 520, startPoint y: 277, endPoint x: 486, endPoint y: 276, distance: 33.7
click at [519, 285] on strong "Average Order Value (AOV):" at bounding box center [538, 290] width 95 height 10
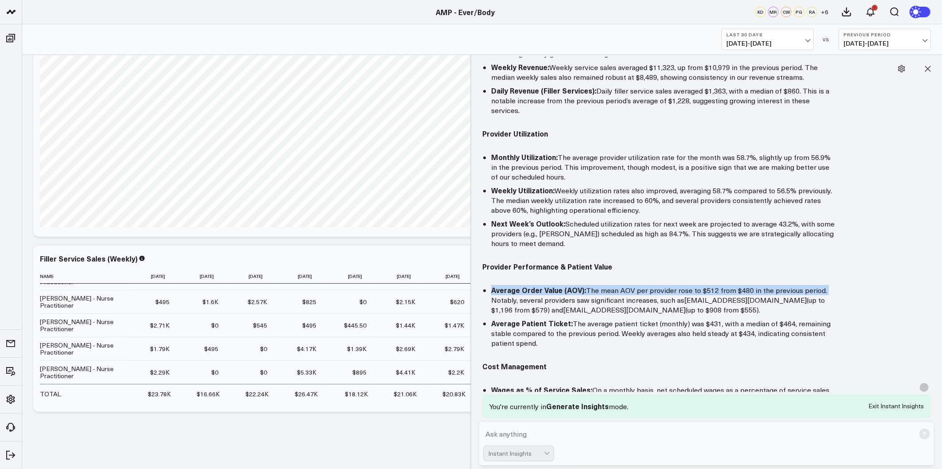
drag, startPoint x: 493, startPoint y: 275, endPoint x: 822, endPoint y: 278, distance: 329.3
click at [822, 285] on li "Average Order Value (AOV): The mean AOV per provider rose to $512 from $480 in …" at bounding box center [664, 300] width 346 height 30
copy li "Average Order Value (AOV): The mean AOV per provider rose to $512 from $480 in …"
click at [698, 219] on li "Next Week’s Outlook: Scheduled utilization rates for next week are projected to…" at bounding box center [664, 234] width 346 height 30
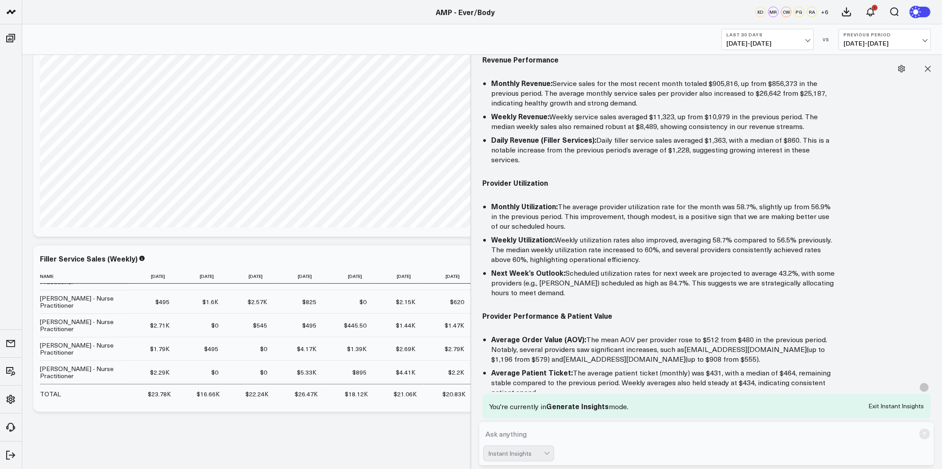
scroll to position [63, 0]
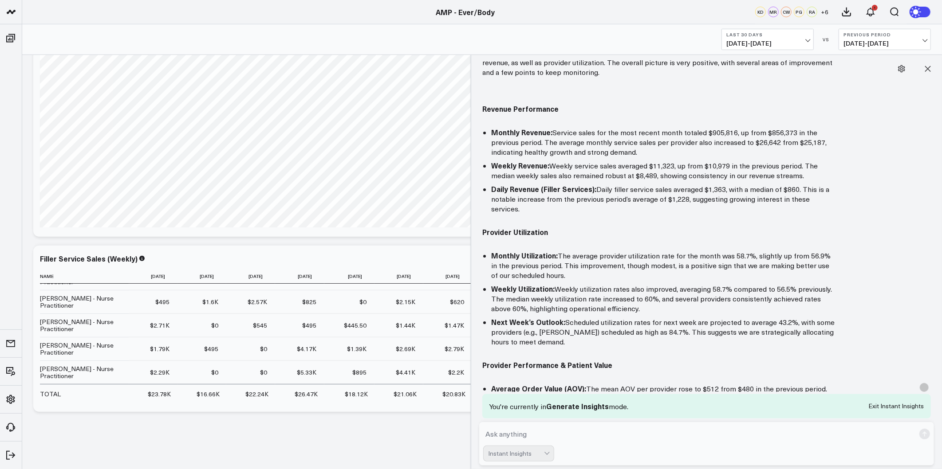
click at [664, 174] on li "Weekly Revenue: Weekly service sales averaged $11,323, up from $10,979 in the p…" at bounding box center [664, 171] width 346 height 20
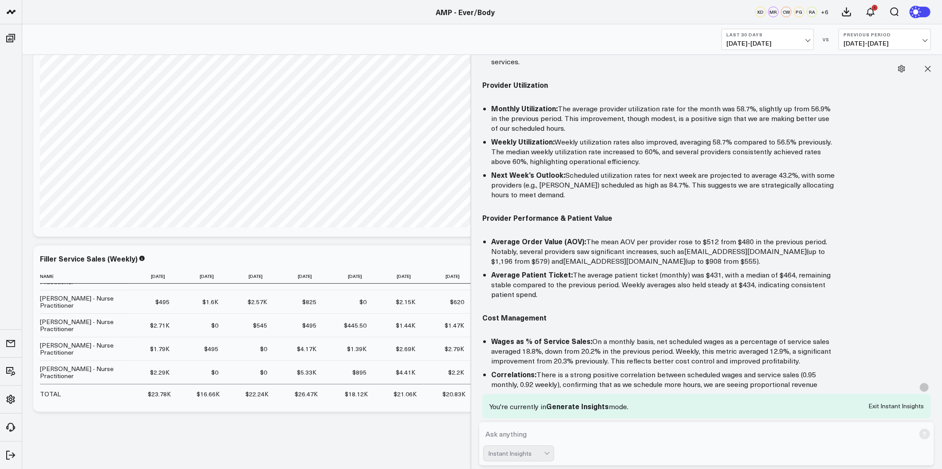
scroll to position [210, 0]
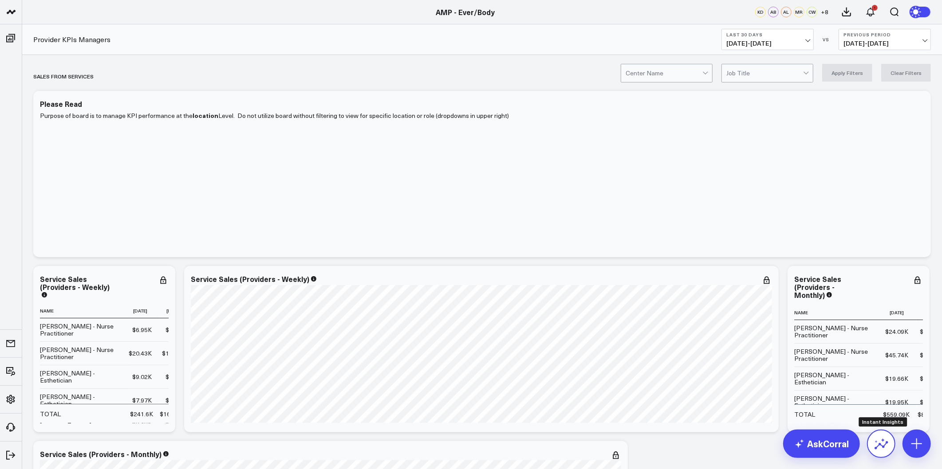
click at [876, 441] on icon at bounding box center [881, 444] width 14 height 14
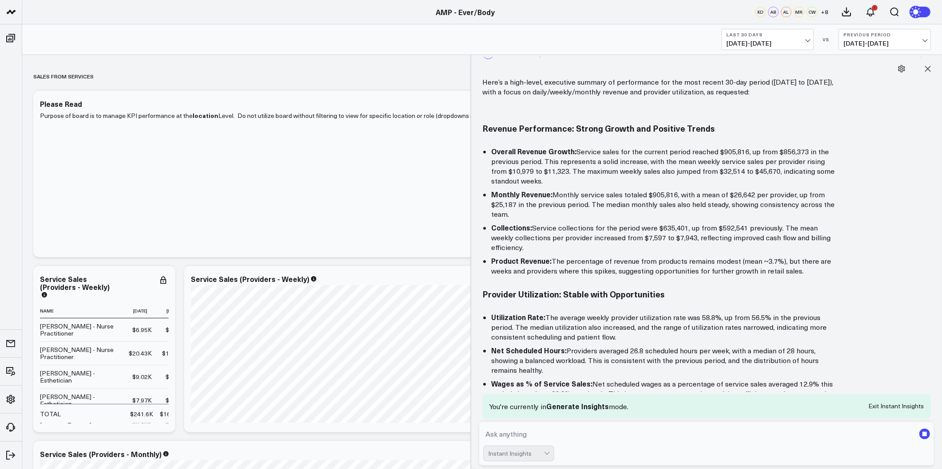
scroll to position [43, 0]
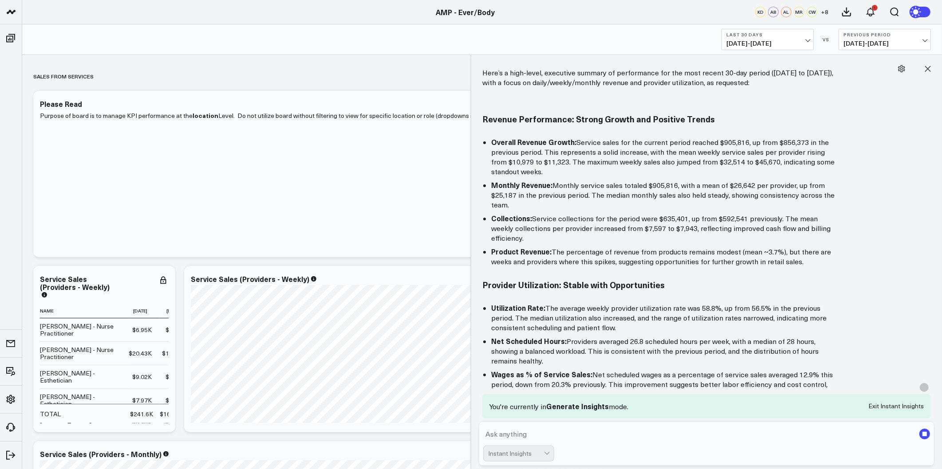
click at [533, 178] on ul "Overall Revenue Growth: Service sales for the current period reached $905,816, …" at bounding box center [659, 202] width 355 height 130
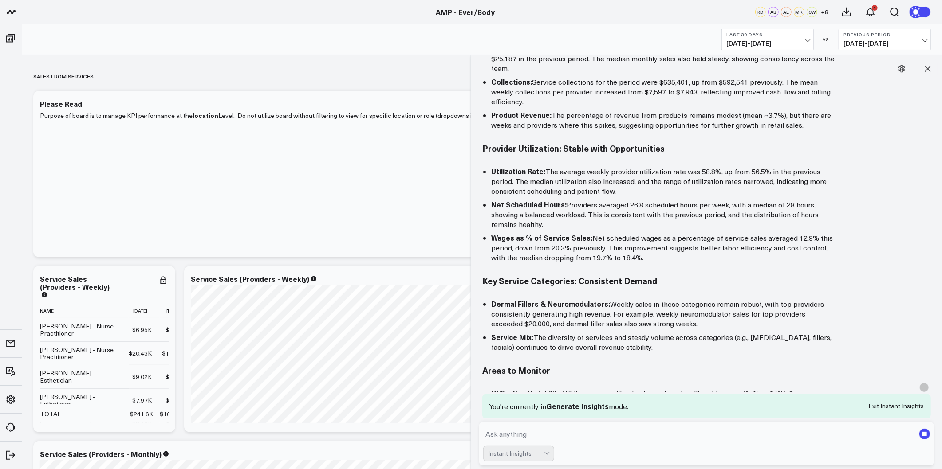
scroll to position [191, 0]
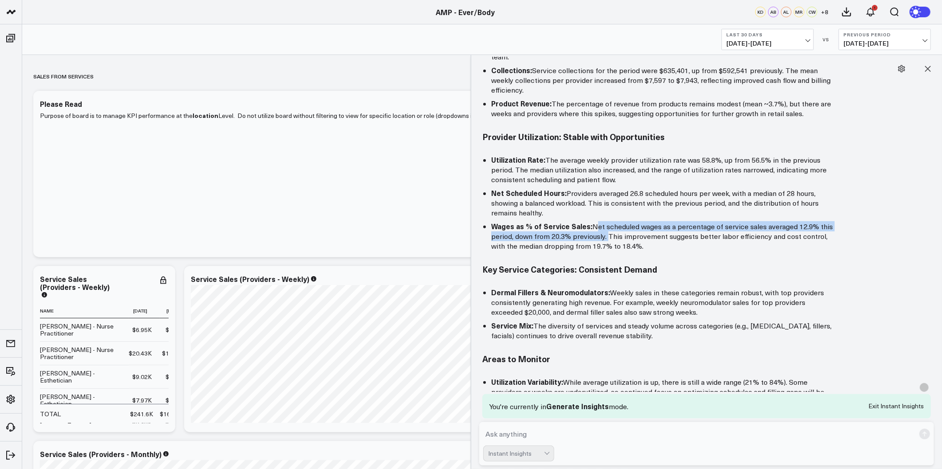
drag, startPoint x: 589, startPoint y: 213, endPoint x: 605, endPoint y: 224, distance: 18.6
click at [605, 224] on li "Wages as % of Service Sales: Net scheduled wages as a percentage of service sal…" at bounding box center [664, 236] width 346 height 30
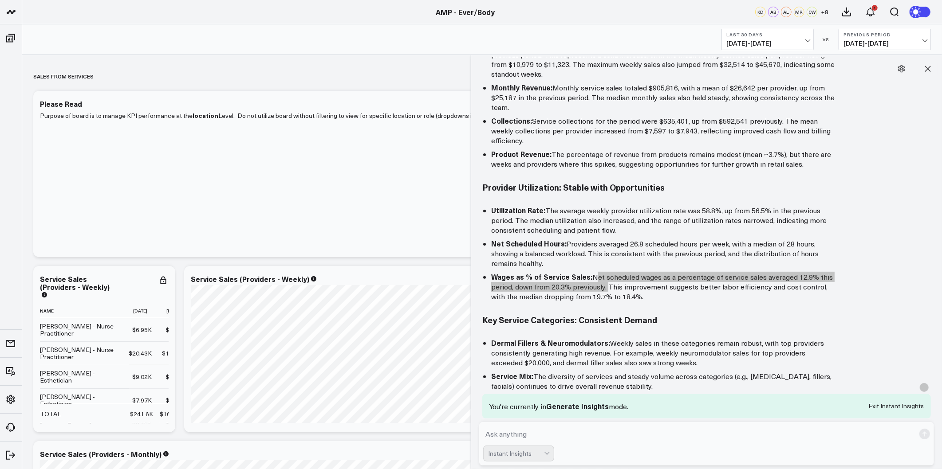
scroll to position [92, 0]
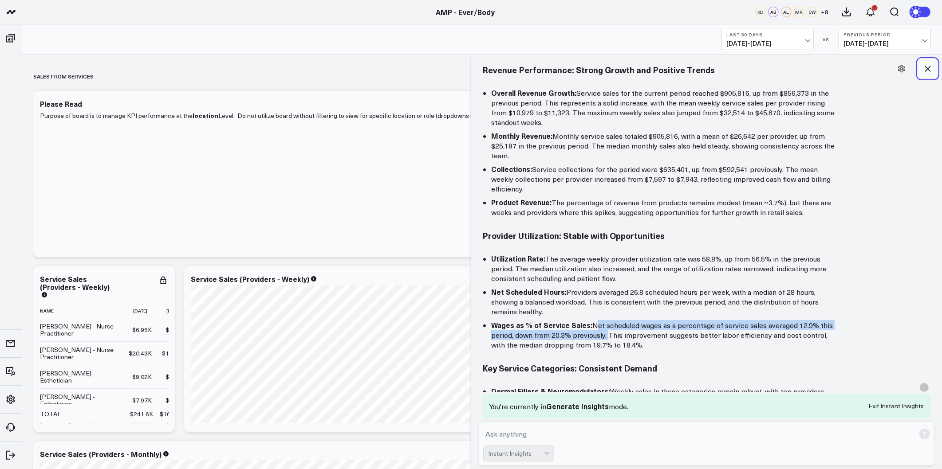
click at [934, 67] on button at bounding box center [928, 69] width 20 height 20
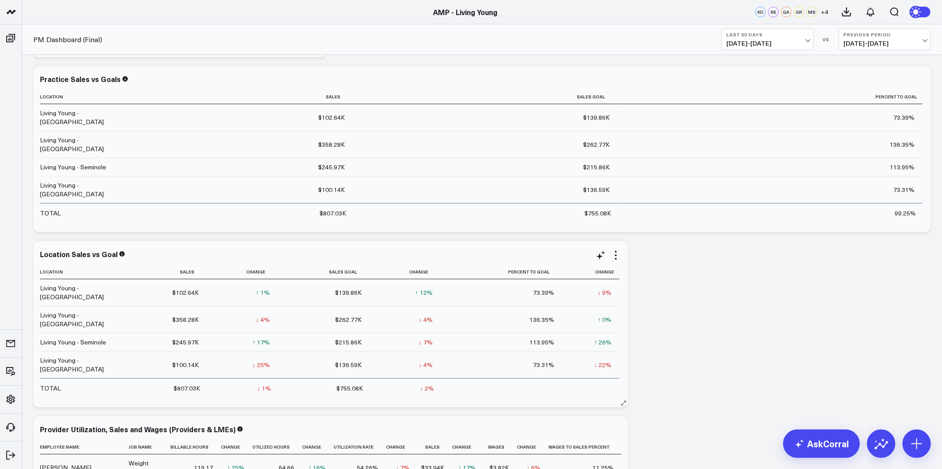
scroll to position [148, 0]
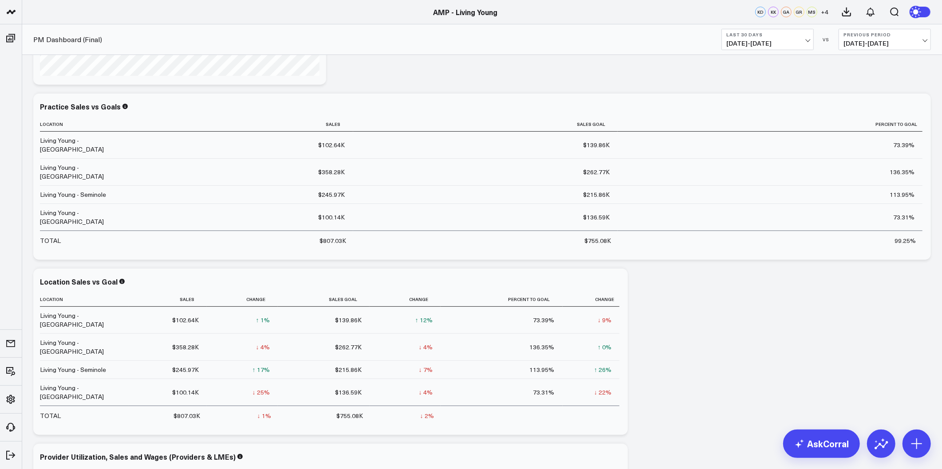
click at [785, 40] on span "[DATE] - [DATE]" at bounding box center [767, 43] width 83 height 7
click at [757, 130] on link "Last 90 Days" at bounding box center [767, 127] width 91 height 17
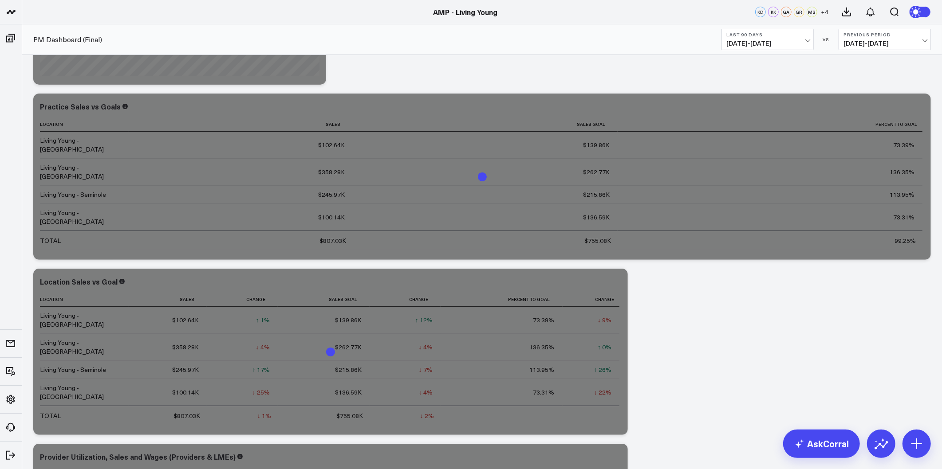
click at [791, 33] on b "Last 90 Days" at bounding box center [767, 34] width 83 height 5
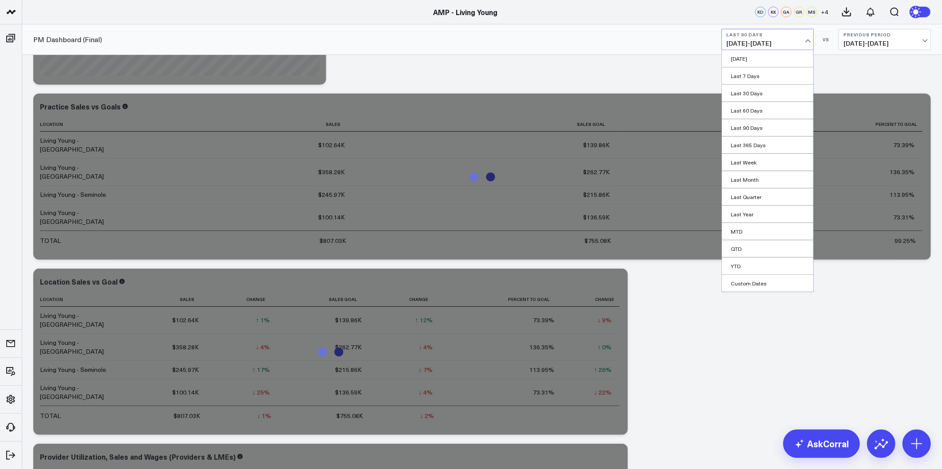
click at [881, 46] on span "[DATE] - [DATE]" at bounding box center [885, 43] width 83 height 7
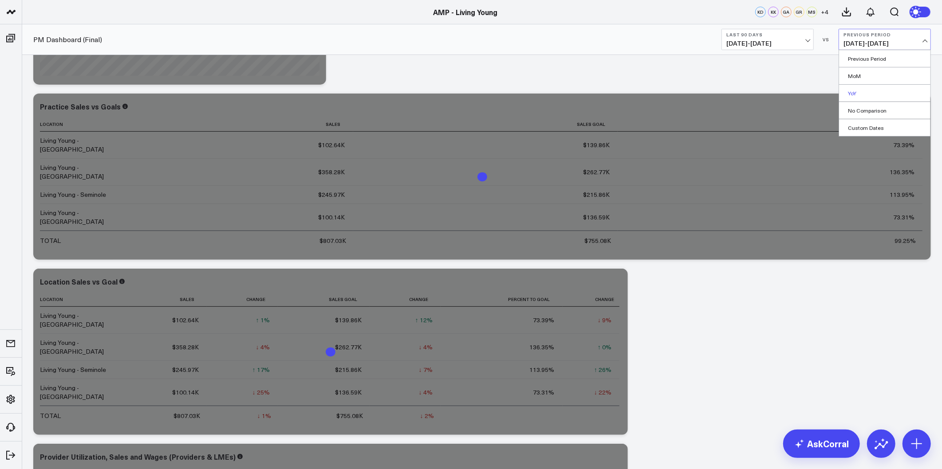
click at [867, 91] on link "YoY" at bounding box center [884, 93] width 91 height 17
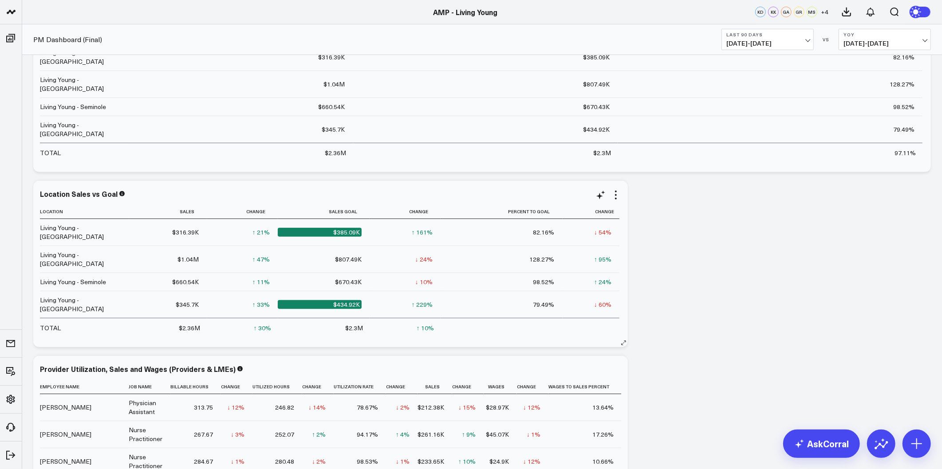
scroll to position [246, 0]
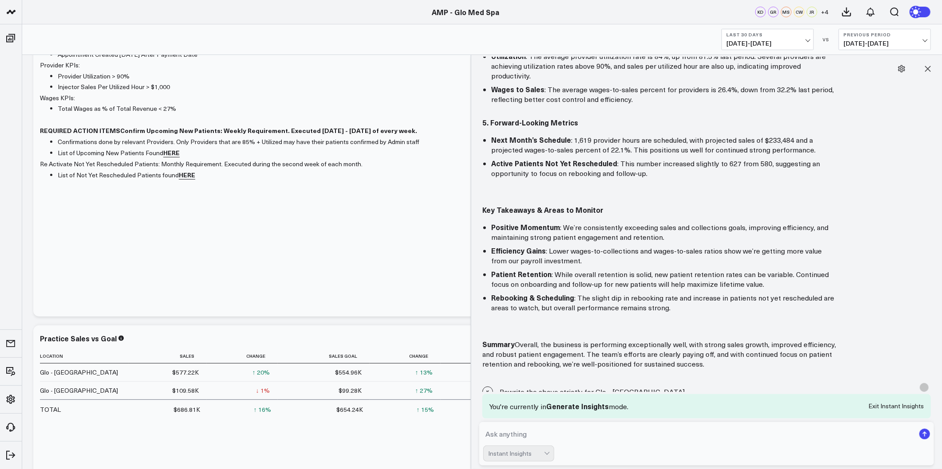
scroll to position [197, 0]
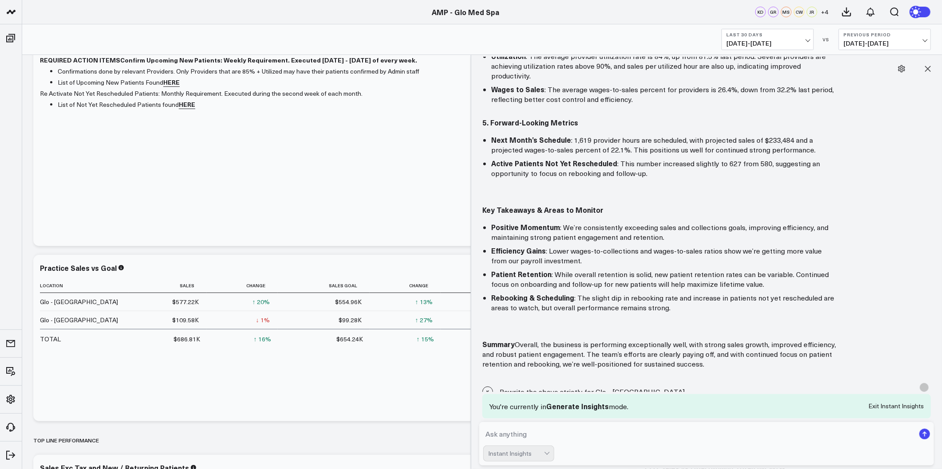
click at [815, 38] on div "Last 30 Days 09/10/25 - 10/09/25 VS Previous Period 08/11/25 - 09/09/25" at bounding box center [826, 39] width 209 height 21
click at [813, 38] on button "Last 30 Days [DATE] - [DATE]" at bounding box center [768, 39] width 92 height 21
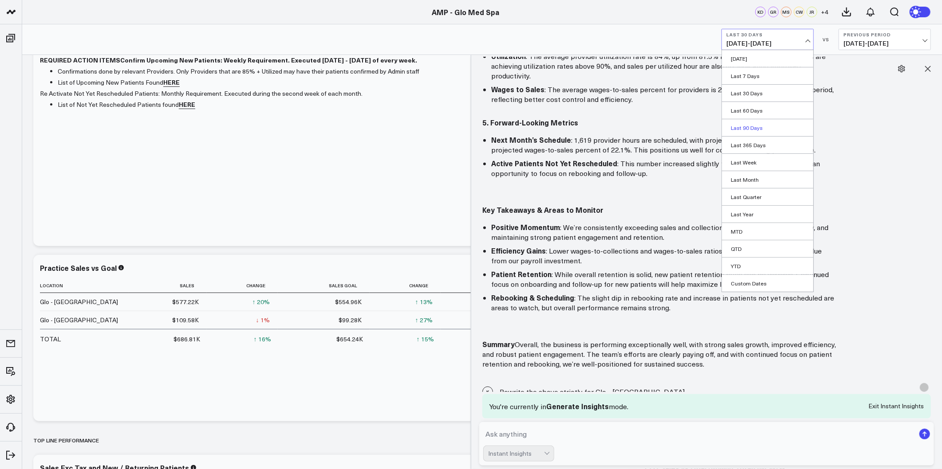
click at [753, 123] on link "Last 90 Days" at bounding box center [767, 127] width 91 height 17
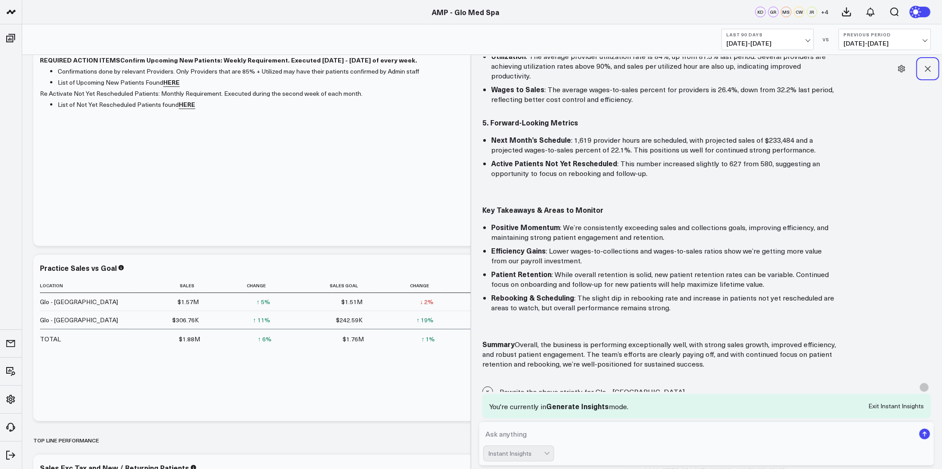
click at [924, 69] on icon at bounding box center [927, 68] width 9 height 9
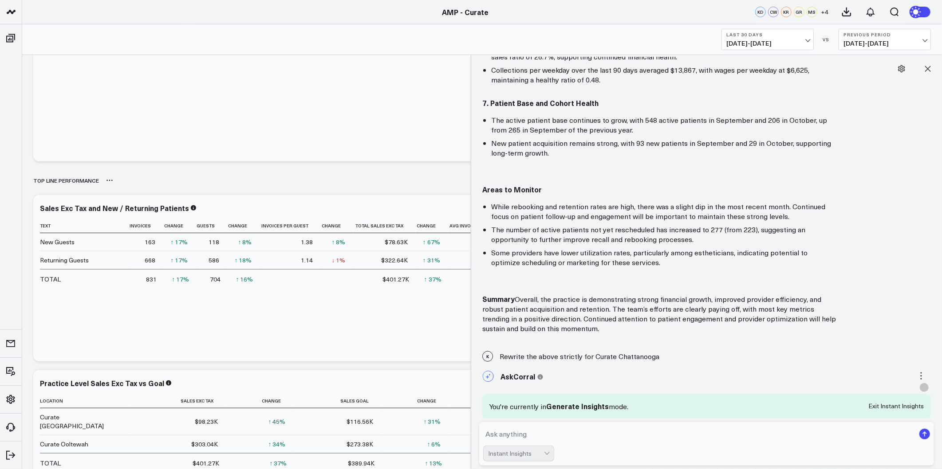
scroll to position [345, 0]
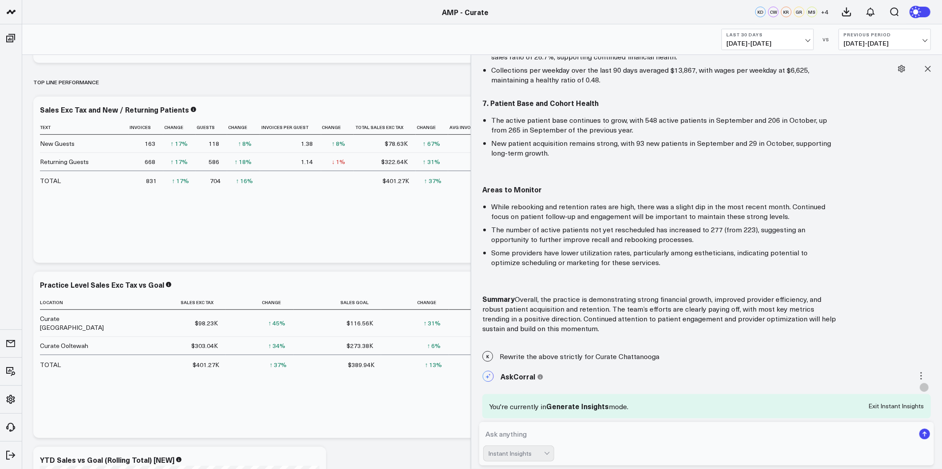
click at [793, 42] on span "09/10/25 - 10/09/25" at bounding box center [767, 43] width 83 height 7
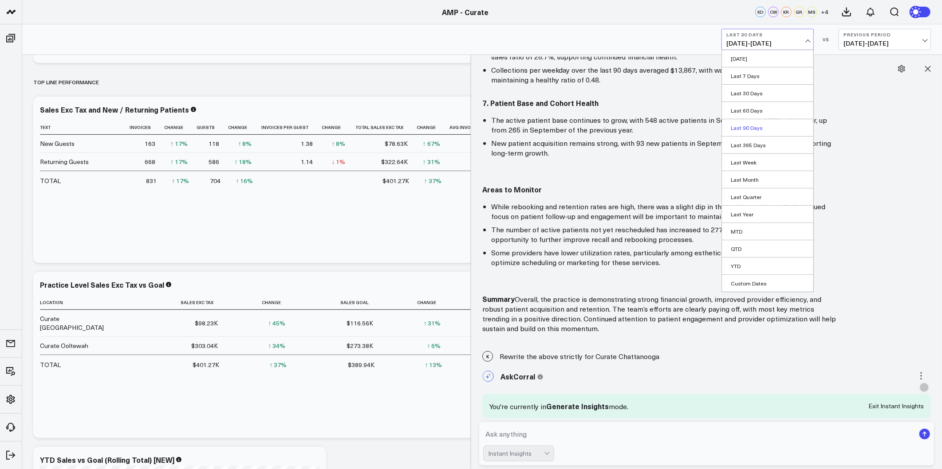
click at [757, 132] on link "Last 90 Days" at bounding box center [767, 127] width 91 height 17
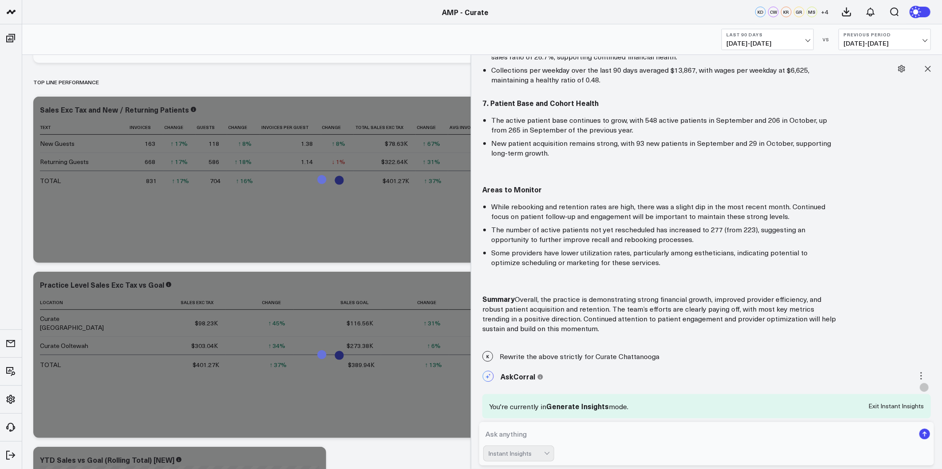
click at [902, 38] on button "Previous Period 04/13/25 - 07/11/25" at bounding box center [885, 39] width 92 height 21
click at [858, 61] on link "Previous Period" at bounding box center [884, 58] width 91 height 17
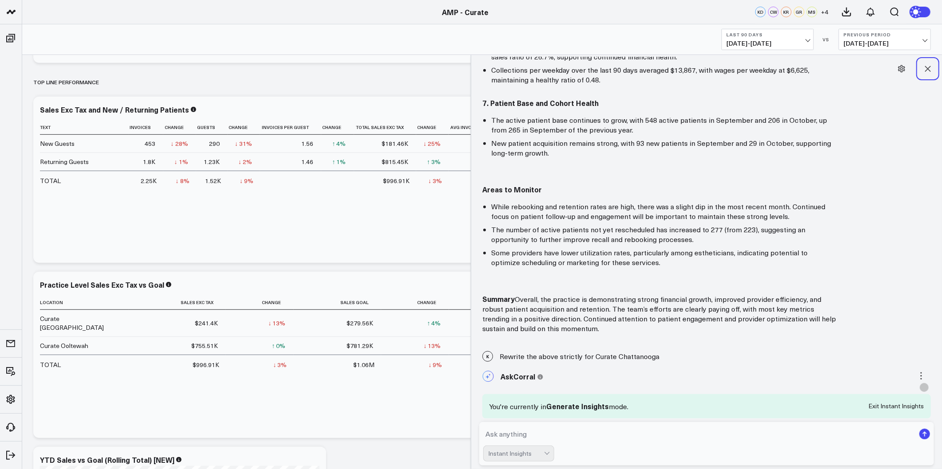
drag, startPoint x: 924, startPoint y: 68, endPoint x: 820, endPoint y: 41, distance: 107.7
click at [925, 69] on icon at bounding box center [927, 68] width 9 height 9
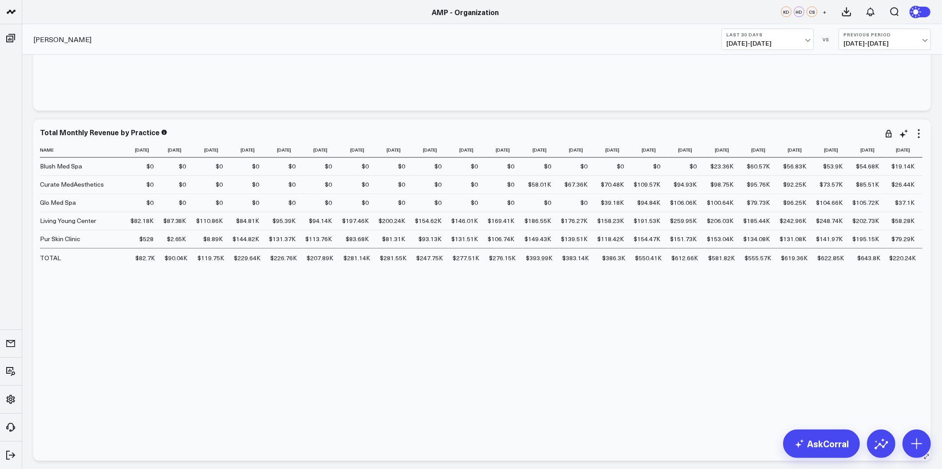
scroll to position [118, 0]
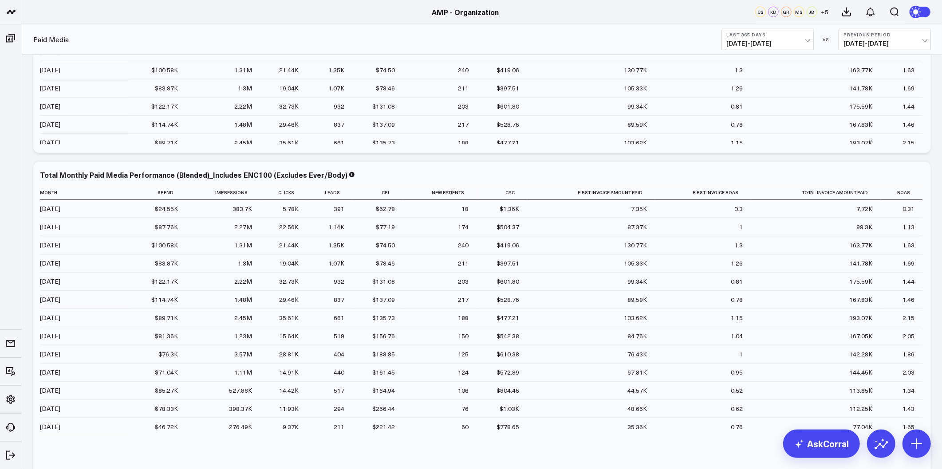
scroll to position [210, 0]
